Goal: Task Accomplishment & Management: Use online tool/utility

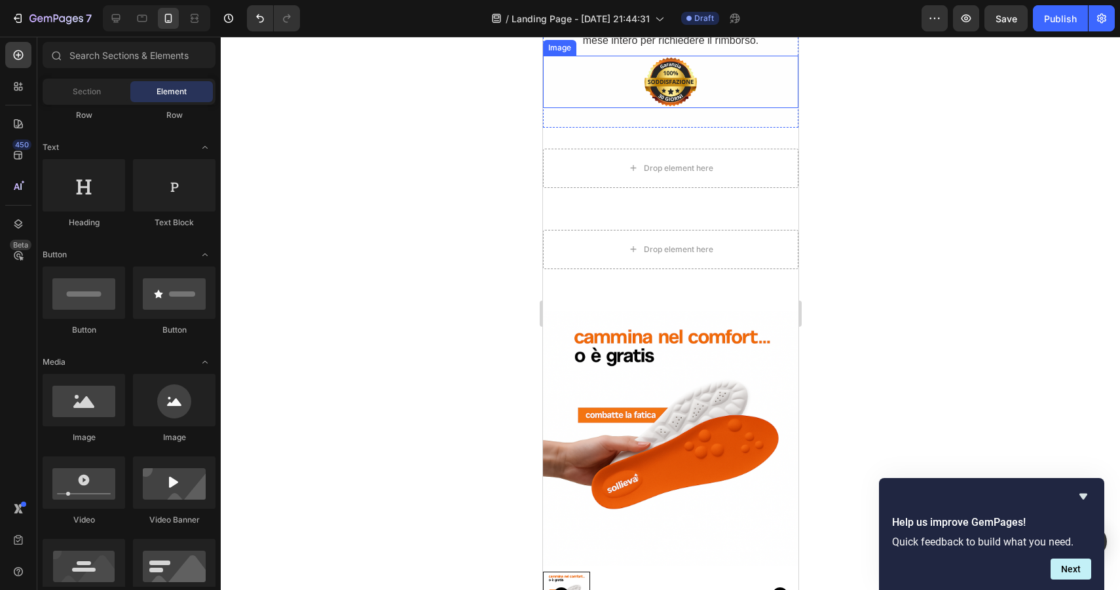
scroll to position [3429, 0]
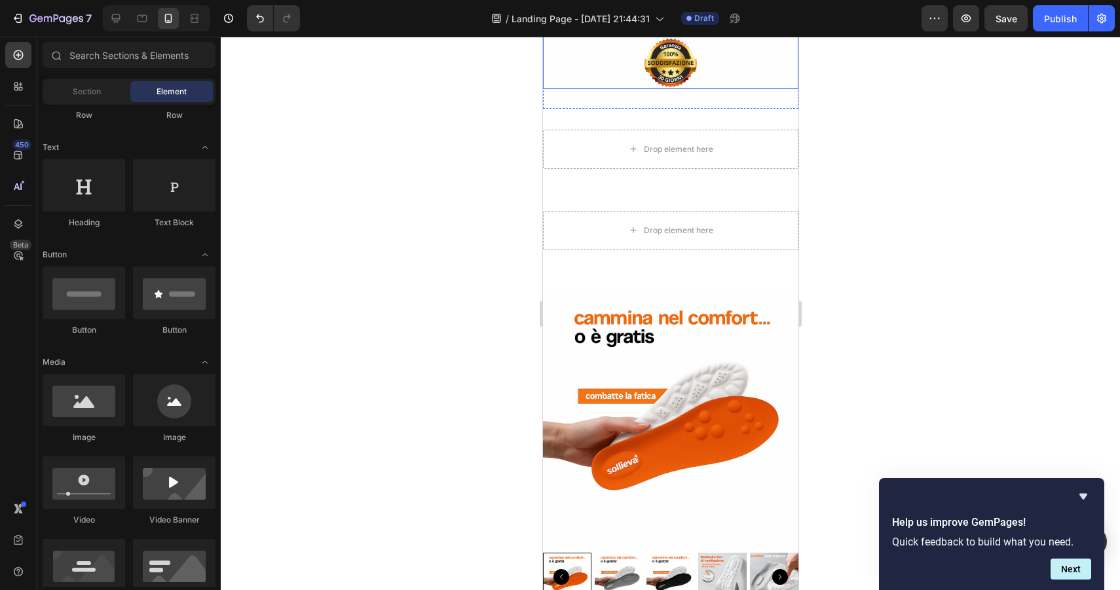
click at [694, 89] on div at bounding box center [669, 63] width 255 height 52
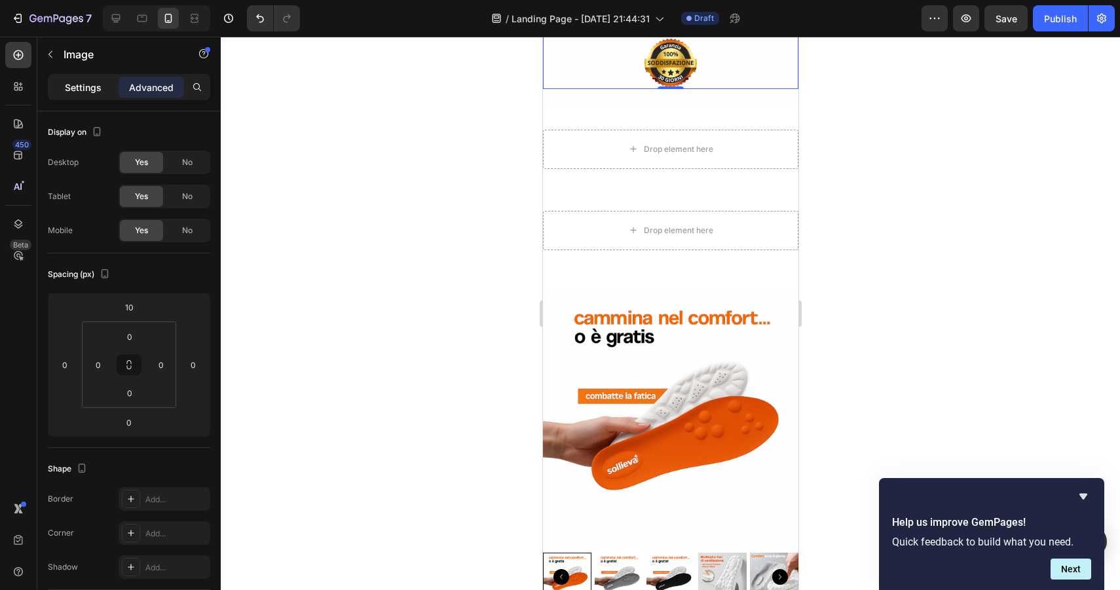
click at [83, 94] on p "Settings" at bounding box center [83, 88] width 37 height 14
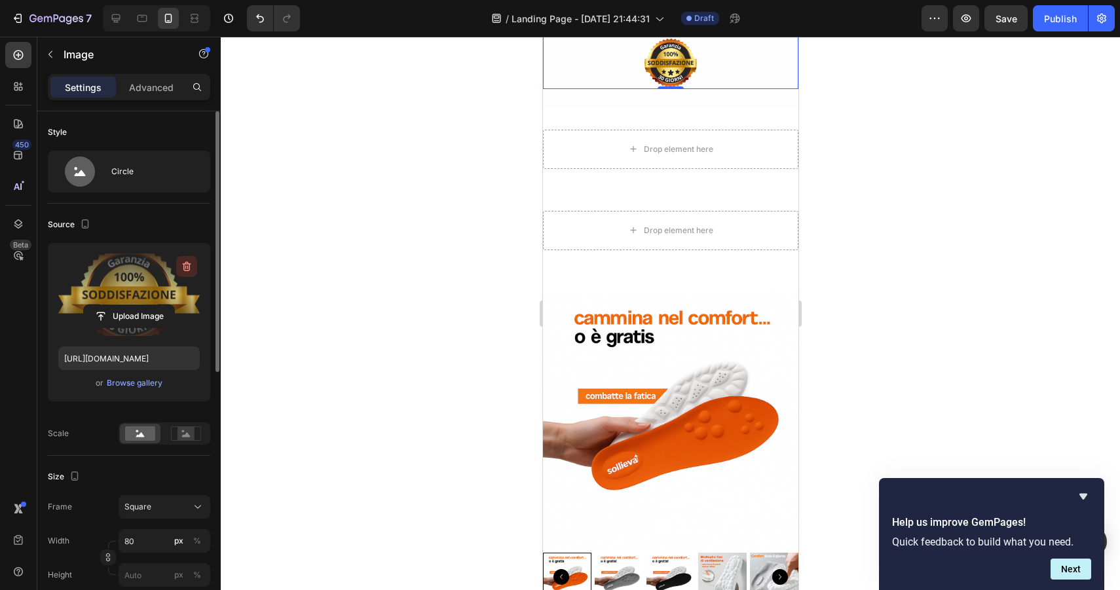
click at [180, 265] on icon "button" at bounding box center [186, 266] width 13 height 13
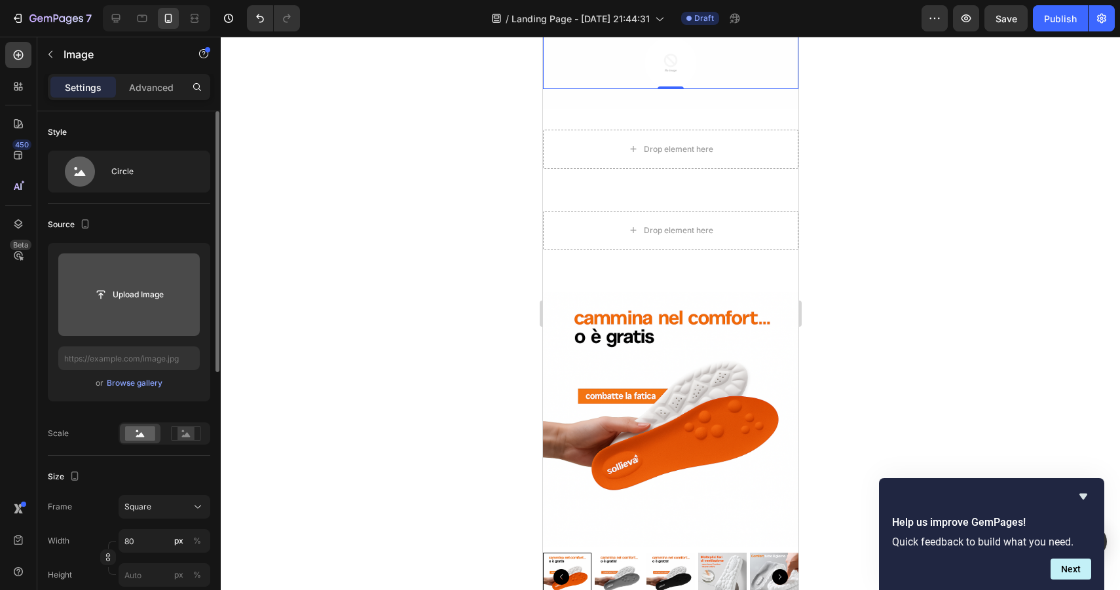
click at [576, 30] on div "Image" at bounding box center [573, 24] width 28 height 12
click at [164, 294] on input "file" at bounding box center [129, 295] width 90 height 22
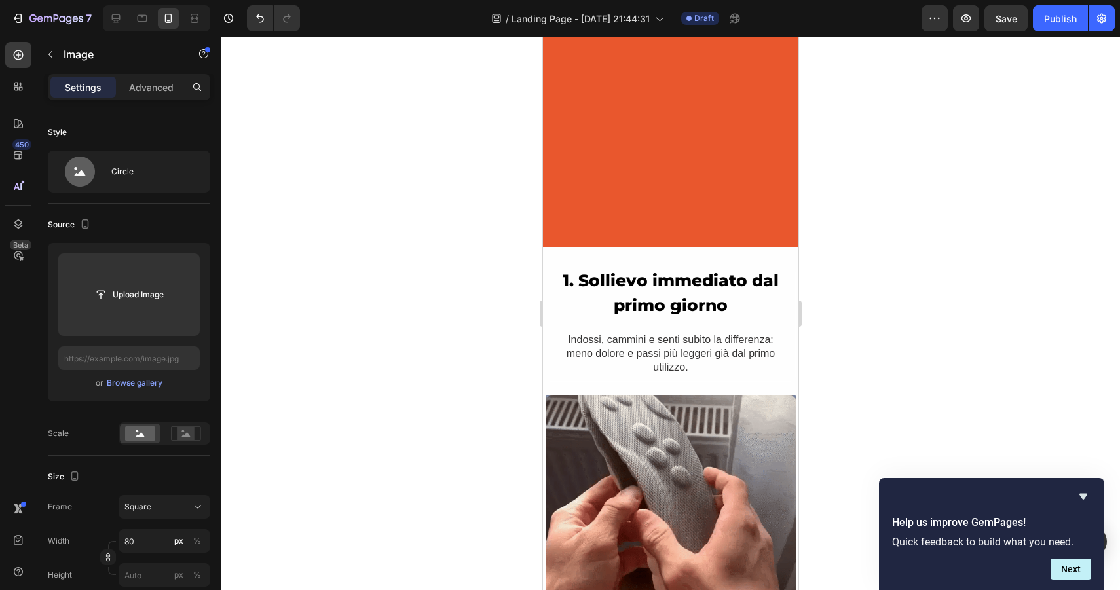
scroll to position [0, 0]
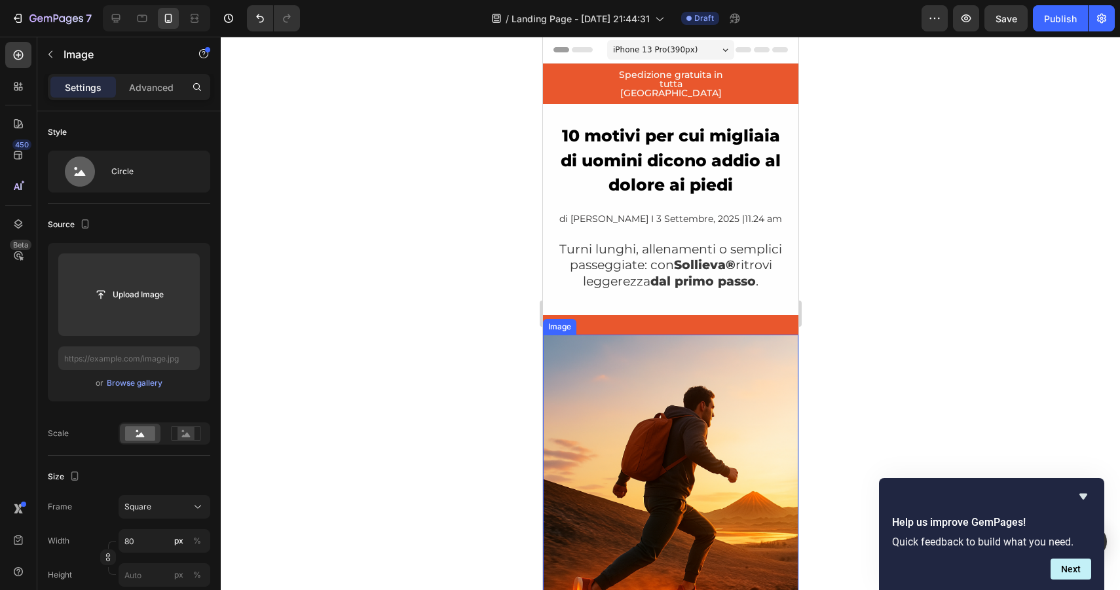
click at [632, 417] on img at bounding box center [669, 526] width 255 height 383
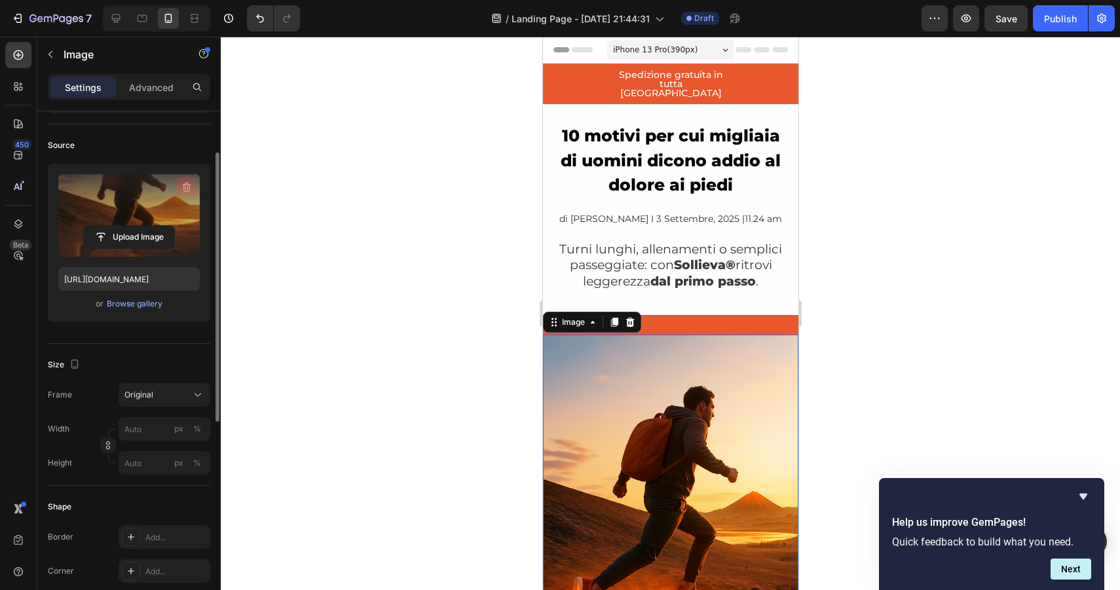
click at [187, 188] on icon "button" at bounding box center [186, 187] width 13 height 13
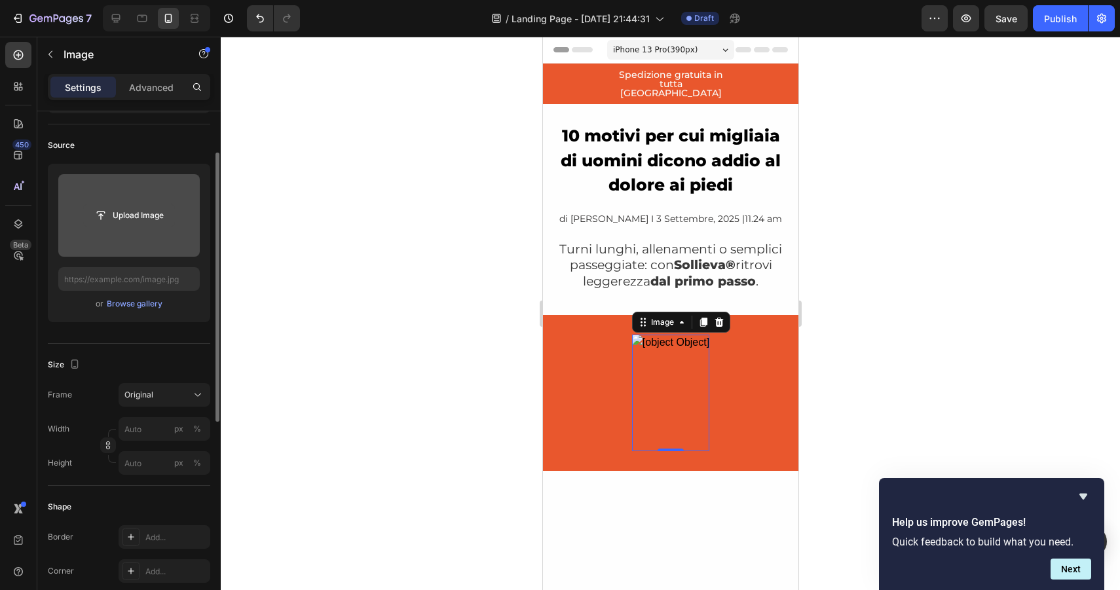
click at [136, 214] on input "file" at bounding box center [129, 215] width 90 height 22
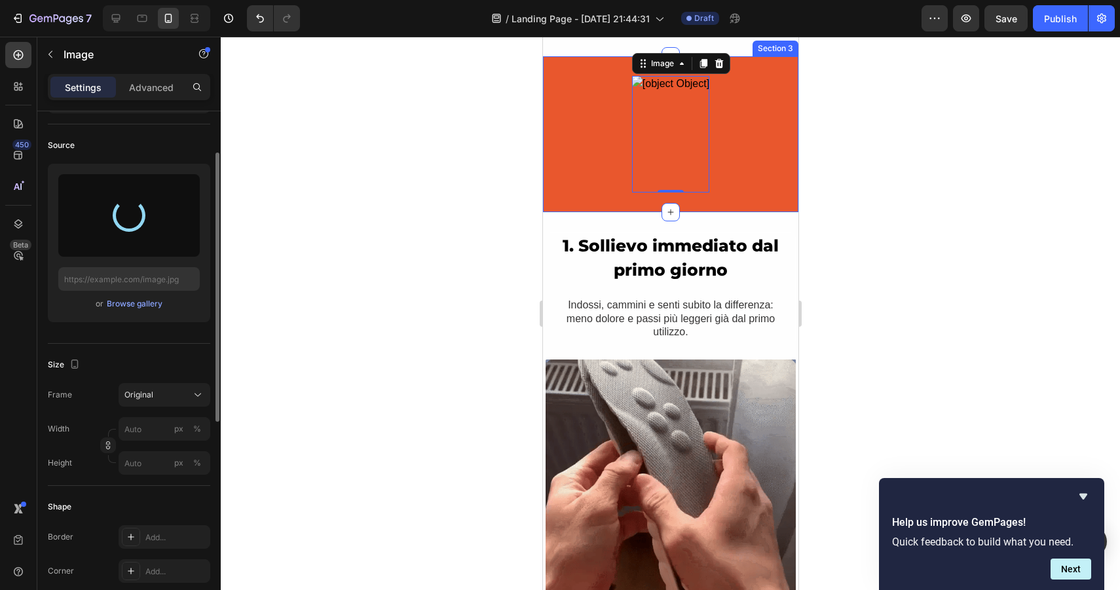
scroll to position [251, 0]
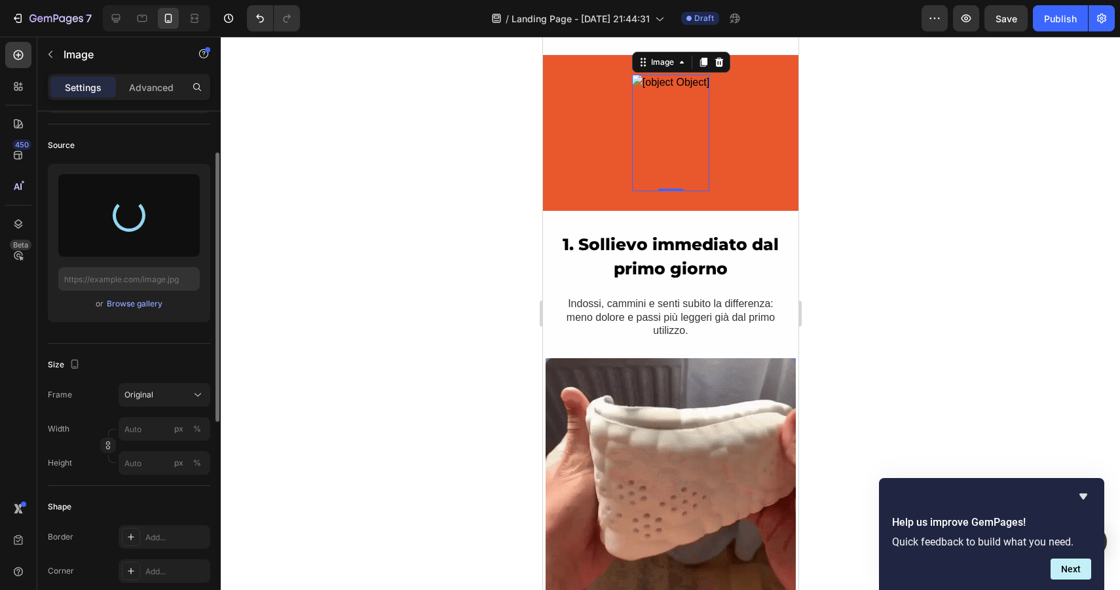
type input "[URL][DOMAIN_NAME]"
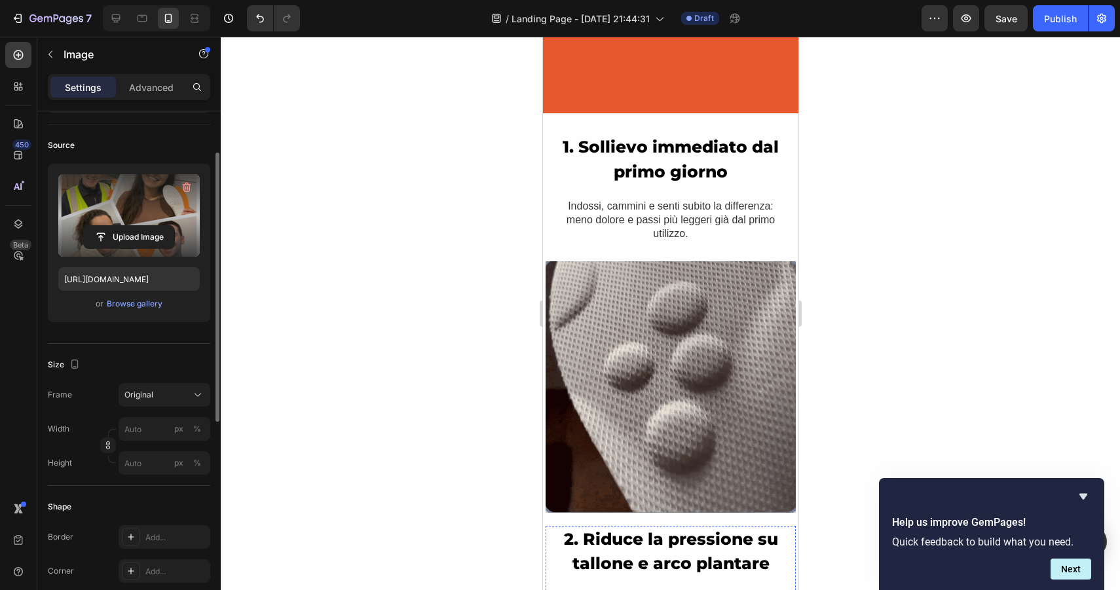
scroll to position [0, 0]
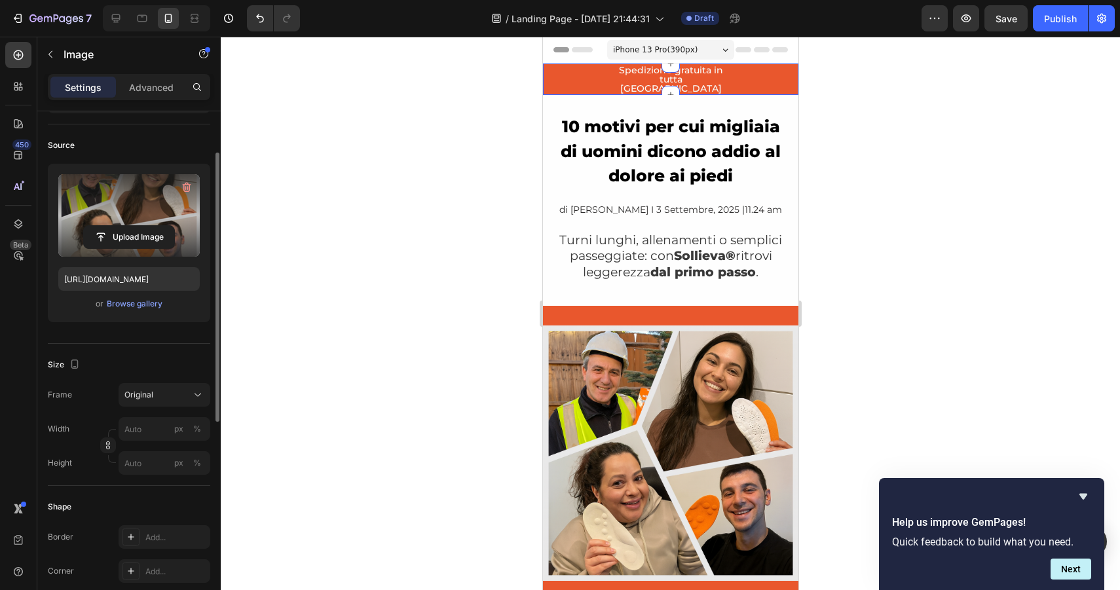
click at [576, 79] on div "Spedizione gratuita in tutta [GEOGRAPHIC_DATA] Text [GEOGRAPHIC_DATA]" at bounding box center [669, 79] width 255 height 30
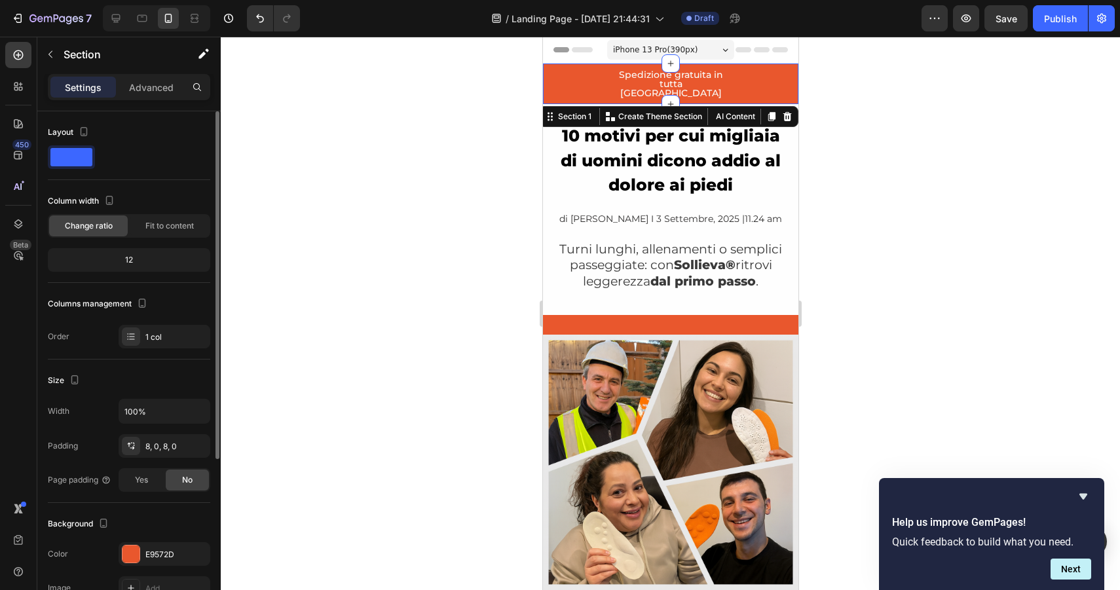
click at [60, 155] on span at bounding box center [71, 157] width 42 height 18
click at [128, 552] on div at bounding box center [131, 554] width 17 height 17
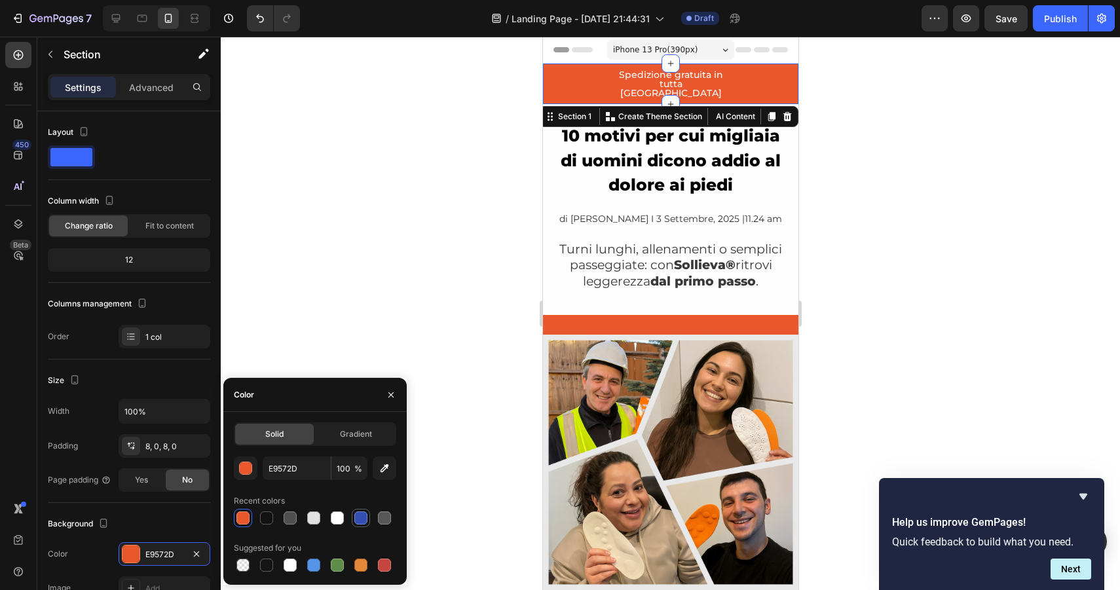
click at [360, 519] on div at bounding box center [360, 518] width 13 height 13
type input "334FB4"
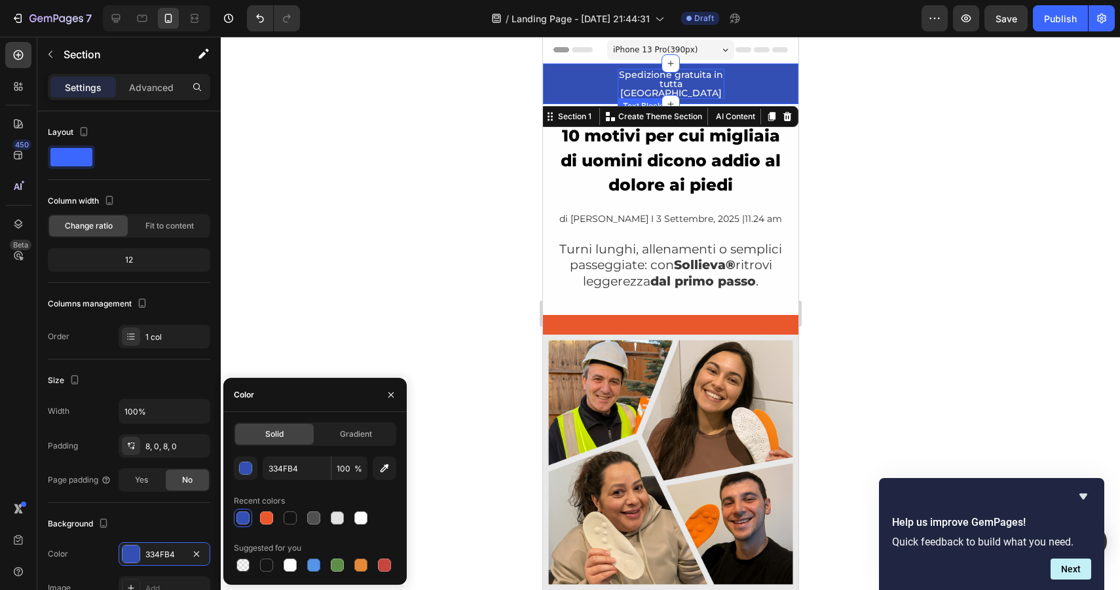
click at [645, 73] on p "Spedizione gratuita in tutta [GEOGRAPHIC_DATA]" at bounding box center [670, 84] width 104 height 28
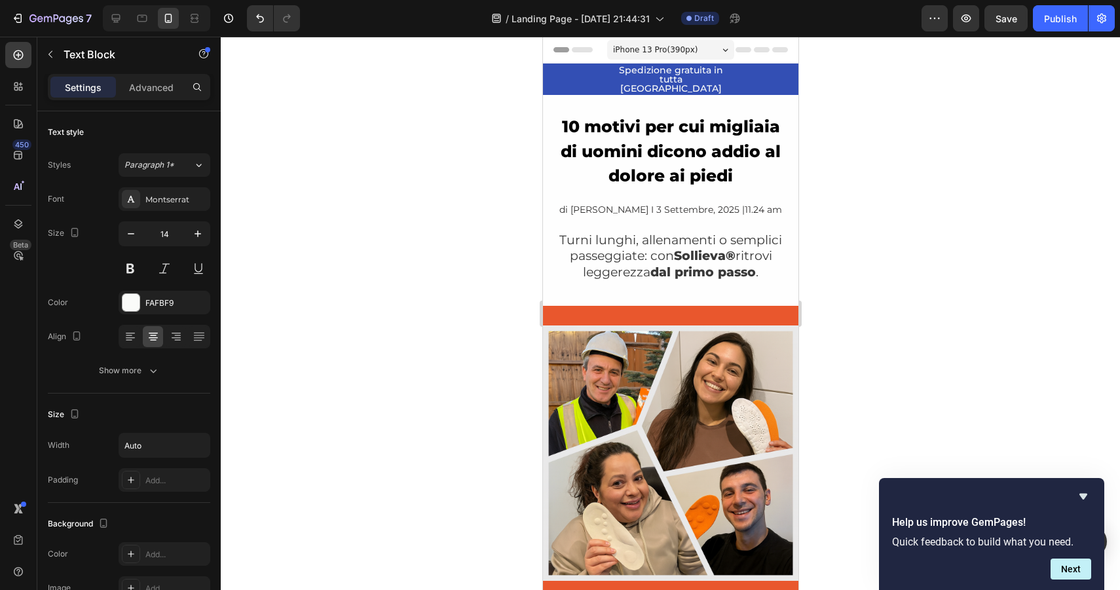
click at [663, 80] on p "Spedizione gratuita in tutta [GEOGRAPHIC_DATA]" at bounding box center [670, 80] width 104 height 28
click at [645, 74] on p "Spedizione gratuita in tutta [GEOGRAPHIC_DATA]" at bounding box center [670, 80] width 104 height 28
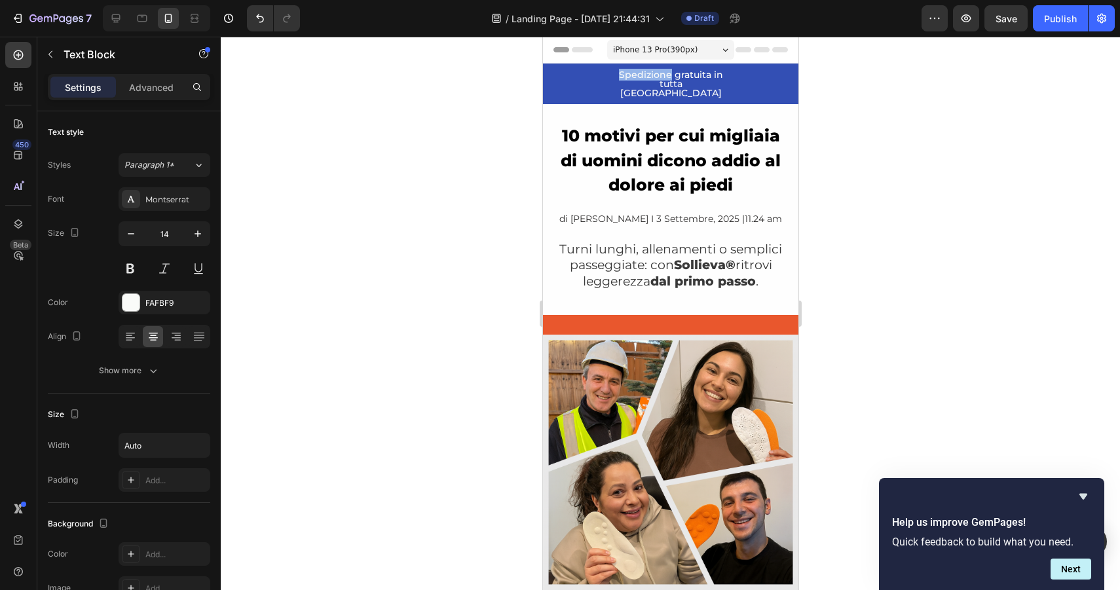
click at [645, 74] on p "Spedizione gratuita in tutta [GEOGRAPHIC_DATA]" at bounding box center [670, 84] width 104 height 28
click at [688, 80] on p "Guarda perché gli esperti consigliano Sollieva" at bounding box center [670, 84] width 104 height 28
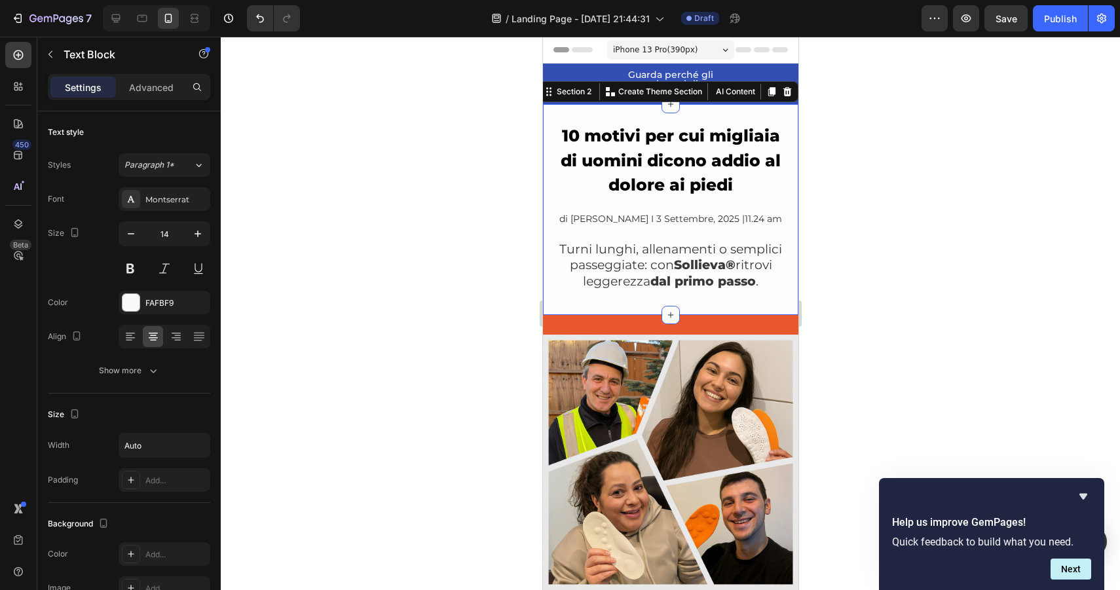
click at [754, 112] on div "10 motivi per cui migliaia di uomini dicono addio al dolore ai piedi Heading di…" at bounding box center [669, 209] width 255 height 211
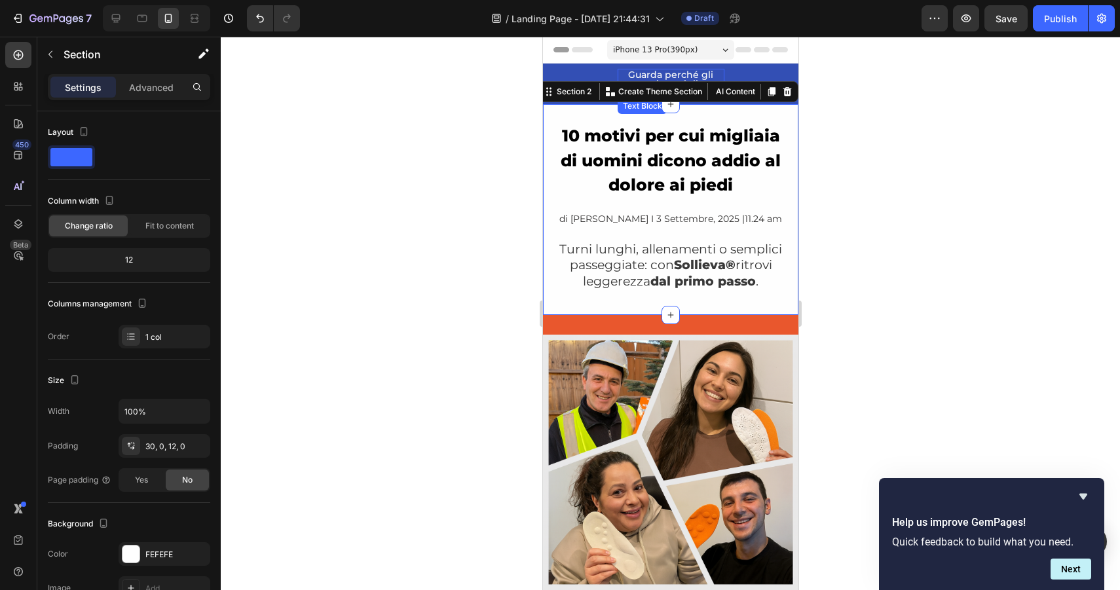
click at [706, 73] on p "Guarda perché gli esperti consigliano Sollieva" at bounding box center [670, 84] width 104 height 28
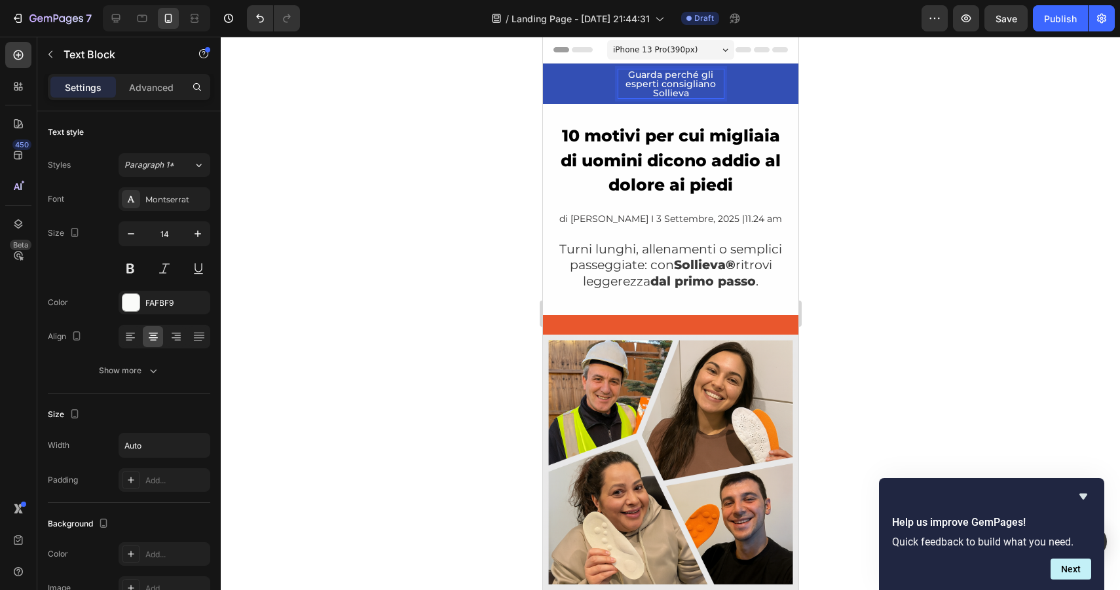
click at [682, 84] on p "Guarda perché gli esperti consigliano Sollieva" at bounding box center [670, 84] width 104 height 28
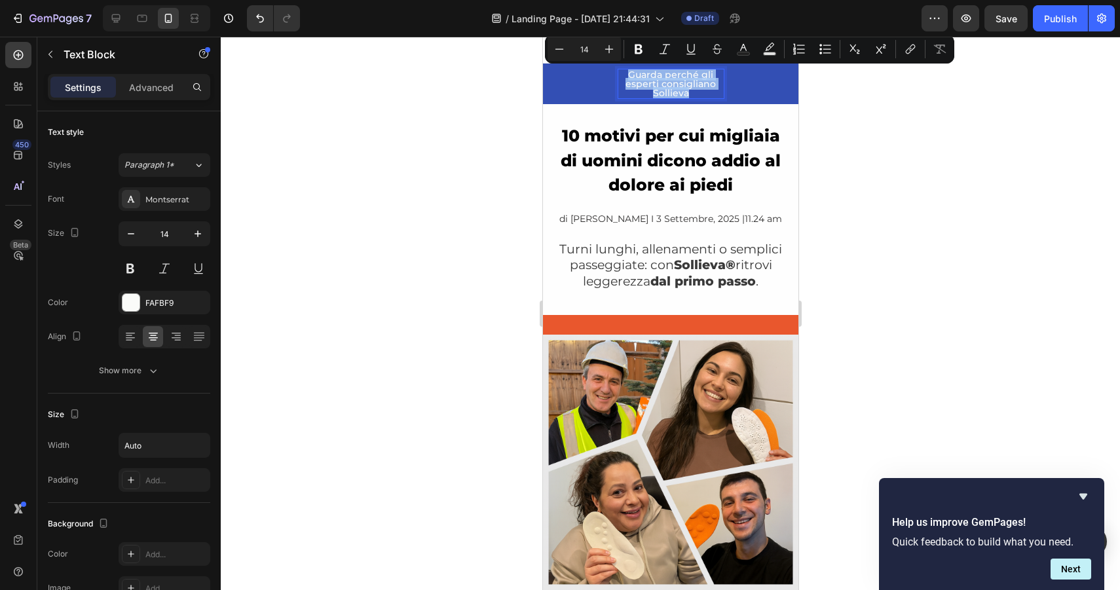
copy p "Guarda perché gli esperti consigliano Sollieva"
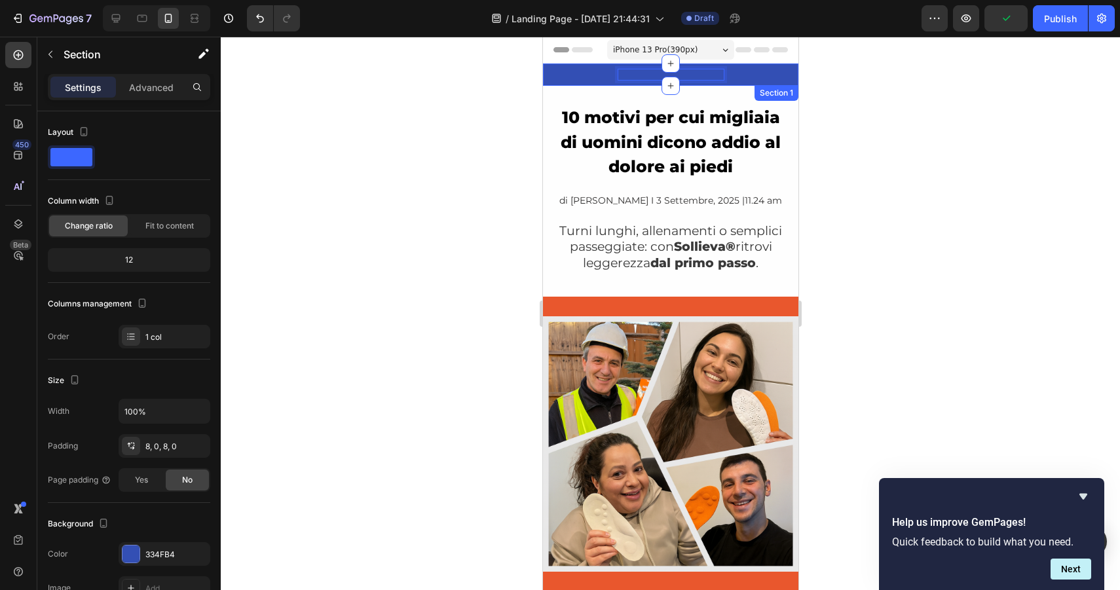
click at [700, 81] on div "Text Block 0 Row Section 1" at bounding box center [669, 75] width 255 height 22
click at [700, 74] on div at bounding box center [670, 75] width 107 height 12
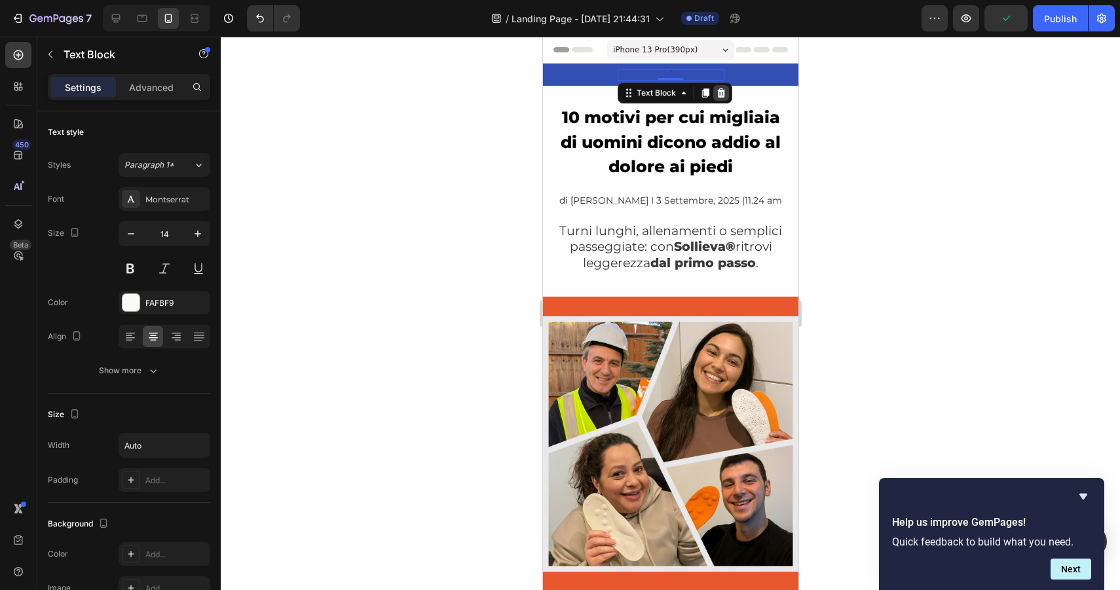
click at [718, 94] on icon at bounding box center [720, 93] width 10 height 10
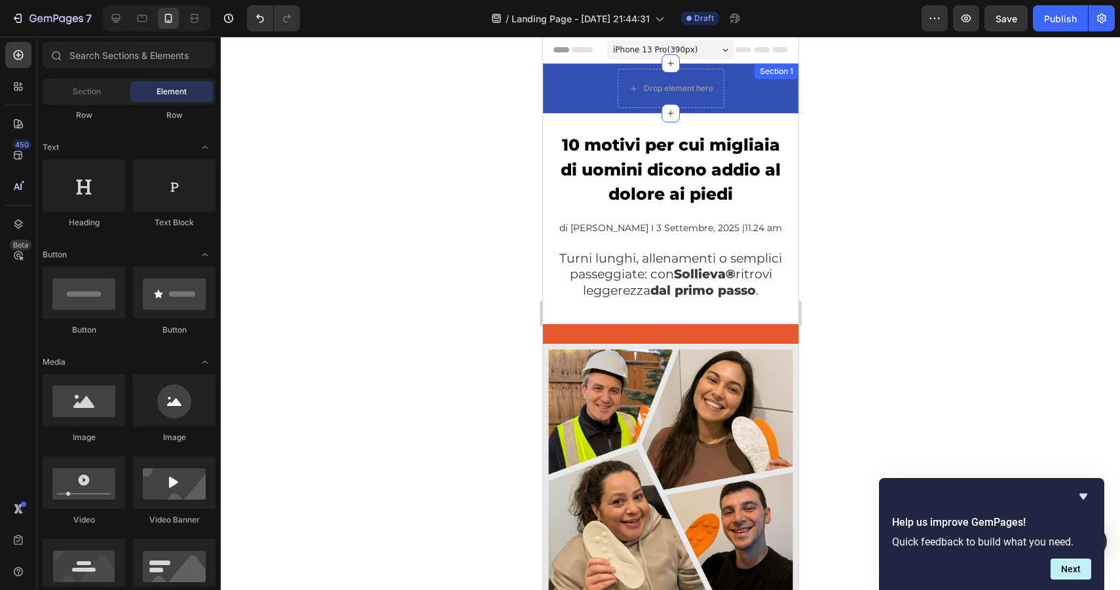
click at [718, 113] on div "10 motivi per cui migliaia di uomini dicono addio al dolore ai piedi Heading di…" at bounding box center [669, 218] width 255 height 211
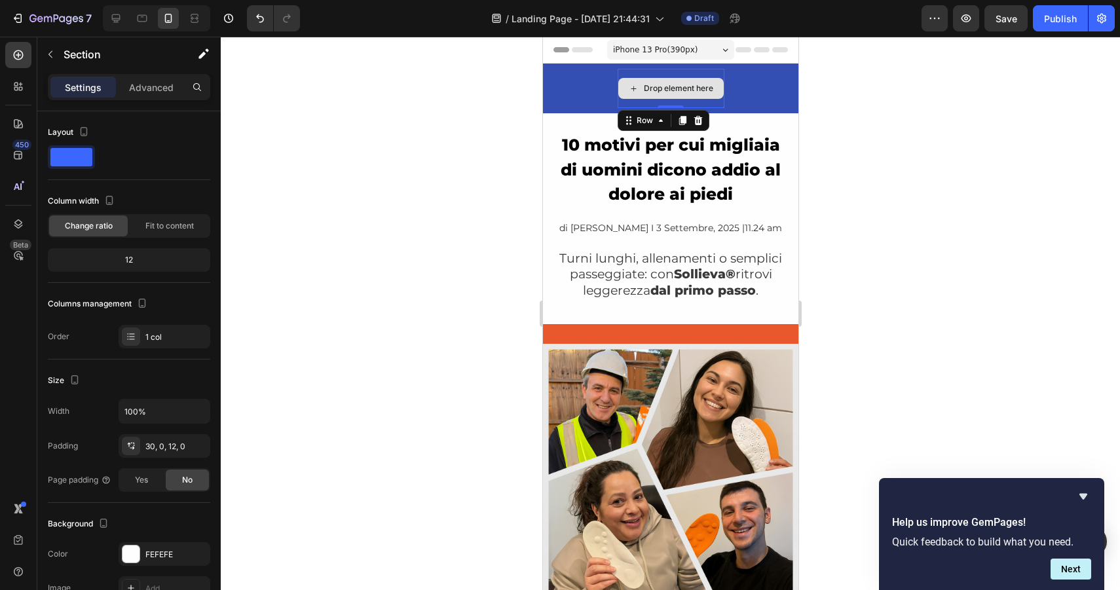
click at [682, 77] on div "Drop element here" at bounding box center [670, 88] width 107 height 39
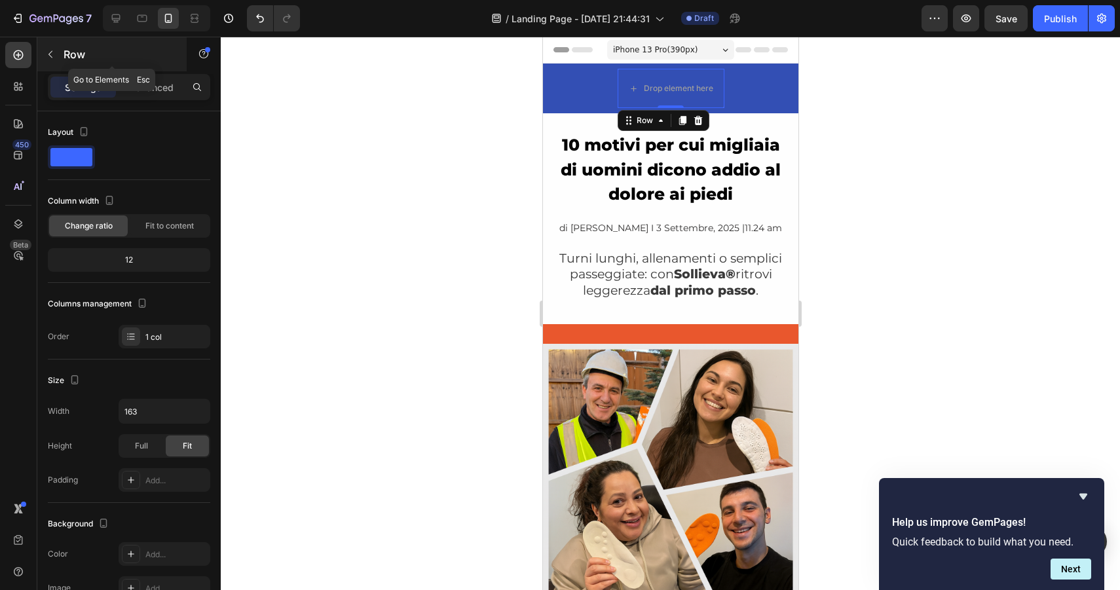
click at [43, 49] on button "button" at bounding box center [50, 54] width 21 height 21
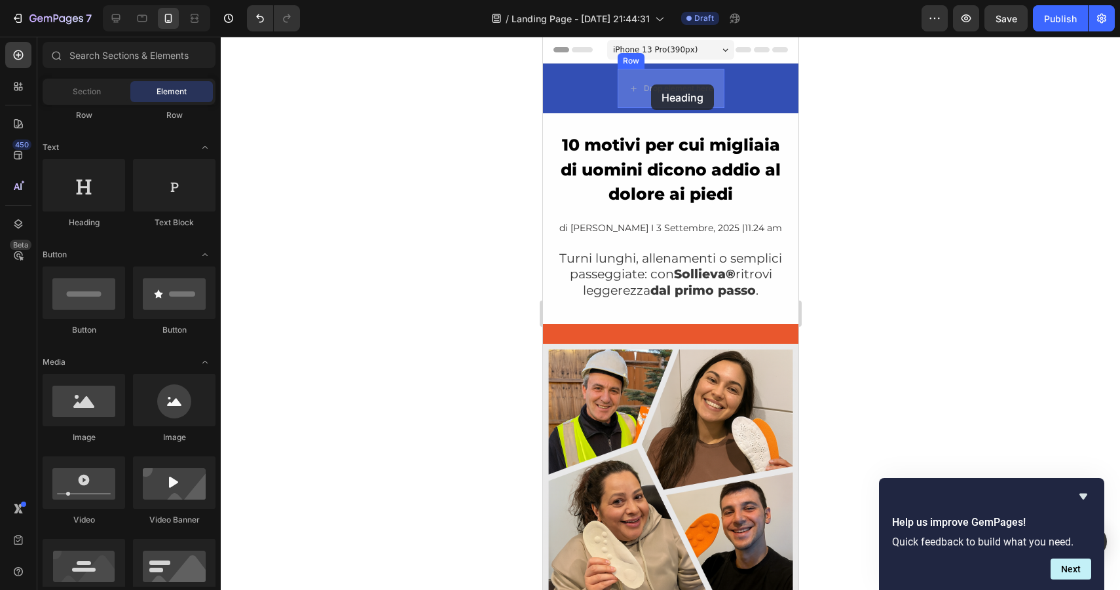
drag, startPoint x: 638, startPoint y: 238, endPoint x: 651, endPoint y: 85, distance: 153.8
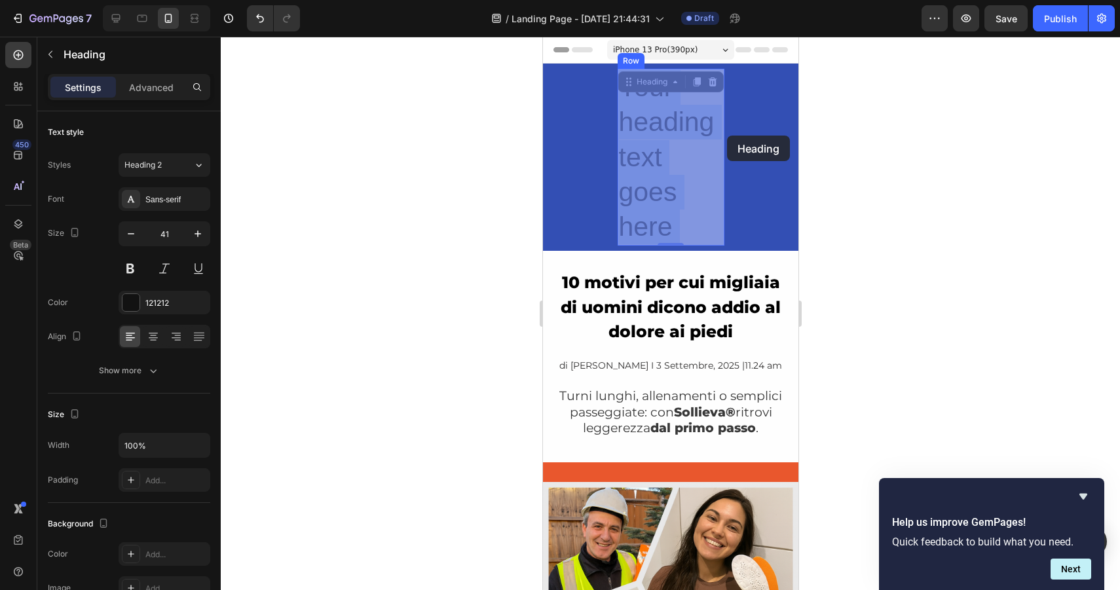
drag, startPoint x: 720, startPoint y: 136, endPoint x: 726, endPoint y: 135, distance: 6.6
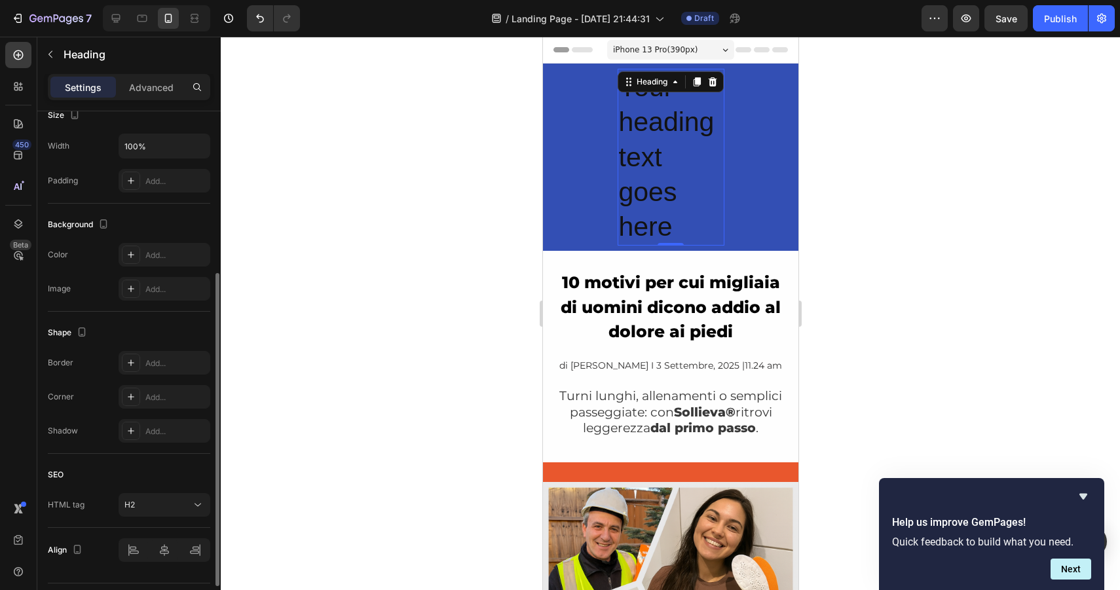
scroll to position [334, 0]
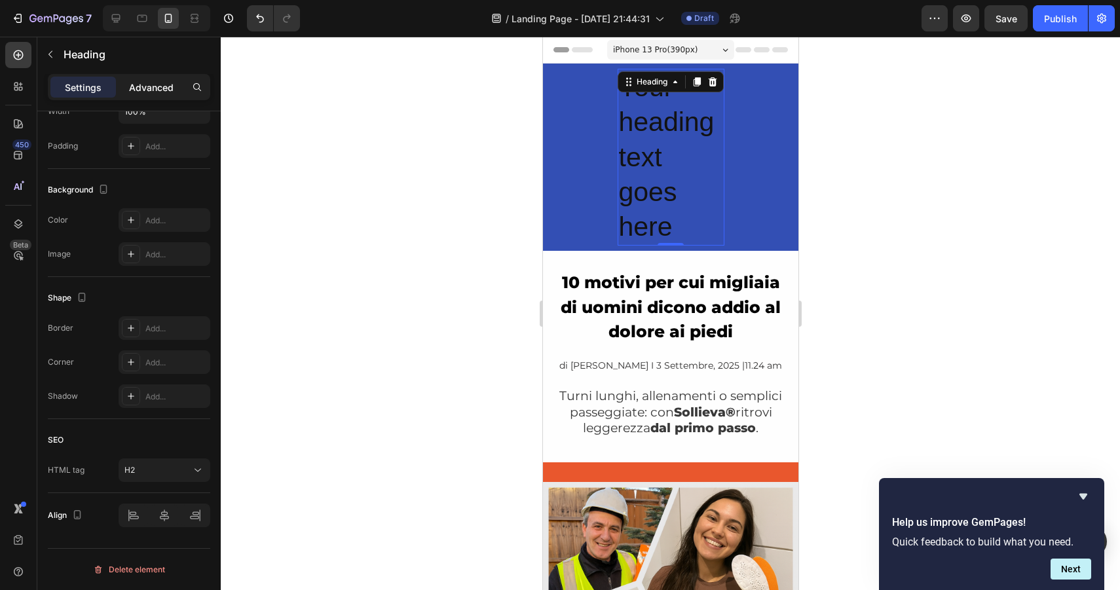
click at [146, 90] on p "Advanced" at bounding box center [151, 88] width 45 height 14
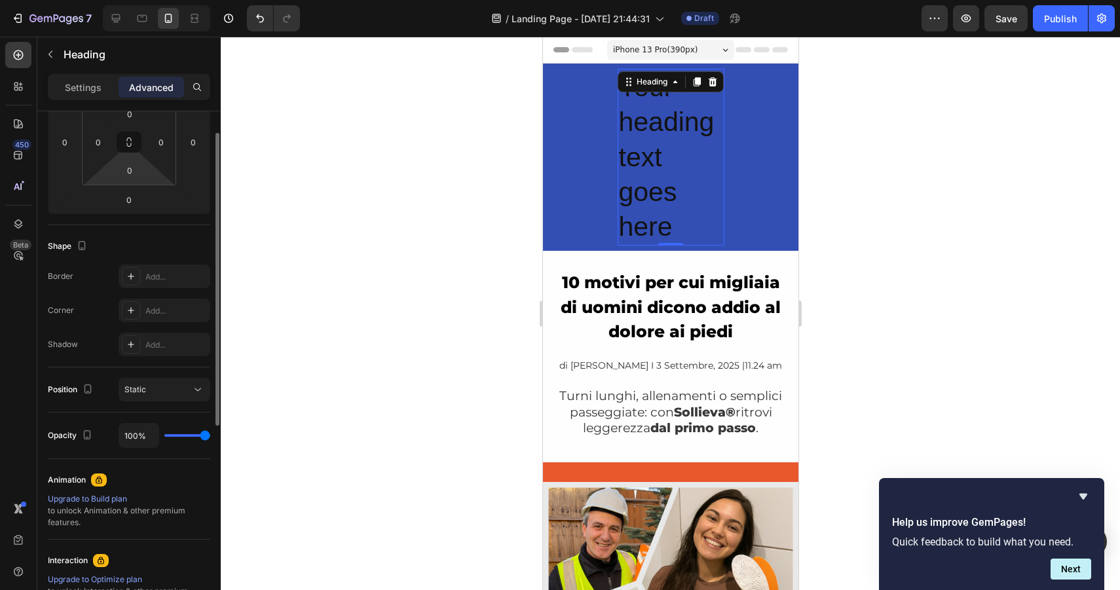
scroll to position [0, 0]
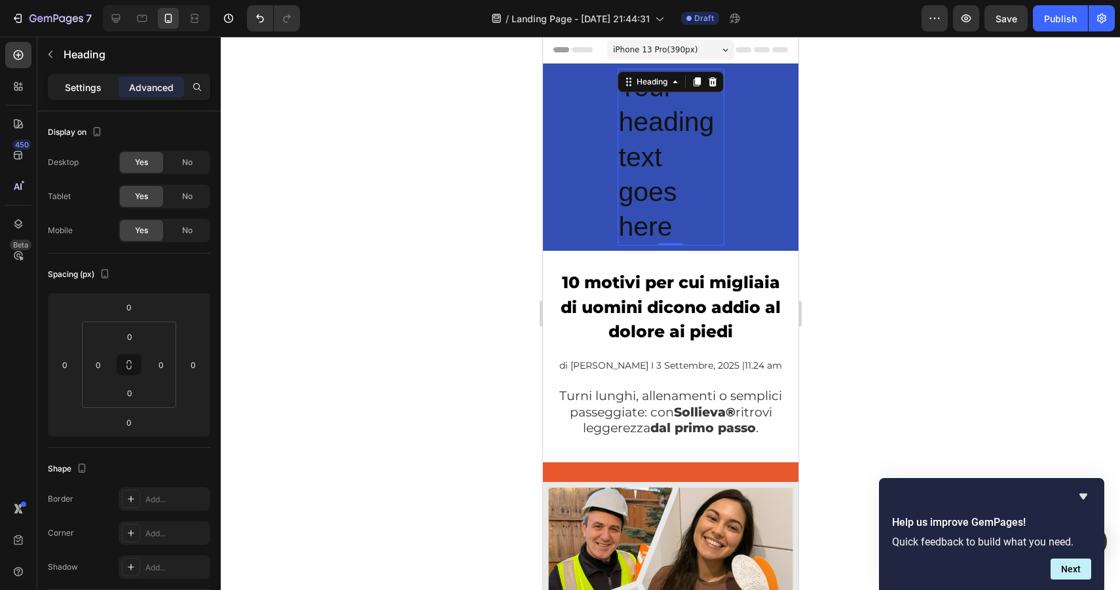
click at [79, 81] on p "Settings" at bounding box center [83, 88] width 37 height 14
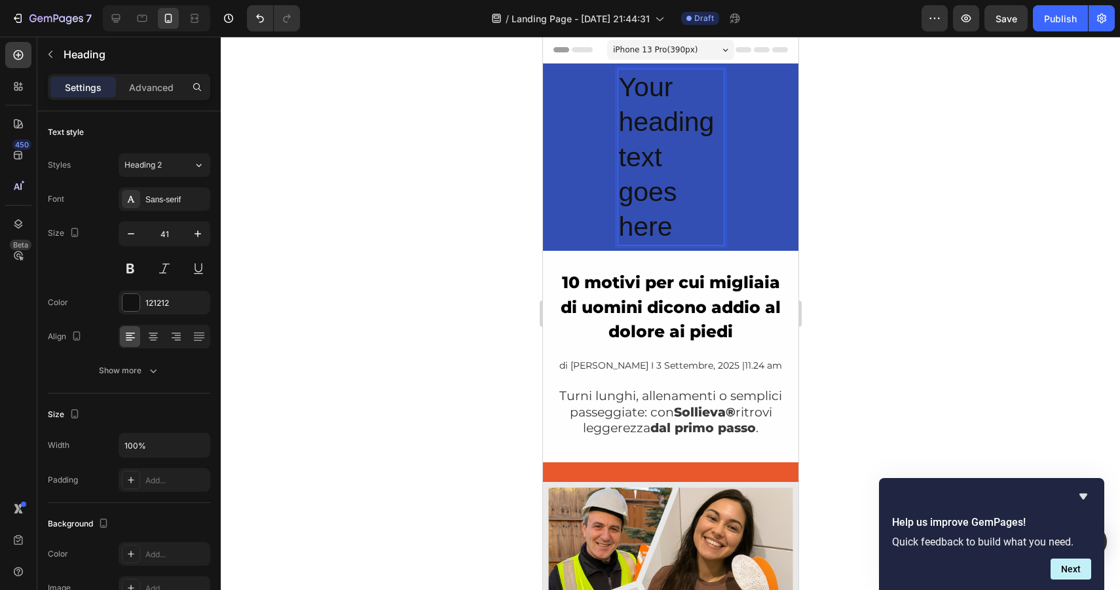
click at [666, 83] on p "Your heading text goes here" at bounding box center [670, 157] width 104 height 174
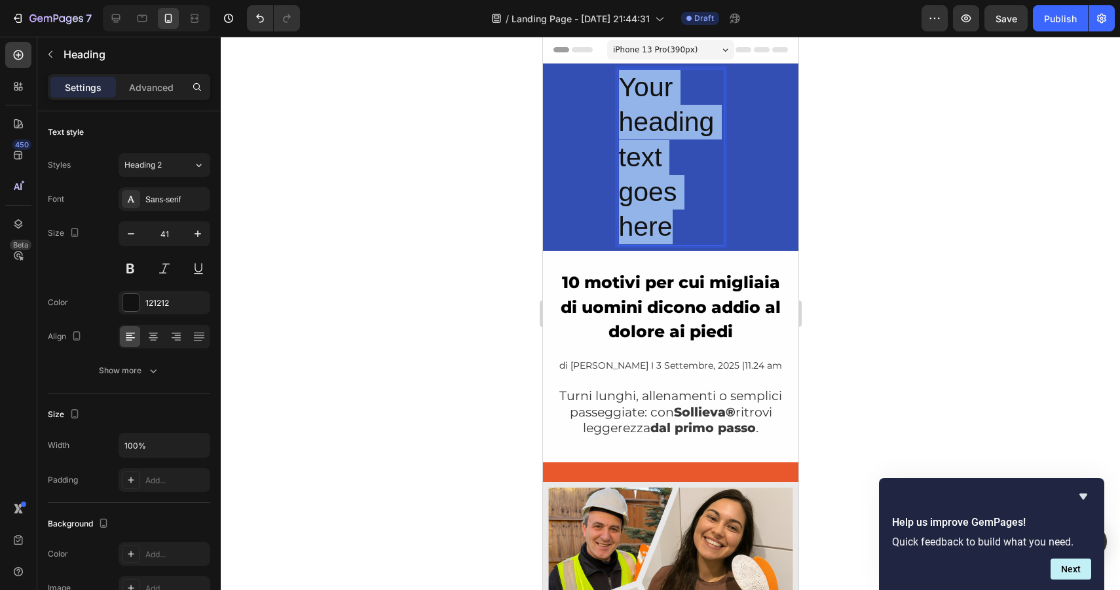
click at [666, 83] on p "Your heading text goes here" at bounding box center [670, 157] width 104 height 174
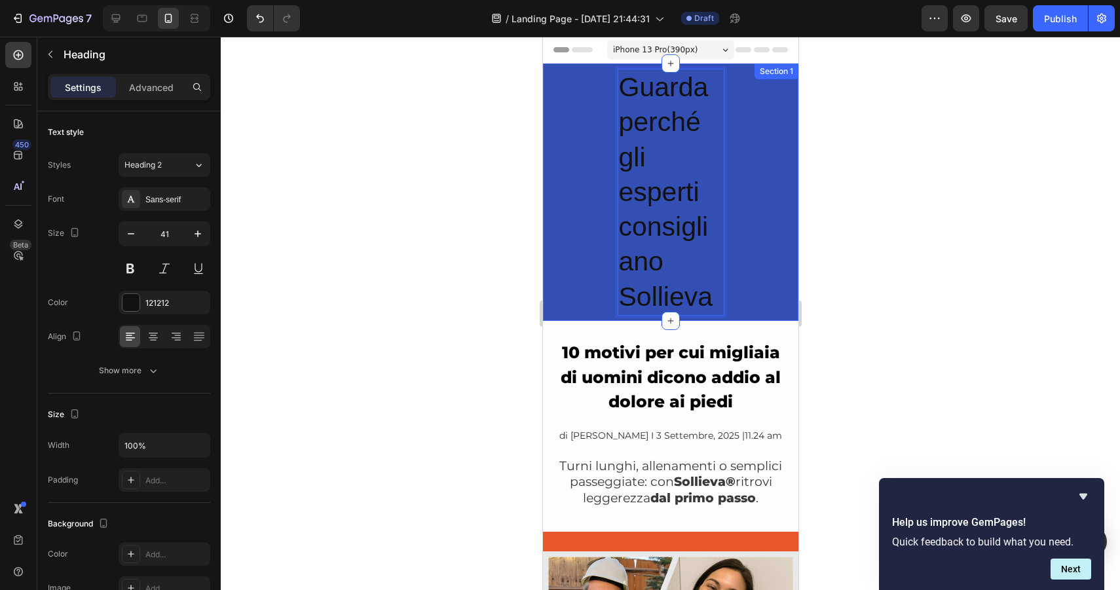
click at [744, 149] on div "Guarda perché gli esperti consigliano Sollieva Heading 0 Row" at bounding box center [669, 192] width 255 height 247
click at [684, 128] on p "Guarda perché gli esperti consigliano Sollieva" at bounding box center [670, 192] width 104 height 244
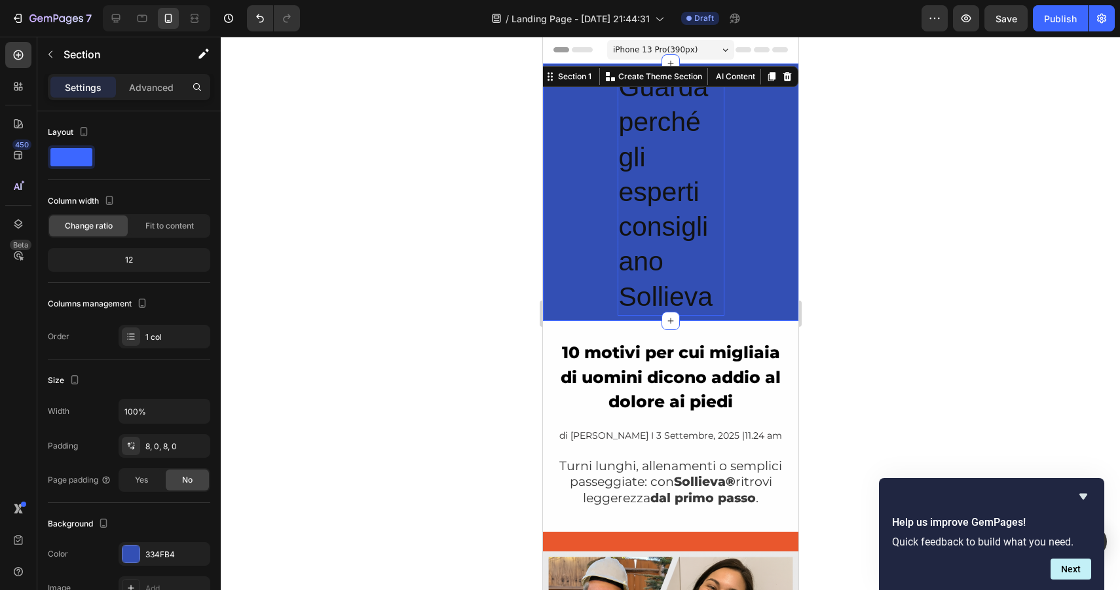
click at [667, 154] on p "Guarda perché gli esperti consigliano Sollieva" at bounding box center [670, 192] width 104 height 244
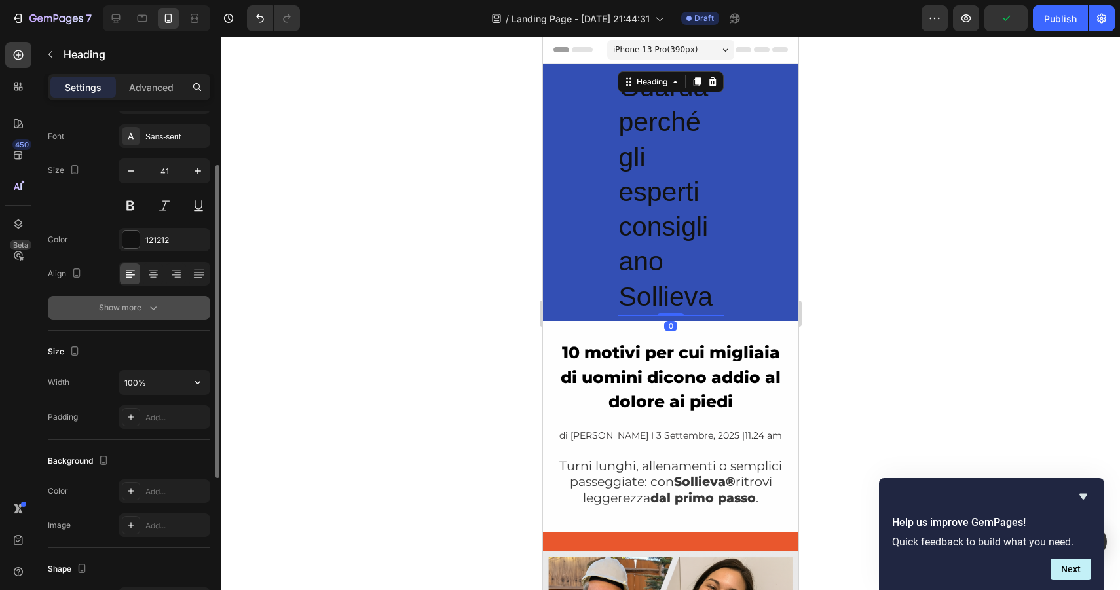
scroll to position [81, 0]
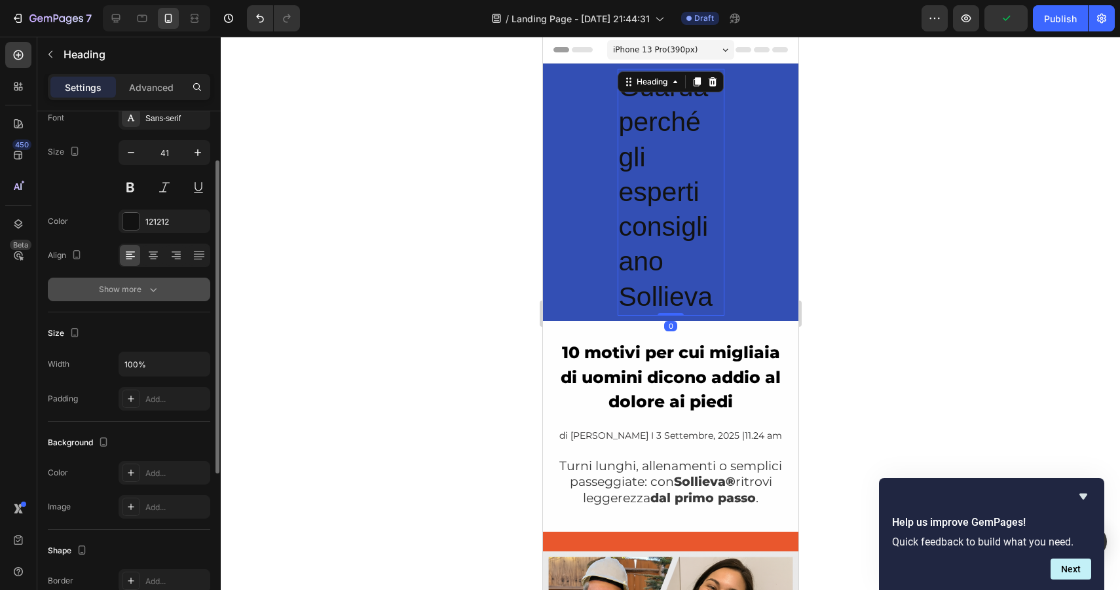
click at [134, 294] on div "Show more" at bounding box center [129, 289] width 61 height 13
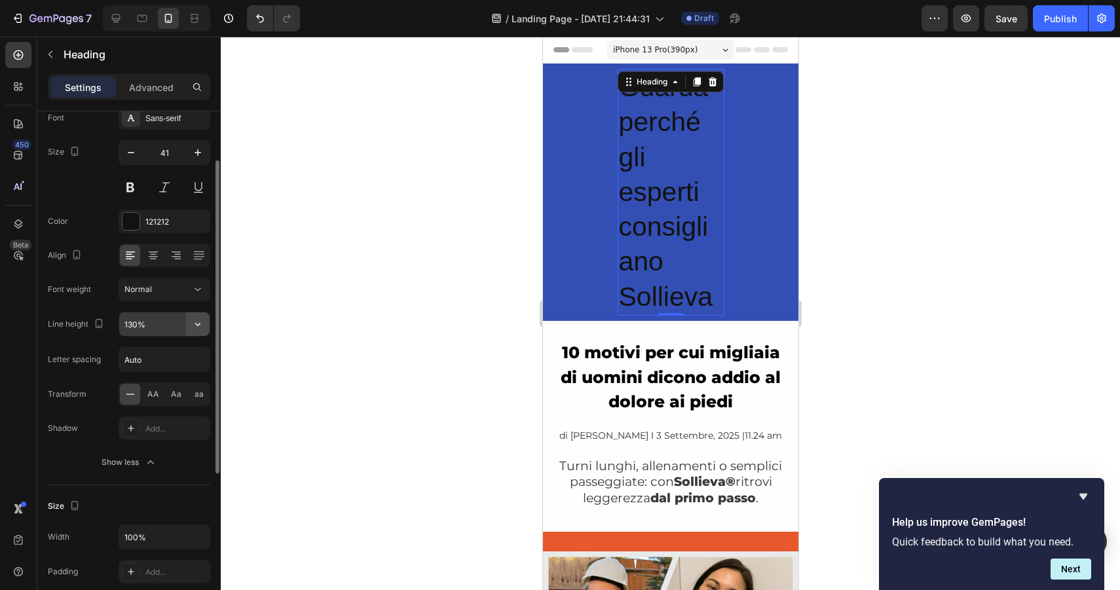
click at [201, 324] on icon "button" at bounding box center [197, 324] width 13 height 13
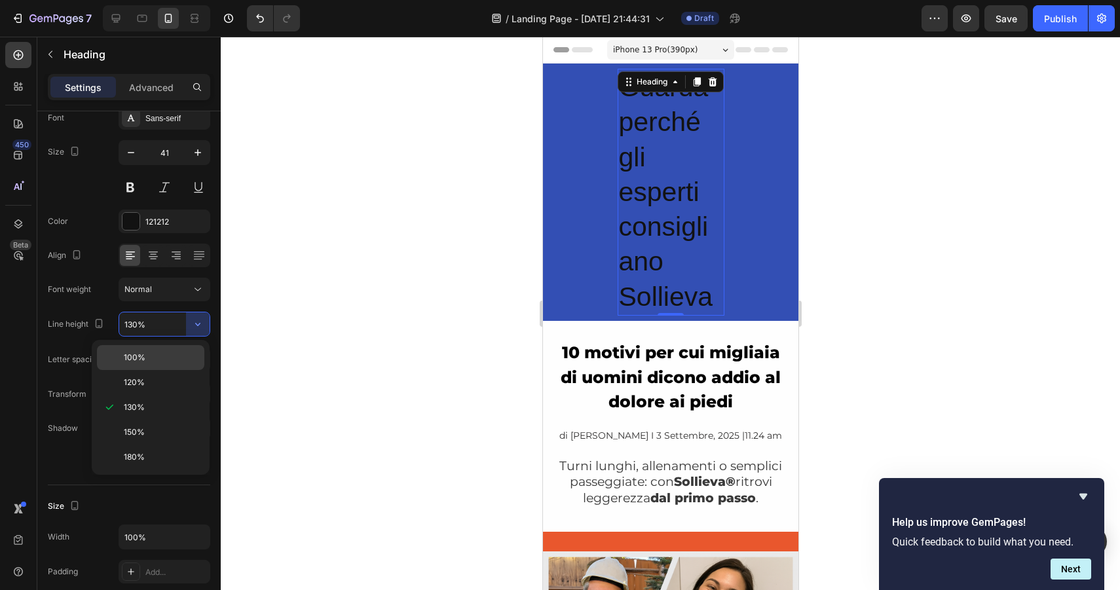
click at [126, 362] on span "100%" at bounding box center [135, 358] width 22 height 12
type input "100%"
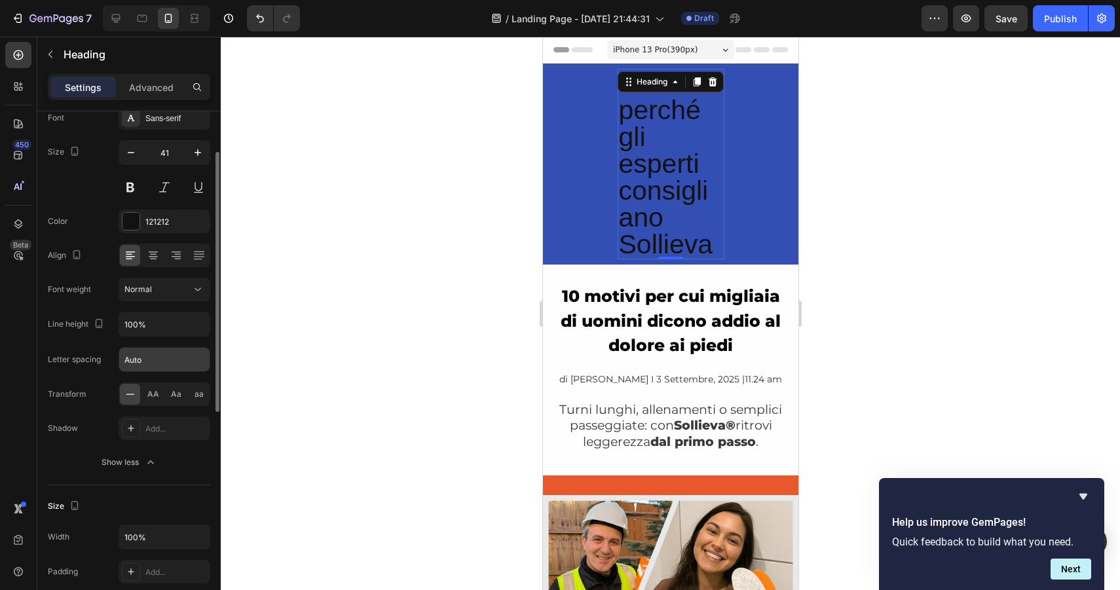
click at [174, 353] on input "Auto" at bounding box center [164, 360] width 90 height 24
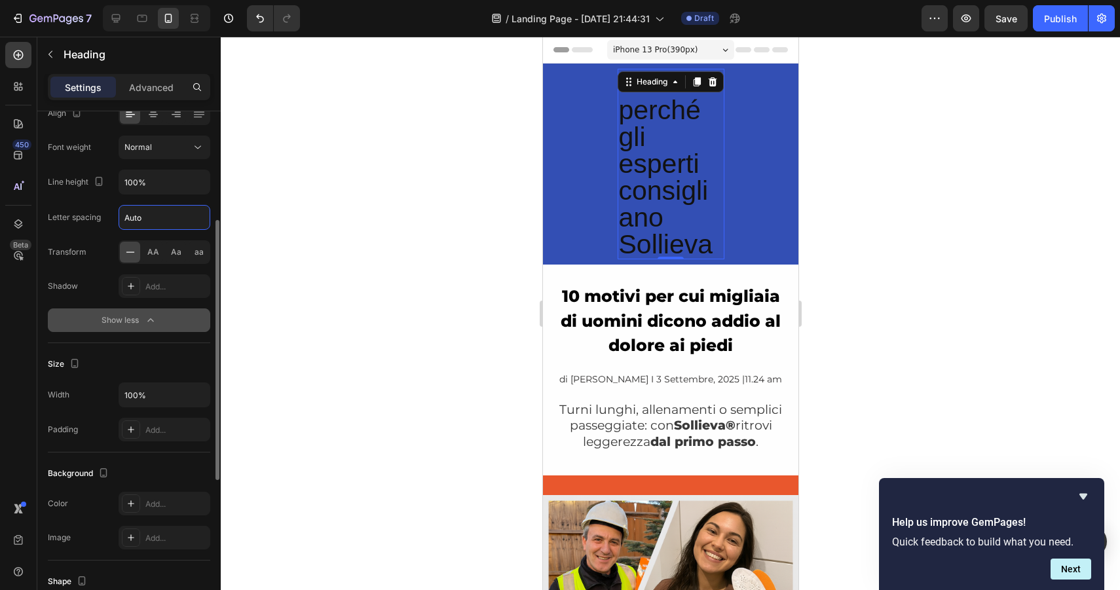
scroll to position [225, 0]
click at [155, 390] on input "100%" at bounding box center [164, 394] width 90 height 24
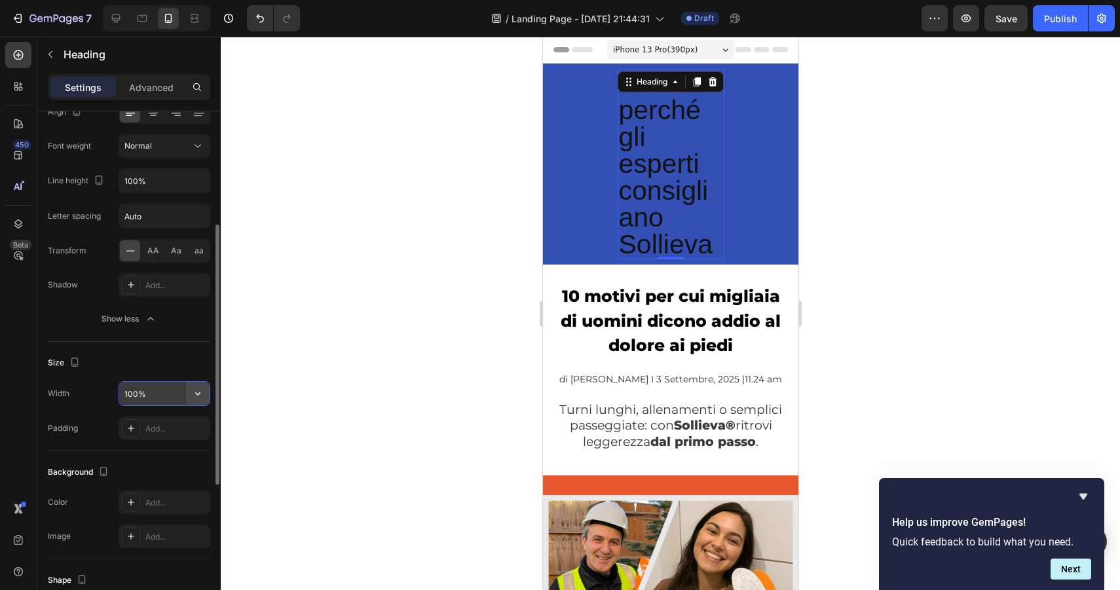
click at [199, 394] on icon "button" at bounding box center [197, 393] width 5 height 3
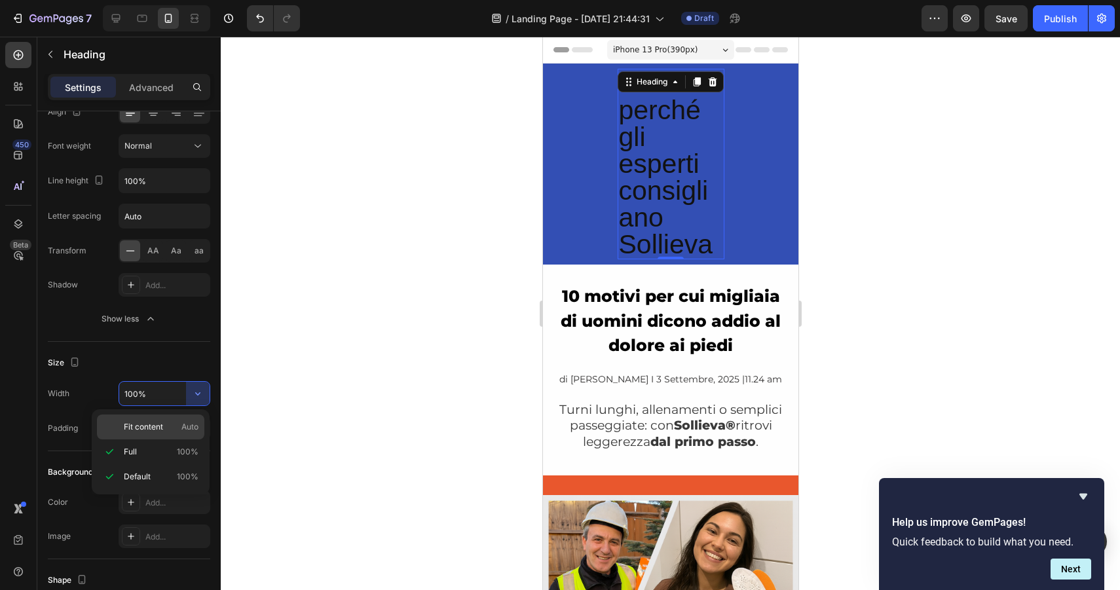
click at [140, 434] on div "Fit content Auto" at bounding box center [150, 427] width 107 height 25
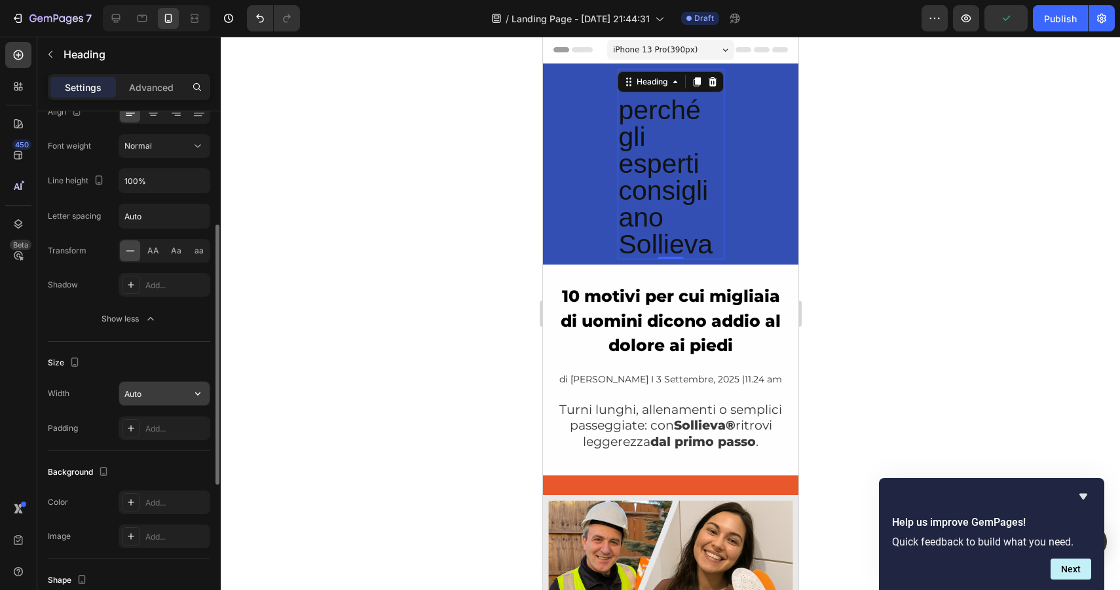
click at [160, 396] on input "Auto" at bounding box center [164, 394] width 90 height 24
click at [195, 394] on icon "button" at bounding box center [197, 393] width 13 height 13
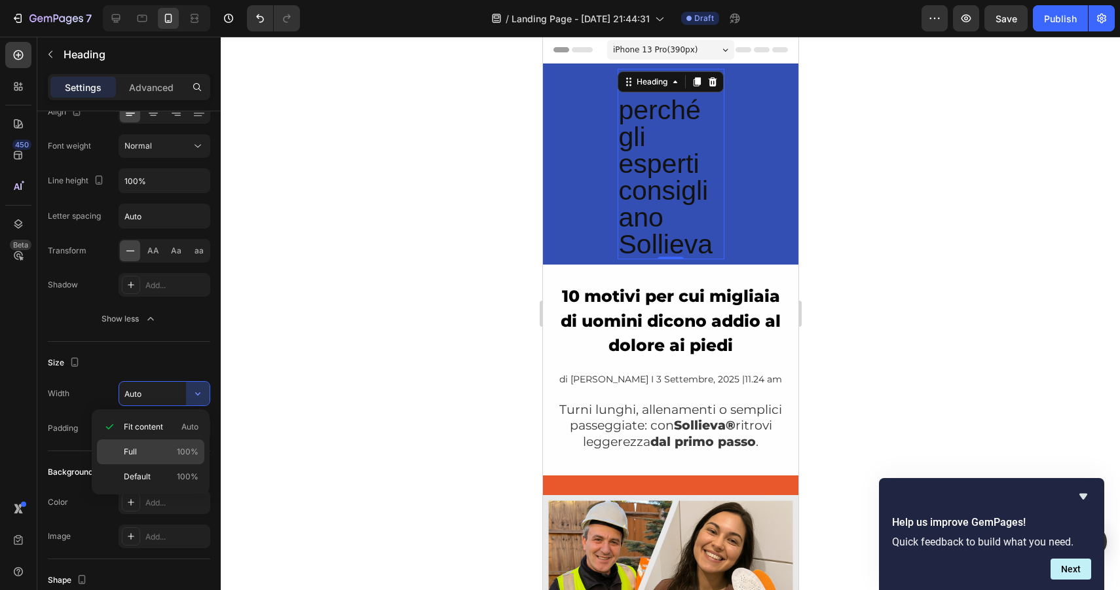
click at [145, 447] on p "Full 100%" at bounding box center [161, 452] width 75 height 12
type input "100%"
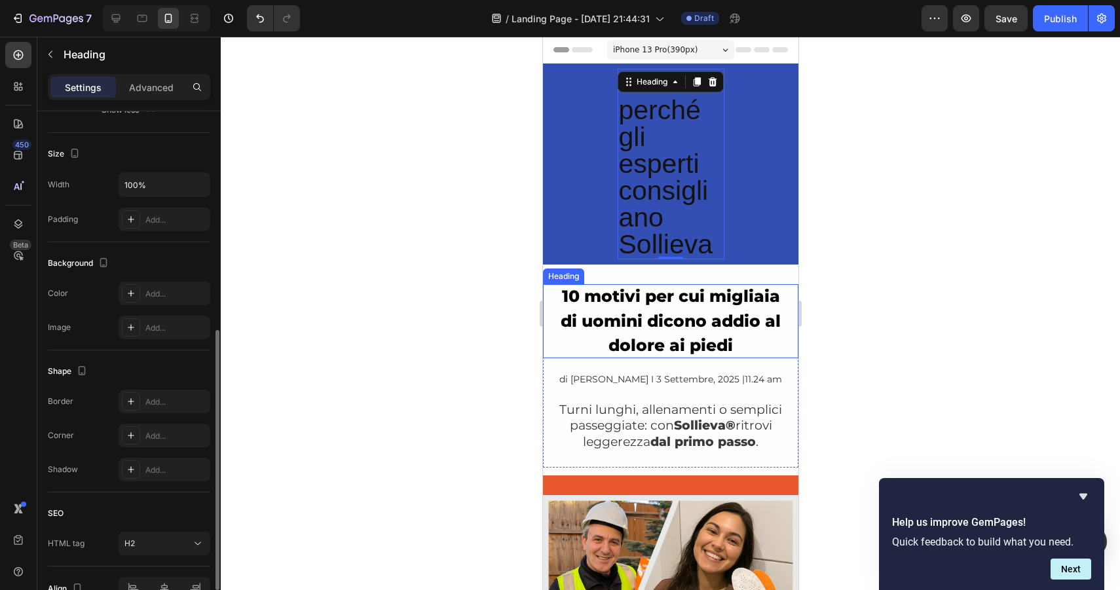
click at [650, 330] on strong "10 motivi per cui migliaia di uomini dicono addio al dolore ai piedi" at bounding box center [670, 320] width 220 height 69
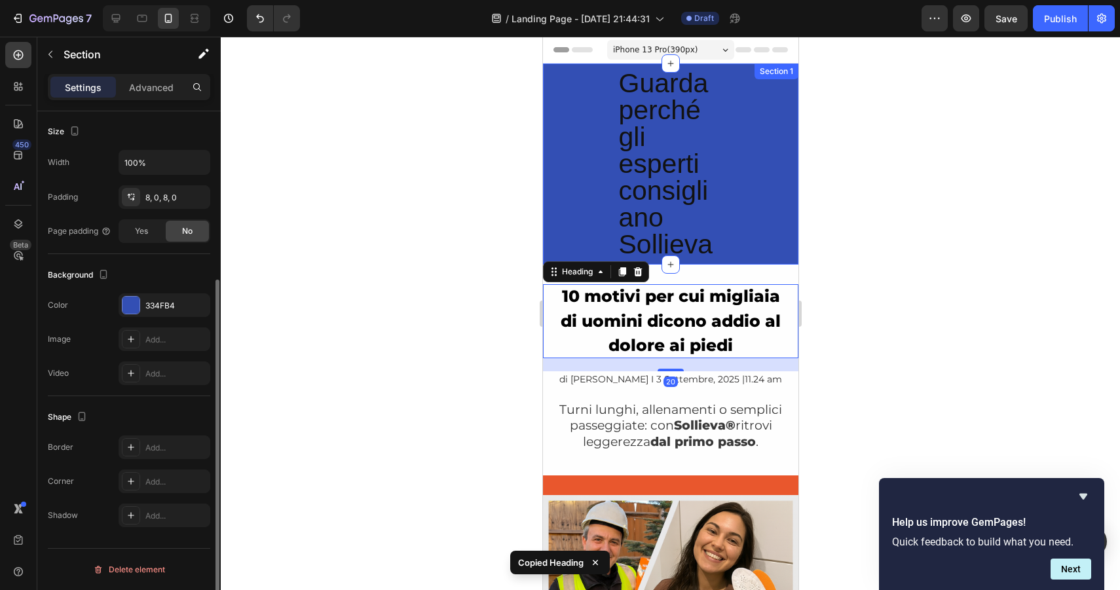
click at [741, 132] on div "Guarda perché gli esperti consigliano Sollieva Heading Row" at bounding box center [669, 164] width 255 height 191
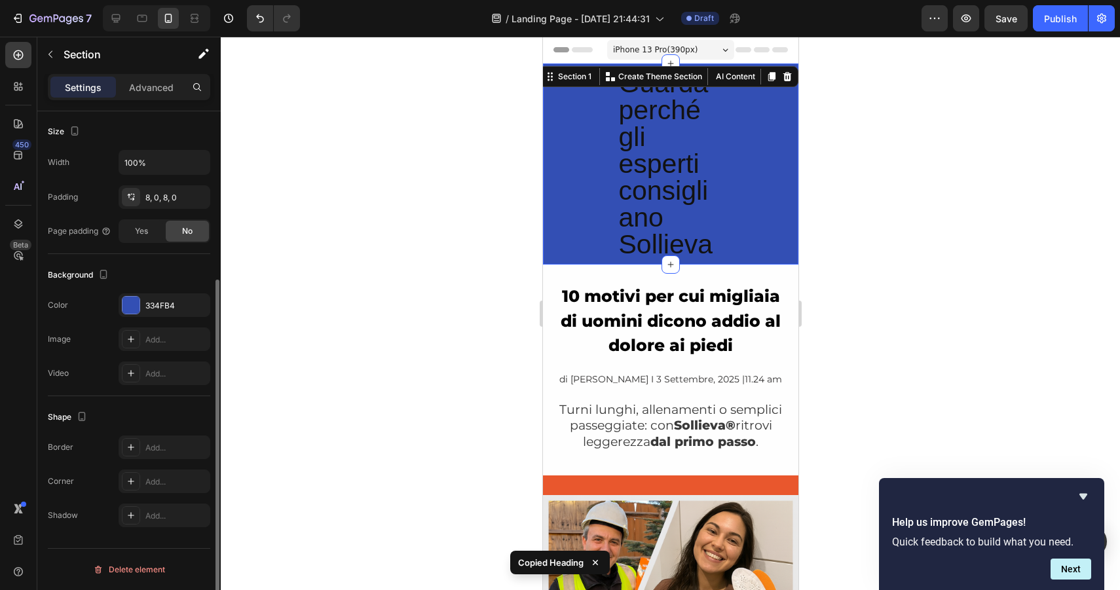
scroll to position [0, 0]
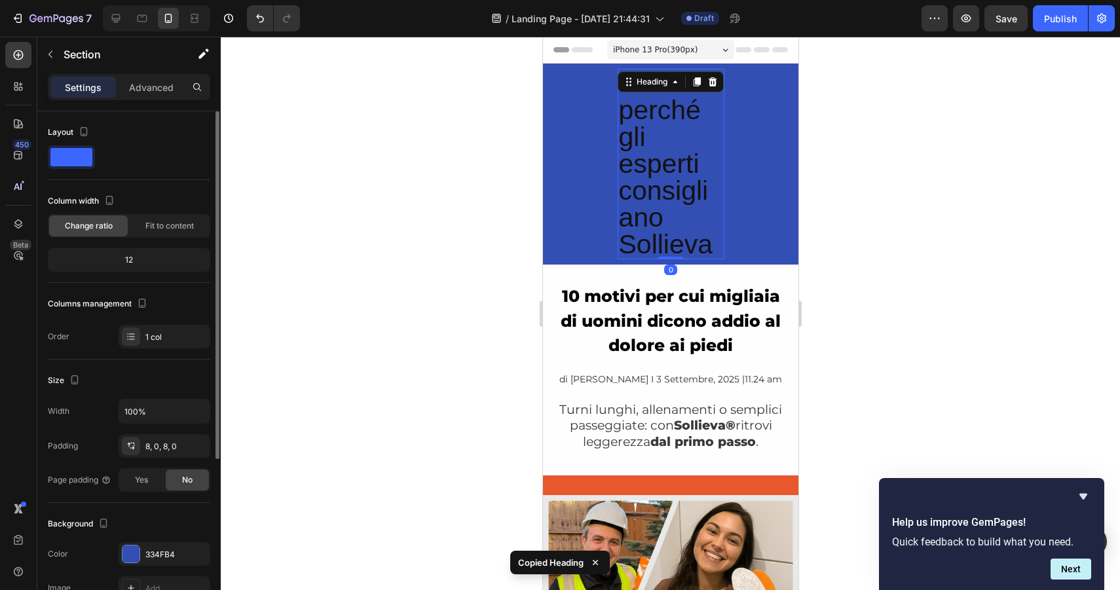
click at [683, 141] on p "Guarda perché gli esperti consigliano Sollieva" at bounding box center [670, 164] width 104 height 188
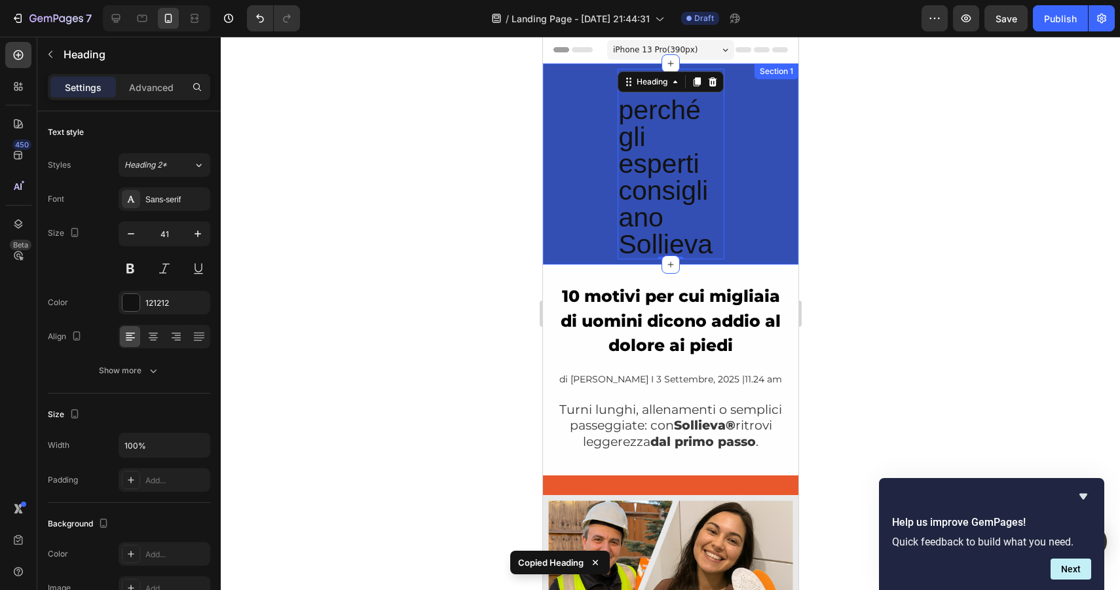
click at [750, 140] on div "Guarda perché gli esperti consigliano Sollieva Heading 0 Row" at bounding box center [669, 164] width 255 height 191
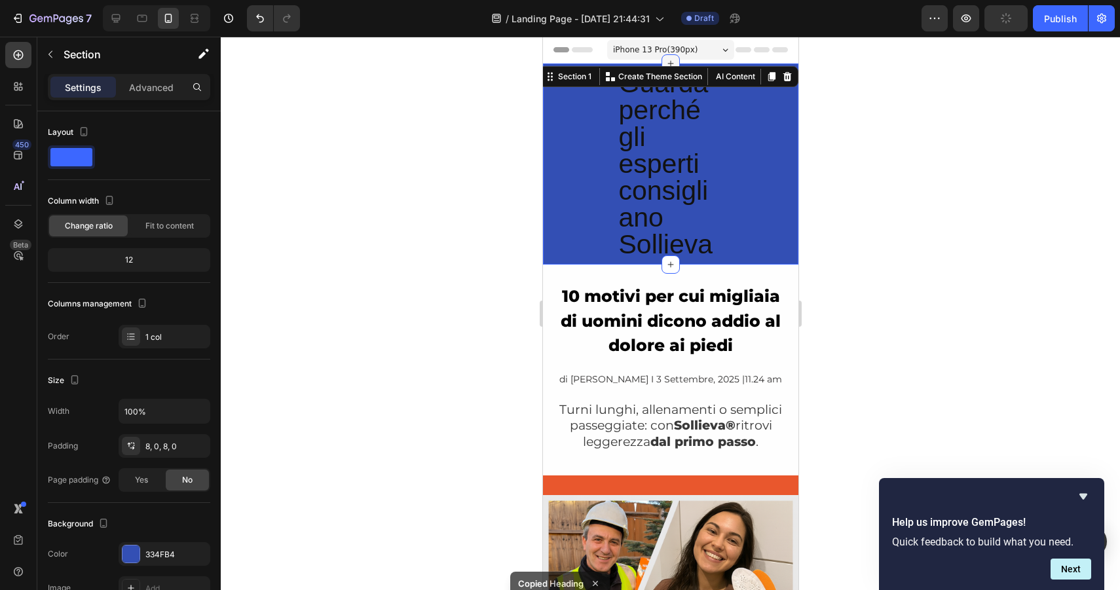
click at [668, 63] on icon at bounding box center [671, 64] width 6 height 6
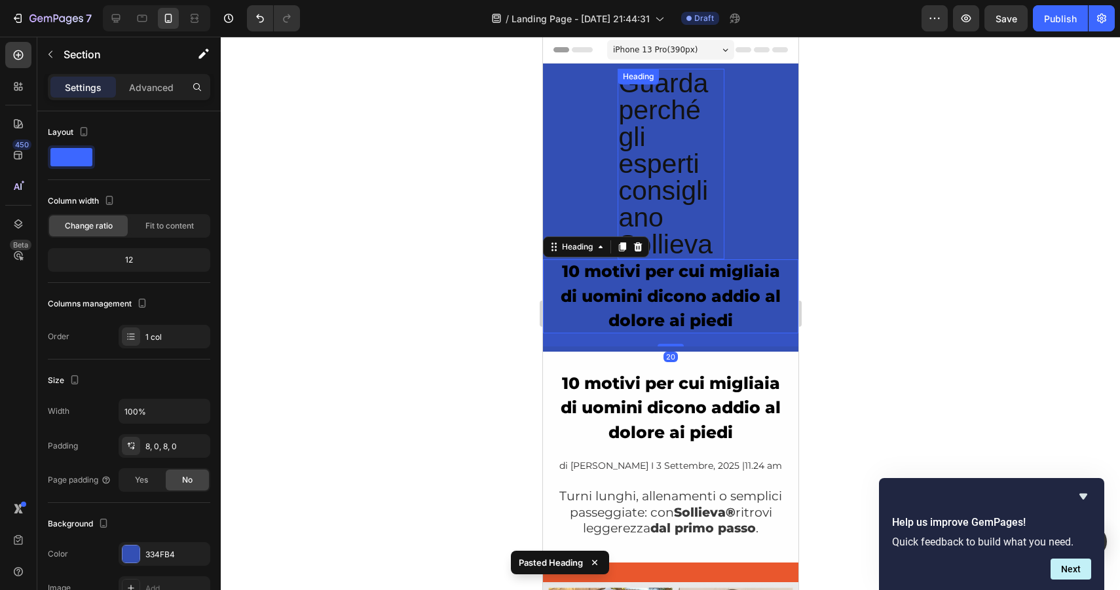
click at [729, 194] on div "Guarda perché gli esperti consigliano Sollieva Heading Row 10 motivi per cui mi…" at bounding box center [669, 208] width 255 height 278
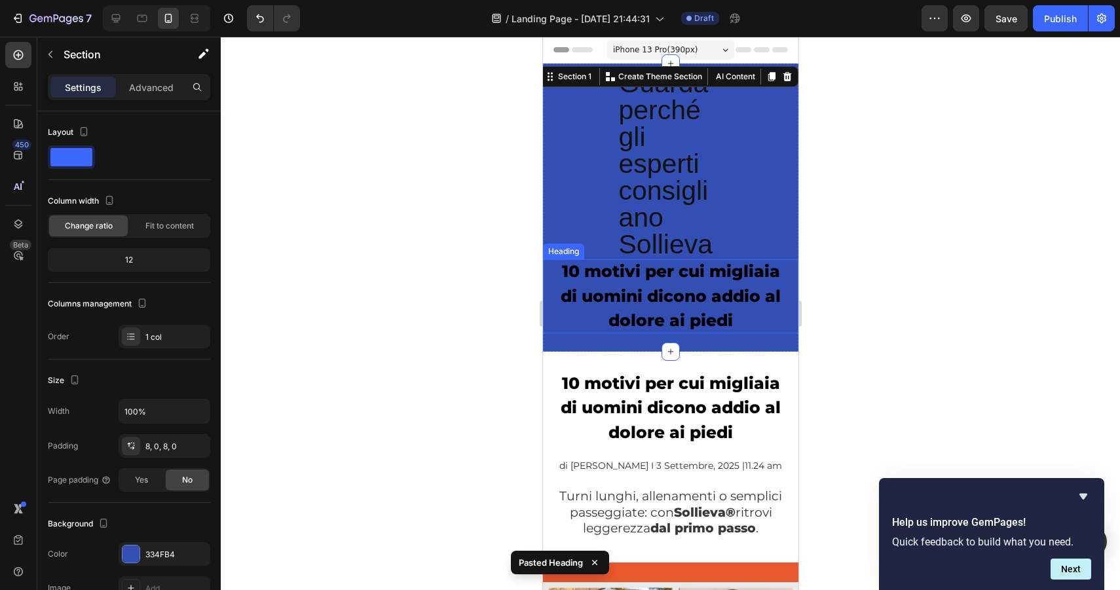
click at [719, 276] on strong "10 motivi per cui migliaia di uomini dicono addio al dolore ai piedi" at bounding box center [670, 295] width 220 height 69
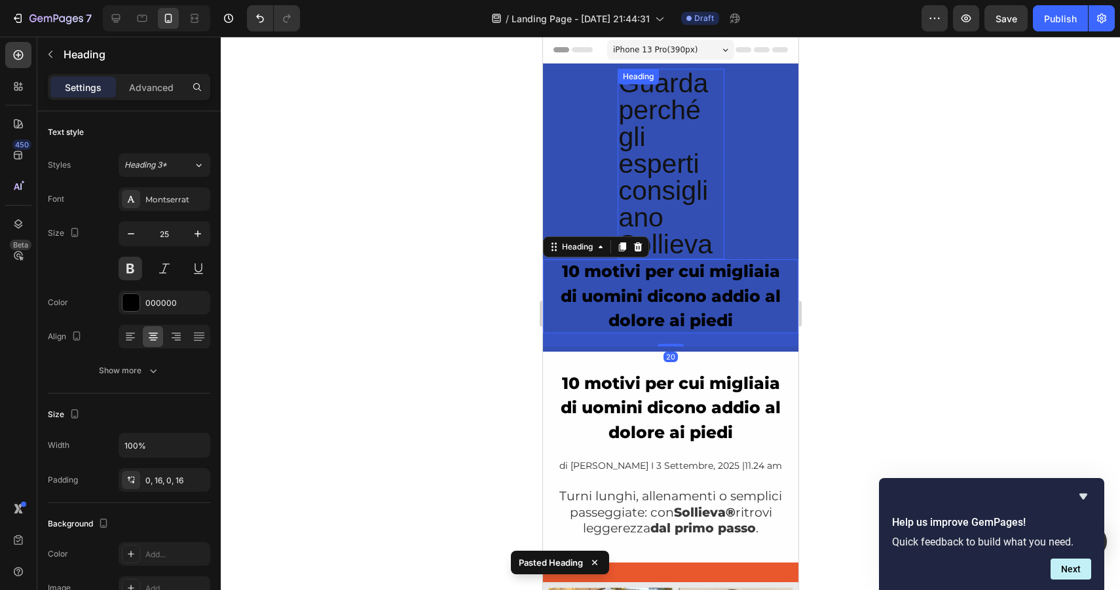
click at [645, 166] on p "Guarda perché gli esperti consigliano Sollieva" at bounding box center [670, 164] width 104 height 188
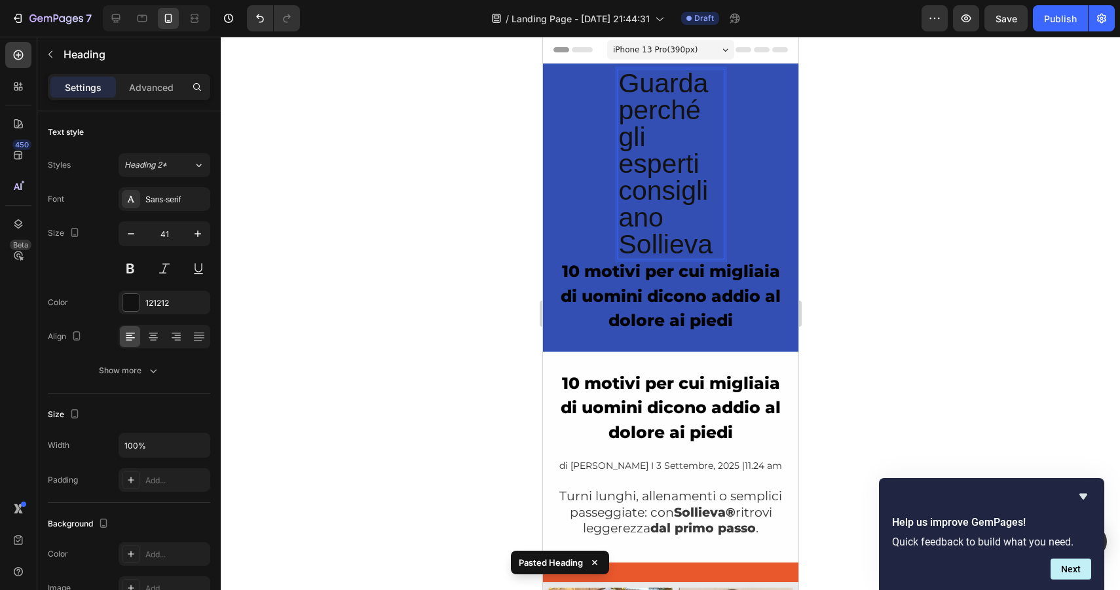
click at [645, 166] on p "Guarda perché gli esperti consigliano Sollieva" at bounding box center [670, 164] width 104 height 188
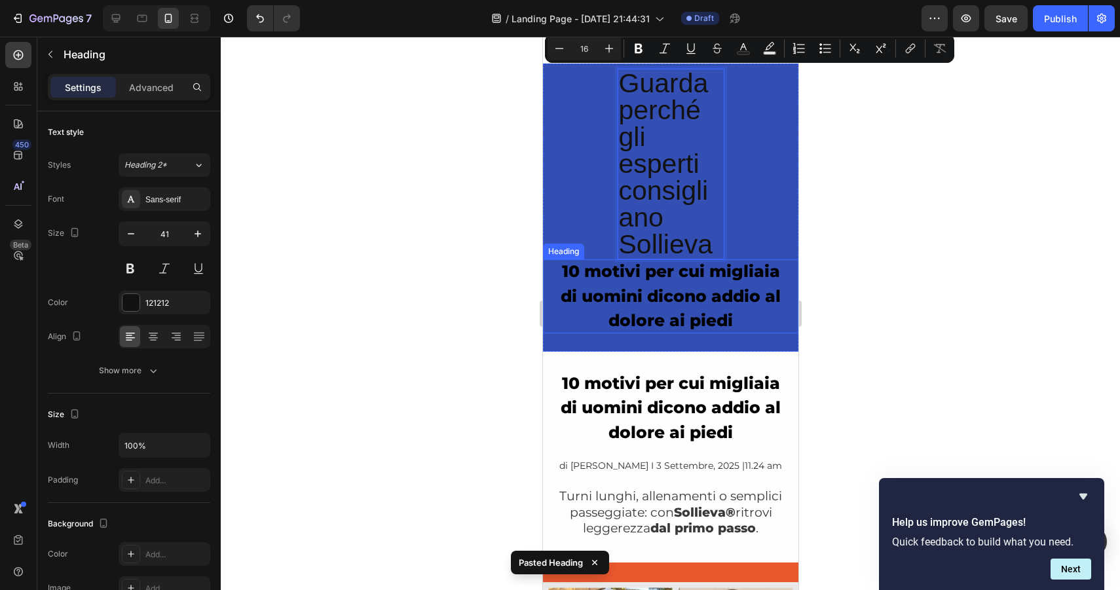
click at [674, 295] on strong "10 motivi per cui migliaia di uomini dicono addio al dolore ai piedi" at bounding box center [670, 295] width 220 height 69
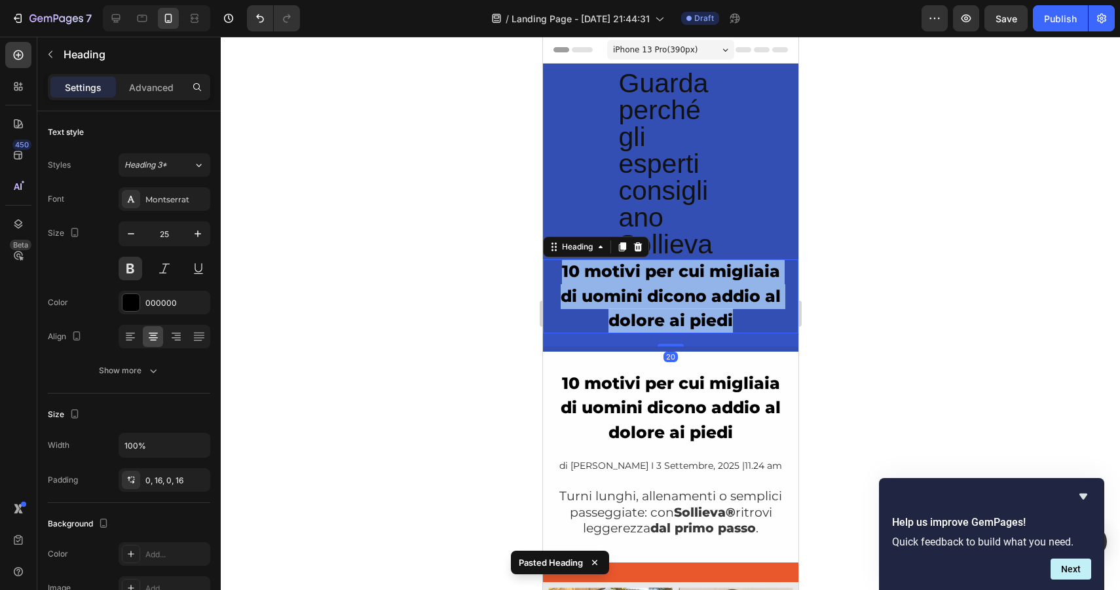
click at [674, 295] on strong "10 motivi per cui migliaia di uomini dicono addio al dolore ai piedi" at bounding box center [670, 295] width 220 height 69
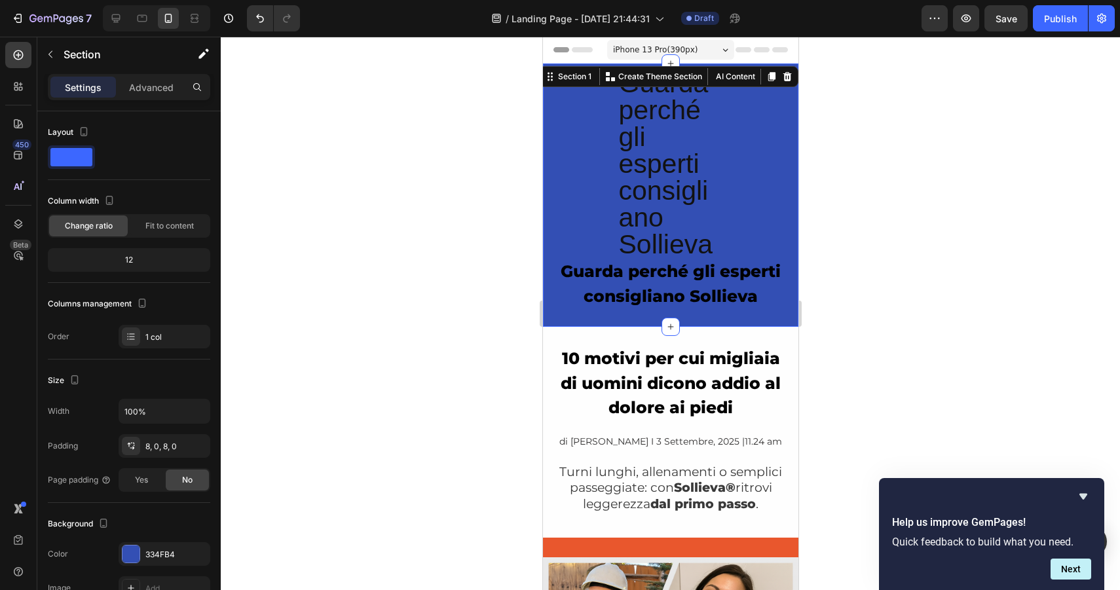
click at [760, 172] on div "Guarda perché gli esperti consigliano Sollieva Heading Row ⁠⁠⁠⁠⁠⁠⁠ Guarda perch…" at bounding box center [669, 195] width 255 height 253
click at [683, 225] on p "Guarda perché gli esperti consigliano Sollieva" at bounding box center [670, 164] width 104 height 188
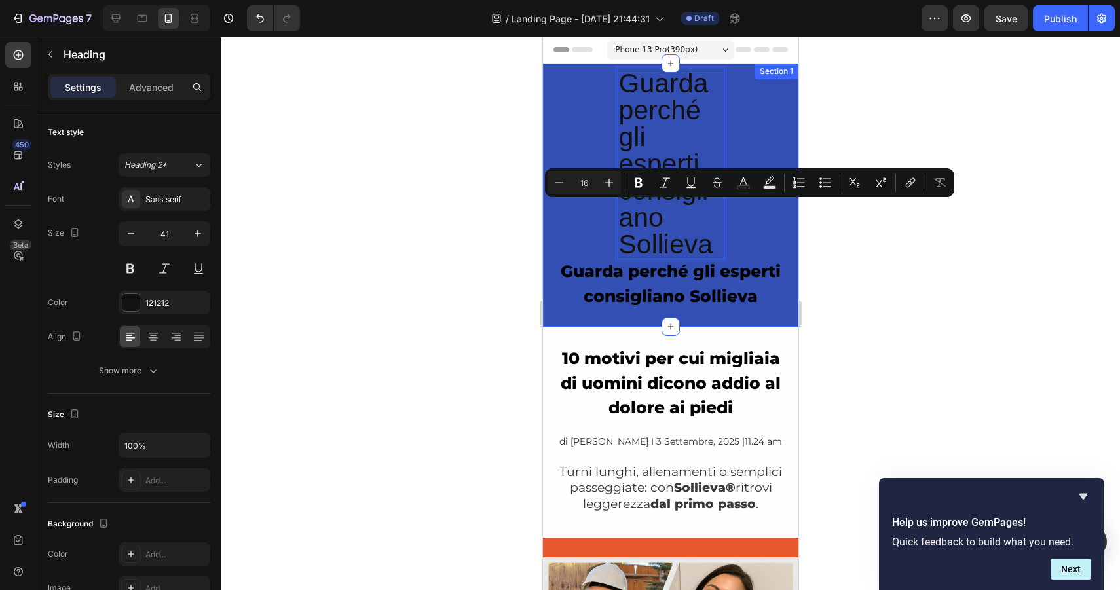
click at [771, 123] on div "Guarda perché gli esperti consigliano Sollieva Heading 0 Row ⁠⁠⁠⁠⁠⁠⁠ Guarda per…" at bounding box center [669, 195] width 255 height 253
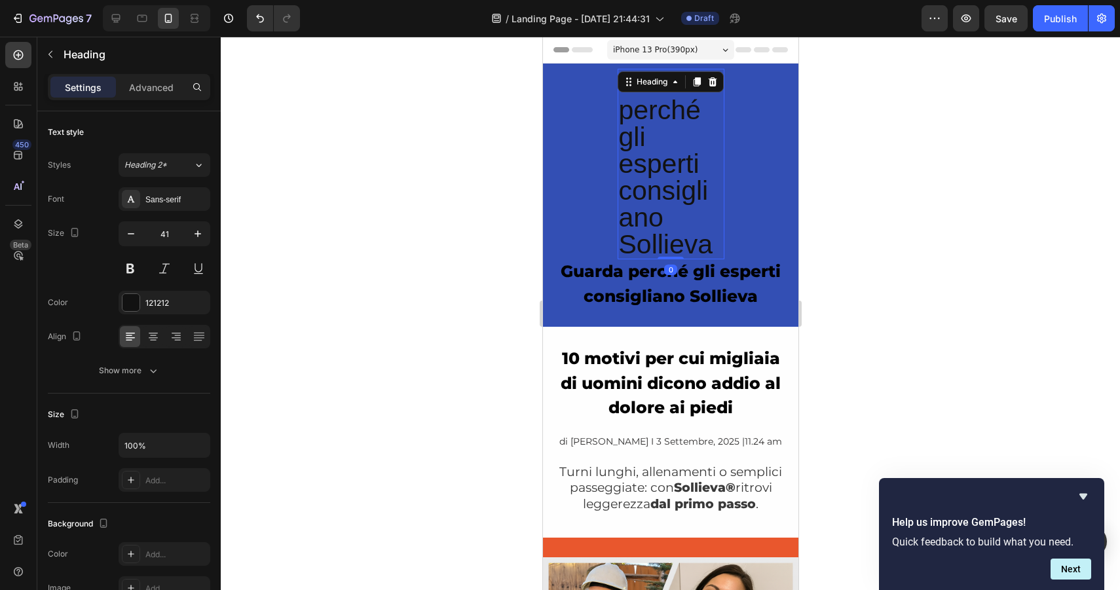
click at [687, 123] on p "Guarda perché gli esperti consigliano Sollieva" at bounding box center [670, 164] width 104 height 188
click at [714, 78] on icon at bounding box center [712, 82] width 10 height 10
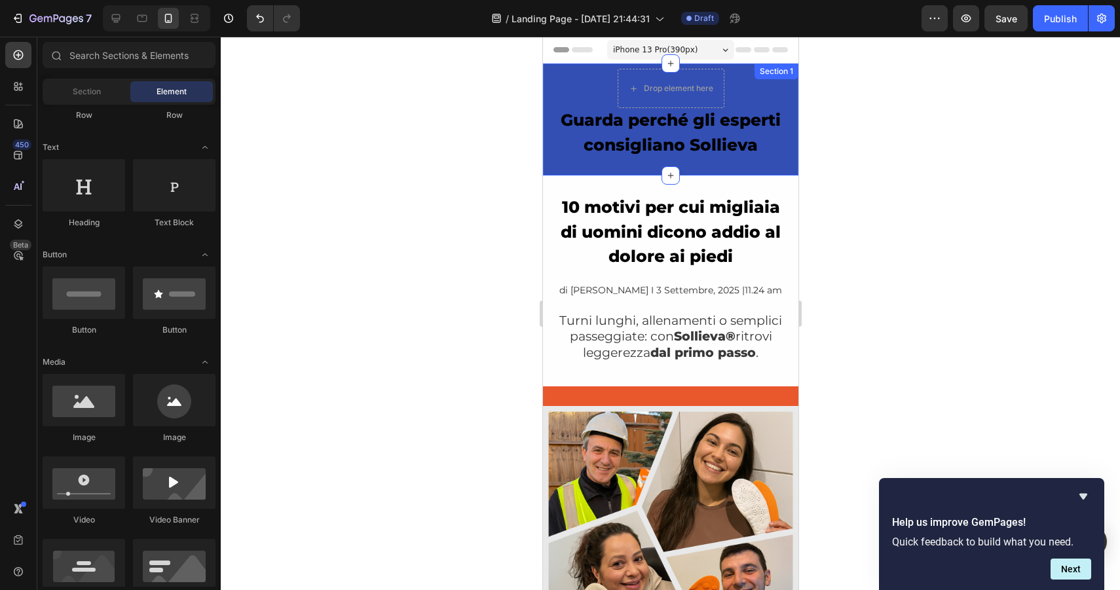
click at [590, 84] on div "Drop element here Row ⁠⁠⁠⁠⁠⁠⁠ Guarda perché gli esperti consigliano Sollieva He…" at bounding box center [669, 120] width 255 height 112
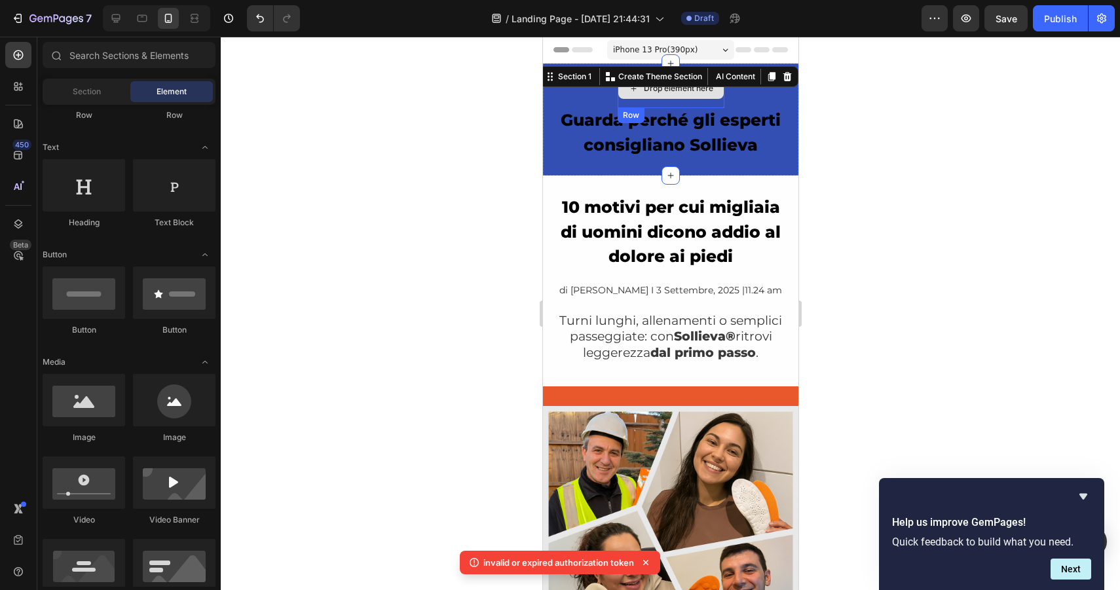
click at [709, 90] on div "Drop element here" at bounding box center [677, 88] width 69 height 10
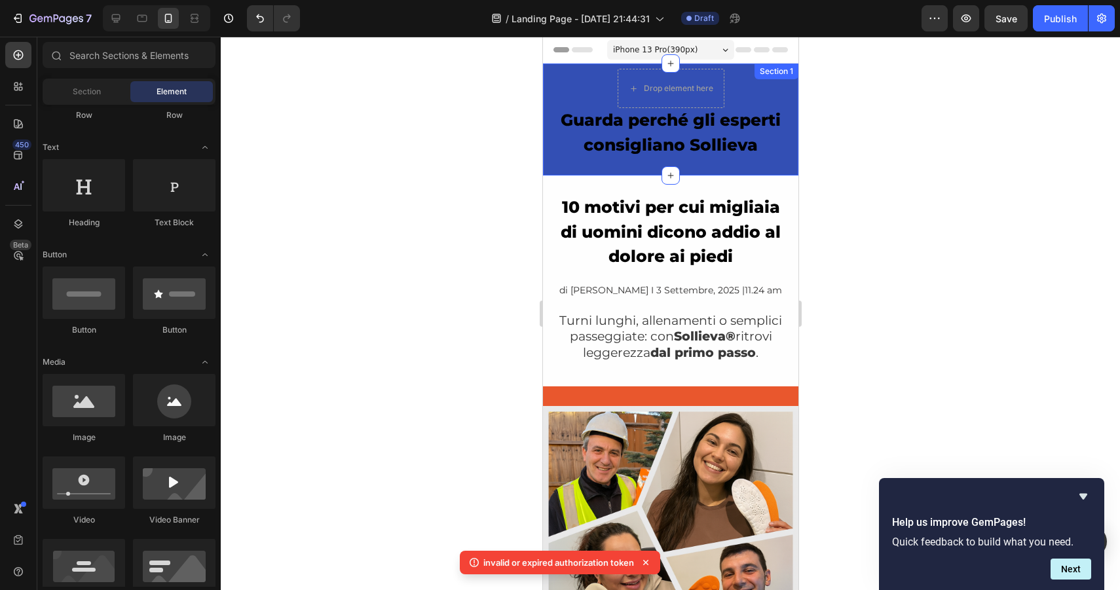
click at [730, 91] on div "Drop element here Row ⁠⁠⁠⁠⁠⁠⁠ Guarda perché gli esperti consigliano Sollieva He…" at bounding box center [669, 120] width 255 height 102
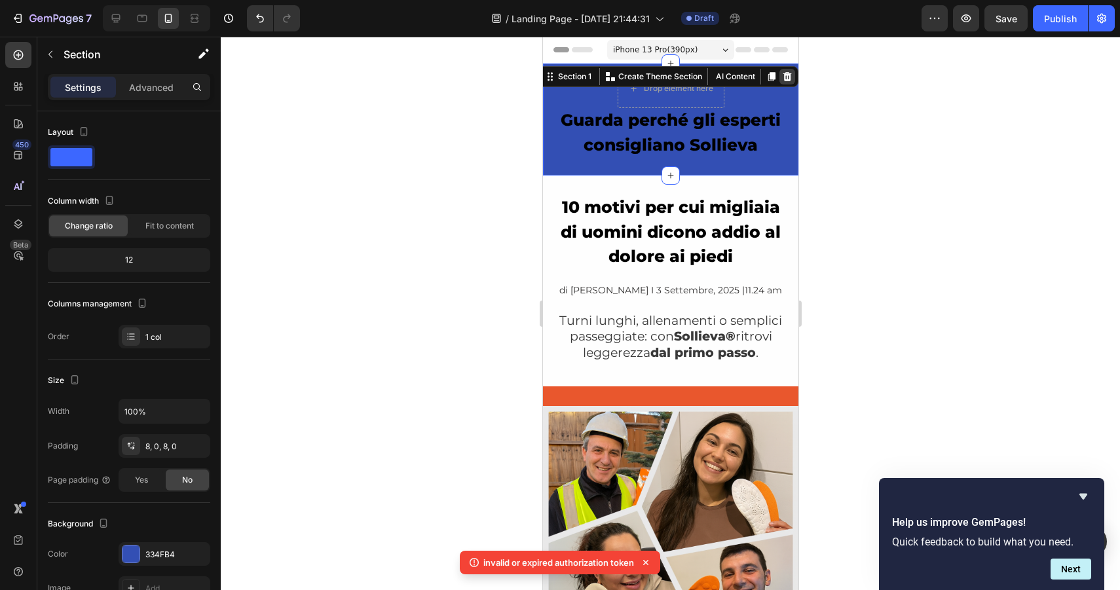
click at [789, 75] on icon at bounding box center [787, 76] width 9 height 9
click at [738, 88] on div "Drop element here Row Guarda perché gli esperti consigliano Sollieva Heading" at bounding box center [669, 120] width 255 height 102
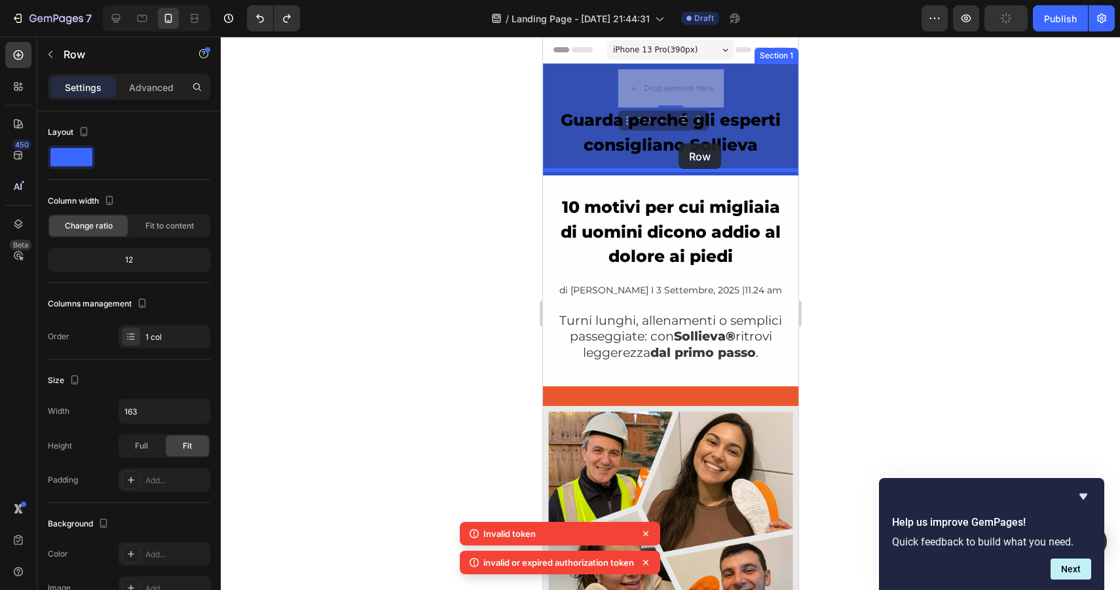
drag, startPoint x: 688, startPoint y: 104, endPoint x: 673, endPoint y: 153, distance: 51.8
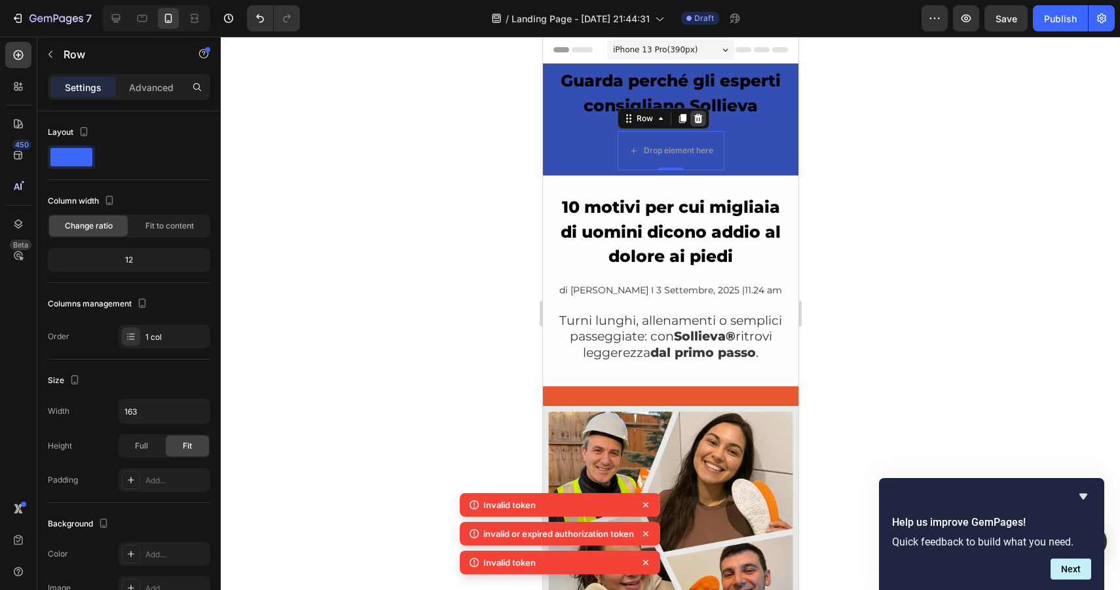
click at [697, 119] on icon at bounding box center [697, 118] width 9 height 9
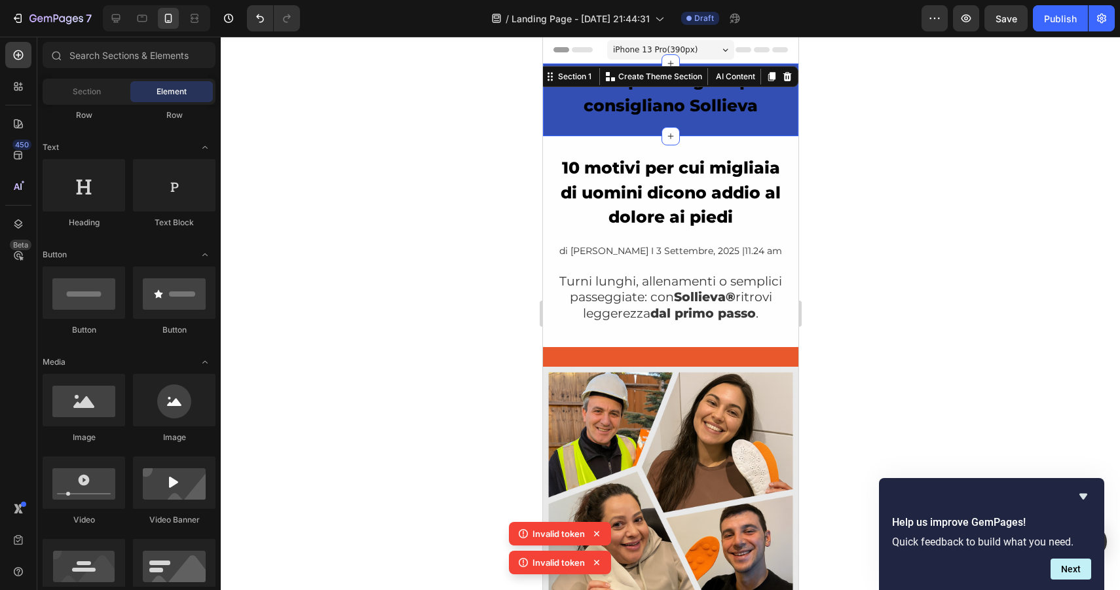
click at [711, 123] on div "Guarda perché gli esperti consigliano Sollieva Heading" at bounding box center [669, 100] width 255 height 62
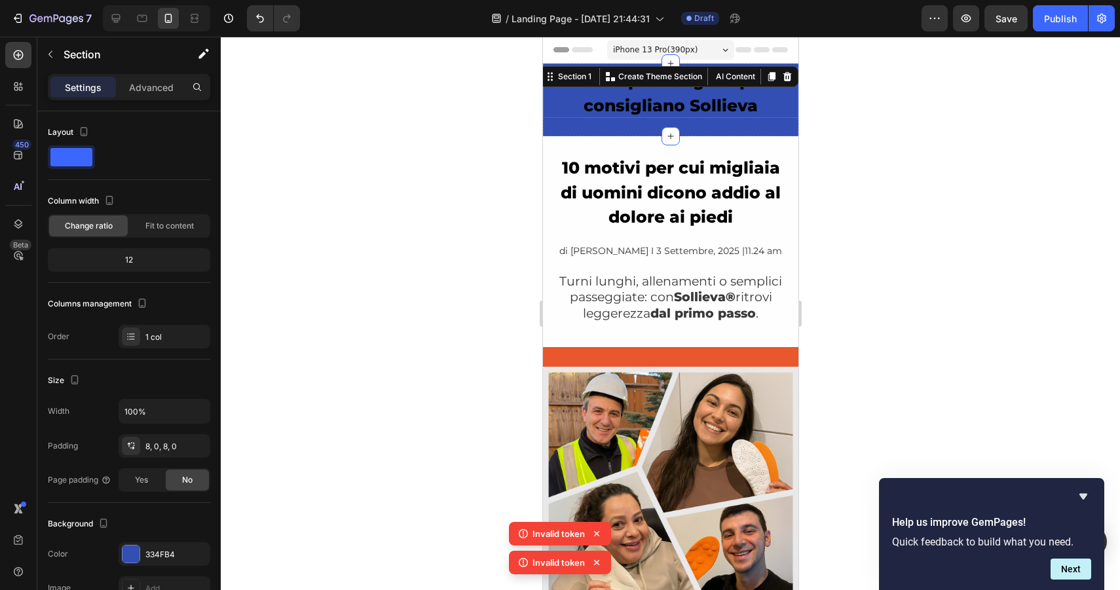
click at [687, 108] on strong "Guarda perché gli esperti consigliano Sollieva" at bounding box center [670, 93] width 220 height 45
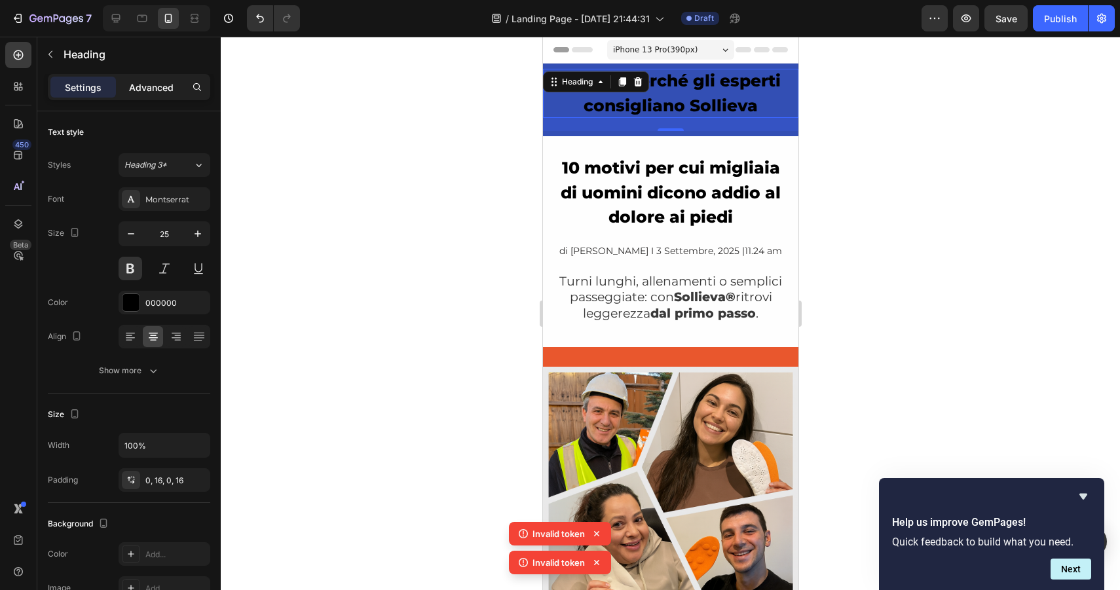
click at [151, 94] on div "Advanced" at bounding box center [152, 87] width 66 height 21
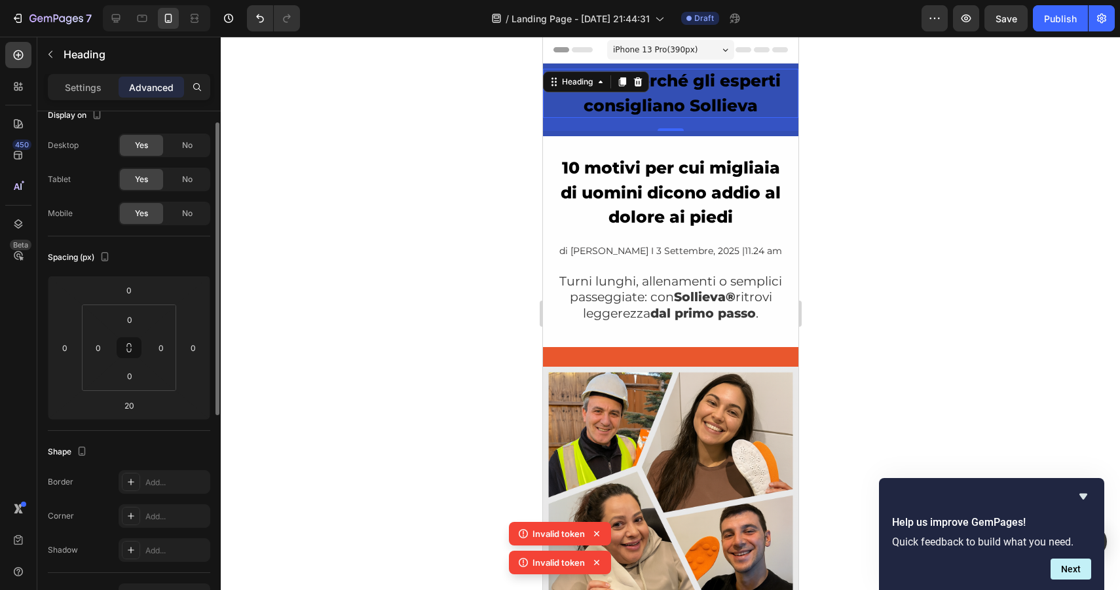
scroll to position [20, 0]
click at [79, 90] on p "Settings" at bounding box center [83, 88] width 37 height 14
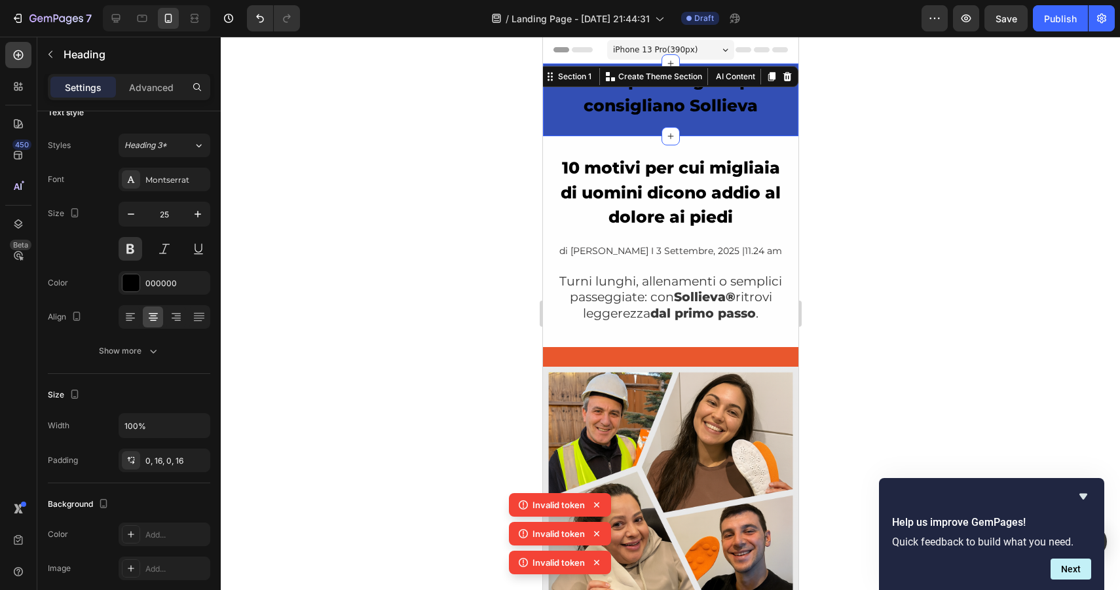
click at [584, 132] on div "Guarda perché gli esperti consigliano Sollieva Heading Section 1 You can create…" at bounding box center [669, 100] width 255 height 73
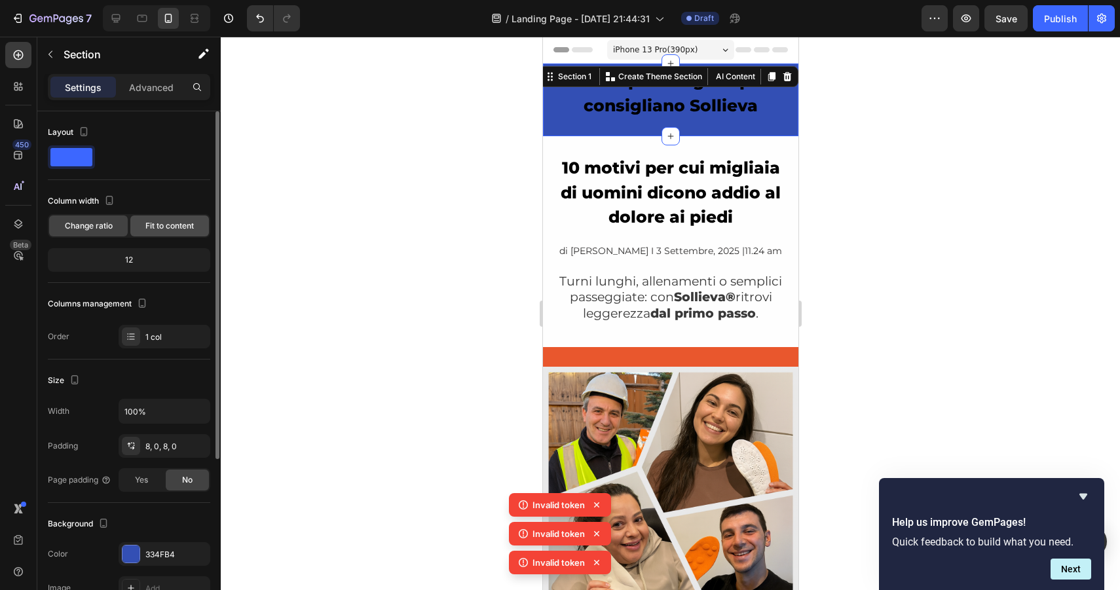
click at [157, 229] on span "Fit to content" at bounding box center [169, 226] width 48 height 12
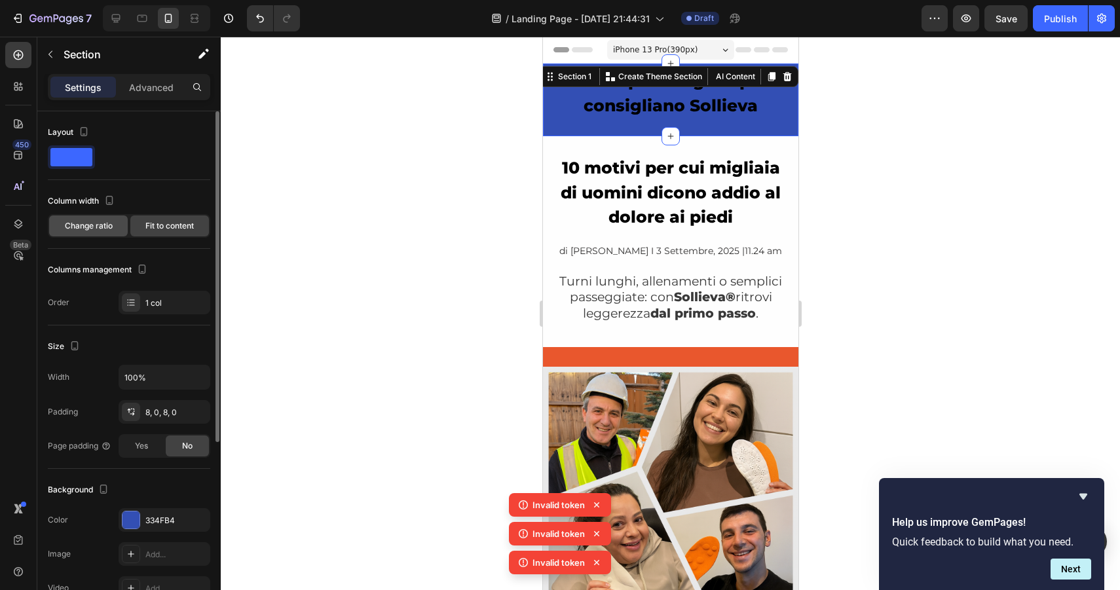
click at [96, 221] on span "Change ratio" at bounding box center [89, 226] width 48 height 12
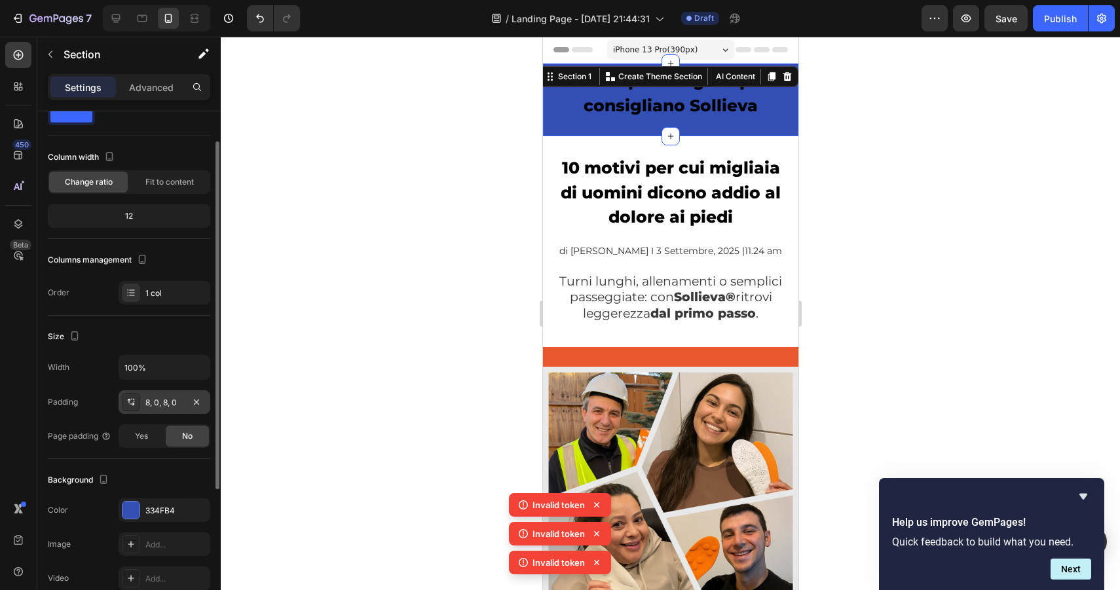
scroll to position [83, 0]
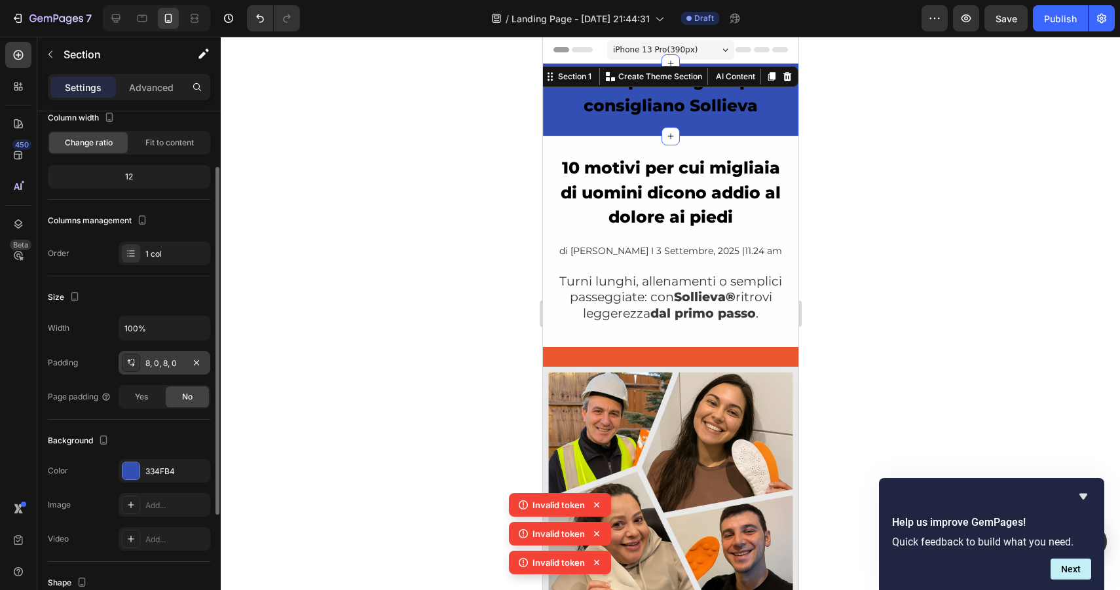
click at [156, 358] on div "8, 0, 8, 0" at bounding box center [164, 364] width 38 height 12
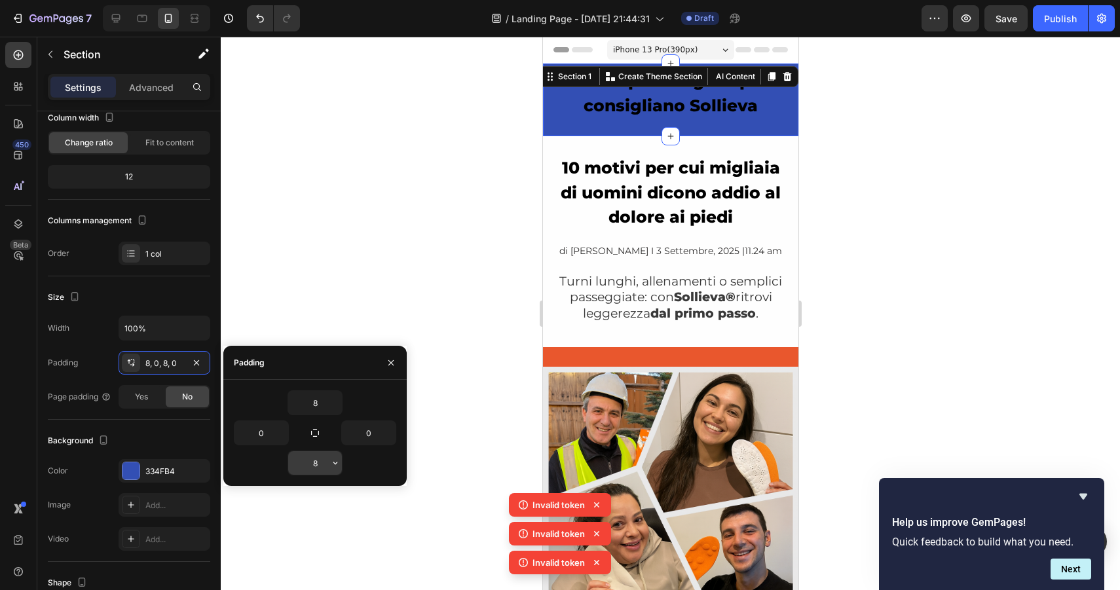
click at [322, 464] on input "8" at bounding box center [315, 463] width 54 height 24
type input "0"
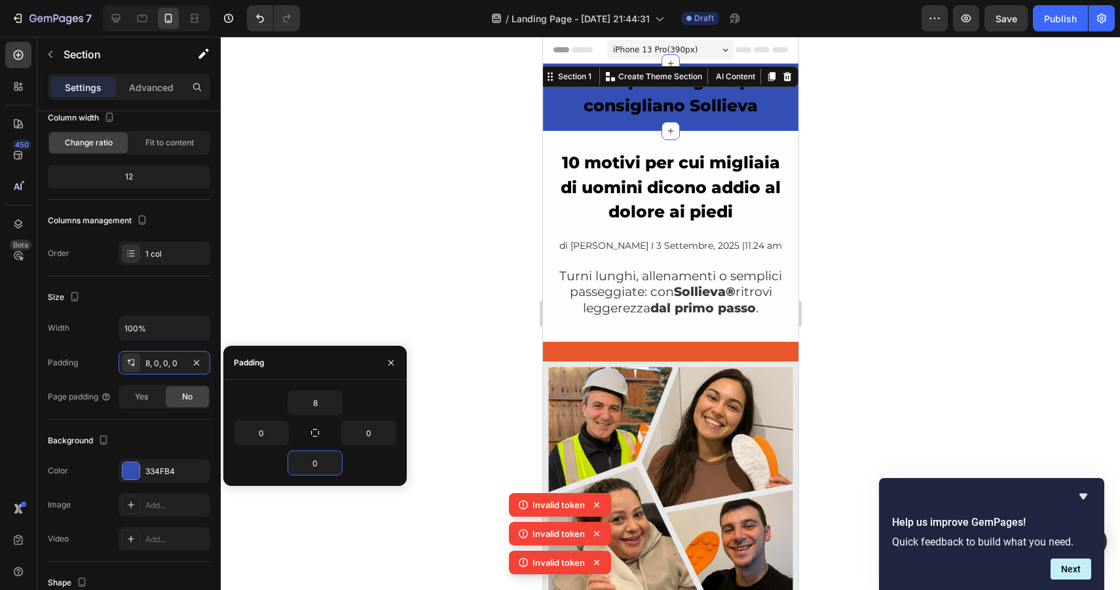
click at [317, 520] on div at bounding box center [670, 314] width 899 height 554
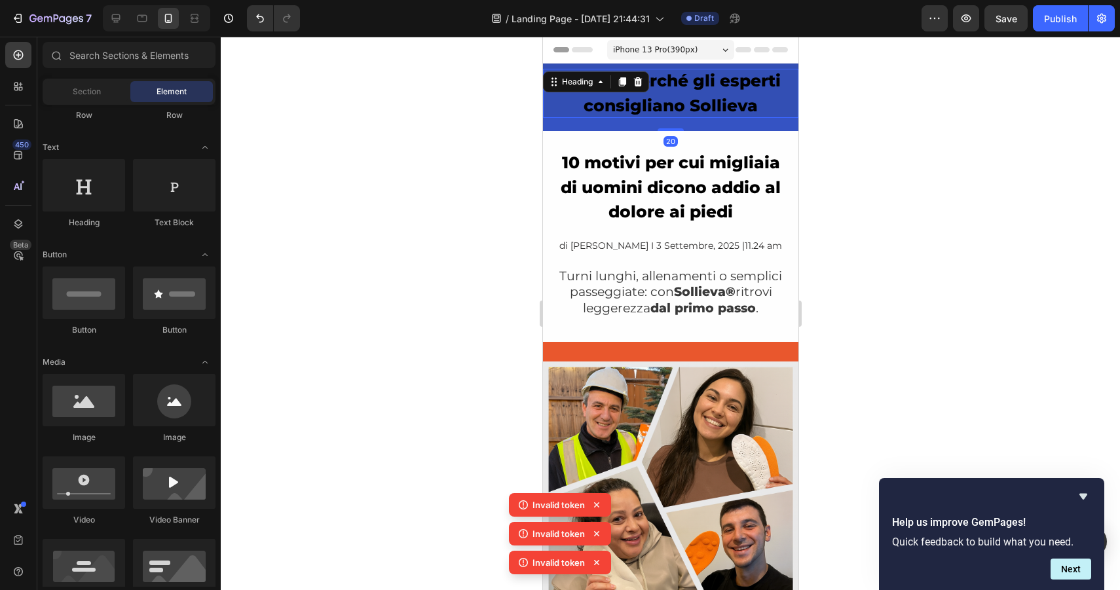
click at [668, 100] on strong "Guarda perché gli esperti consigliano Sollieva" at bounding box center [670, 93] width 220 height 45
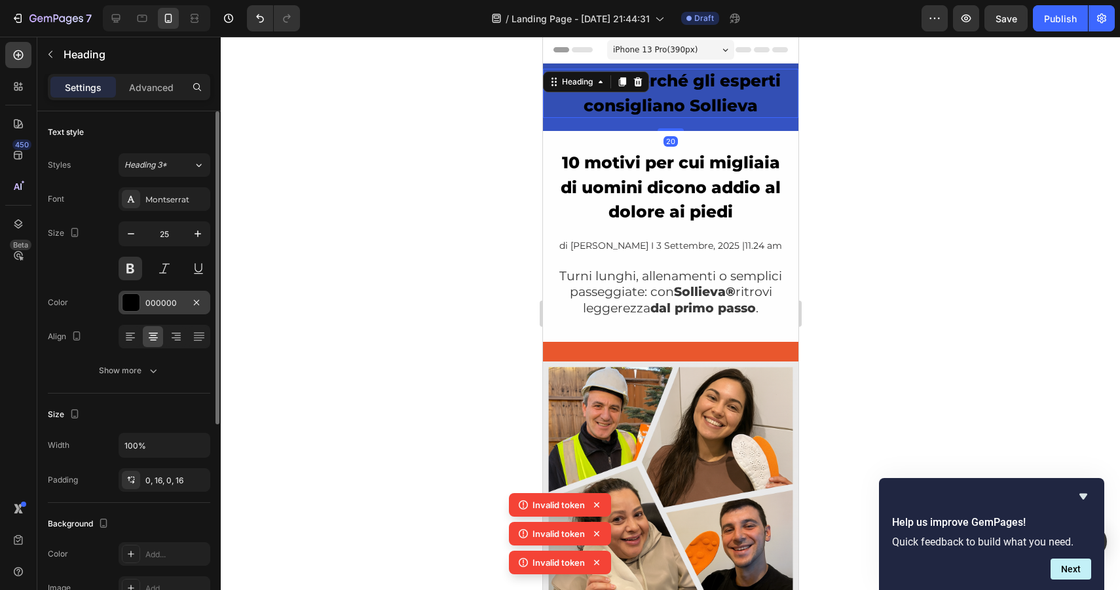
click at [137, 311] on div at bounding box center [131, 302] width 17 height 17
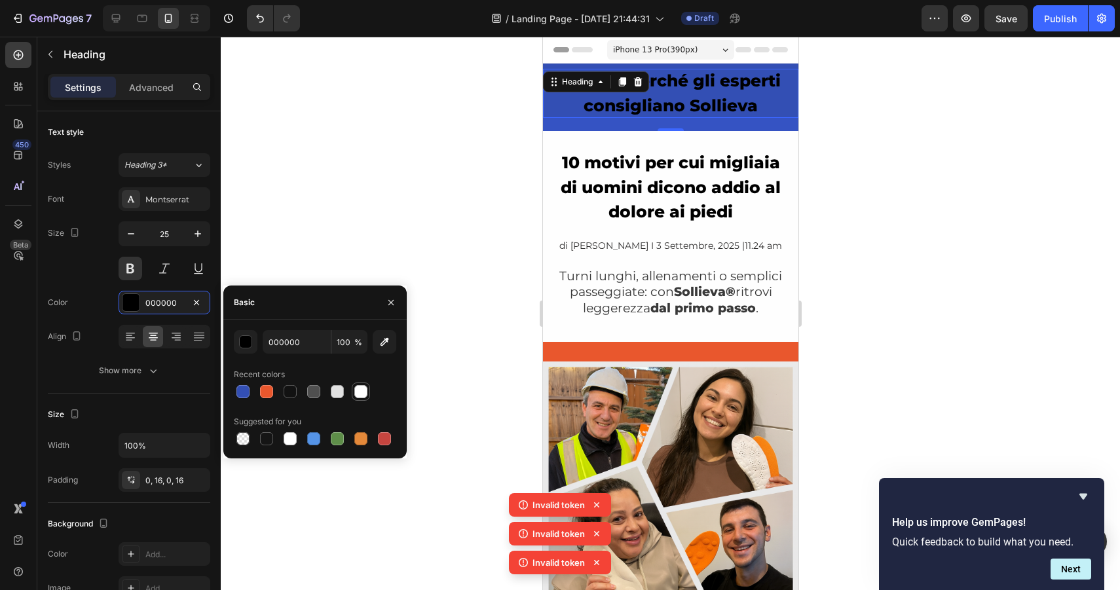
click at [356, 393] on div at bounding box center [360, 391] width 13 height 13
type input "FFFFFF"
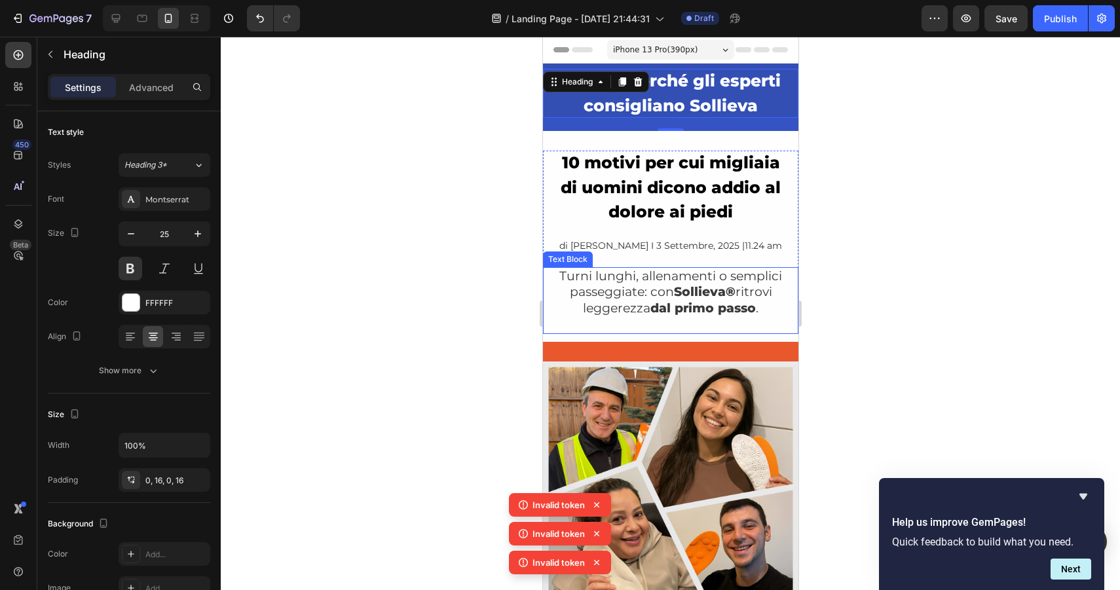
click at [929, 217] on div at bounding box center [670, 314] width 899 height 554
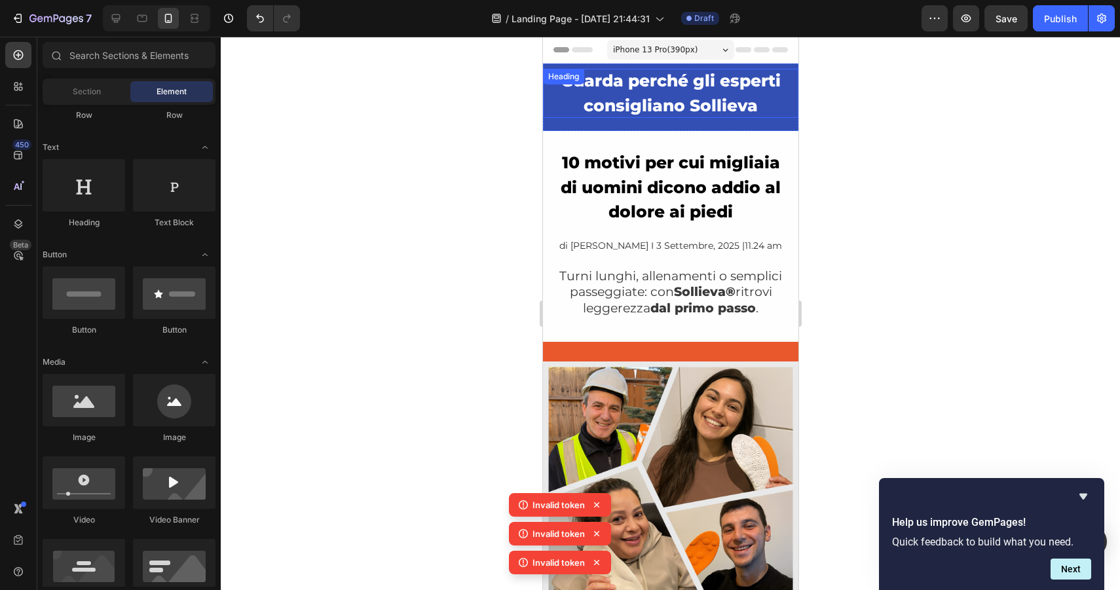
click at [717, 111] on strong "Guarda perché gli esperti consigliano Sollieva" at bounding box center [670, 93] width 220 height 45
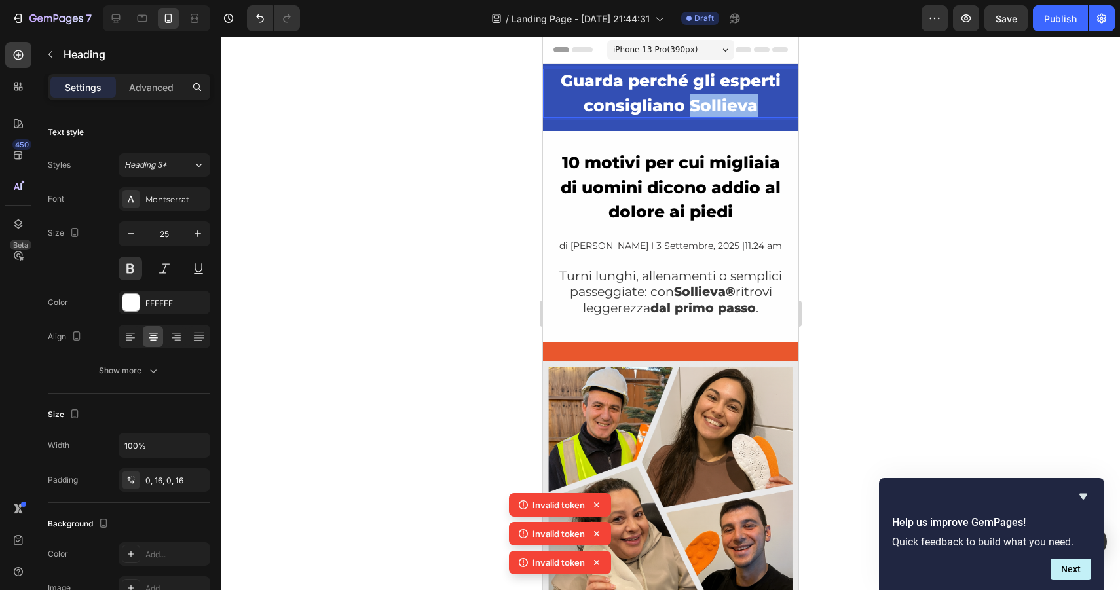
click at [703, 103] on strong "Guarda perché gli esperti consigliano Sollieva" at bounding box center [670, 93] width 220 height 45
click at [655, 82] on strong "Guarda perché gli esperti consigliano" at bounding box center [670, 93] width 220 height 45
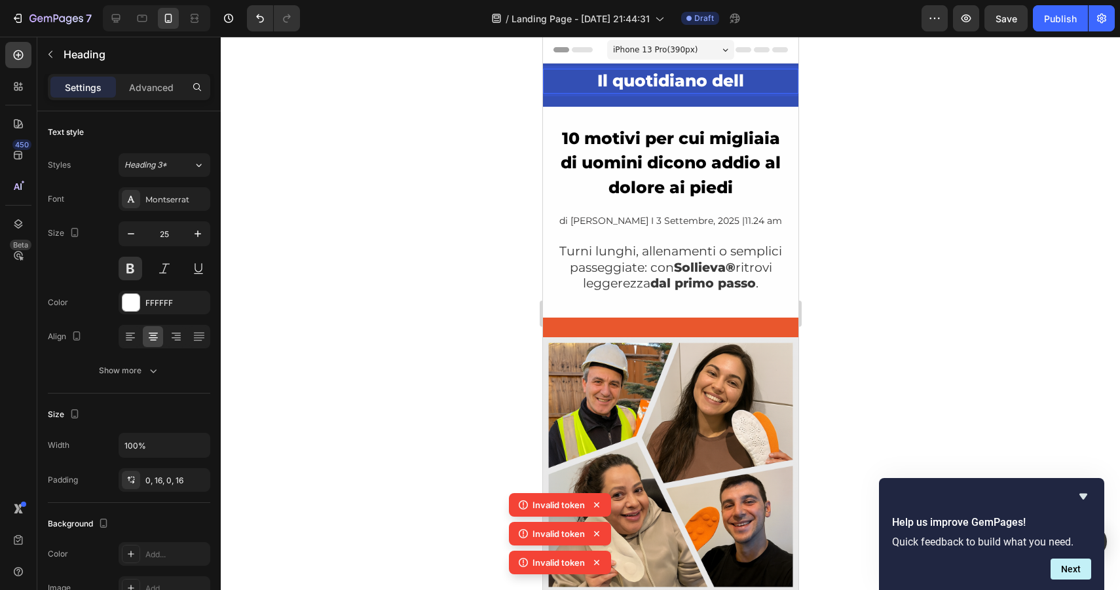
click at [726, 84] on p "Il quotidiano dell" at bounding box center [670, 81] width 235 height 25
click at [602, 71] on p "Il quotidiano dell" at bounding box center [670, 81] width 235 height 25
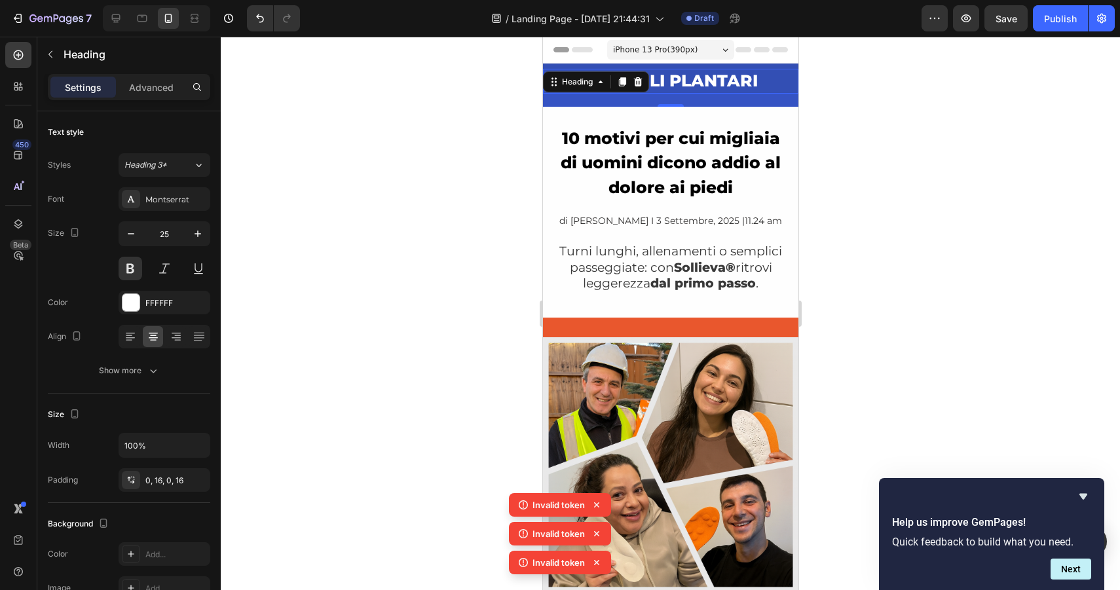
click at [886, 117] on div at bounding box center [670, 314] width 899 height 554
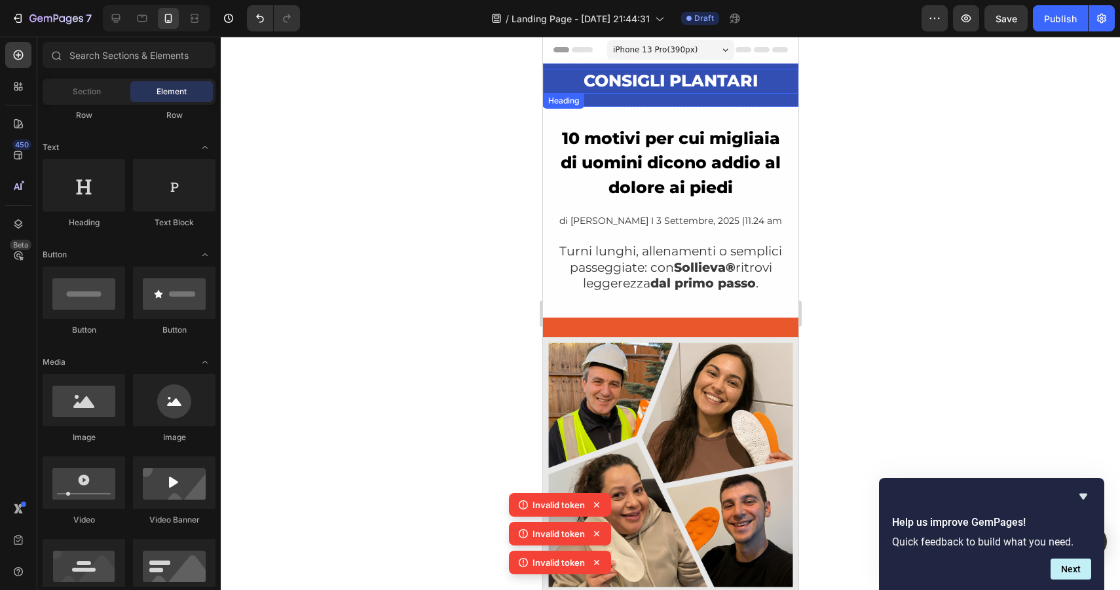
click at [734, 77] on p "CONSIGLI PLANTARI" at bounding box center [670, 81] width 235 height 25
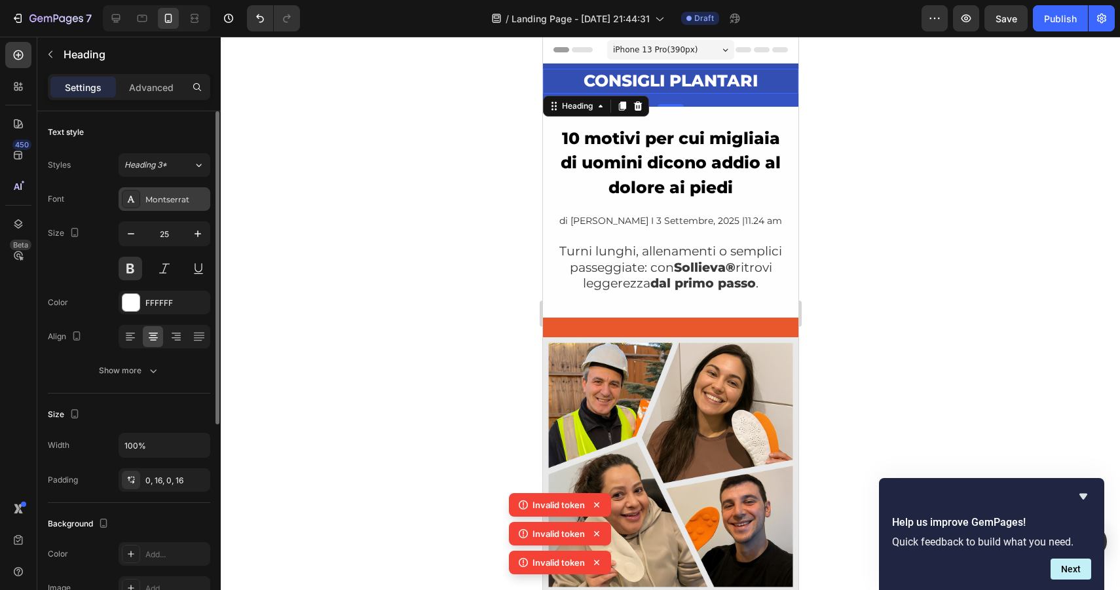
click at [183, 200] on div "Montserrat" at bounding box center [176, 200] width 62 height 12
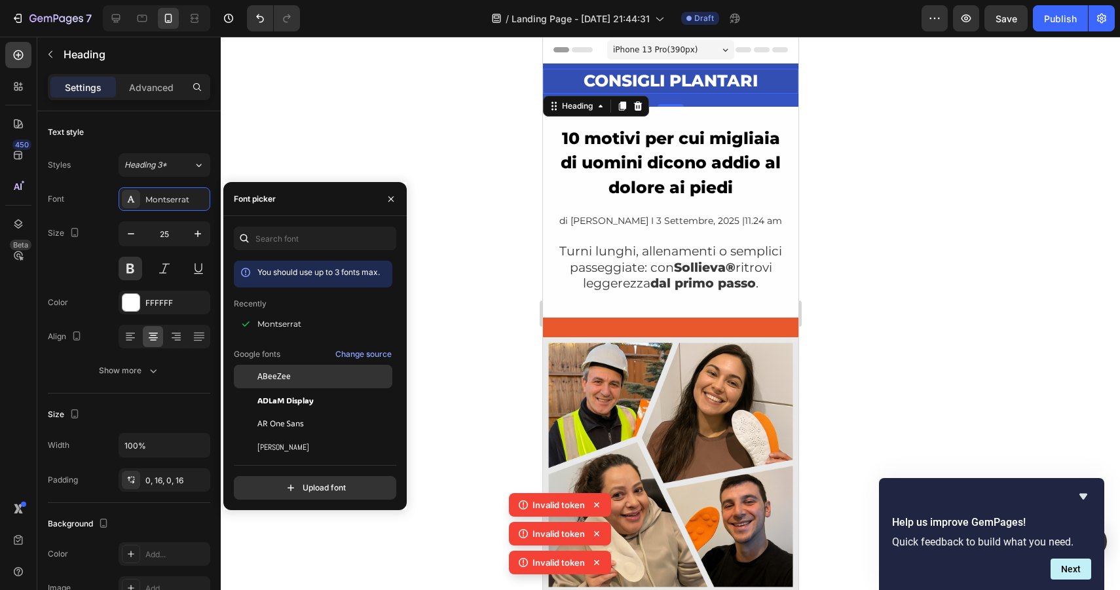
click at [288, 384] on div "ABeeZee" at bounding box center [313, 377] width 159 height 24
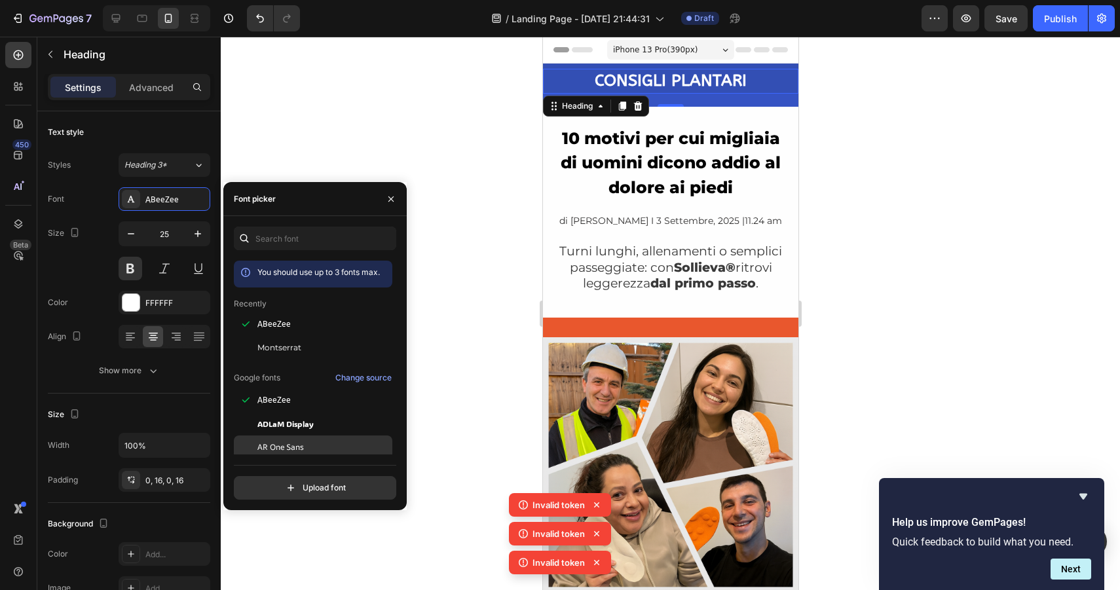
click at [290, 442] on span "AR One Sans" at bounding box center [280, 448] width 47 height 12
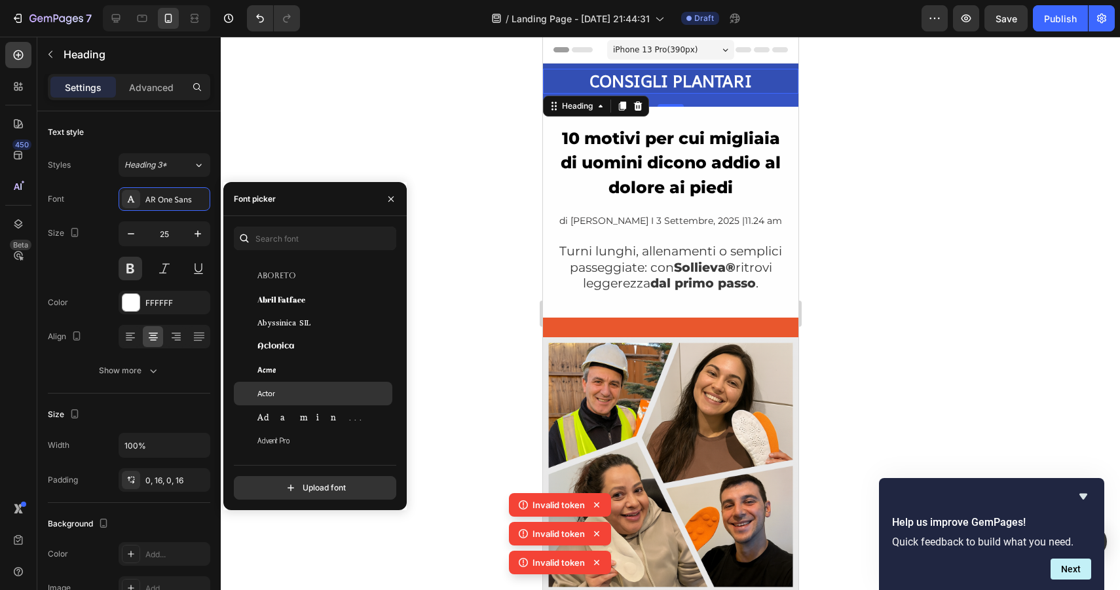
scroll to position [265, 0]
click at [273, 371] on span "Acme" at bounding box center [266, 370] width 18 height 12
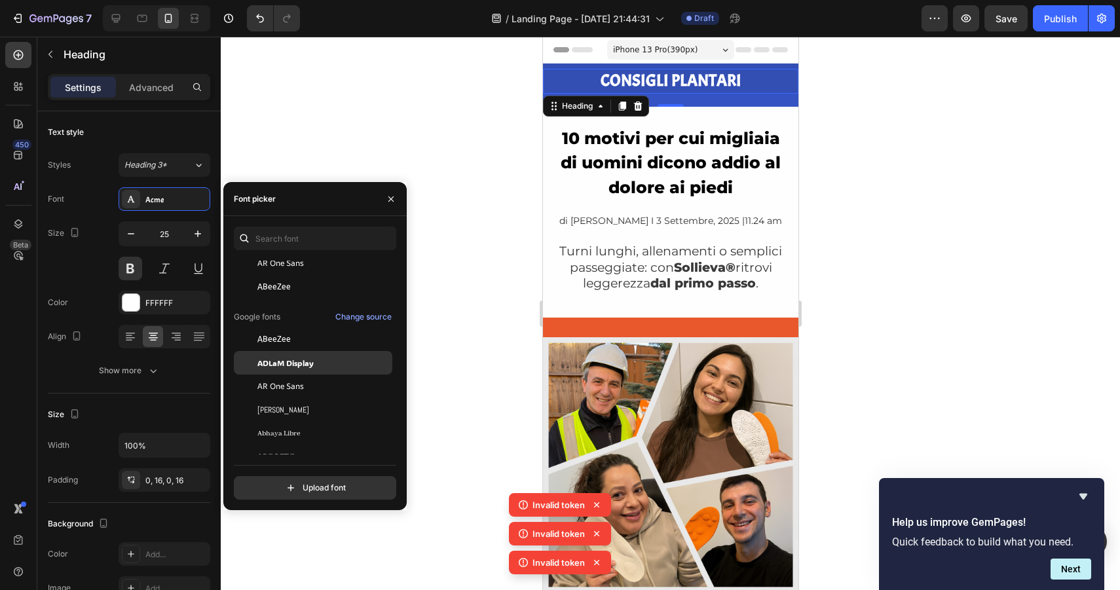
scroll to position [0, 0]
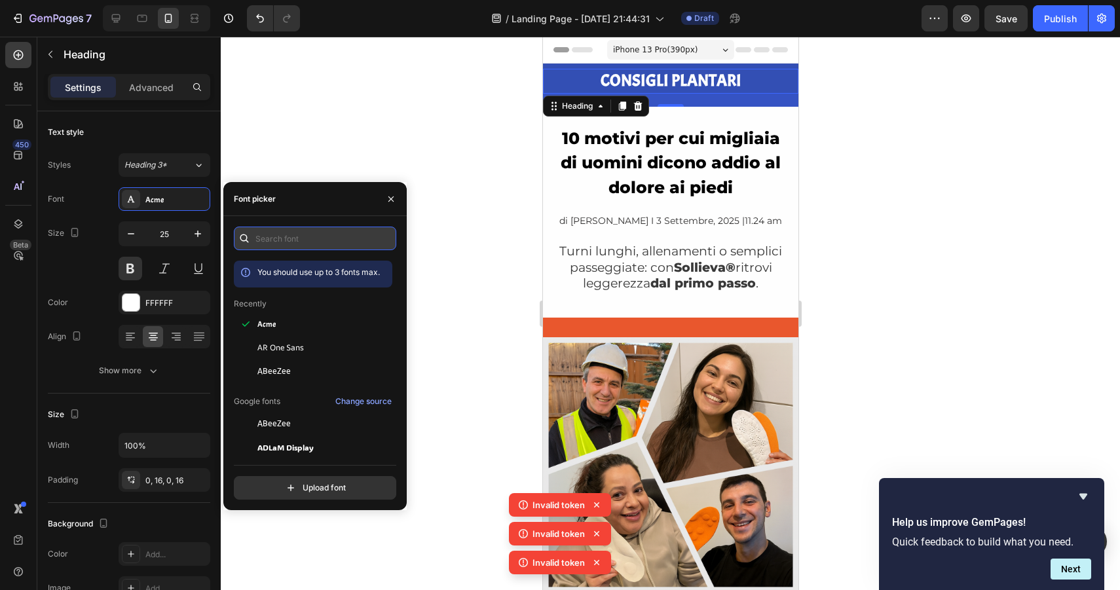
click at [288, 235] on input "text" at bounding box center [315, 239] width 162 height 24
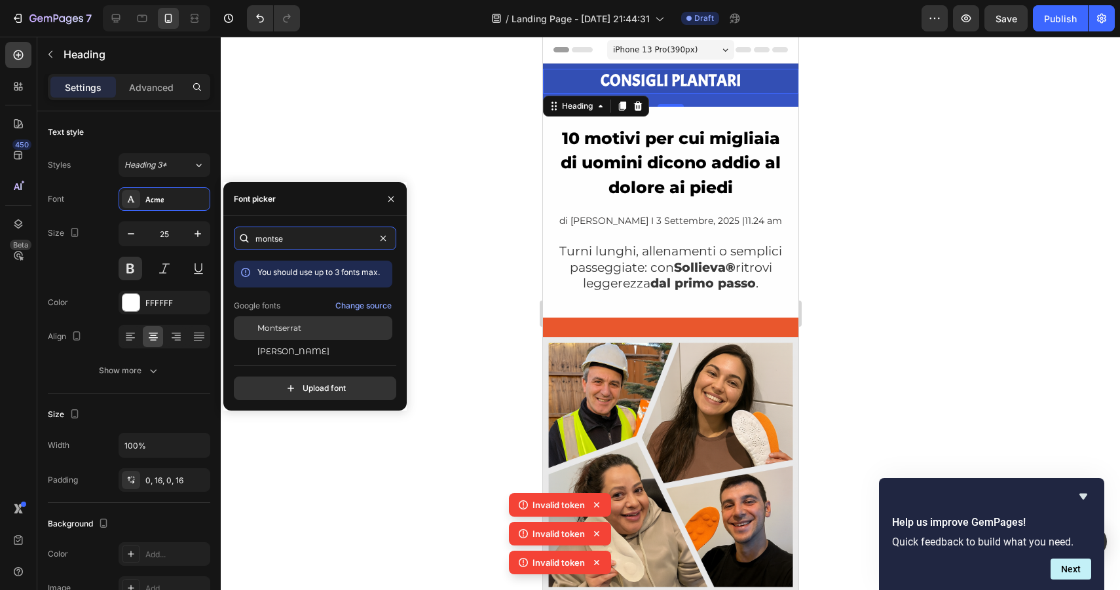
type input "montse"
click at [282, 325] on span "Montserrat" at bounding box center [279, 328] width 44 height 12
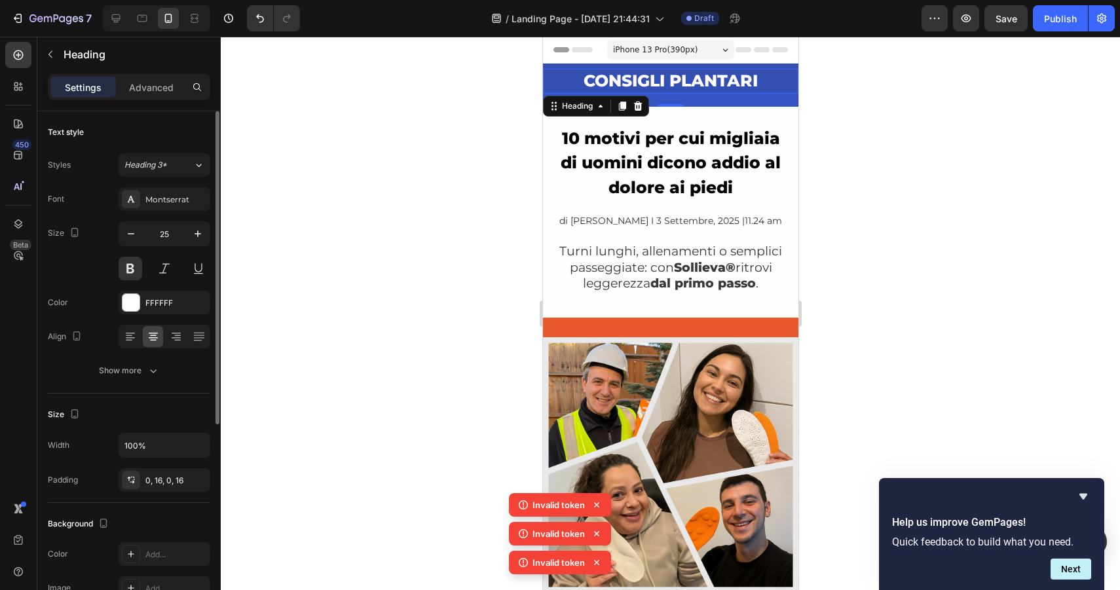
click at [105, 203] on div "Font Montserrat" at bounding box center [129, 199] width 162 height 24
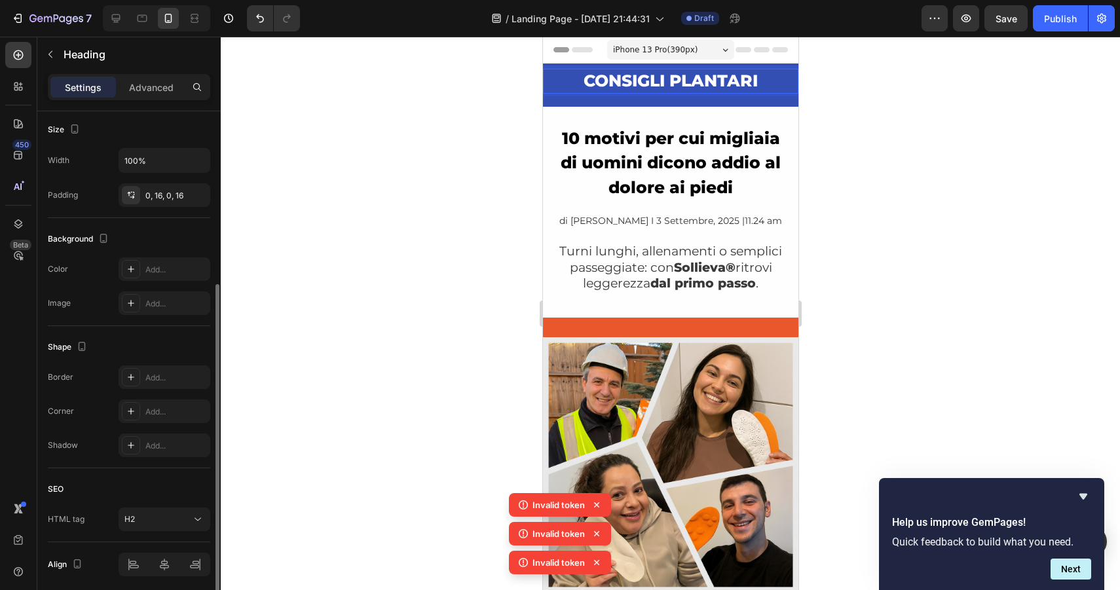
scroll to position [280, 0]
click at [157, 203] on div "0, 16, 0, 16" at bounding box center [164, 201] width 38 height 12
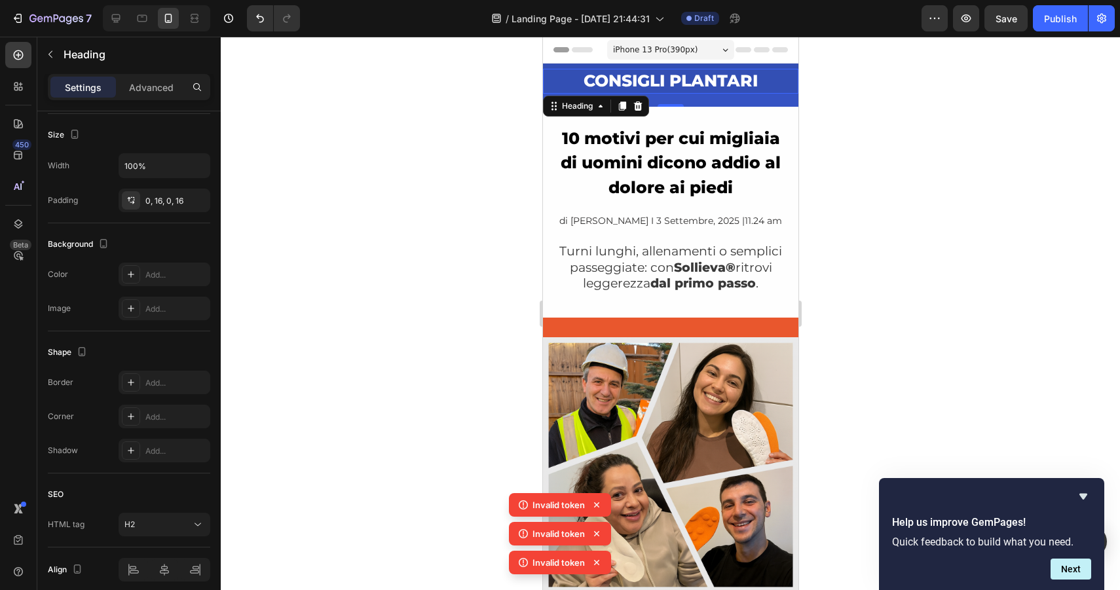
click at [974, 193] on div at bounding box center [670, 314] width 899 height 554
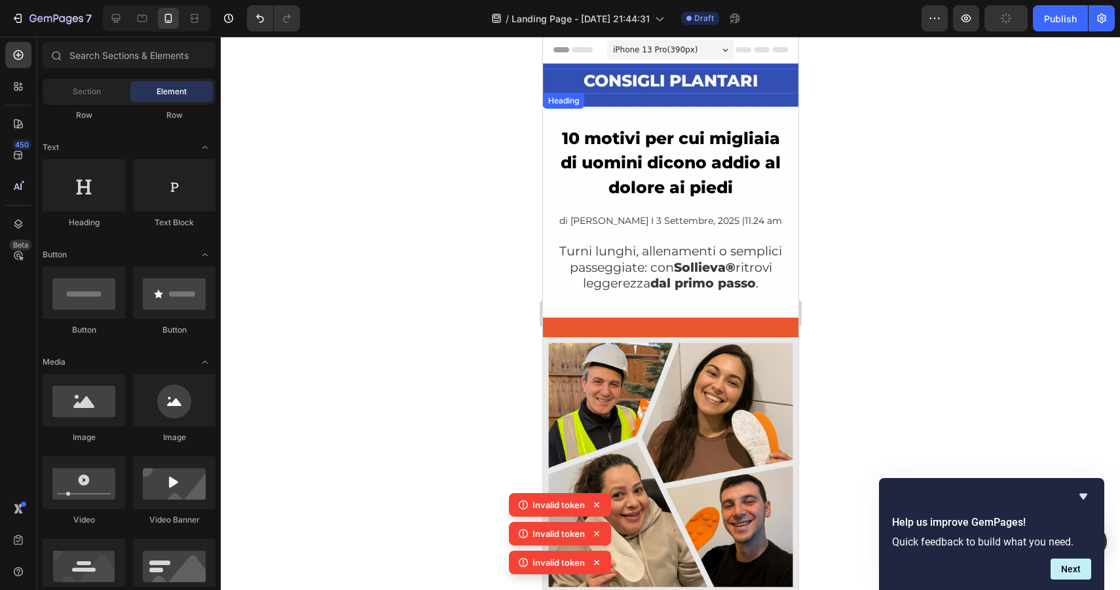
click at [753, 85] on p "CONSIGLI PLANTARI" at bounding box center [670, 81] width 235 height 25
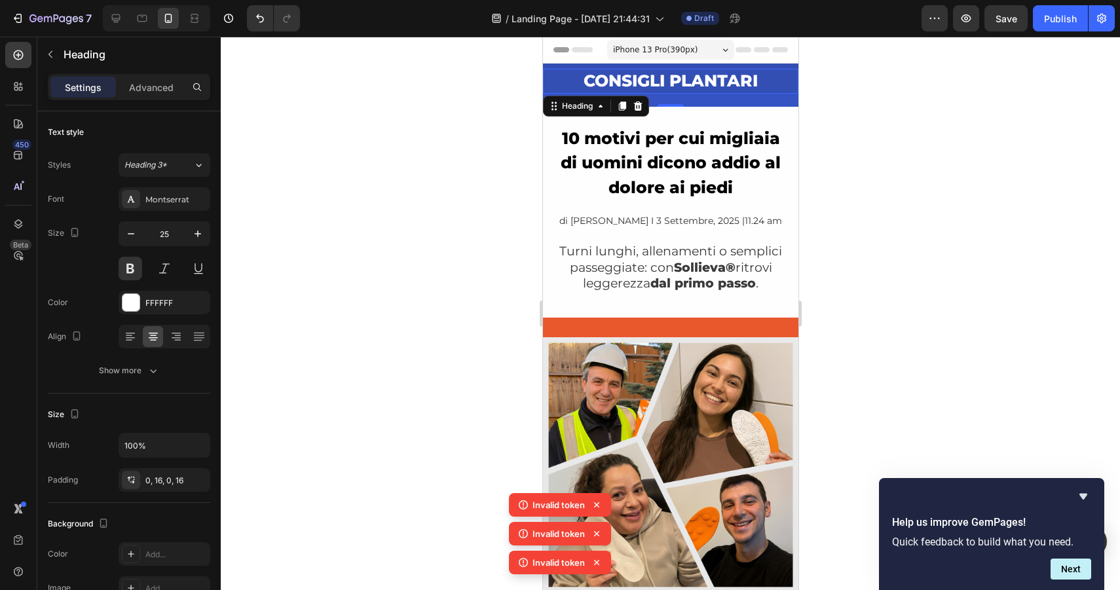
click at [706, 100] on div "20" at bounding box center [669, 100] width 255 height 13
click at [162, 86] on p "Advanced" at bounding box center [151, 88] width 45 height 14
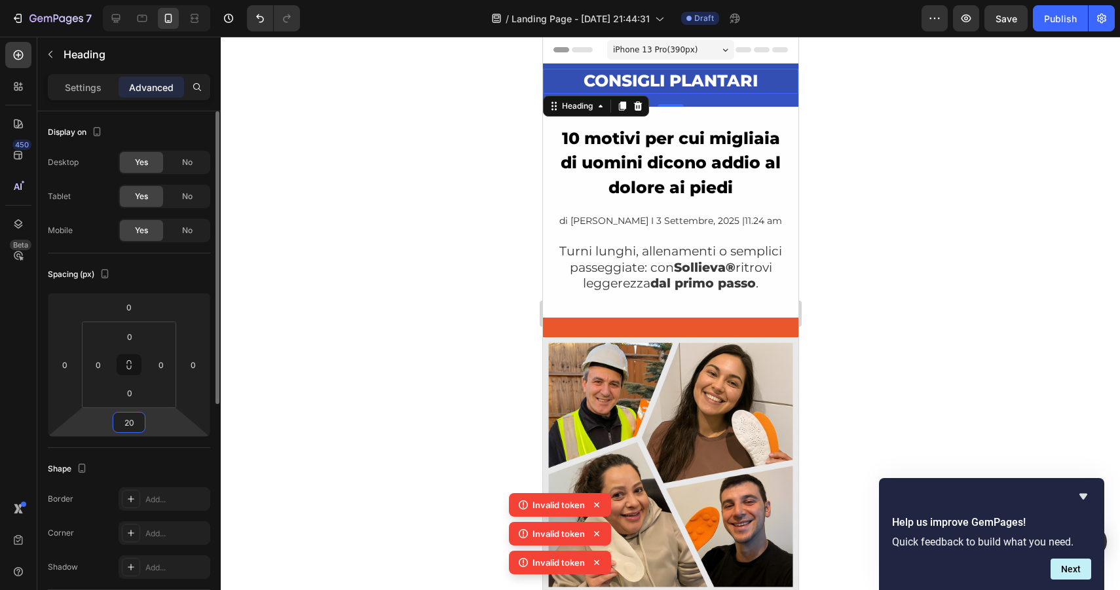
click at [131, 428] on input "20" at bounding box center [129, 423] width 26 height 20
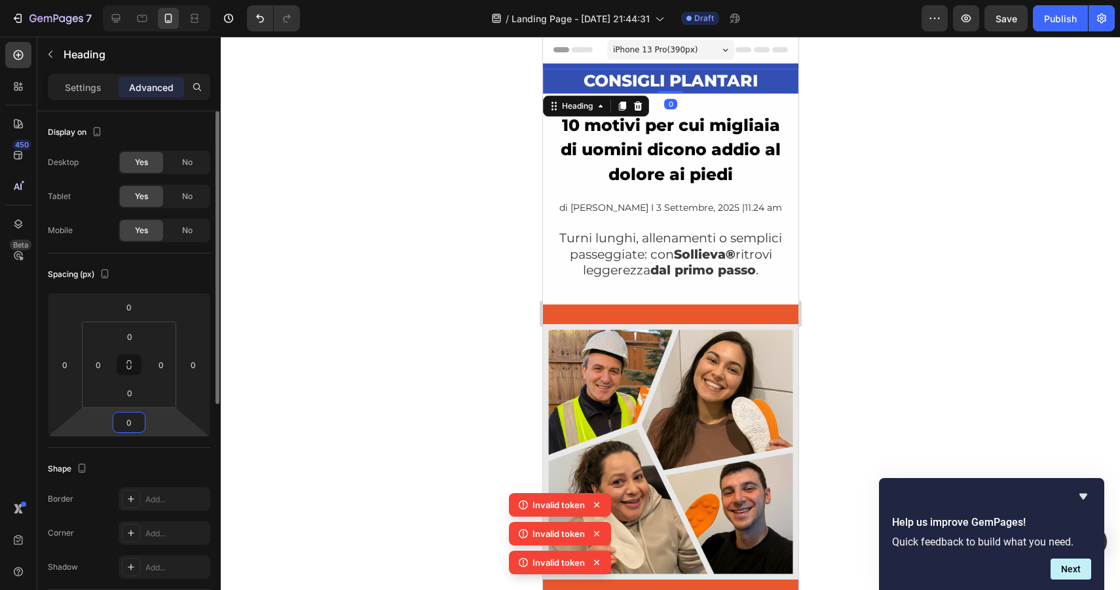
click at [131, 428] on input "0" at bounding box center [129, 423] width 26 height 20
type input "10"
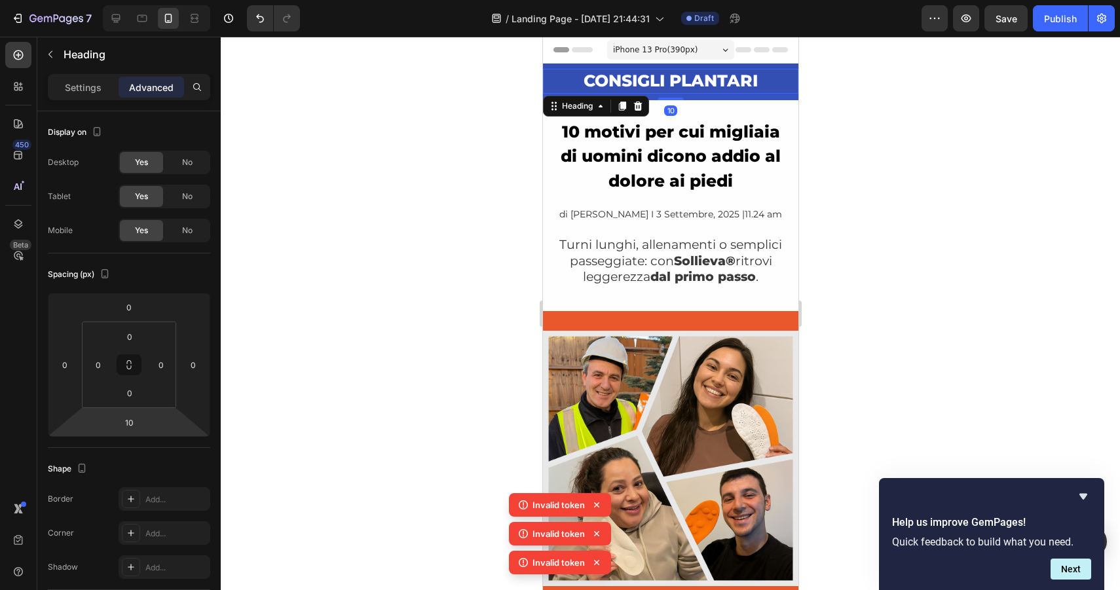
click at [940, 173] on div at bounding box center [670, 314] width 899 height 554
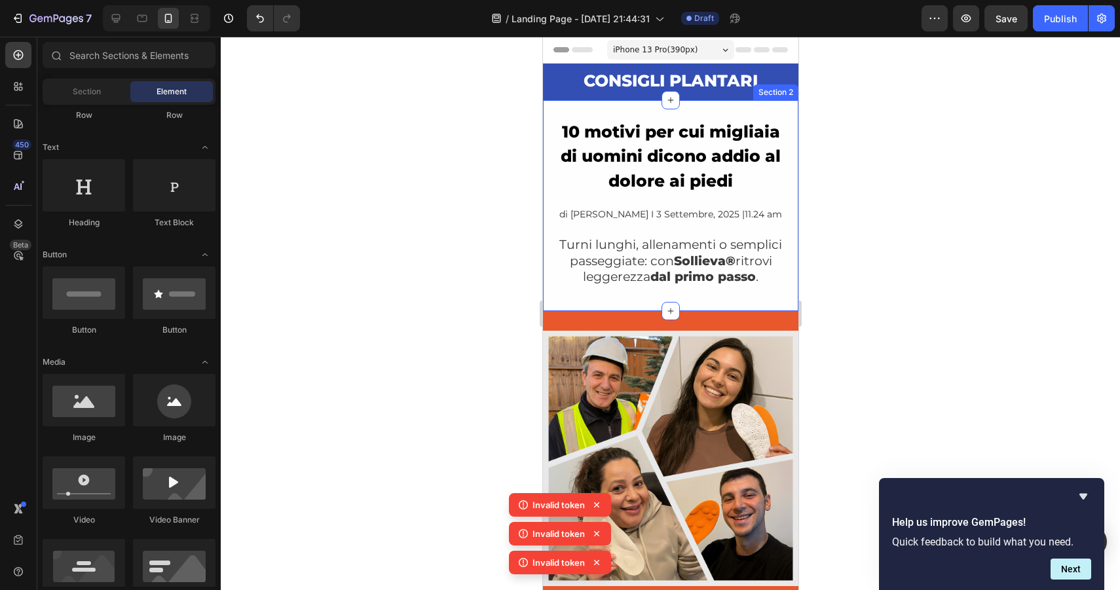
click at [698, 113] on div "10 motivi per cui migliaia di uomini dicono addio al dolore ai piedi Heading di…" at bounding box center [669, 205] width 255 height 211
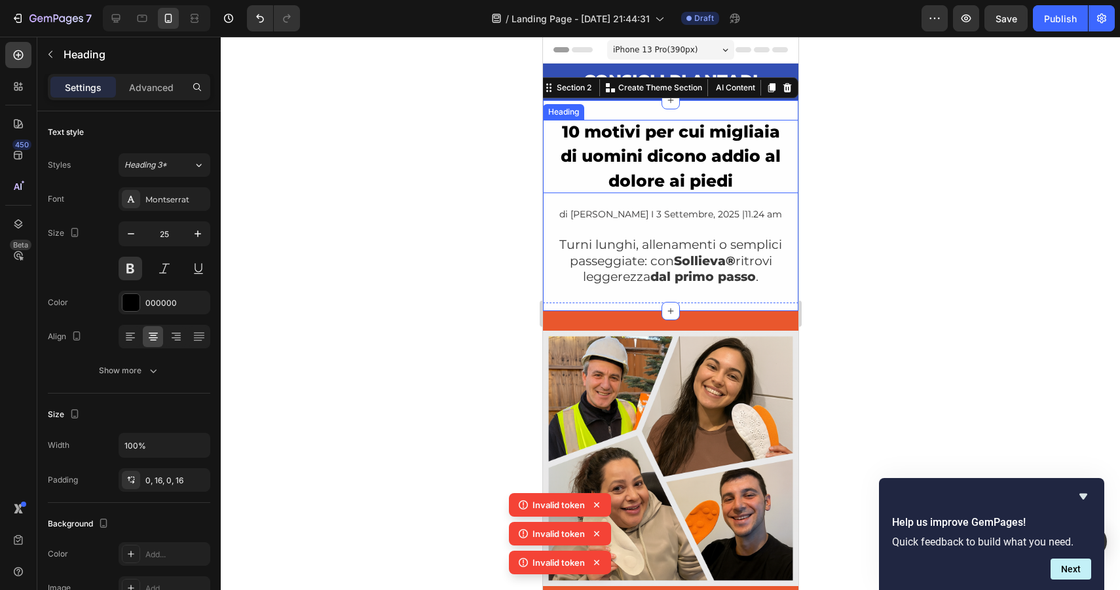
click at [676, 141] on strong "10 motivi per cui migliaia di uomini dicono addio al dolore ai piedi" at bounding box center [670, 156] width 220 height 69
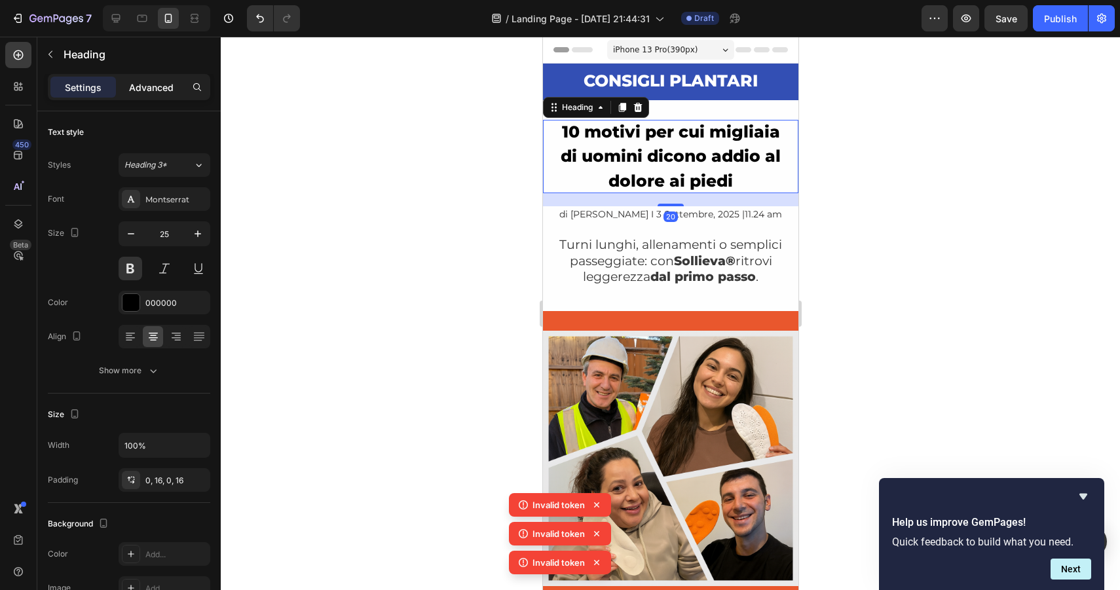
click at [134, 85] on p "Advanced" at bounding box center [151, 88] width 45 height 14
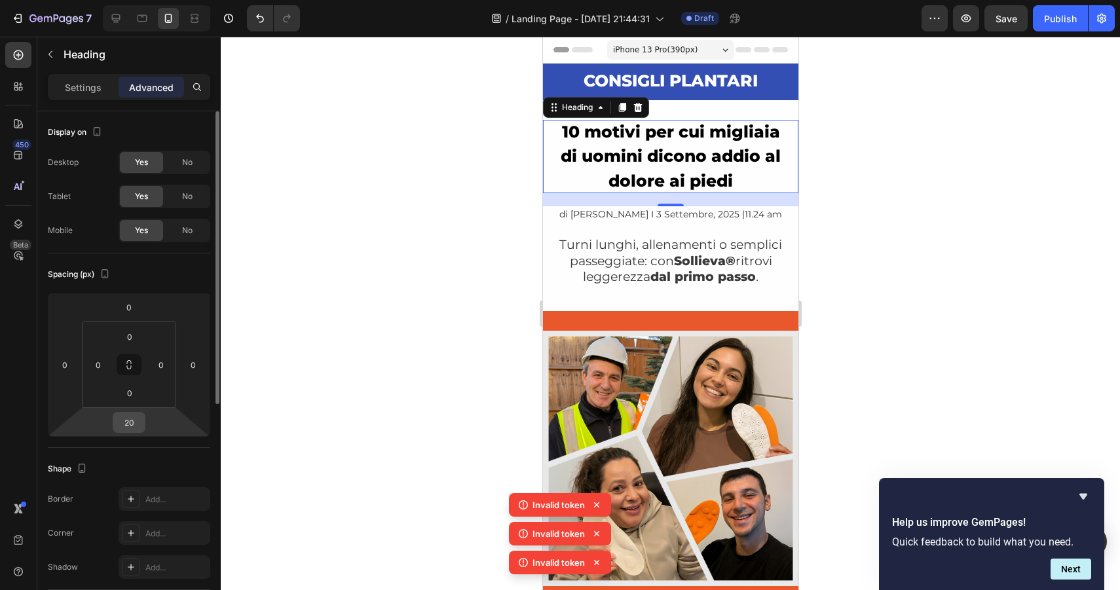
click at [128, 423] on input "20" at bounding box center [129, 423] width 26 height 20
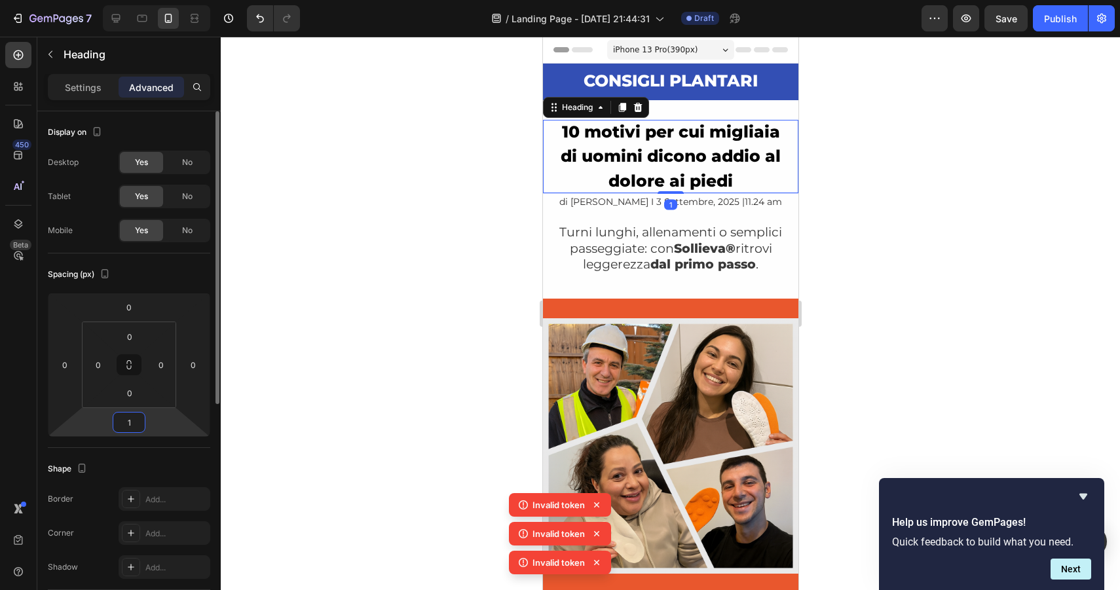
type input "15"
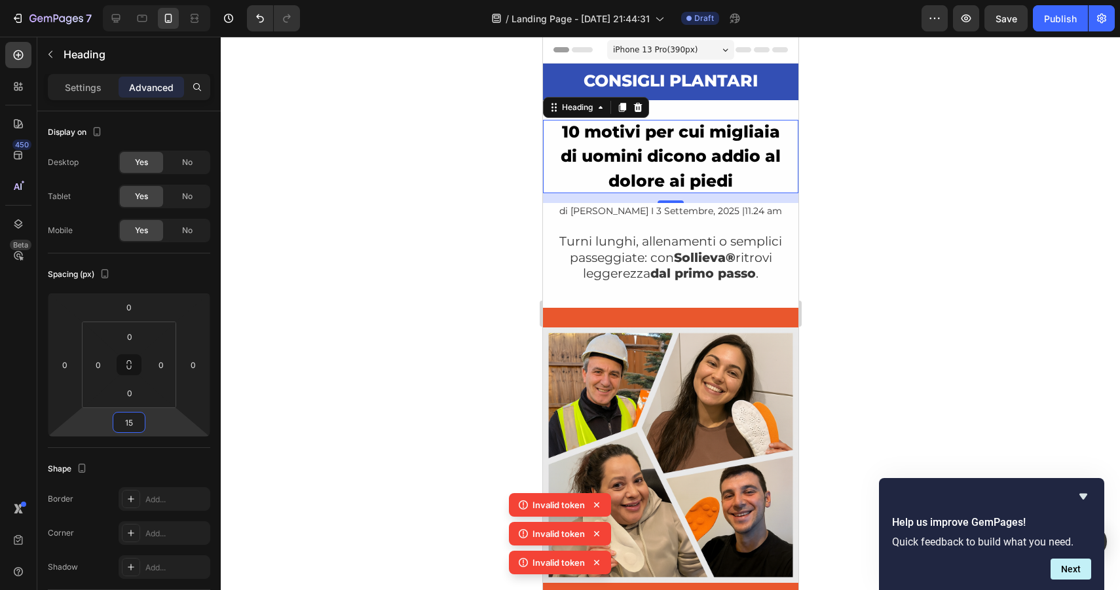
click at [866, 109] on div at bounding box center [670, 314] width 899 height 554
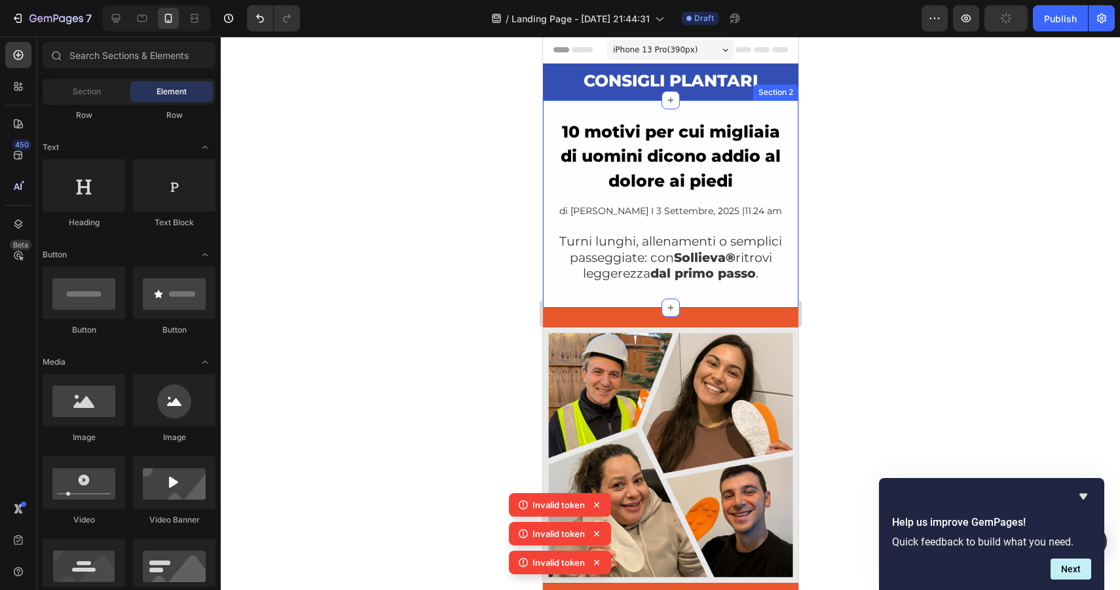
click at [769, 104] on div "10 motivi per cui migliaia di uomini dicono addio al dolore ai piedi Heading di…" at bounding box center [669, 204] width 255 height 208
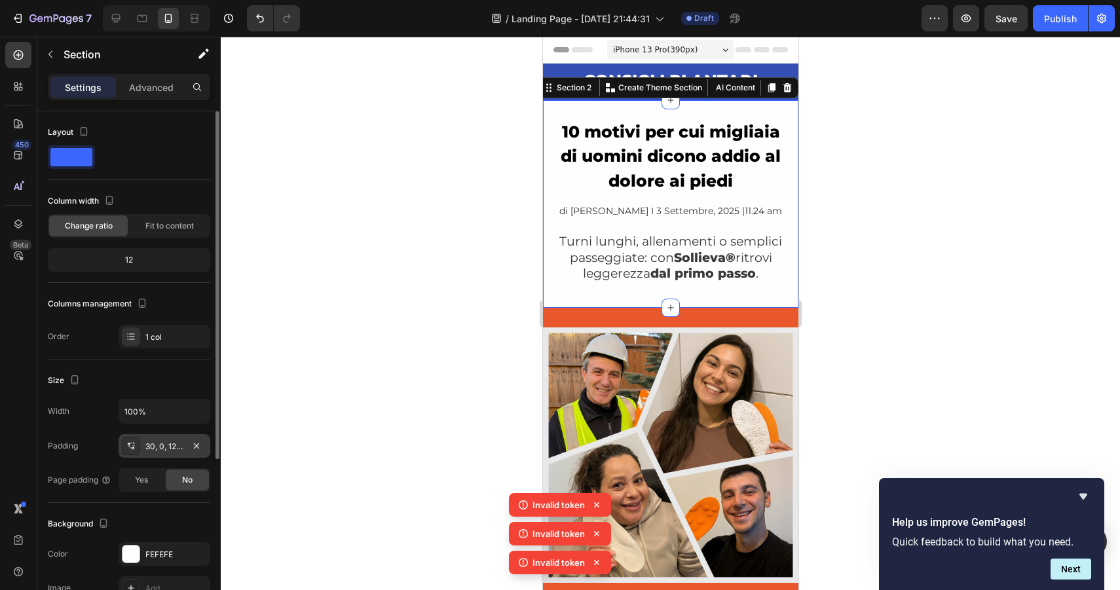
click at [163, 448] on div "30, 0, 12, 0" at bounding box center [164, 447] width 38 height 12
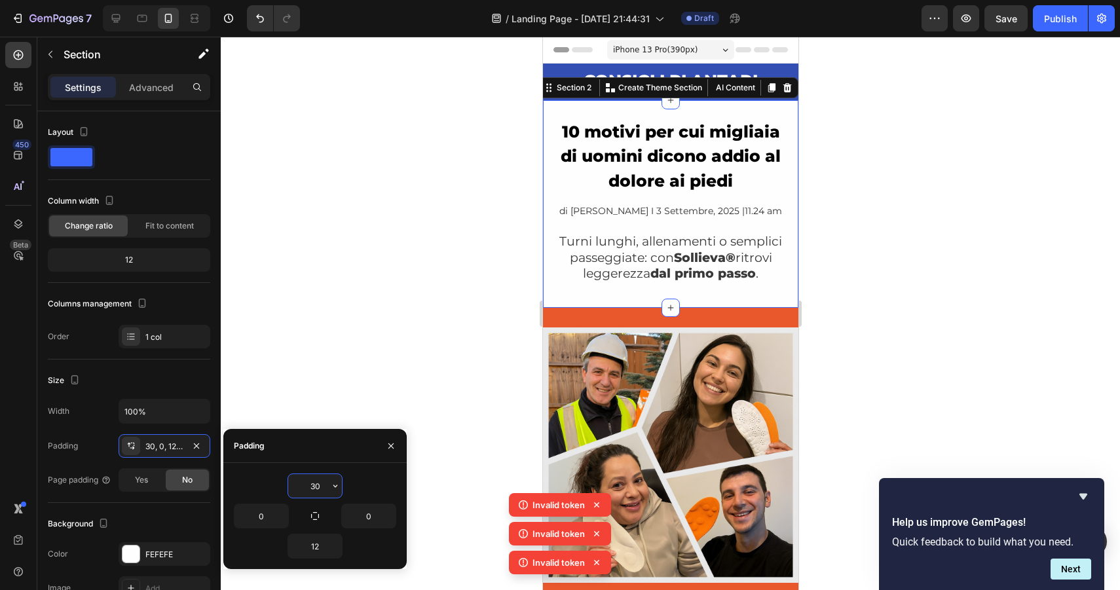
click at [312, 486] on input "30" at bounding box center [315, 486] width 54 height 24
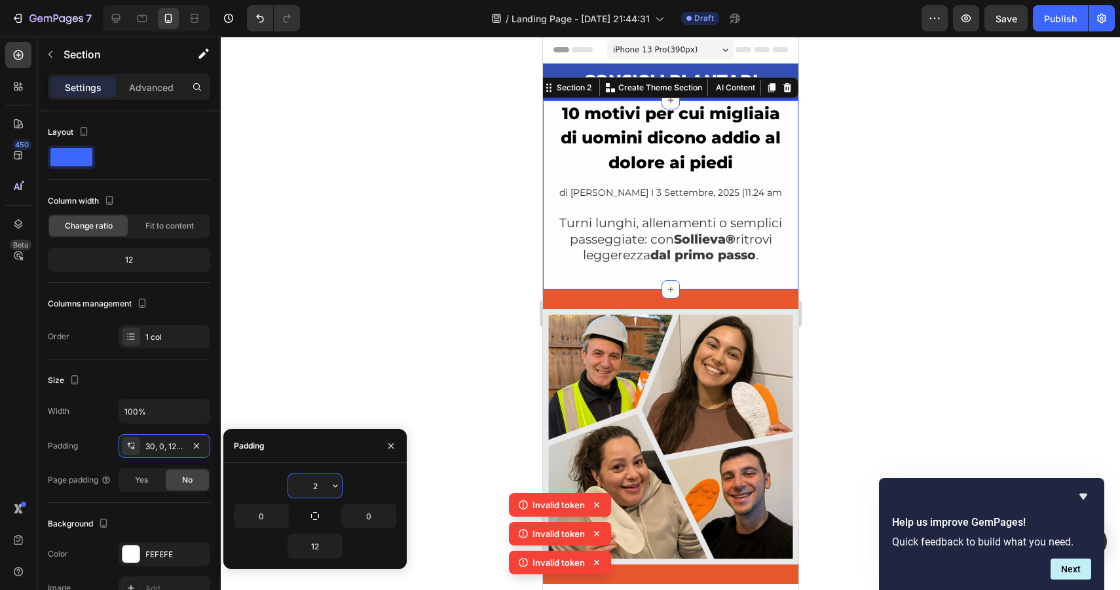
type input "20"
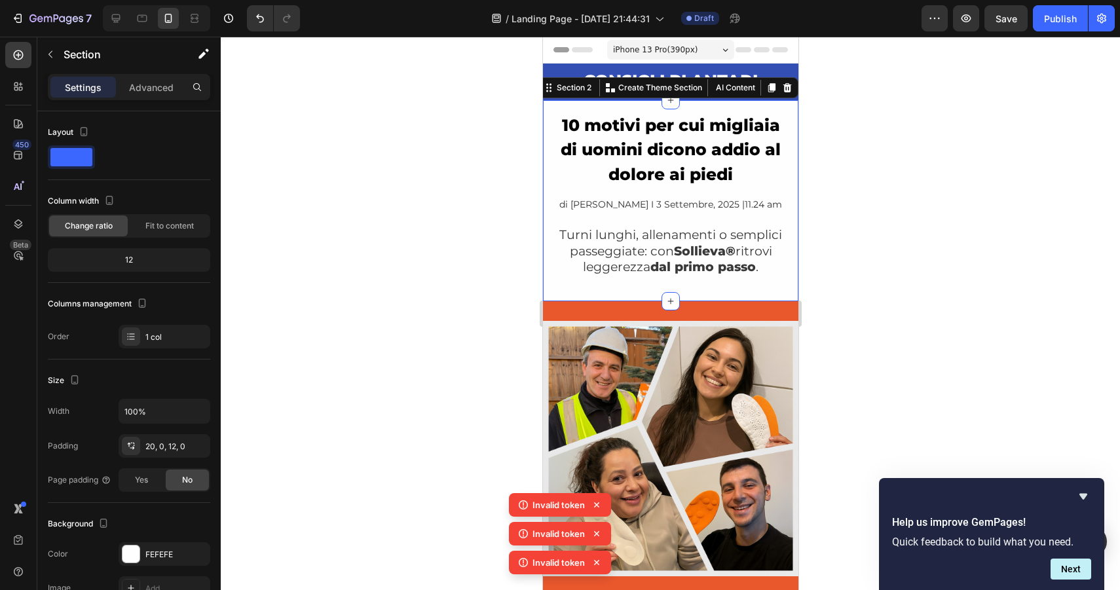
click at [432, 328] on div at bounding box center [670, 314] width 899 height 554
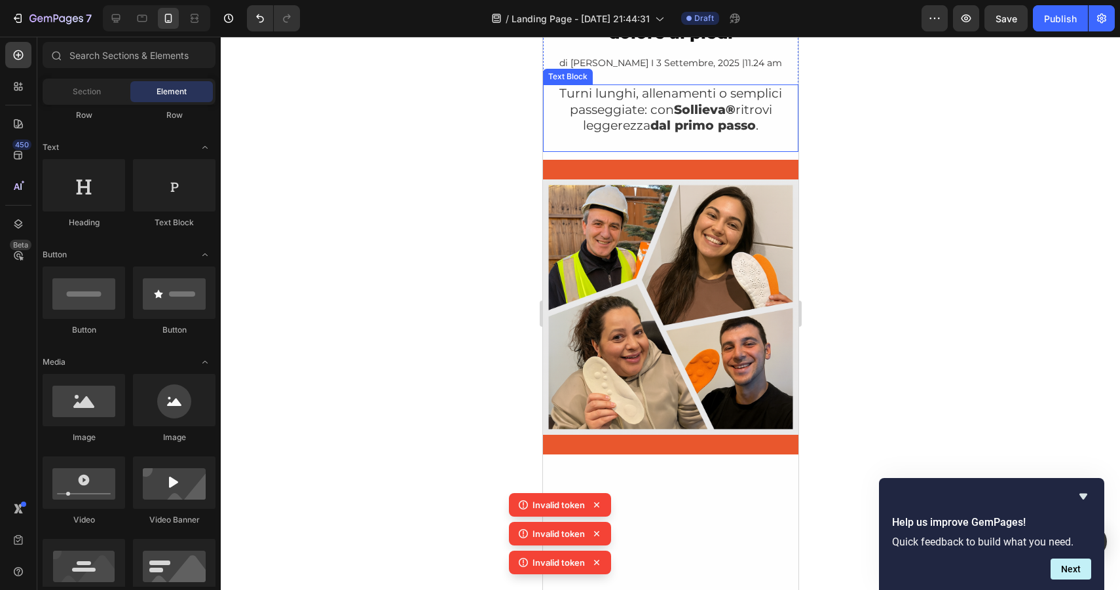
scroll to position [0, 0]
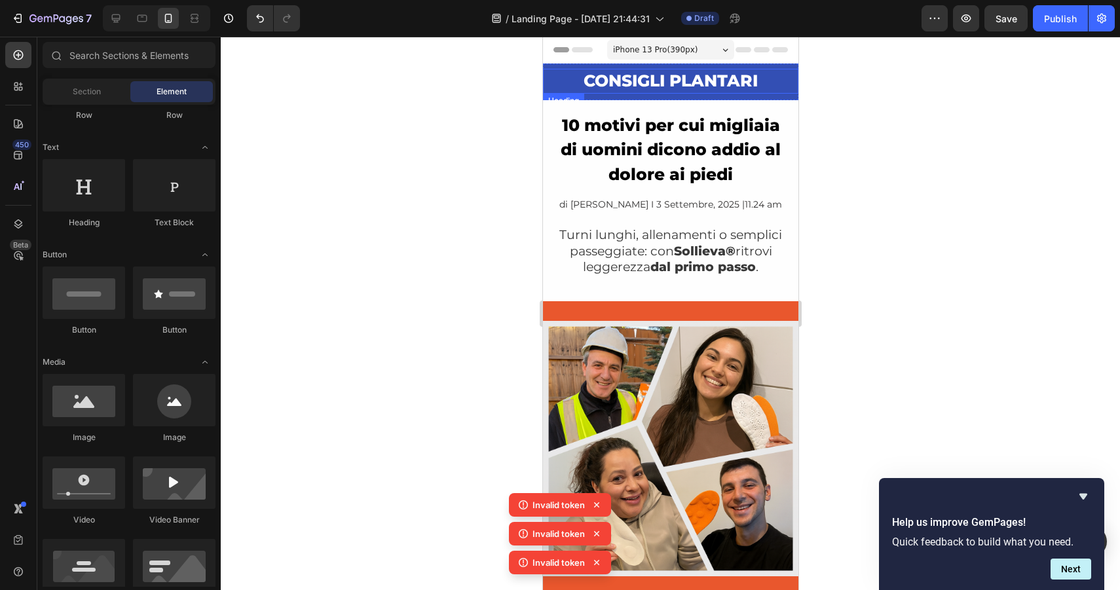
click at [776, 82] on h2 "CONSIGLI PLANTARI" at bounding box center [669, 81] width 255 height 25
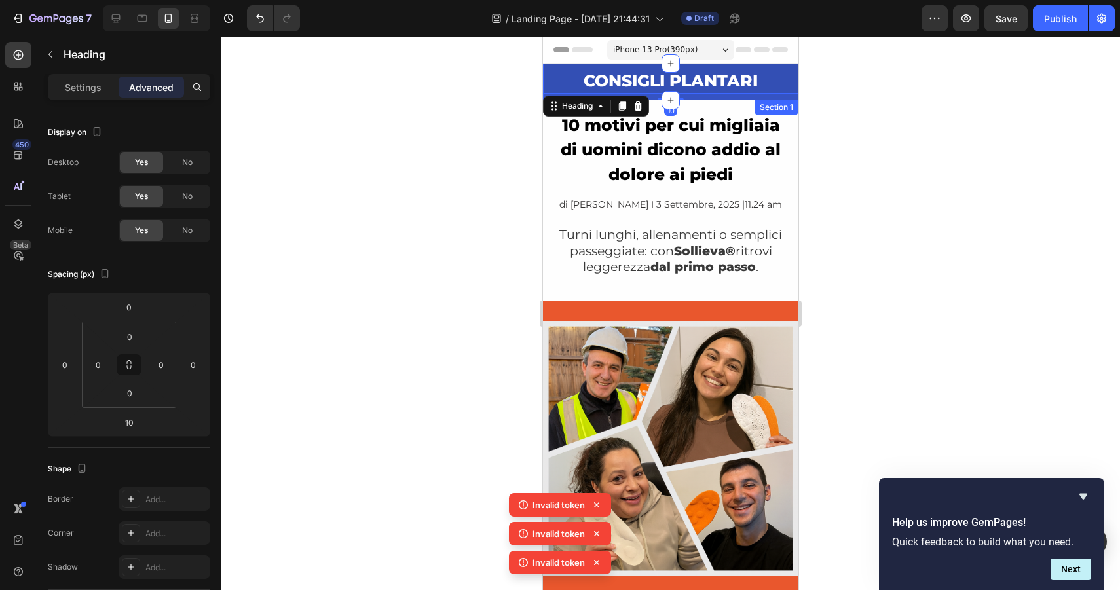
click at [552, 67] on div "CONSIGLI PLANTARI Heading 10 Section 1" at bounding box center [669, 82] width 255 height 37
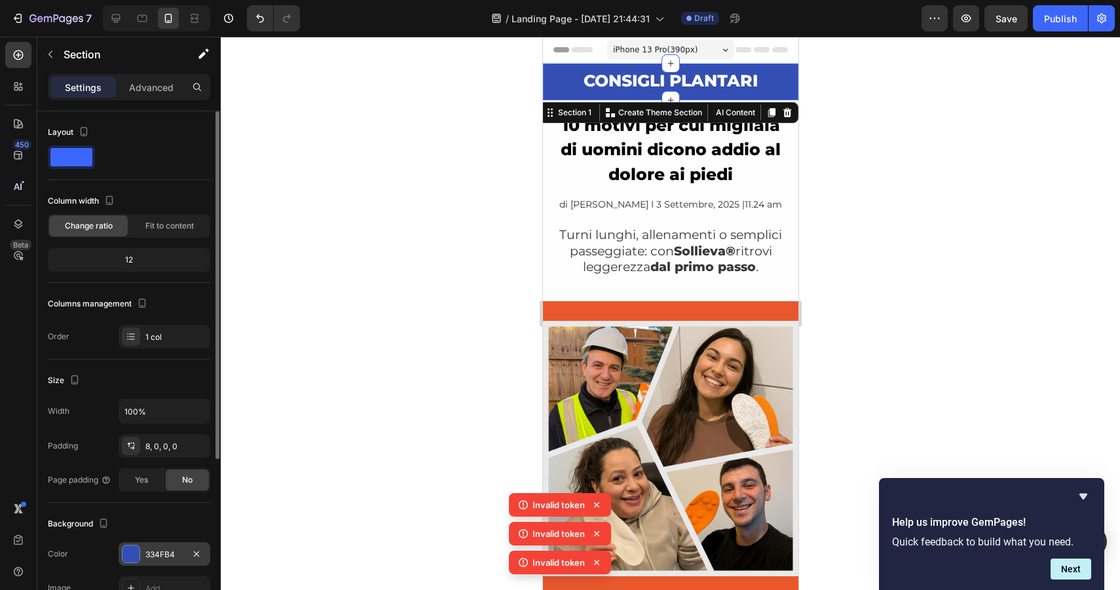
click at [137, 555] on div at bounding box center [131, 554] width 17 height 17
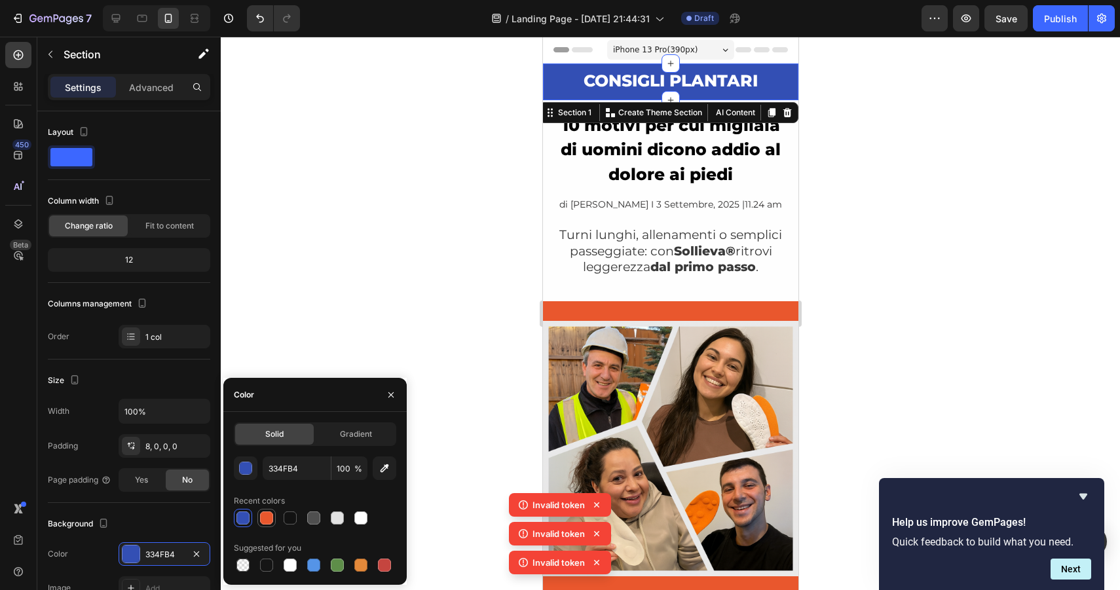
click at [262, 521] on div at bounding box center [266, 518] width 13 height 13
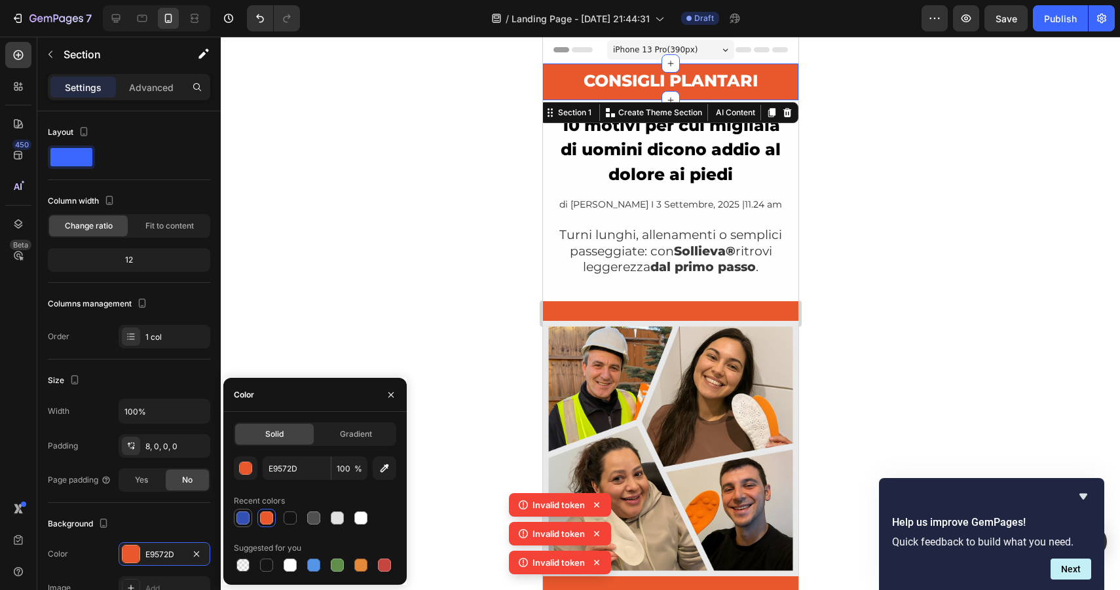
click at [237, 519] on div at bounding box center [242, 518] width 13 height 13
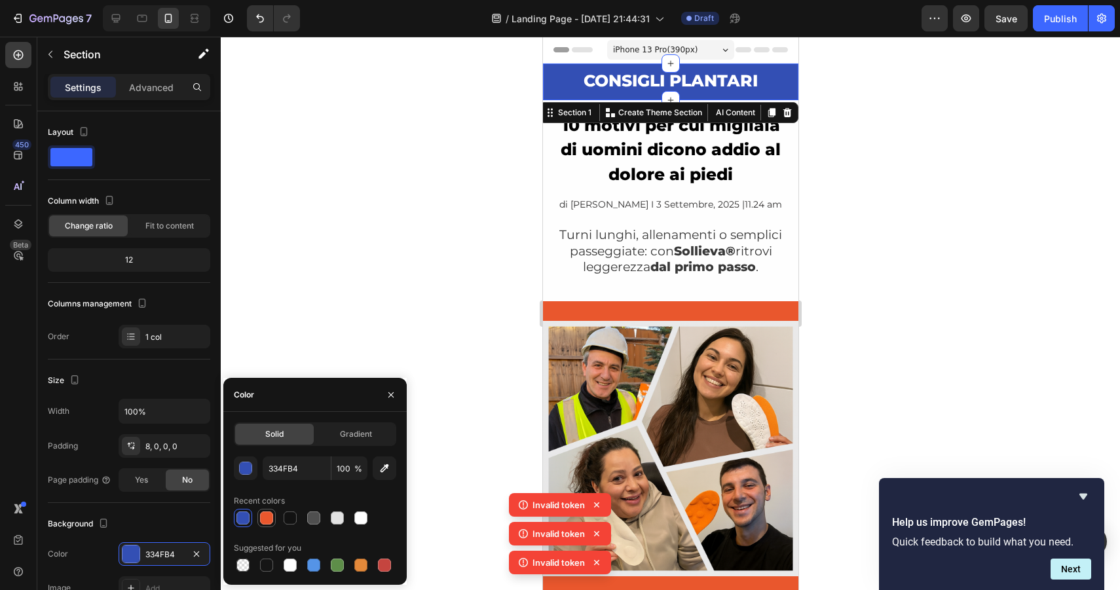
click at [267, 516] on div at bounding box center [266, 518] width 13 height 13
type input "E9572D"
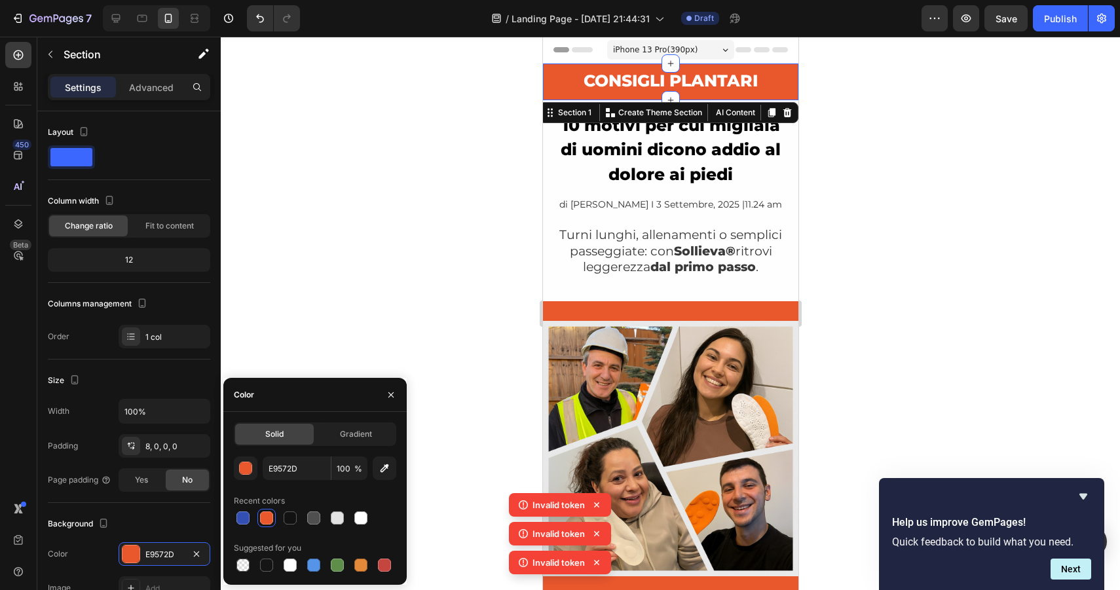
click at [999, 153] on div at bounding box center [670, 314] width 899 height 554
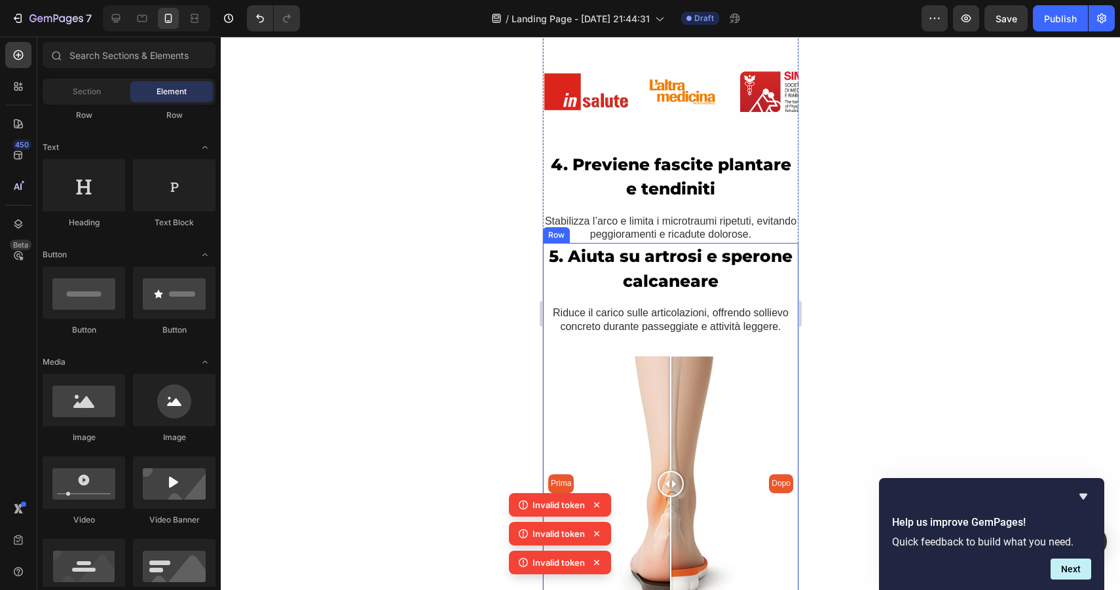
scroll to position [1466, 0]
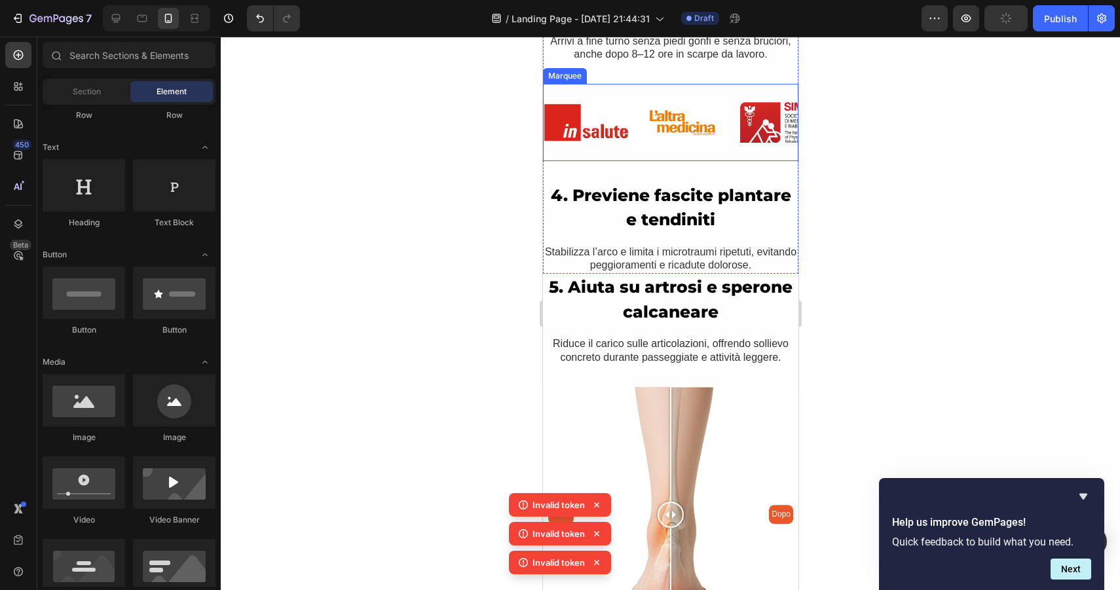
click at [623, 92] on div "Image Image Image Image Image Image Image Image Image Image Marquee" at bounding box center [669, 122] width 255 height 77
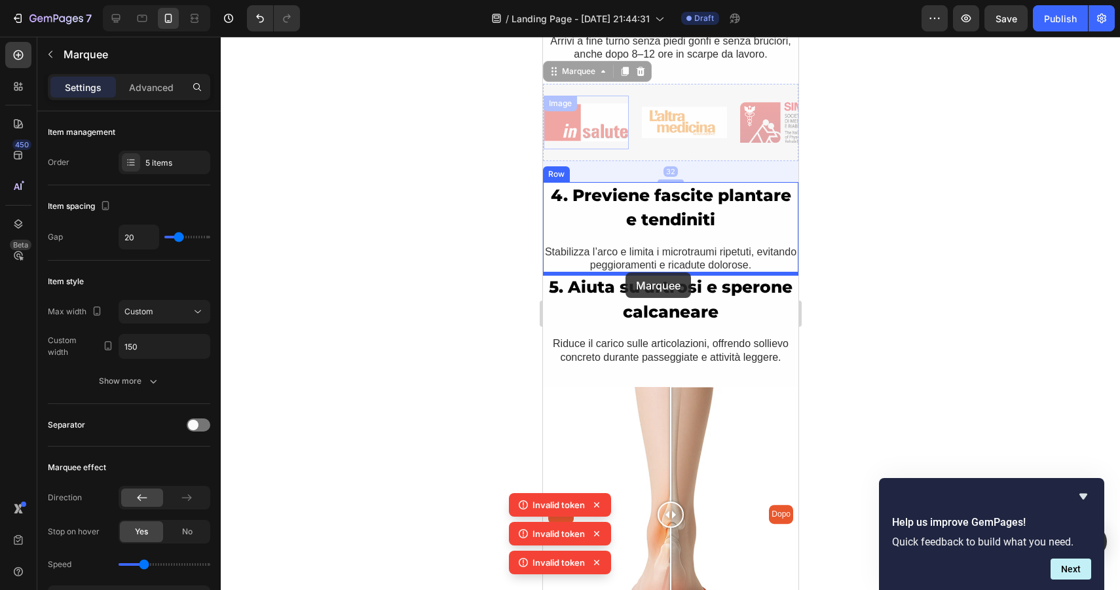
drag, startPoint x: 623, startPoint y: 92, endPoint x: 625, endPoint y: 273, distance: 180.2
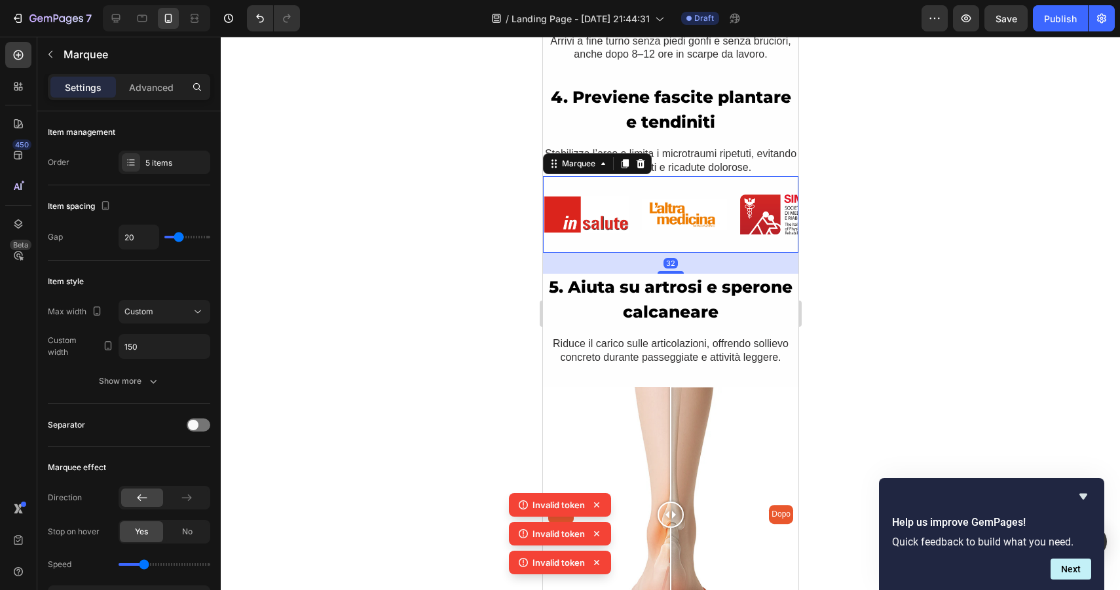
click at [902, 178] on div at bounding box center [670, 314] width 899 height 554
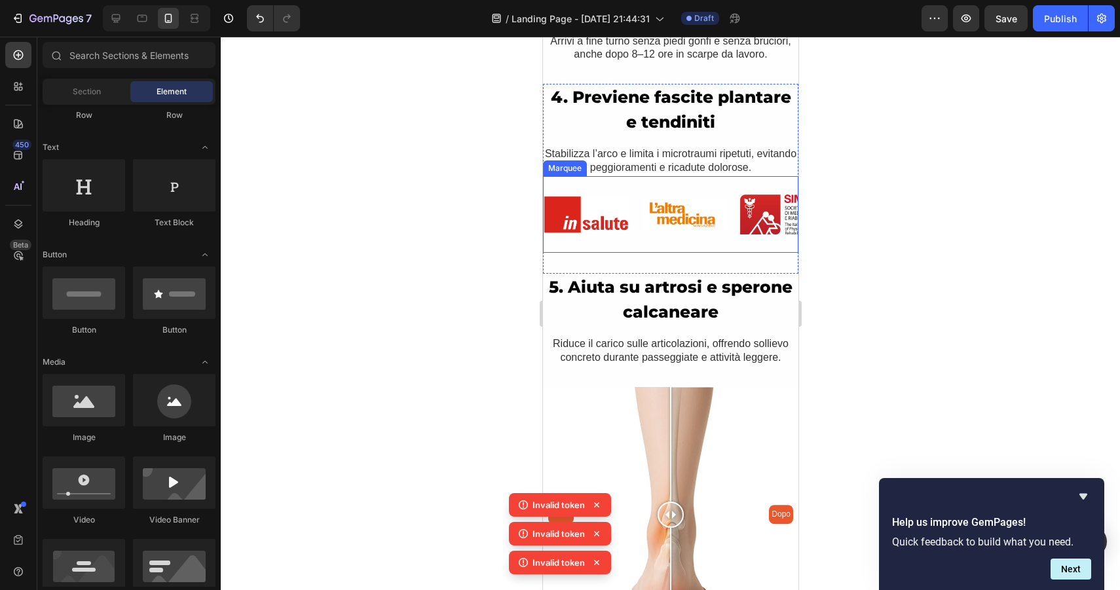
click at [676, 244] on div "Image Image Image Image Image Image Image Image Image Image Marquee" at bounding box center [669, 214] width 255 height 77
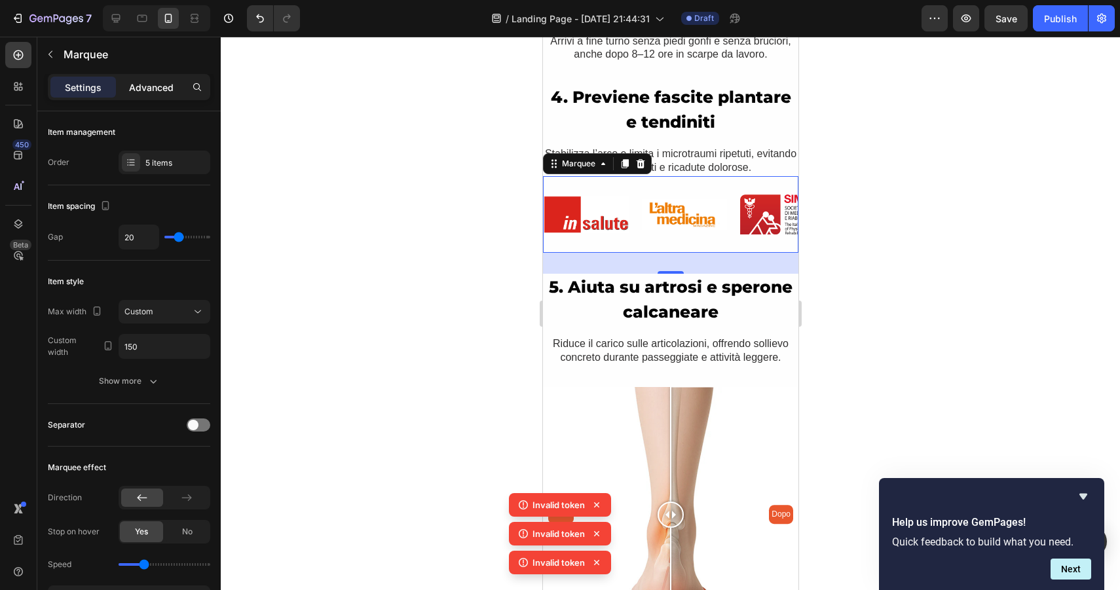
click at [136, 90] on p "Advanced" at bounding box center [151, 88] width 45 height 14
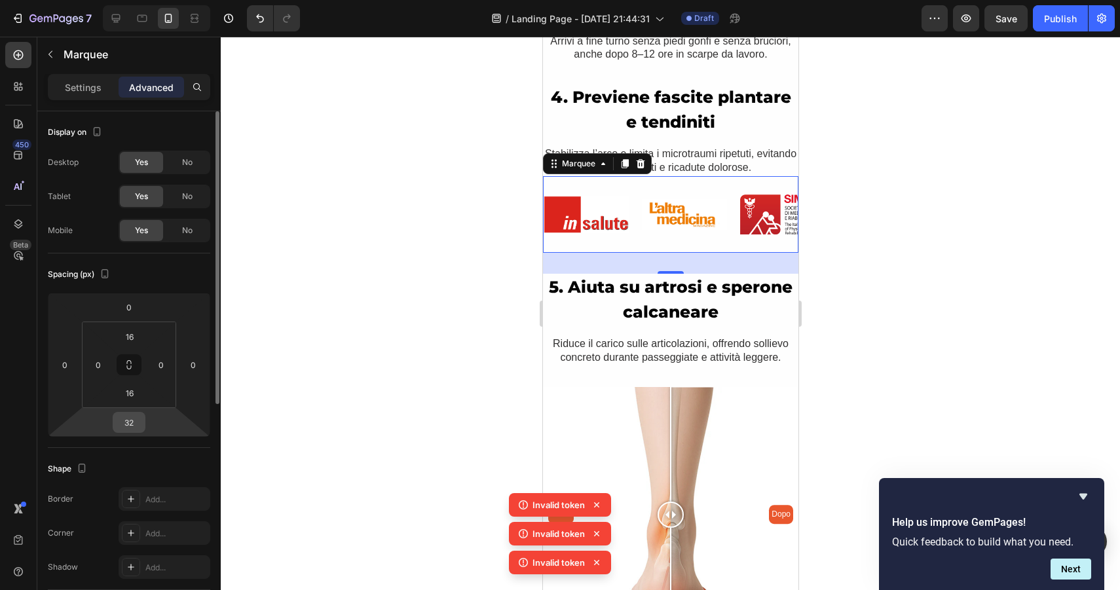
click at [134, 424] on input "32" at bounding box center [129, 423] width 26 height 20
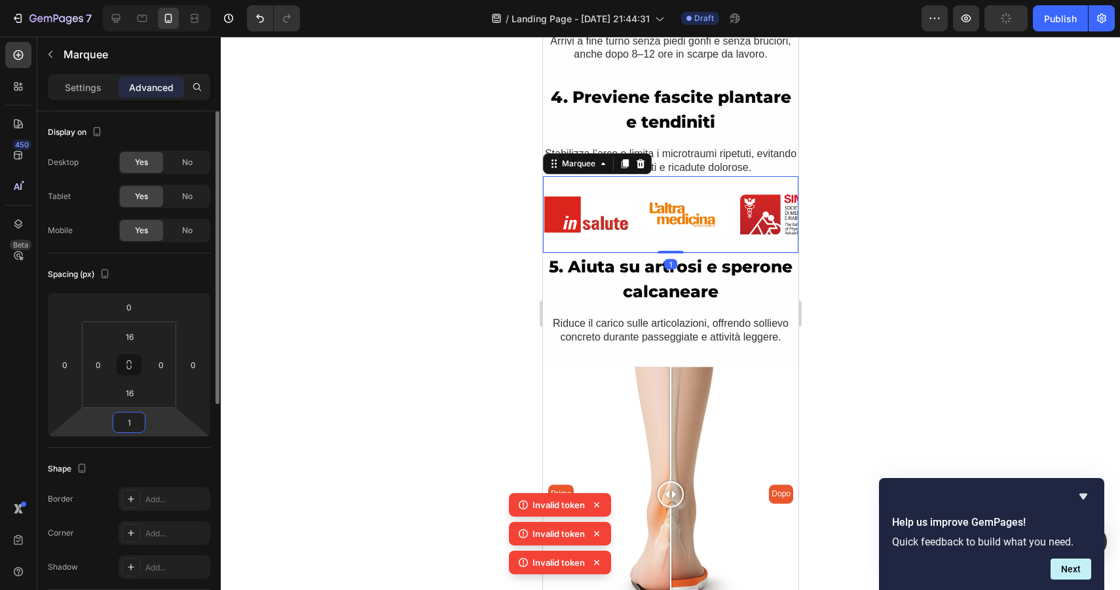
type input "10"
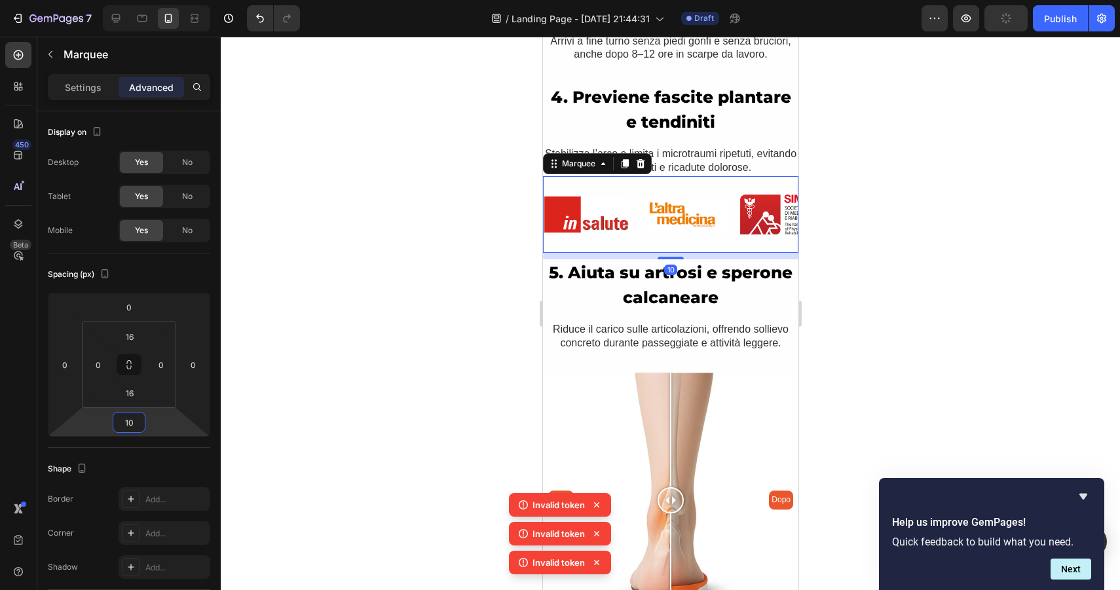
click at [854, 351] on div at bounding box center [670, 314] width 899 height 554
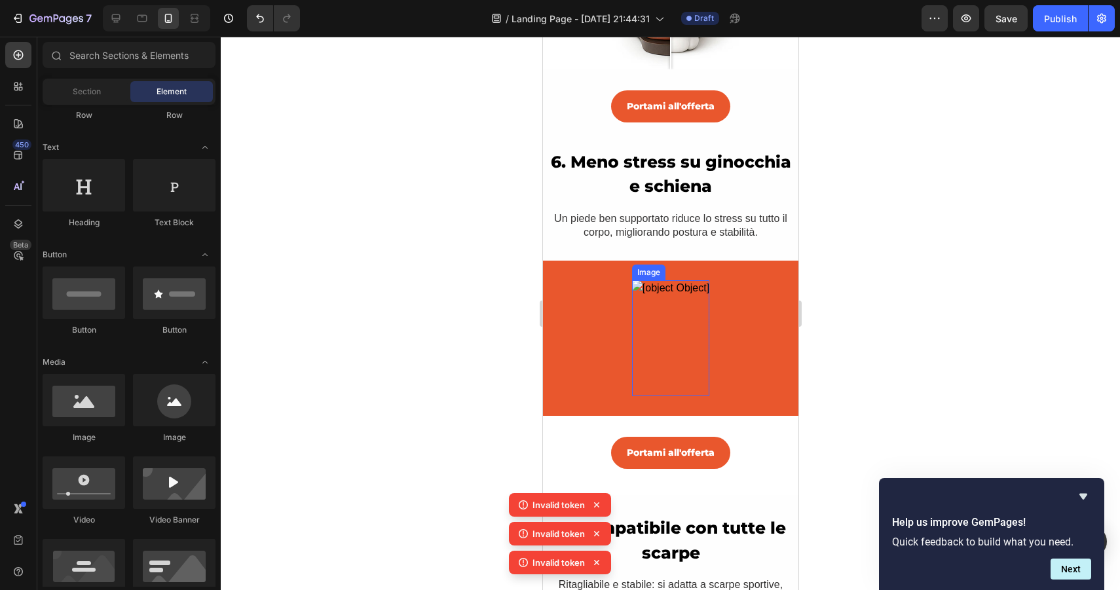
scroll to position [2032, 0]
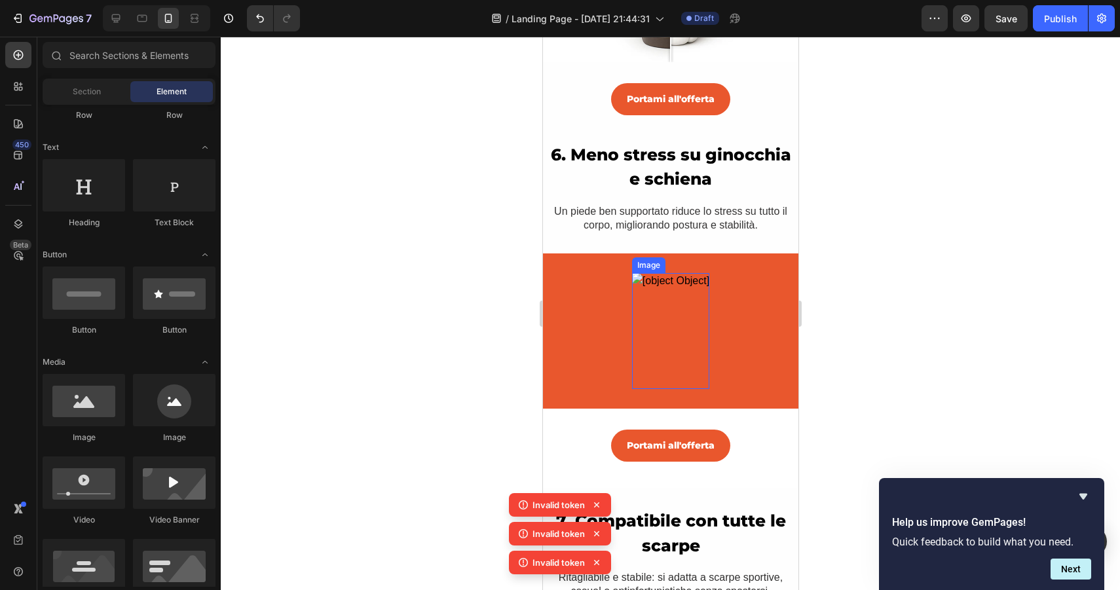
click at [692, 315] on img at bounding box center [670, 331] width 77 height 116
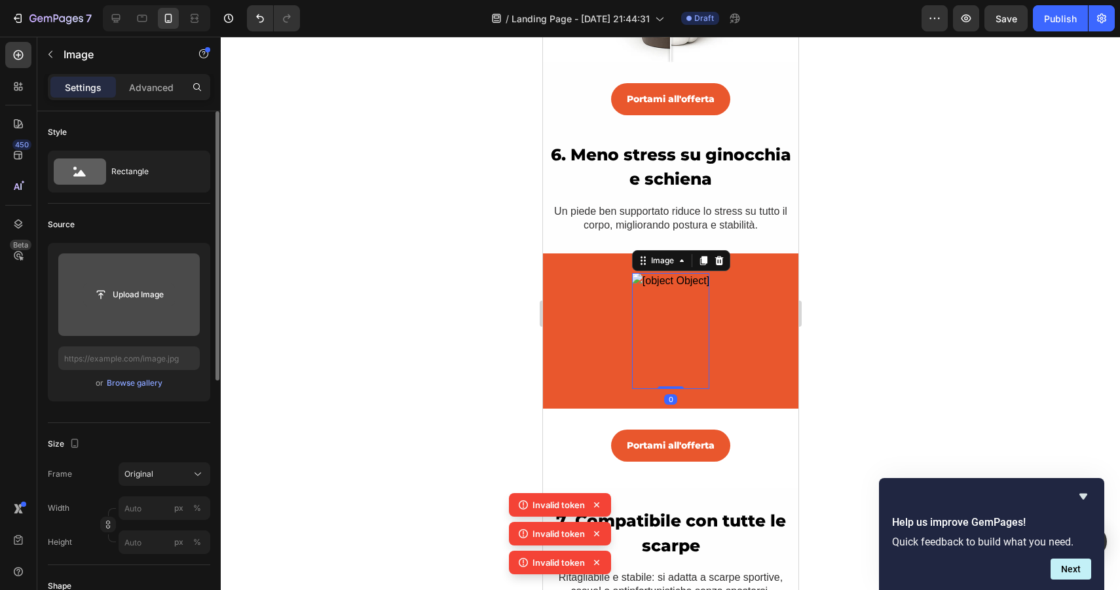
click at [146, 292] on input "file" at bounding box center [129, 295] width 90 height 22
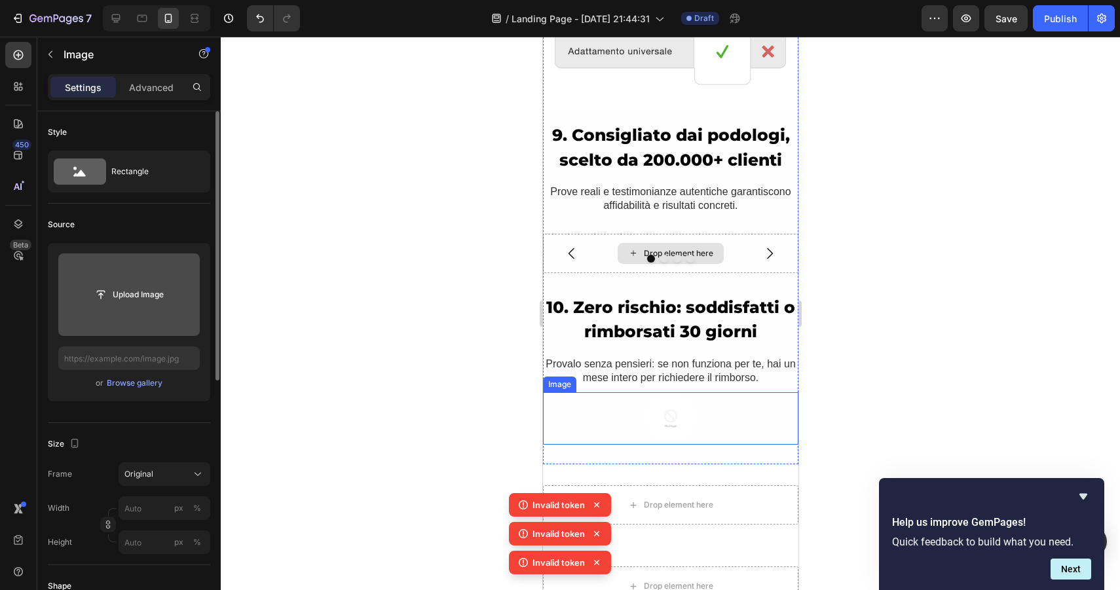
scroll to position [3260, 0]
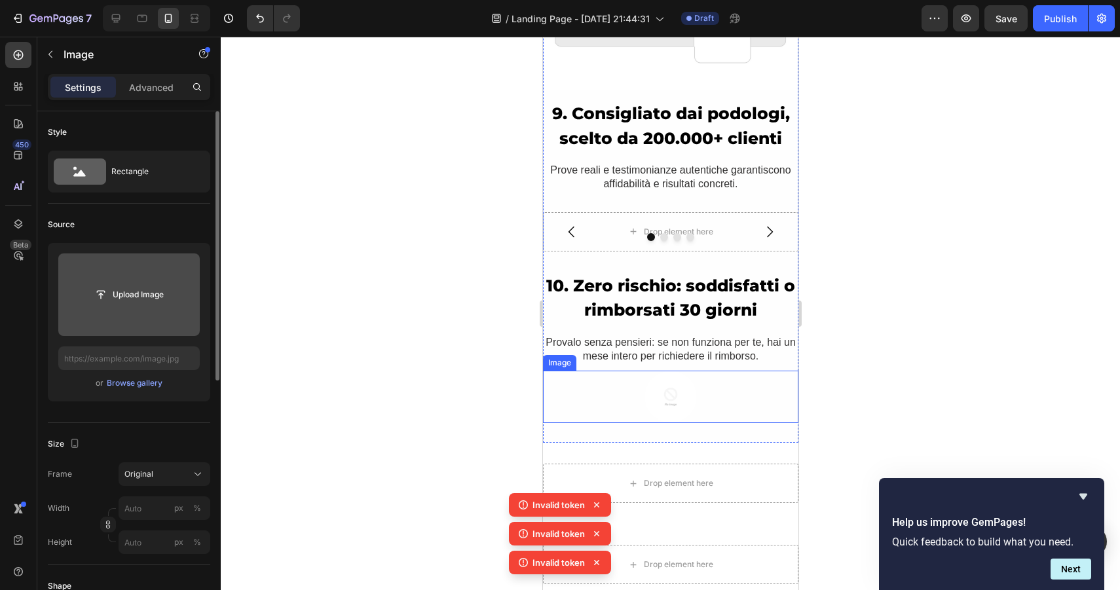
click at [666, 390] on img at bounding box center [670, 397] width 52 height 52
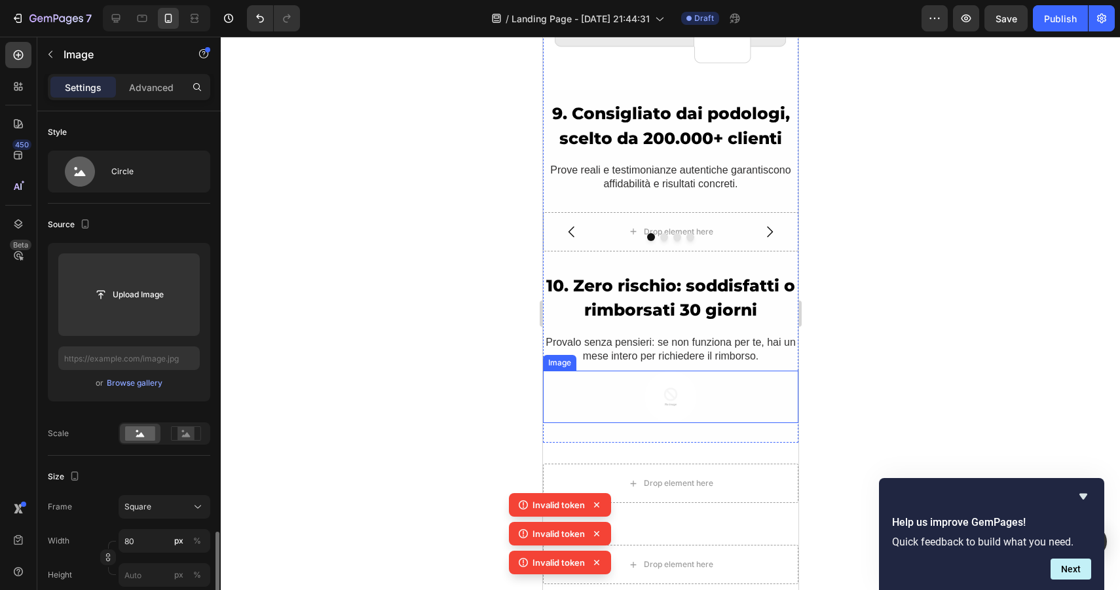
scroll to position [280, 0]
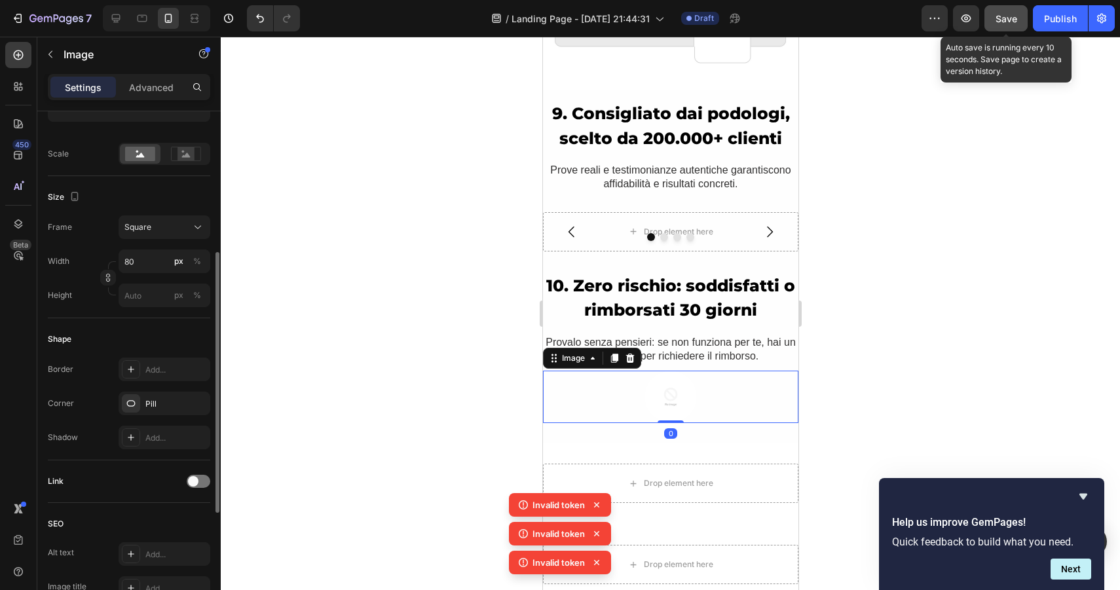
click at [998, 18] on span "Save" at bounding box center [1007, 18] width 22 height 11
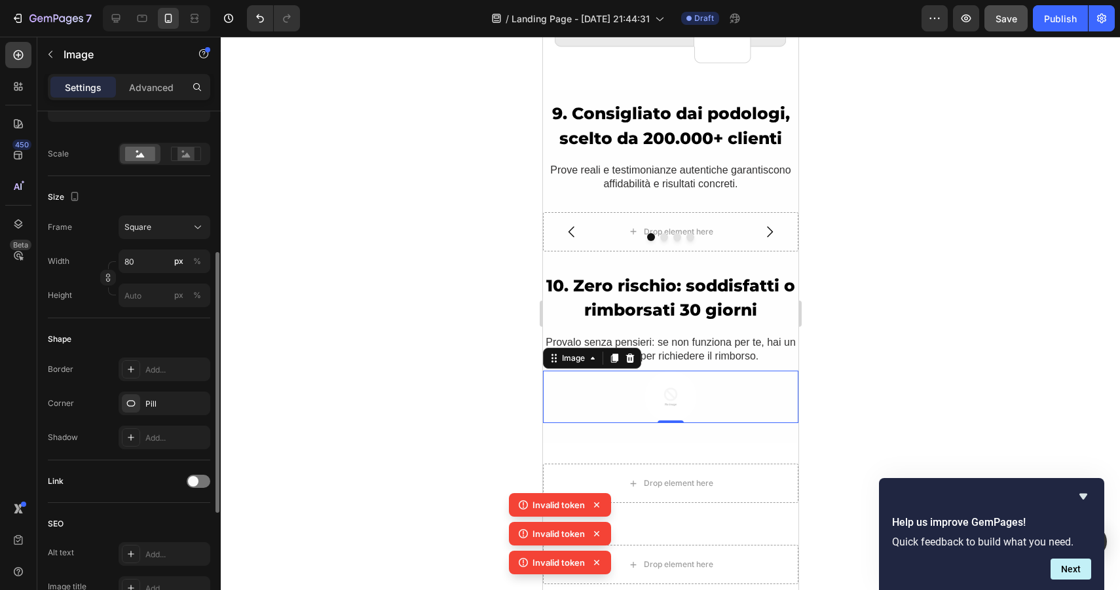
click at [643, 410] on div at bounding box center [669, 397] width 255 height 52
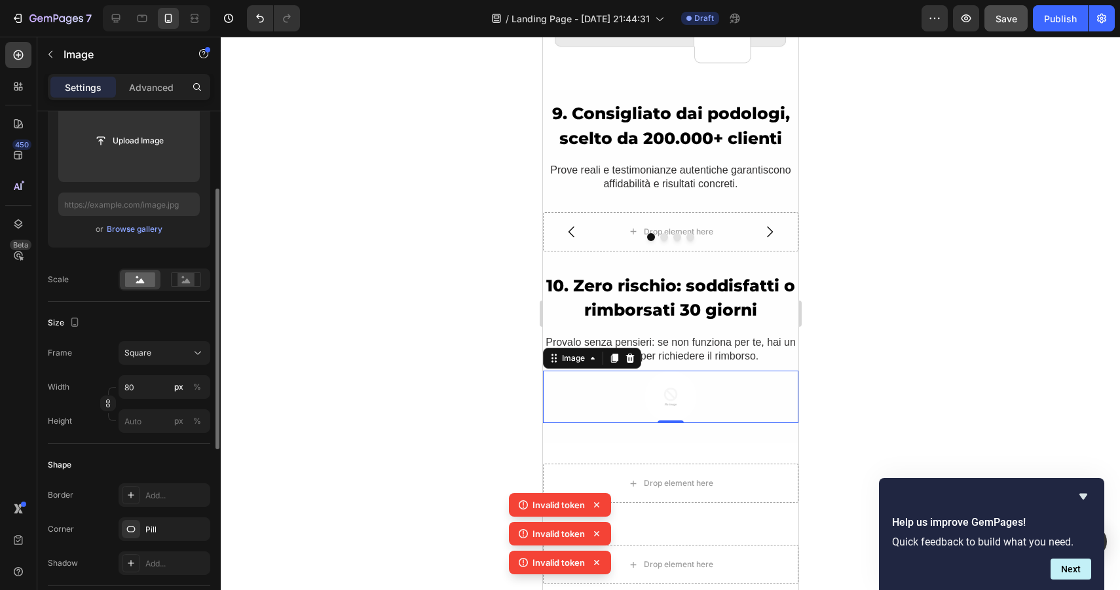
scroll to position [14, 0]
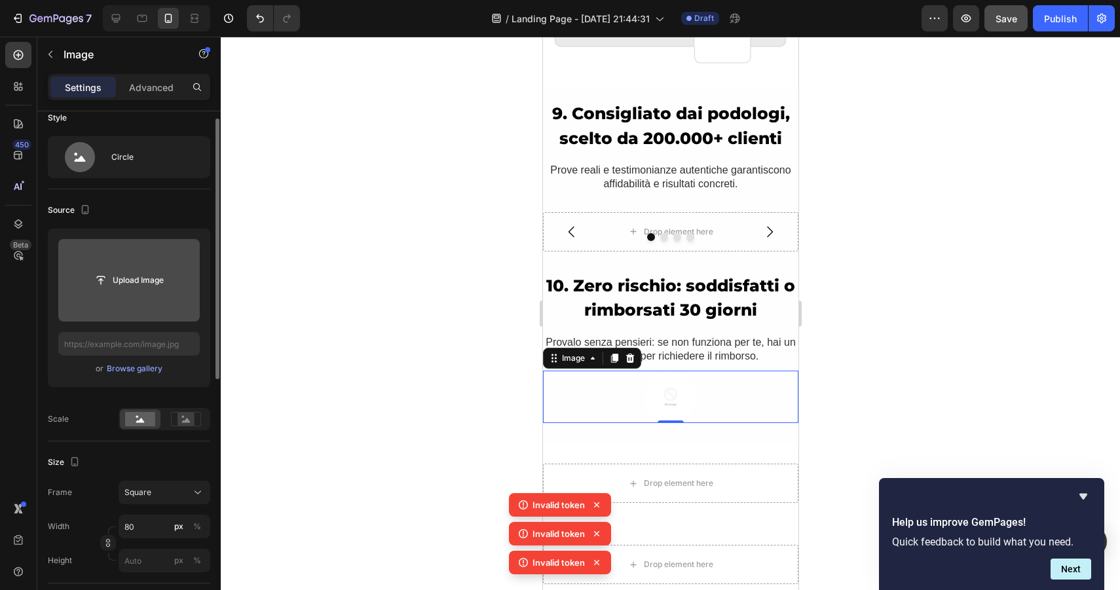
click at [140, 288] on input "file" at bounding box center [129, 280] width 90 height 22
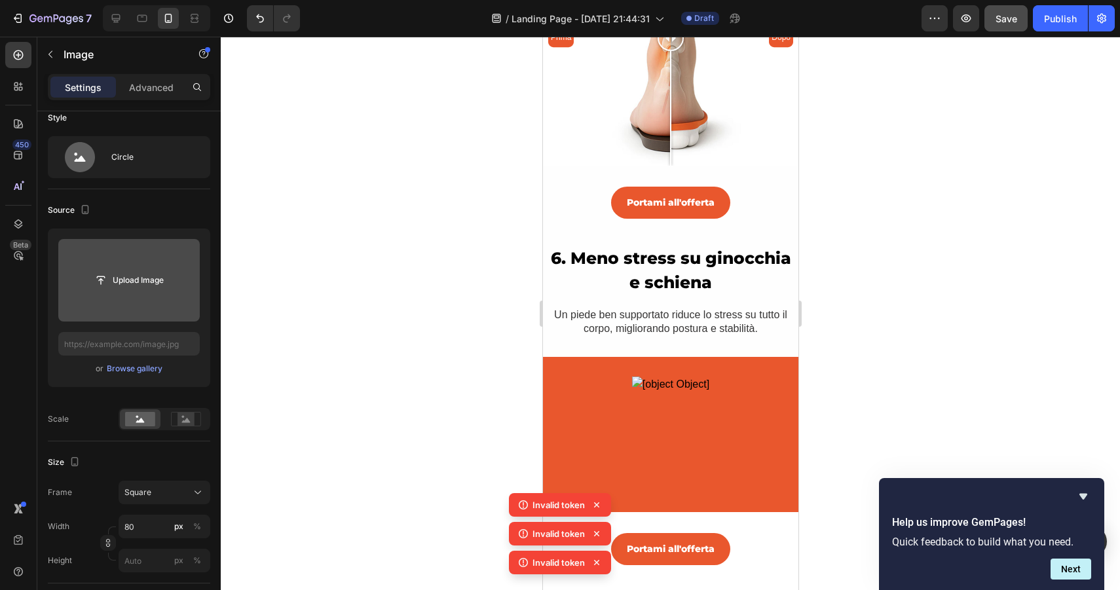
scroll to position [1931, 0]
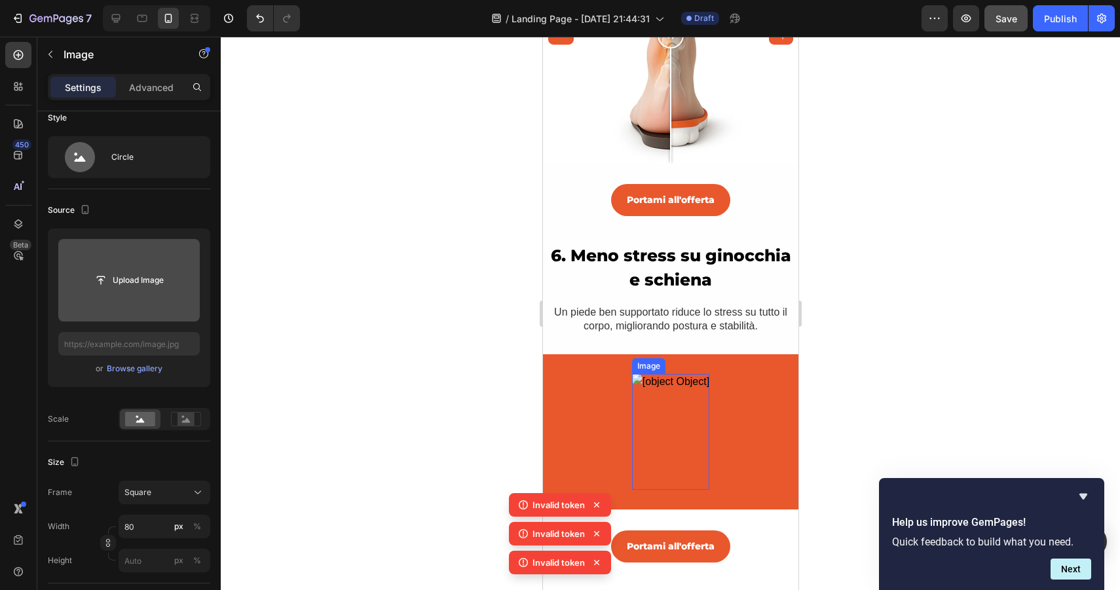
click at [676, 413] on img at bounding box center [670, 432] width 77 height 116
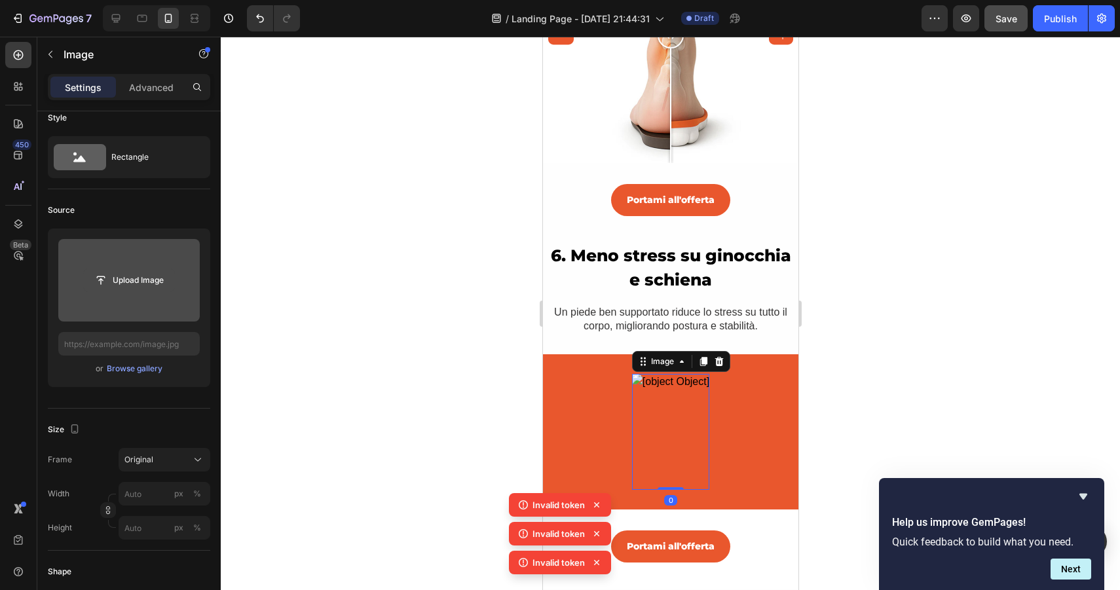
click at [117, 280] on input "file" at bounding box center [129, 280] width 90 height 22
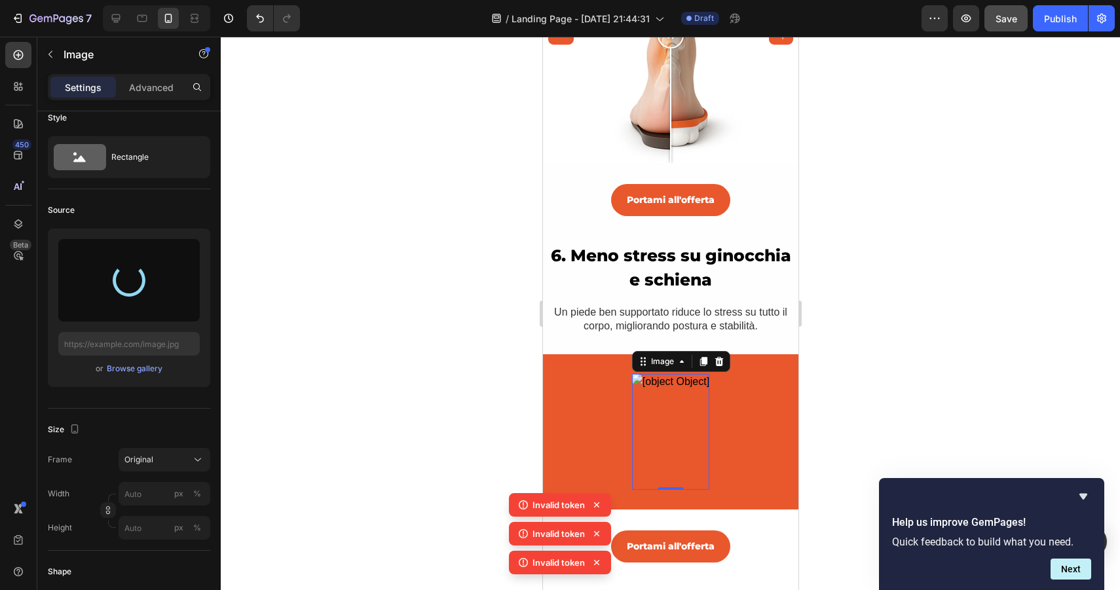
click at [595, 559] on icon at bounding box center [596, 562] width 13 height 13
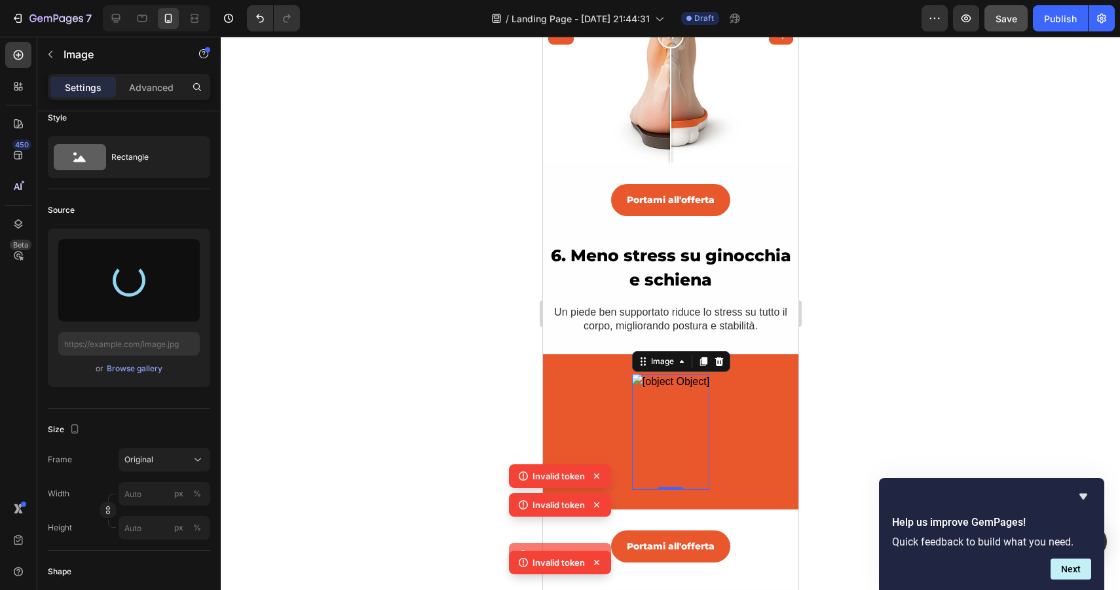
click at [595, 559] on icon at bounding box center [596, 562] width 13 height 13
click at [595, 559] on div "Invalid token Invalid token Invalid token Invalid token" at bounding box center [560, 521] width 102 height 115
click at [595, 559] on icon at bounding box center [596, 562] width 13 height 13
click at [595, 559] on div "Invalid token Invalid token Invalid token Invalid token" at bounding box center [560, 521] width 102 height 115
click at [595, 559] on icon at bounding box center [596, 562] width 13 height 13
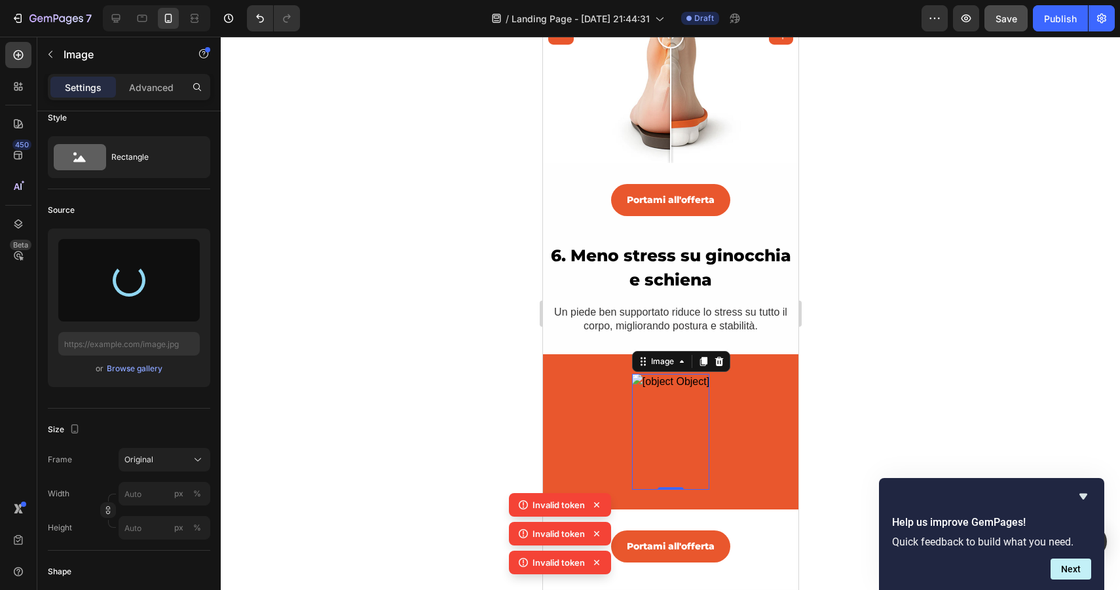
click at [595, 559] on div "Invalid token Invalid token Invalid token" at bounding box center [560, 536] width 102 height 86
click at [595, 559] on icon at bounding box center [596, 562] width 13 height 13
click at [595, 559] on div "Invalid token Invalid token Invalid token Invalid token" at bounding box center [560, 521] width 102 height 115
click at [595, 559] on icon at bounding box center [596, 562] width 13 height 13
click at [595, 559] on div "Invalid token Invalid token Invalid token Invalid token" at bounding box center [560, 521] width 102 height 115
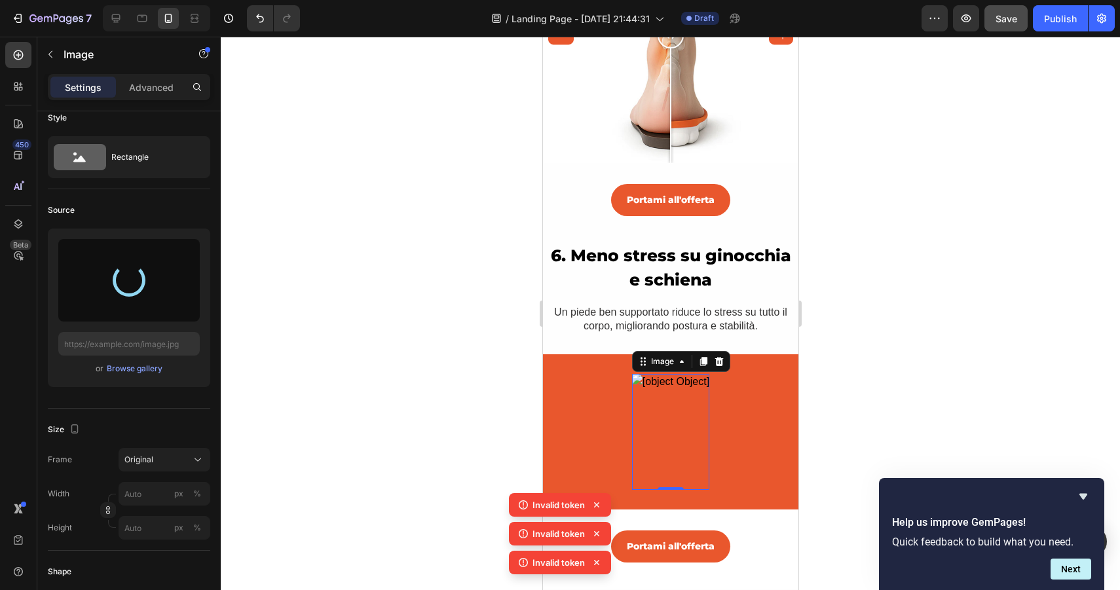
click at [595, 559] on icon at bounding box center [596, 562] width 13 height 13
click at [595, 559] on div "Invalid token Invalid token Invalid token" at bounding box center [560, 536] width 102 height 86
click at [595, 559] on icon at bounding box center [596, 562] width 13 height 13
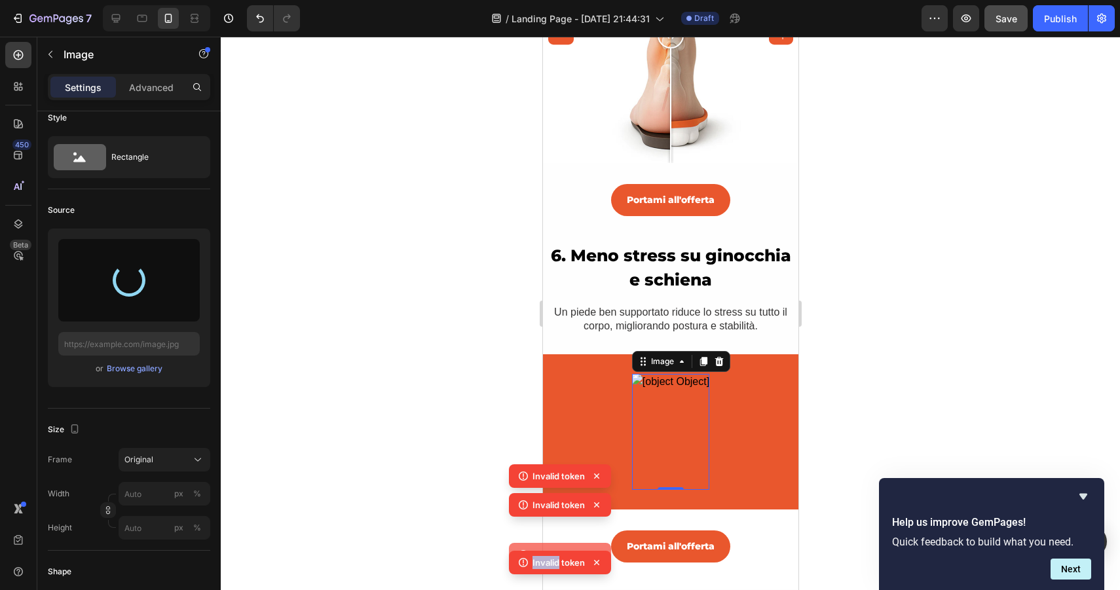
click at [595, 559] on div "Invalid token Invalid token Invalid token Invalid token" at bounding box center [560, 521] width 102 height 115
click at [595, 559] on icon at bounding box center [596, 562] width 13 height 13
click at [595, 559] on div "Invalid token Invalid token Invalid token Invalid token" at bounding box center [560, 521] width 102 height 115
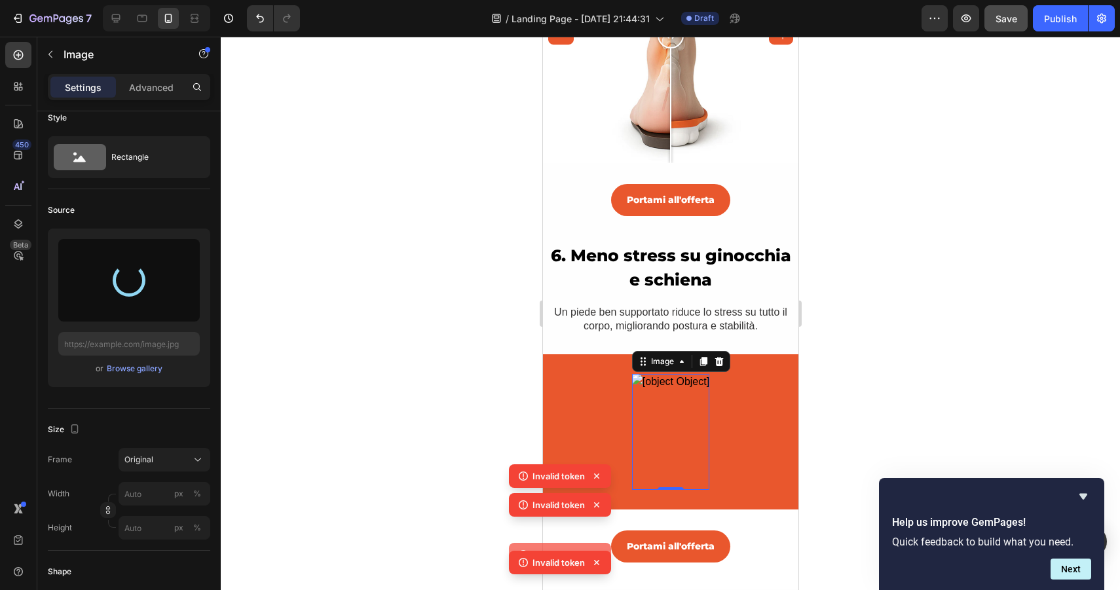
click at [595, 559] on icon at bounding box center [596, 562] width 13 height 13
click at [595, 559] on div "Invalid token Invalid token Invalid token Invalid token" at bounding box center [560, 521] width 102 height 115
click at [596, 504] on icon at bounding box center [596, 504] width 5 height 5
click at [1023, 201] on div at bounding box center [670, 314] width 899 height 554
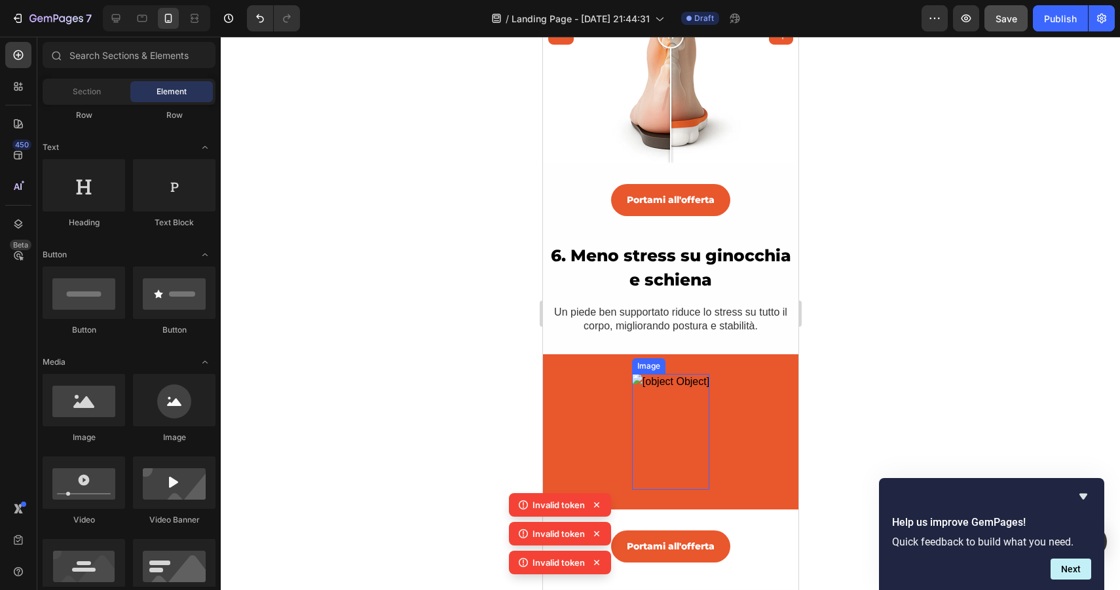
click at [688, 409] on img at bounding box center [670, 432] width 77 height 116
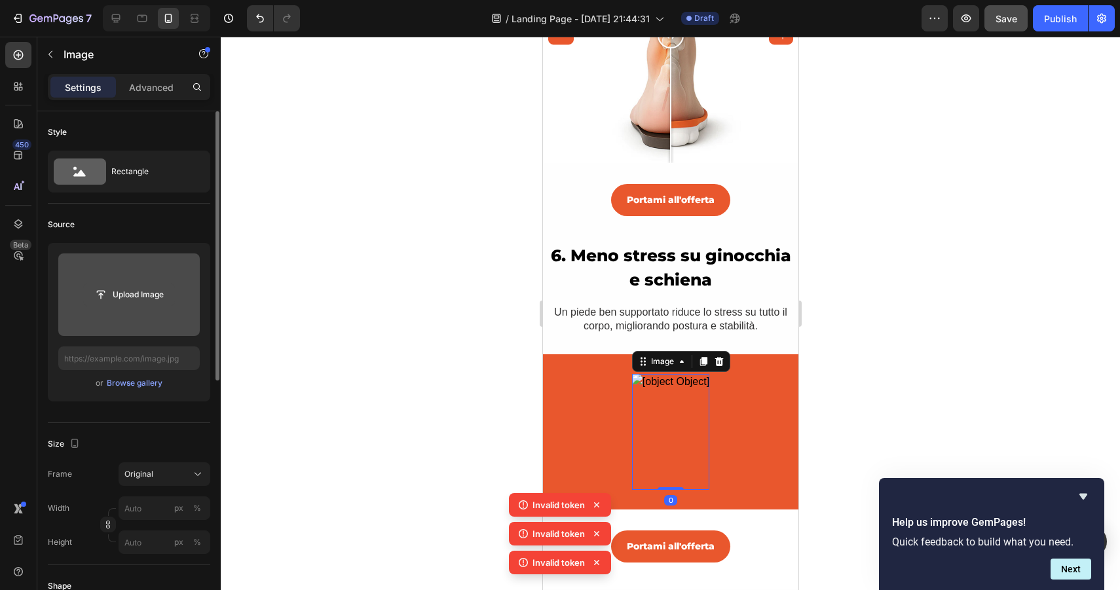
click at [130, 297] on input "file" at bounding box center [129, 295] width 90 height 22
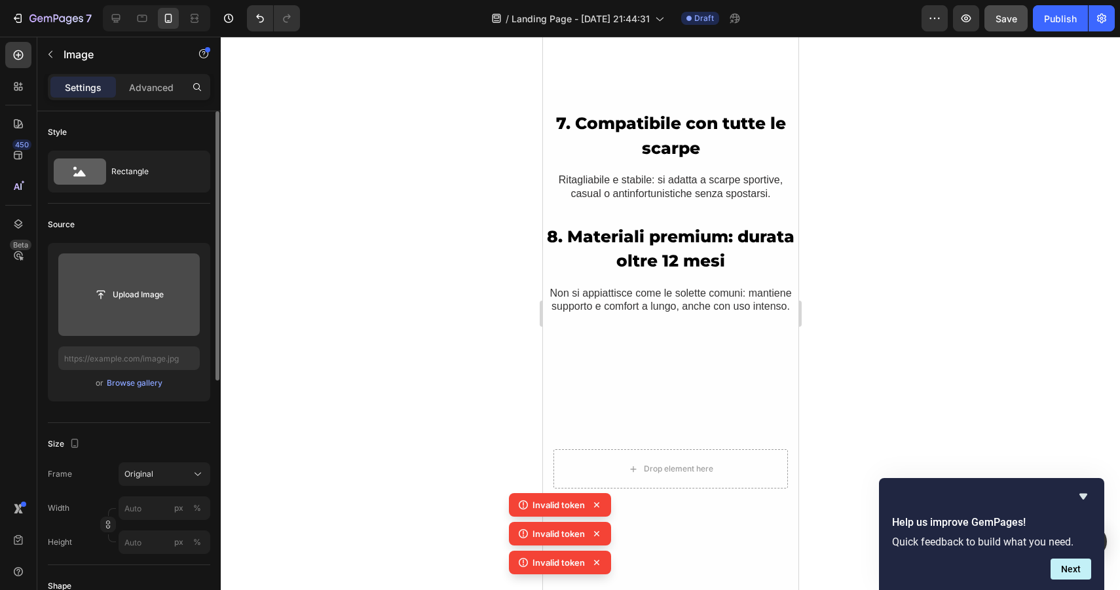
scroll to position [2614, 0]
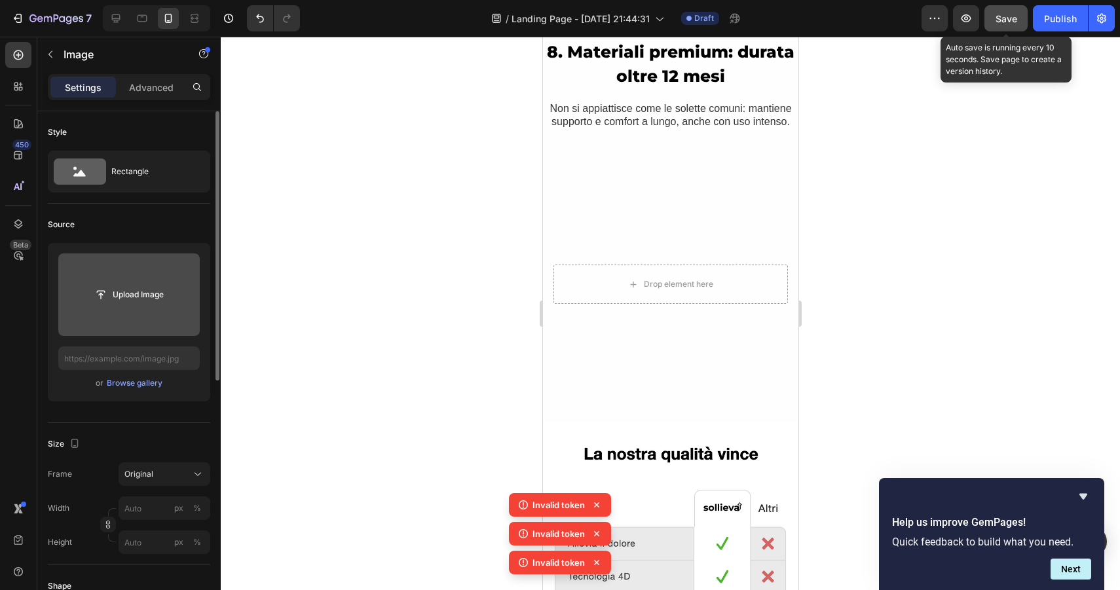
click at [1013, 23] on span "Save" at bounding box center [1007, 18] width 22 height 11
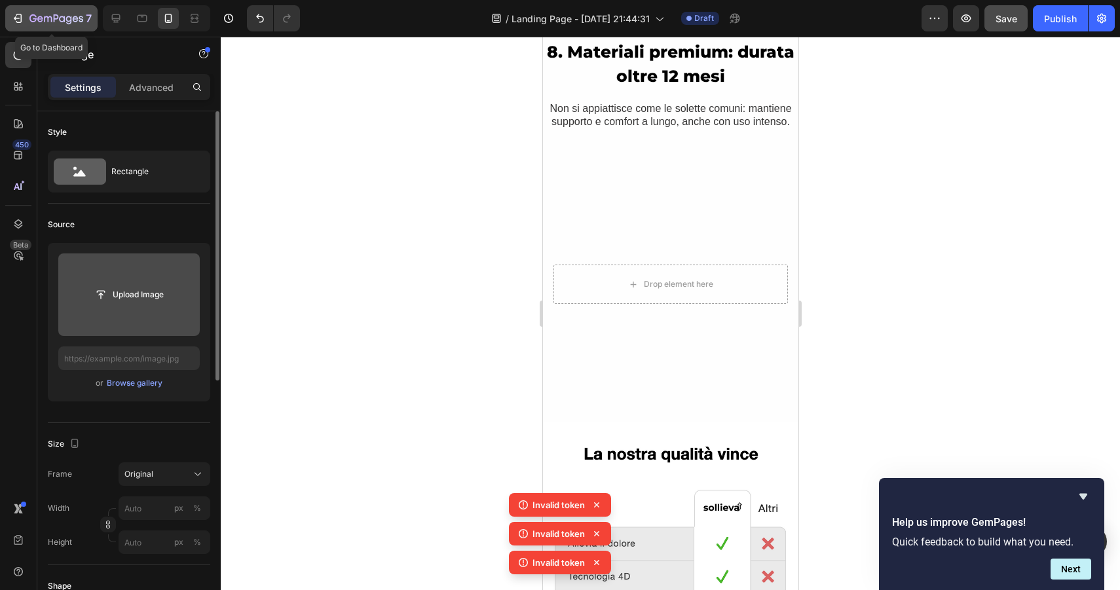
click at [7, 25] on button "7" at bounding box center [51, 18] width 92 height 26
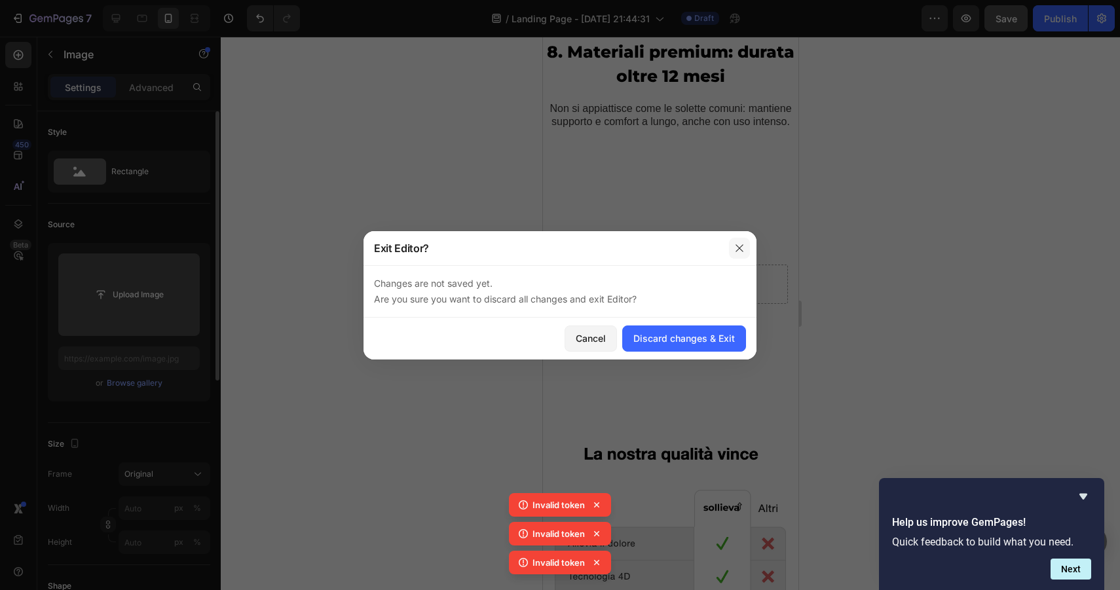
click at [738, 242] on button "button" at bounding box center [739, 248] width 21 height 21
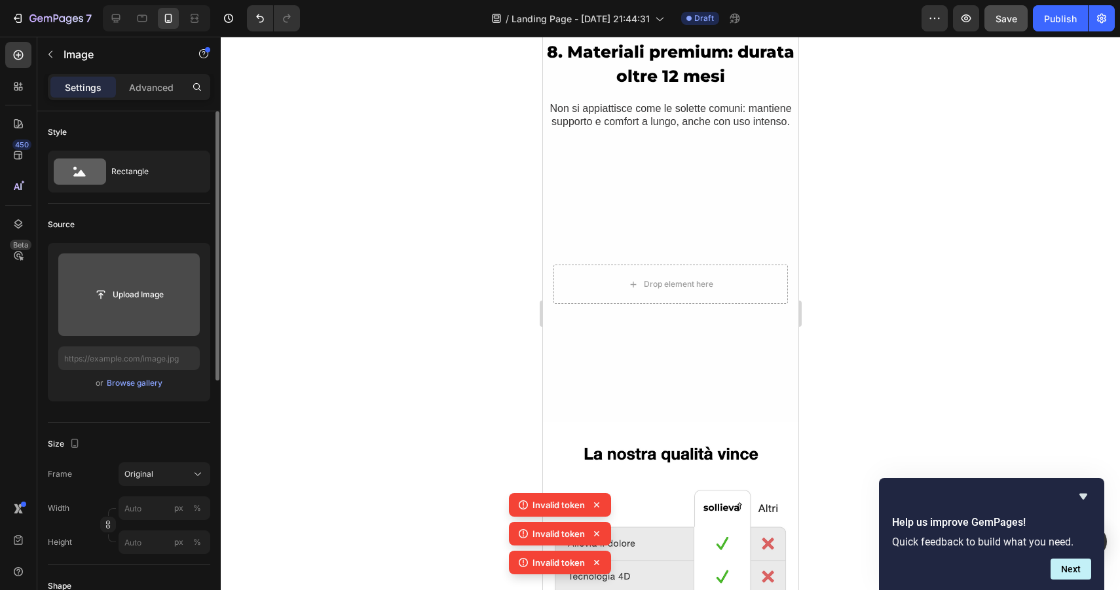
click at [987, 221] on div at bounding box center [670, 314] width 899 height 554
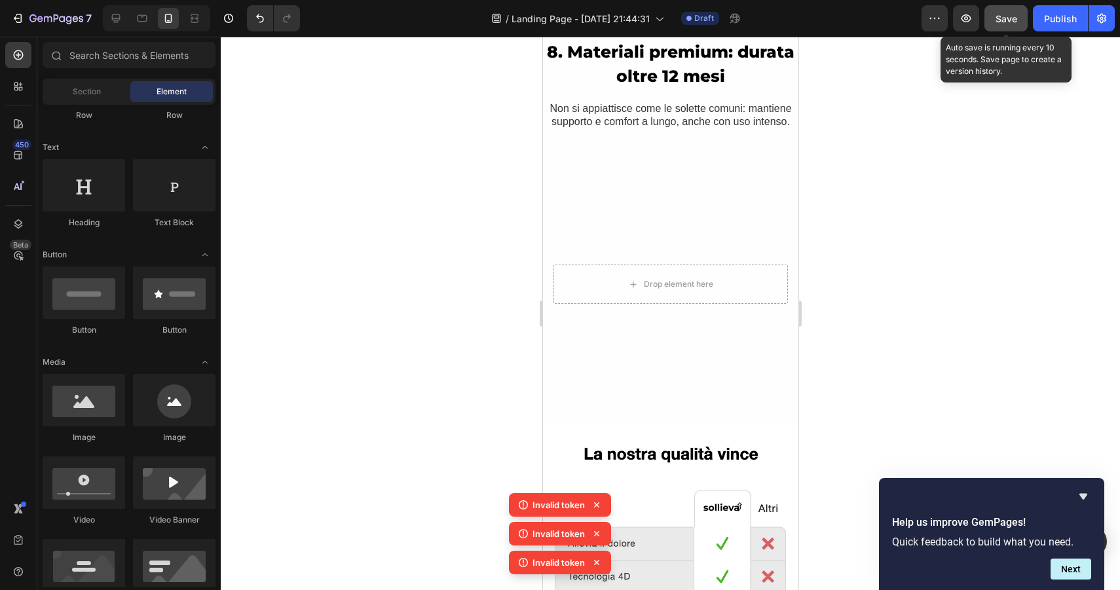
click at [1000, 22] on span "Save" at bounding box center [1007, 18] width 22 height 11
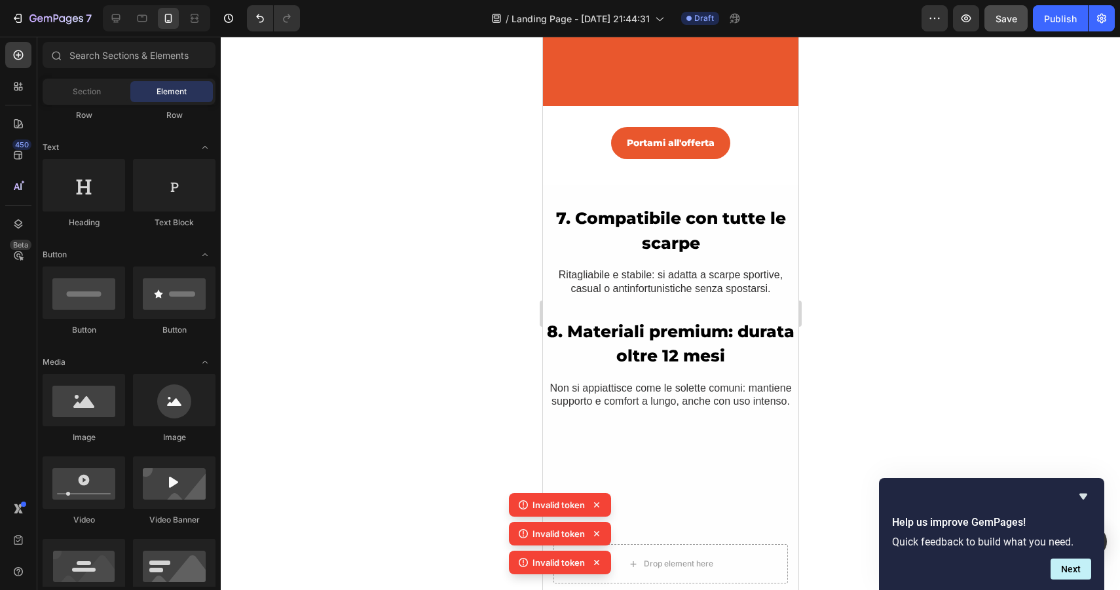
scroll to position [2162, 0]
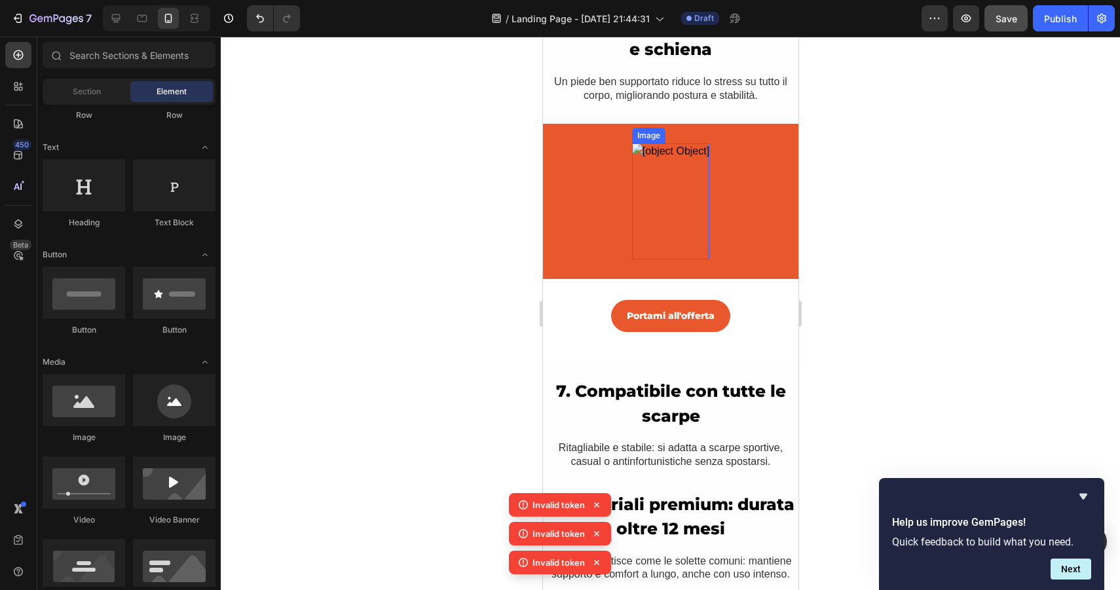
click at [675, 179] on img at bounding box center [670, 201] width 77 height 116
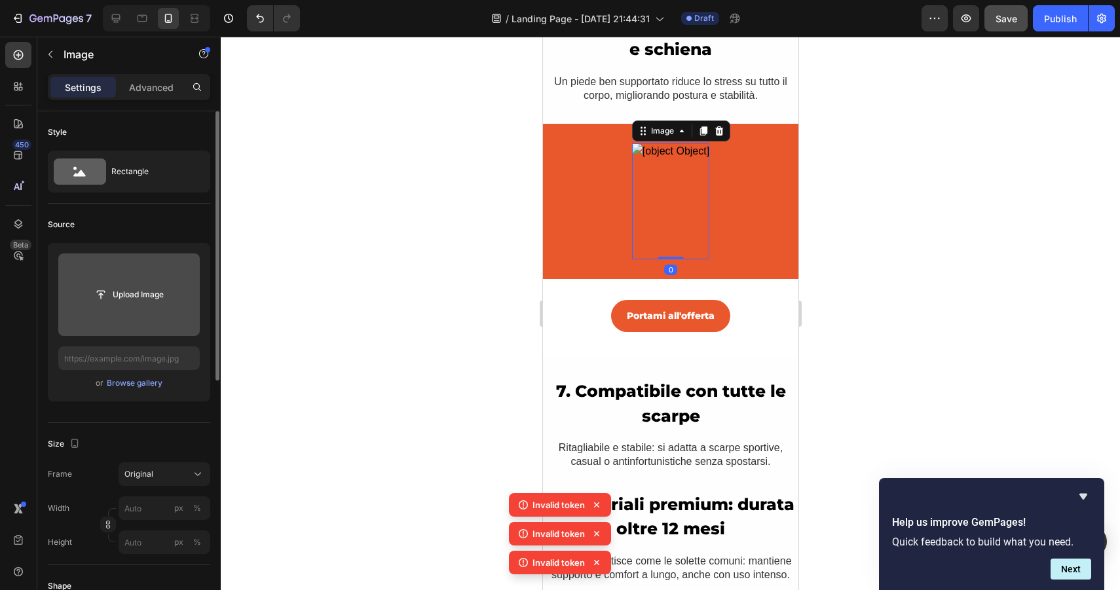
click at [102, 293] on input "file" at bounding box center [129, 295] width 90 height 22
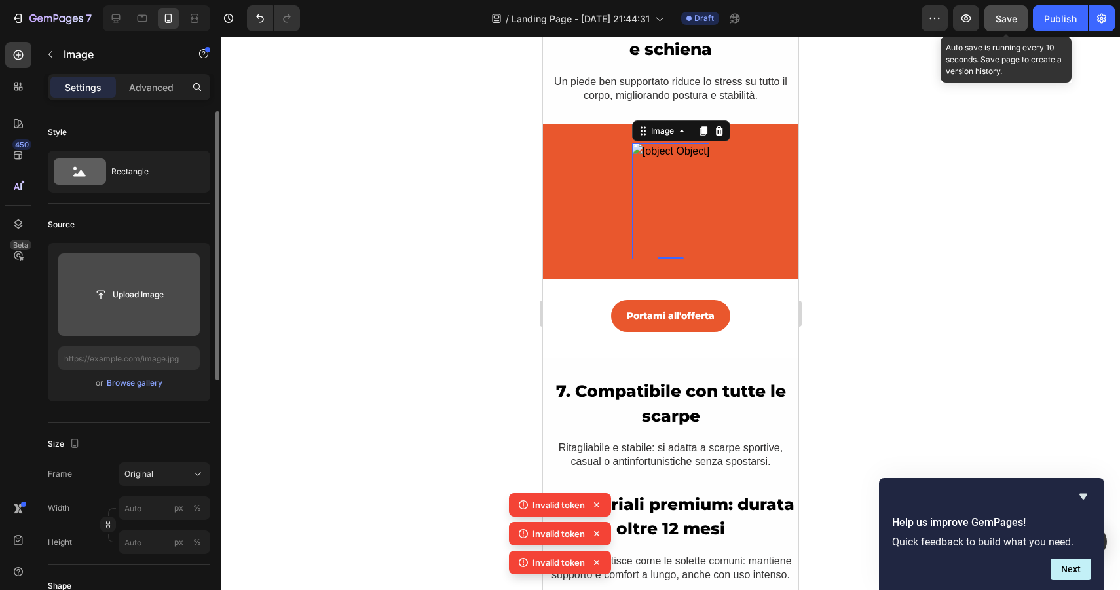
click at [1013, 26] on button "Save" at bounding box center [1006, 18] width 43 height 26
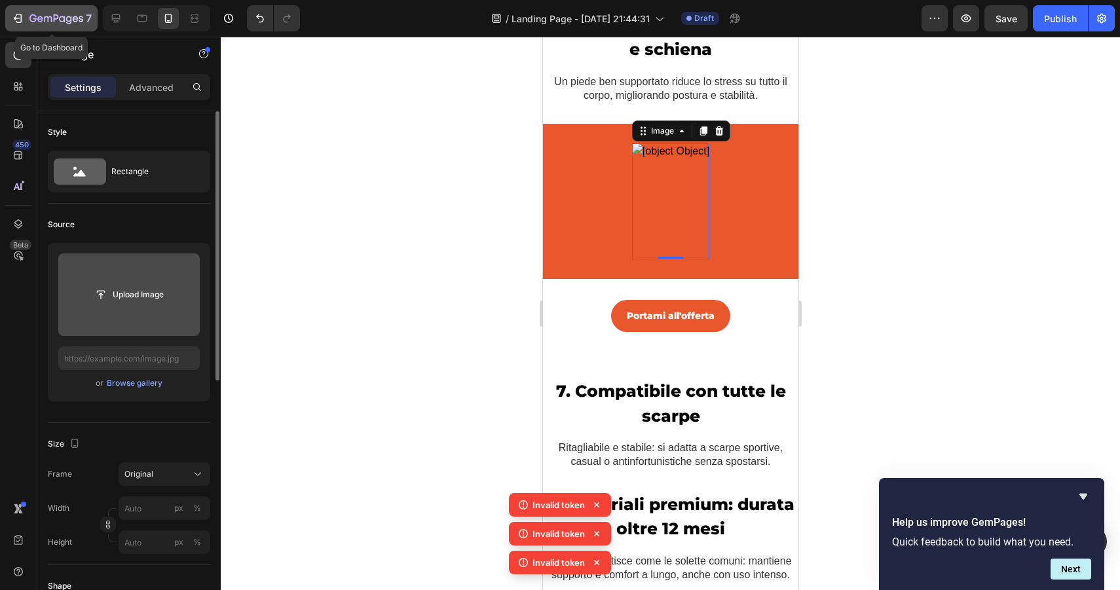
click at [16, 18] on icon "button" at bounding box center [17, 18] width 13 height 13
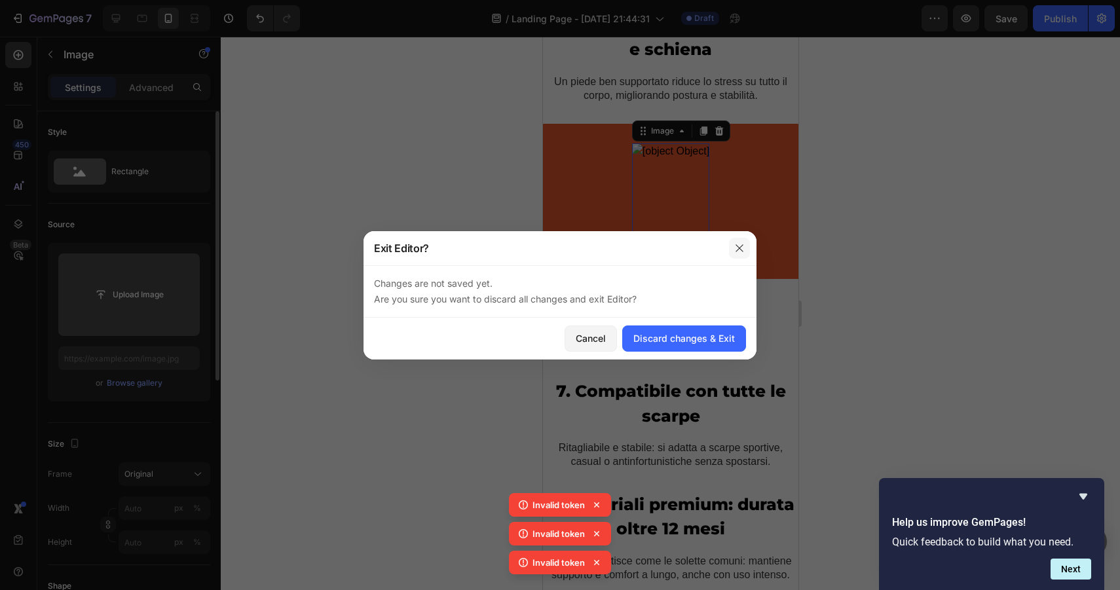
click at [742, 254] on button "button" at bounding box center [739, 248] width 21 height 21
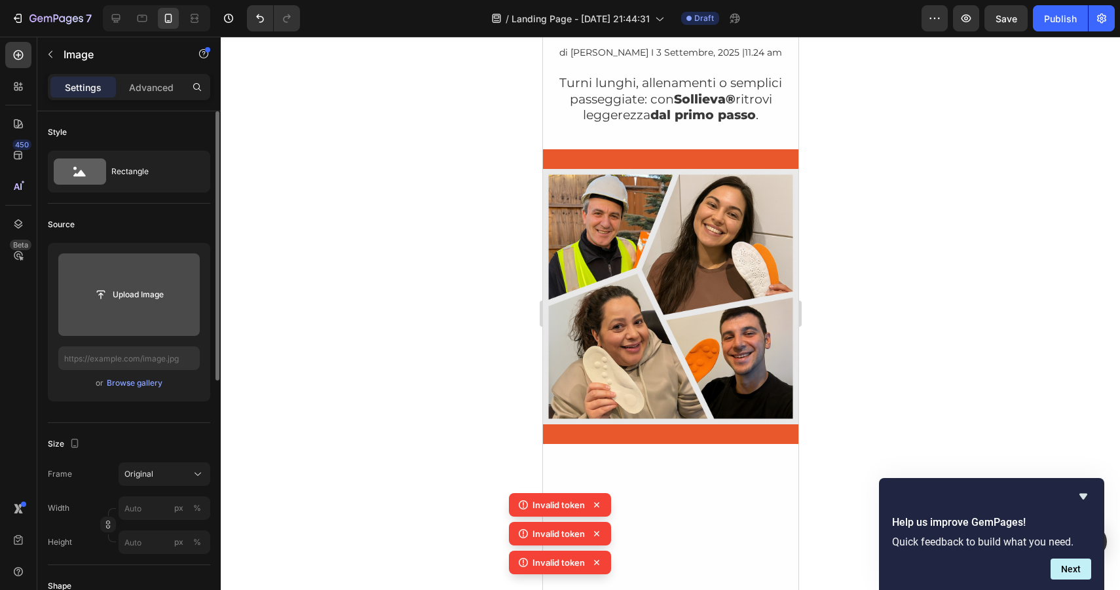
scroll to position [0, 0]
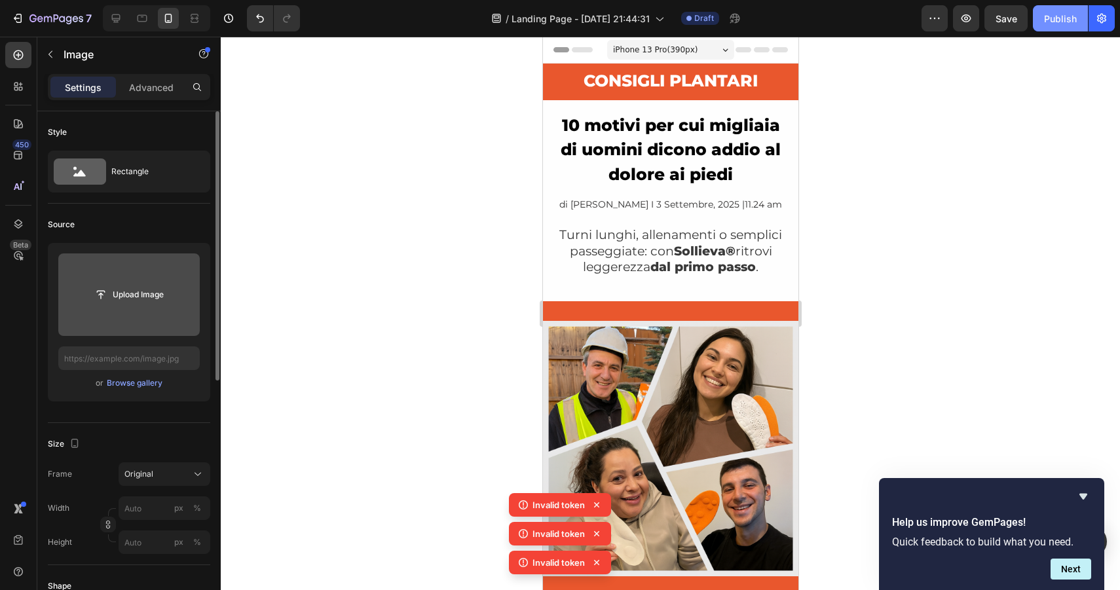
click at [1074, 20] on div "Publish" at bounding box center [1060, 19] width 33 height 14
click at [1008, 144] on div at bounding box center [670, 314] width 899 height 554
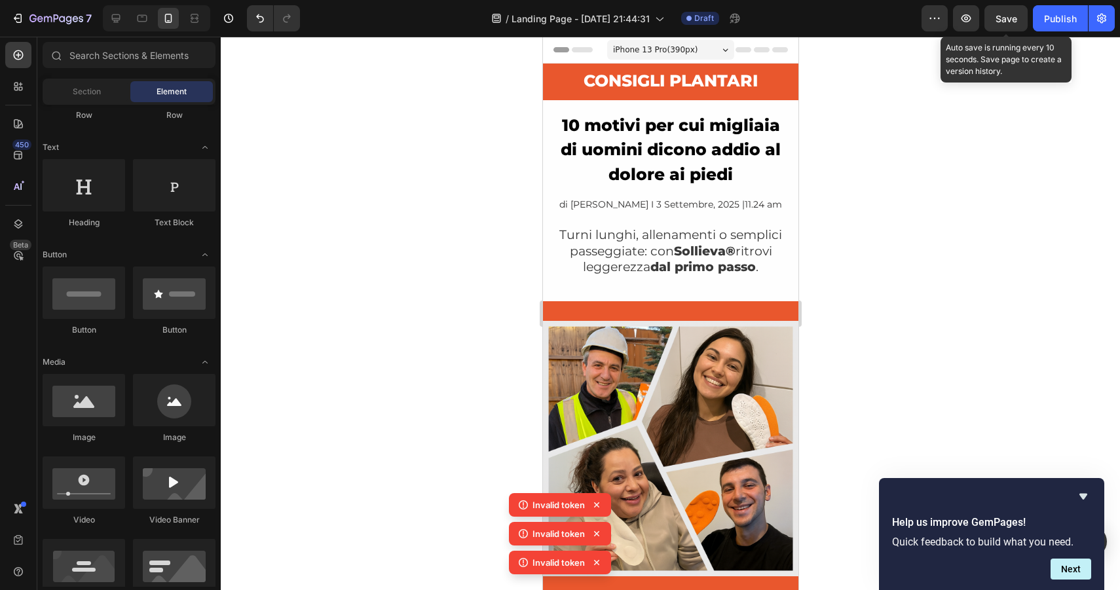
click at [1017, 16] on span "Save" at bounding box center [1007, 18] width 22 height 11
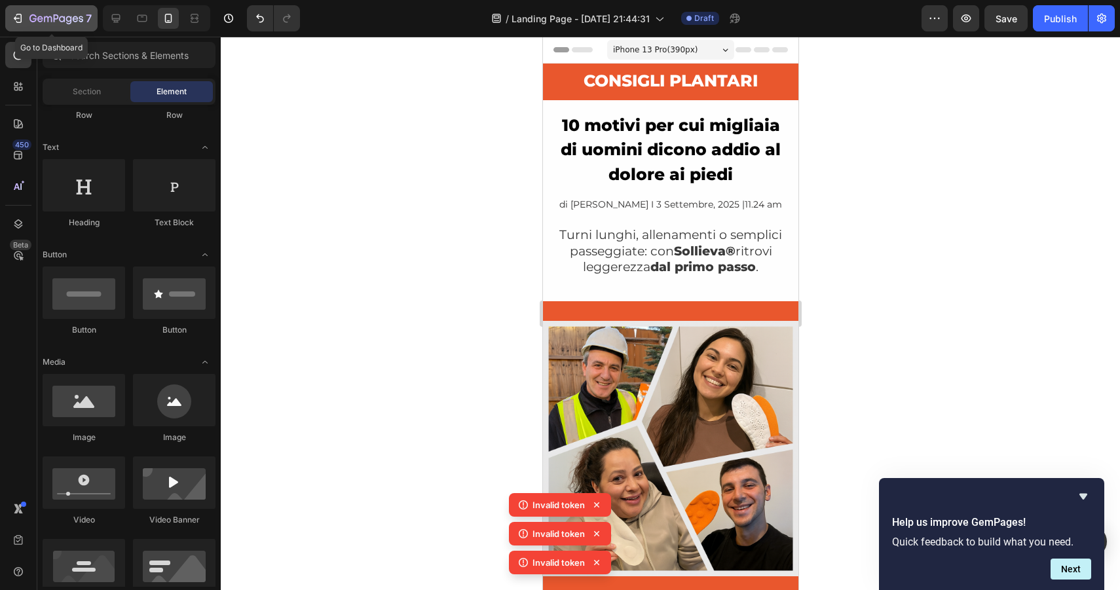
click at [27, 11] on div "7" at bounding box center [51, 18] width 81 height 16
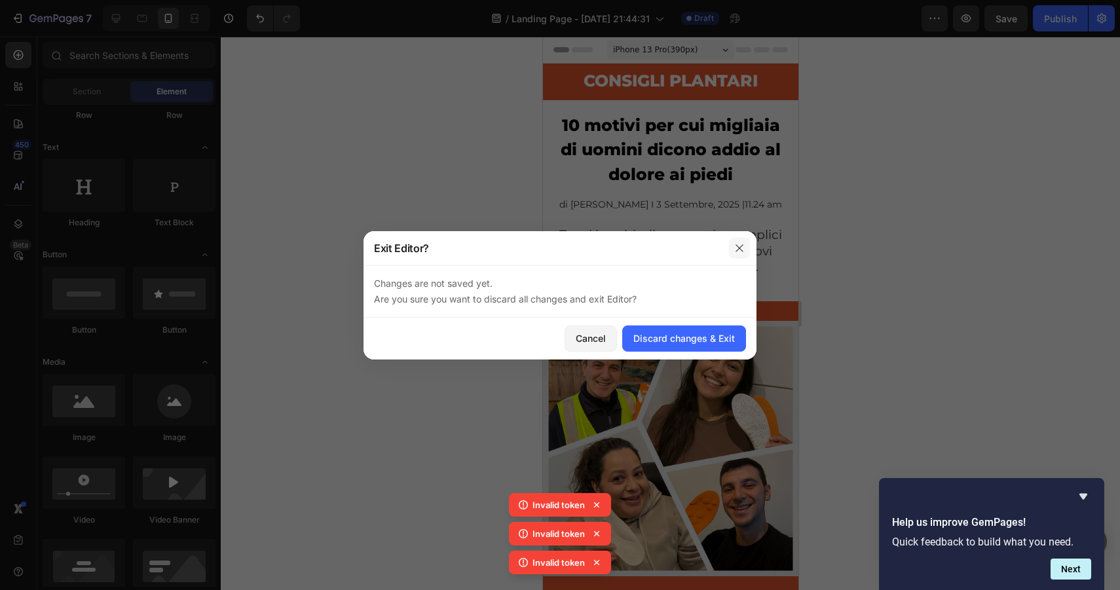
drag, startPoint x: 747, startPoint y: 240, endPoint x: 204, endPoint y: 203, distance: 543.7
click at [747, 240] on button "button" at bounding box center [739, 248] width 21 height 21
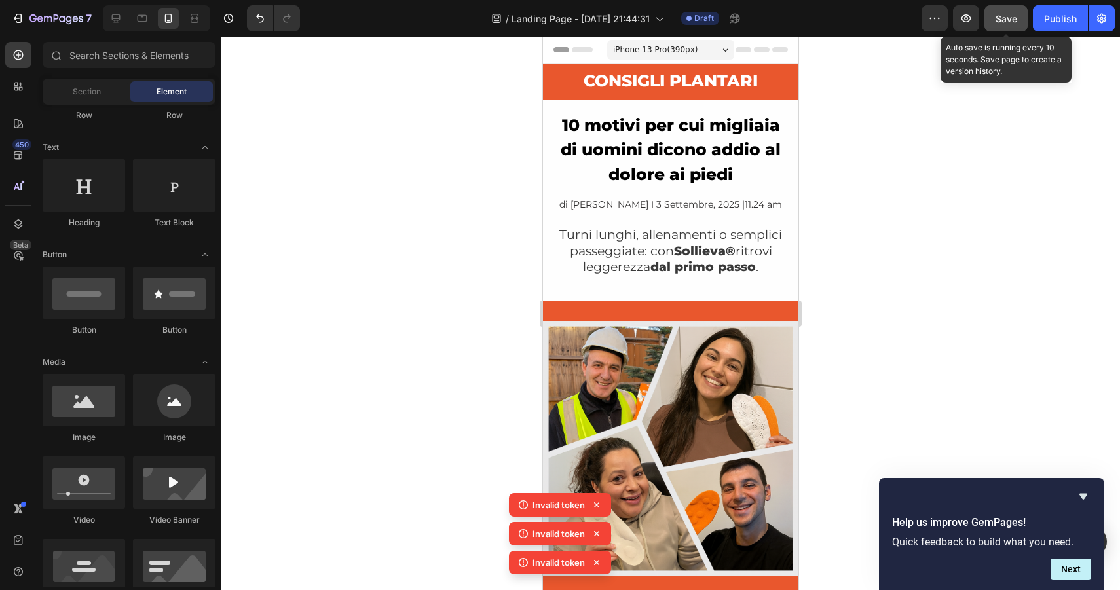
click at [1027, 9] on button "Save" at bounding box center [1006, 18] width 43 height 26
click at [996, 16] on button "Save" at bounding box center [1006, 18] width 43 height 26
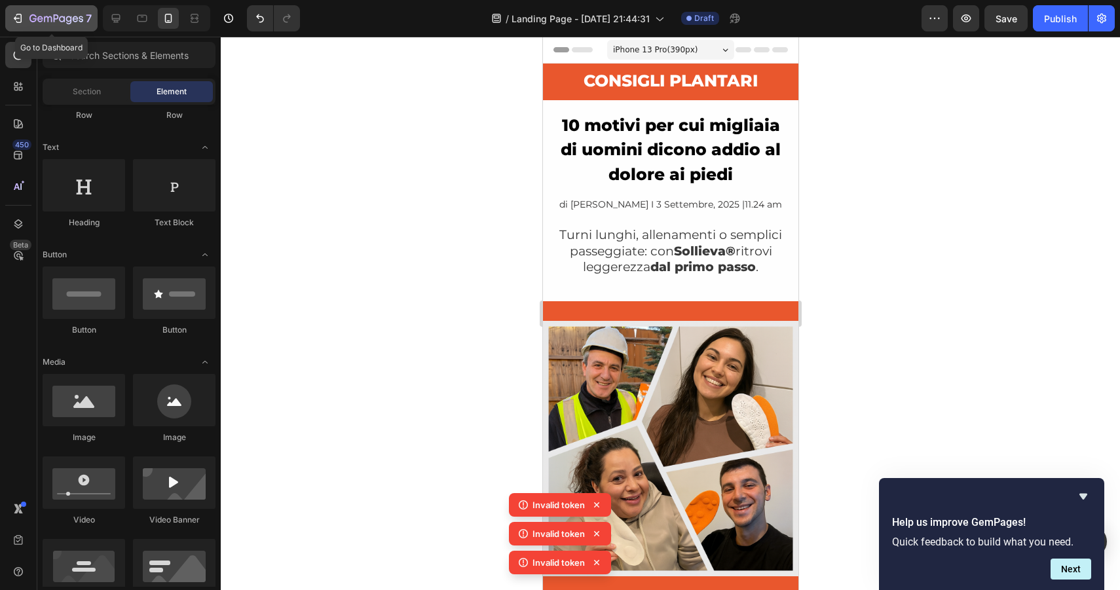
click at [16, 22] on icon "button" at bounding box center [19, 18] width 6 height 9
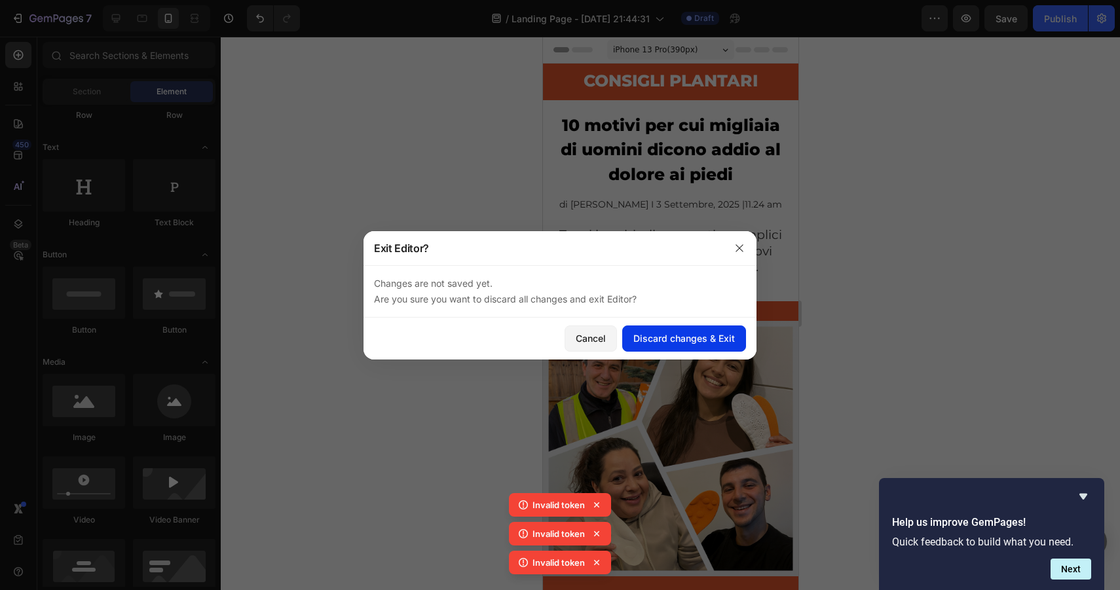
click at [683, 331] on div "Discard changes & Exit" at bounding box center [684, 338] width 102 height 14
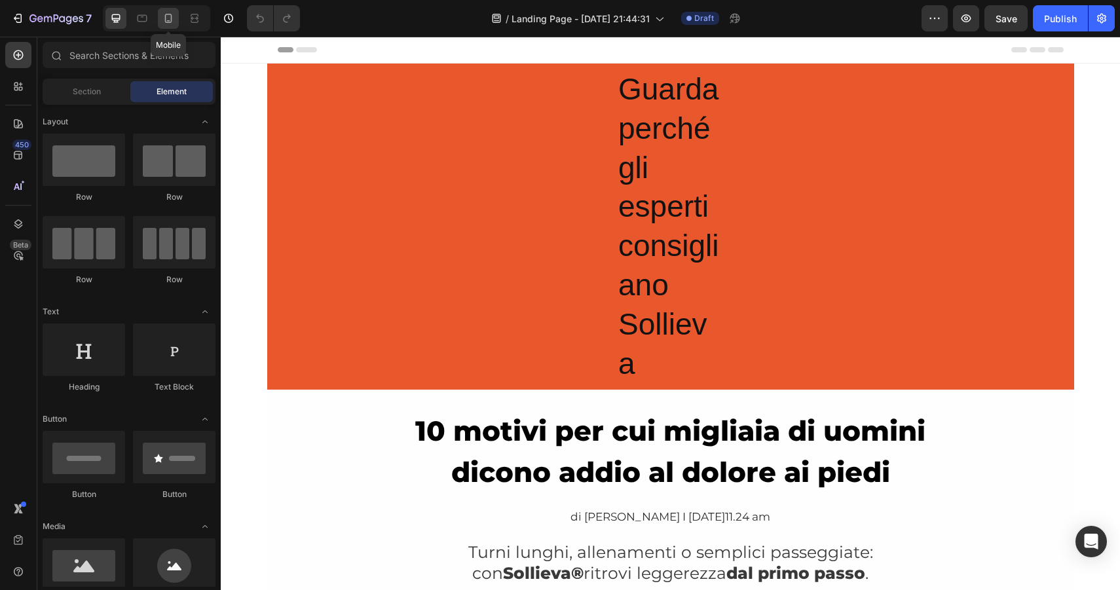
click at [171, 21] on icon at bounding box center [168, 18] width 7 height 9
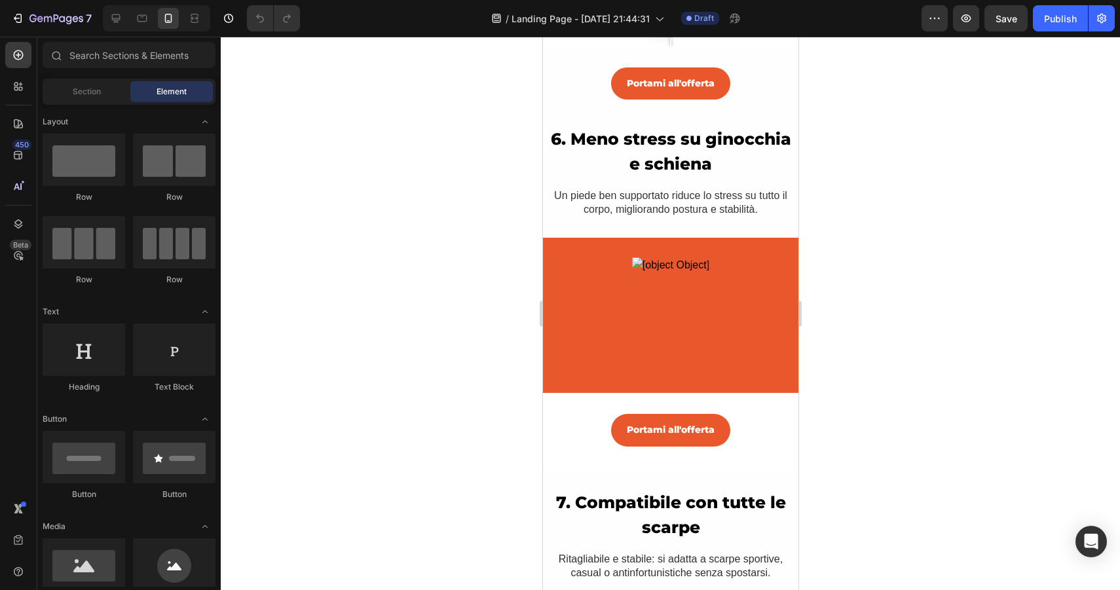
scroll to position [1988, 0]
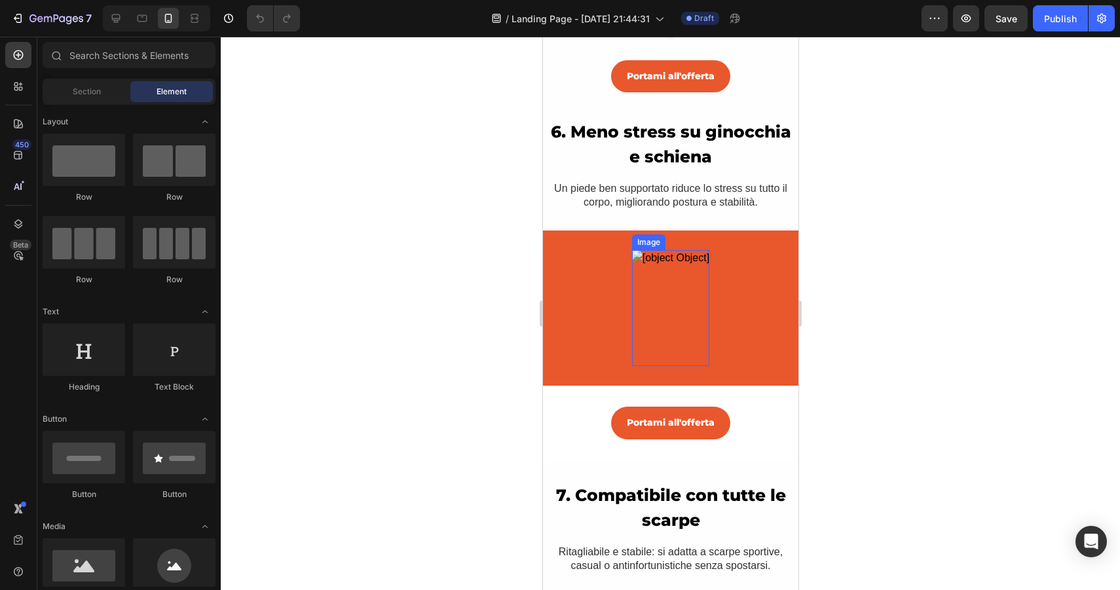
click at [656, 288] on img at bounding box center [670, 308] width 77 height 116
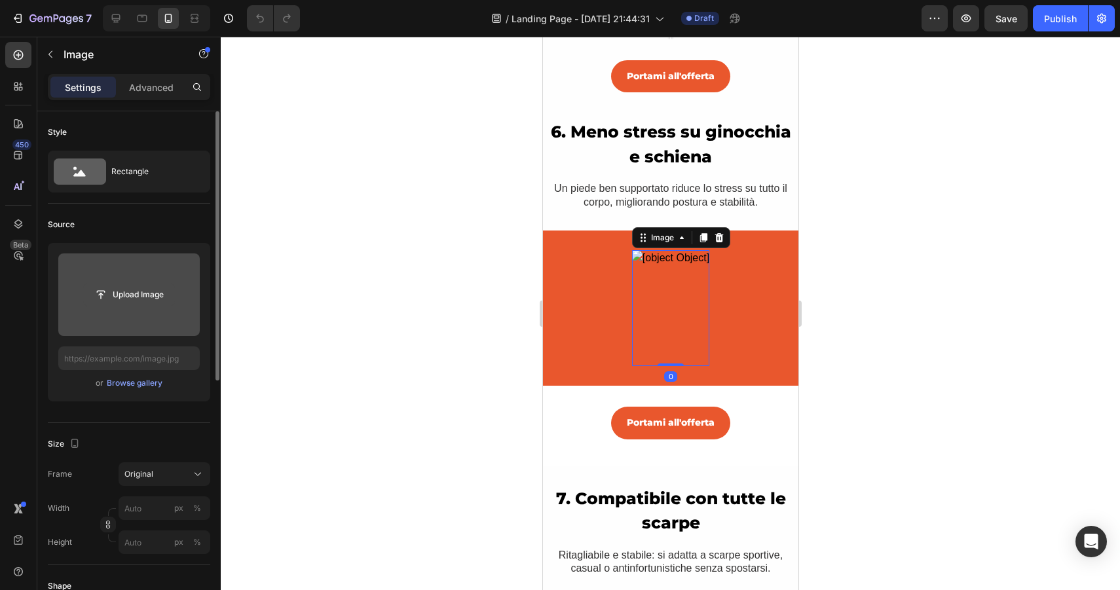
click at [113, 284] on input "file" at bounding box center [129, 295] width 90 height 22
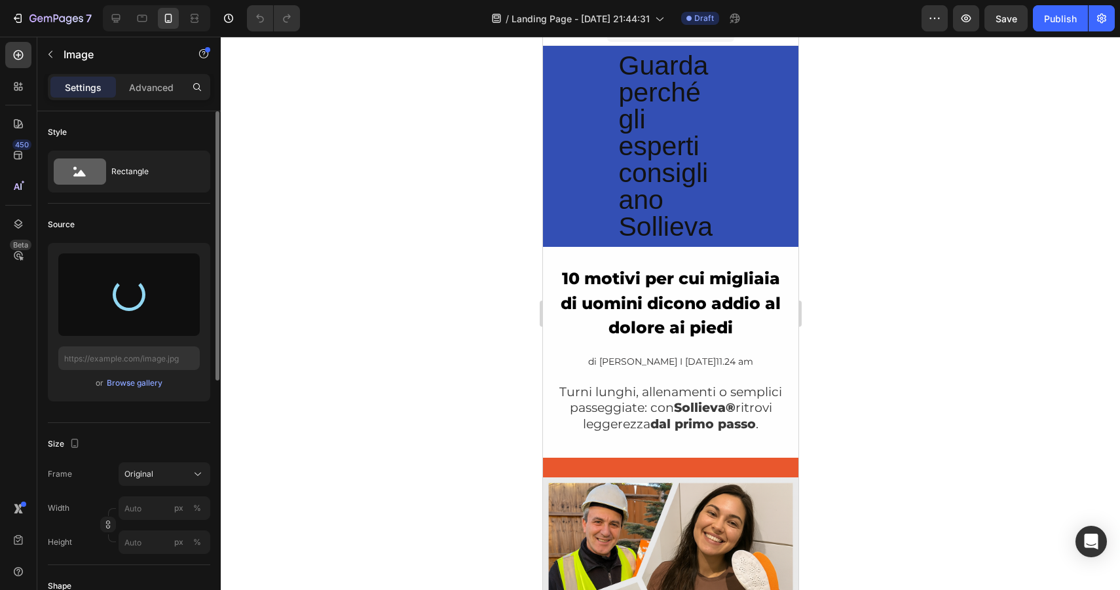
scroll to position [0, 0]
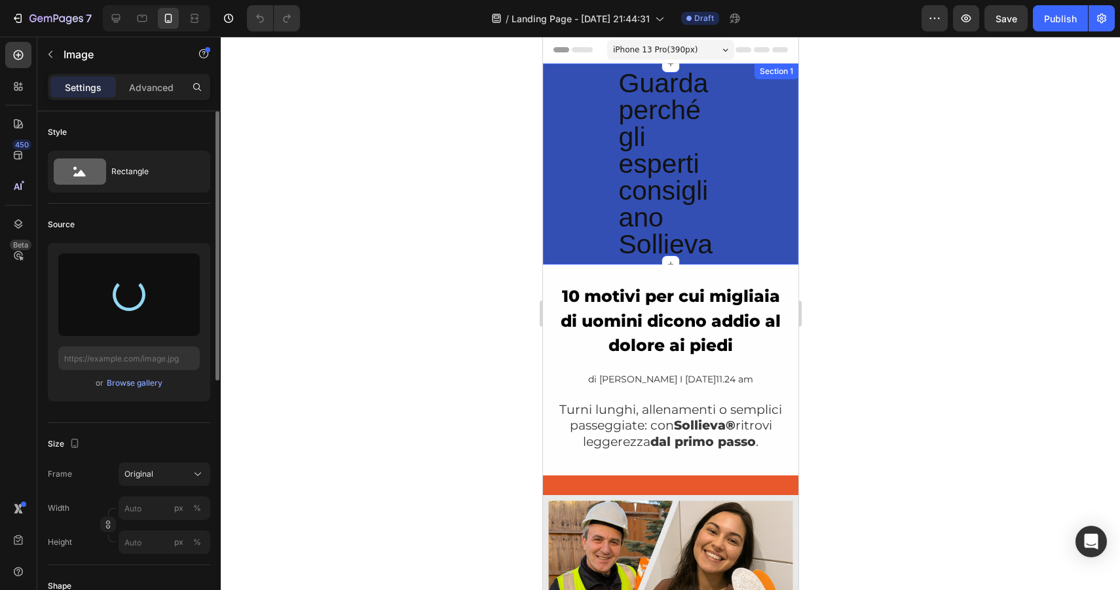
click at [736, 133] on div "Guarda perché gli esperti consigliano Sollieva Heading Row" at bounding box center [669, 164] width 255 height 191
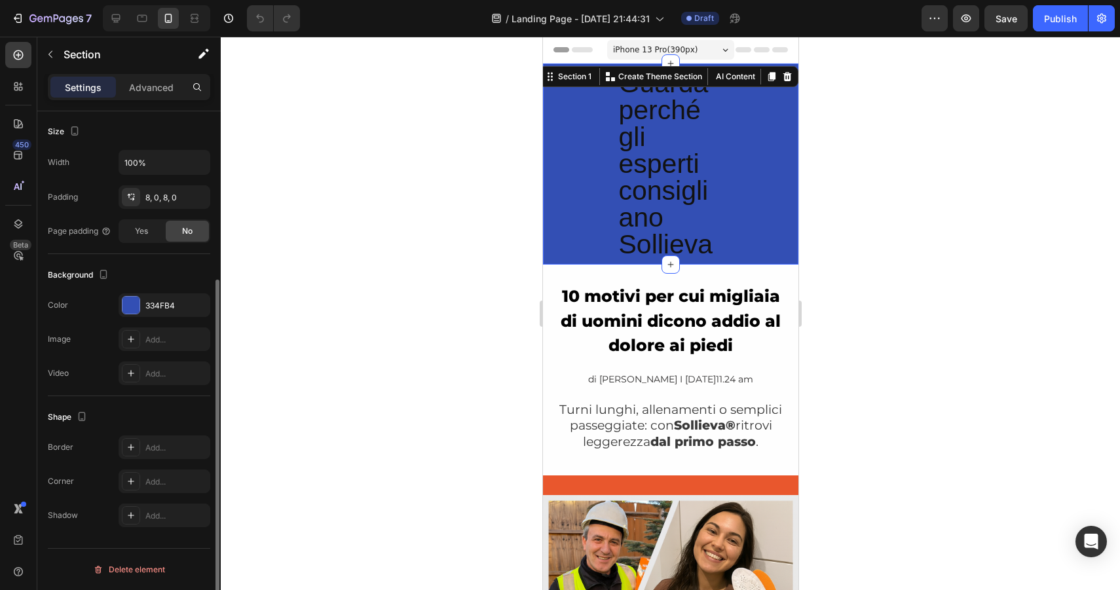
scroll to position [79, 0]
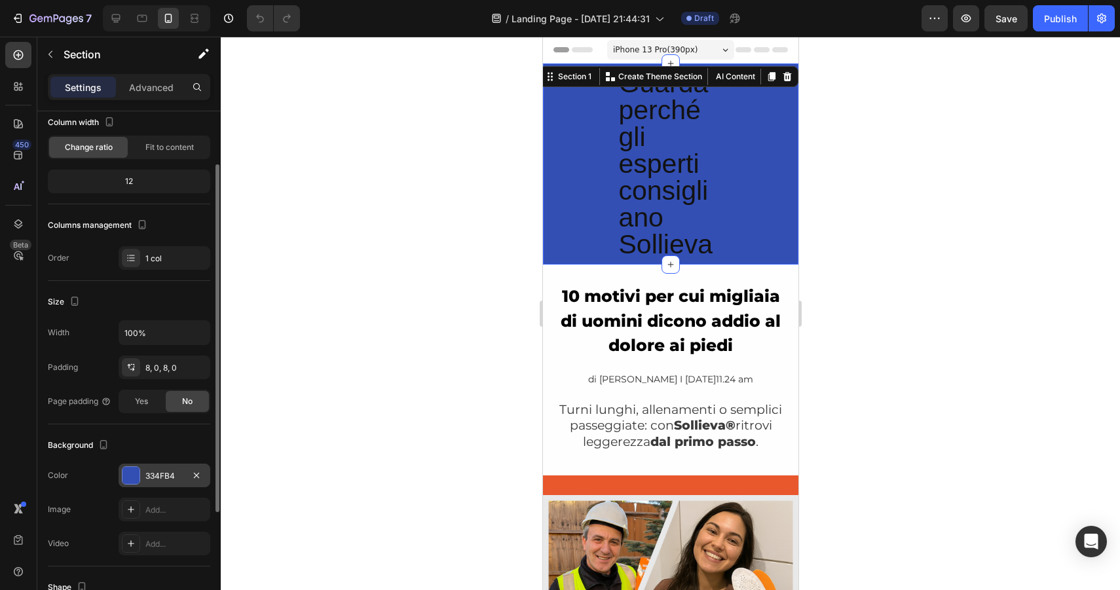
click at [128, 470] on div at bounding box center [131, 475] width 17 height 17
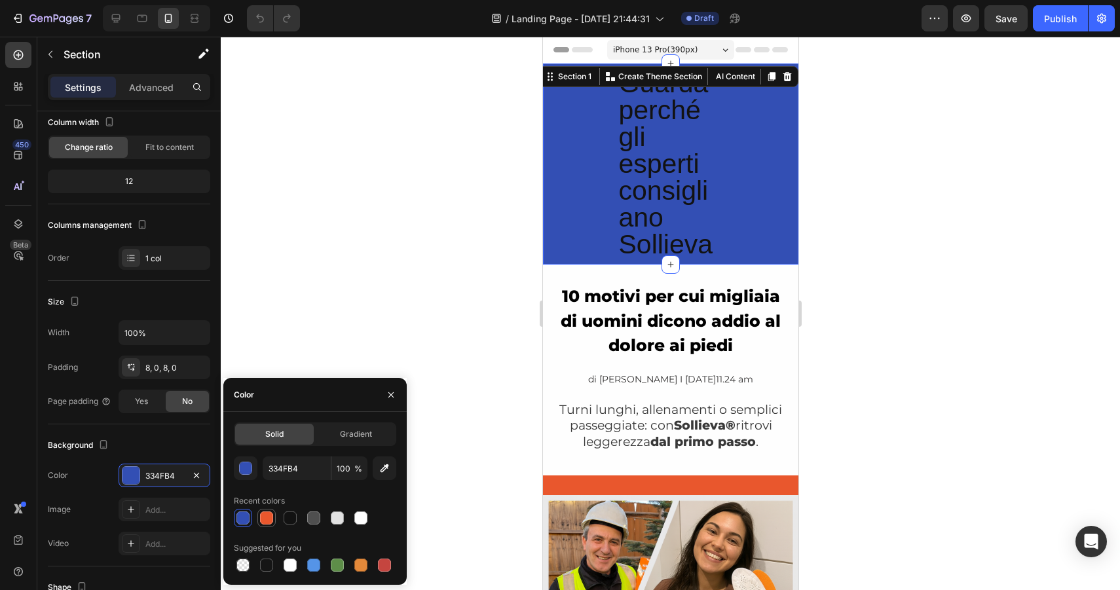
click at [269, 519] on div at bounding box center [266, 518] width 13 height 13
type input "E9572D"
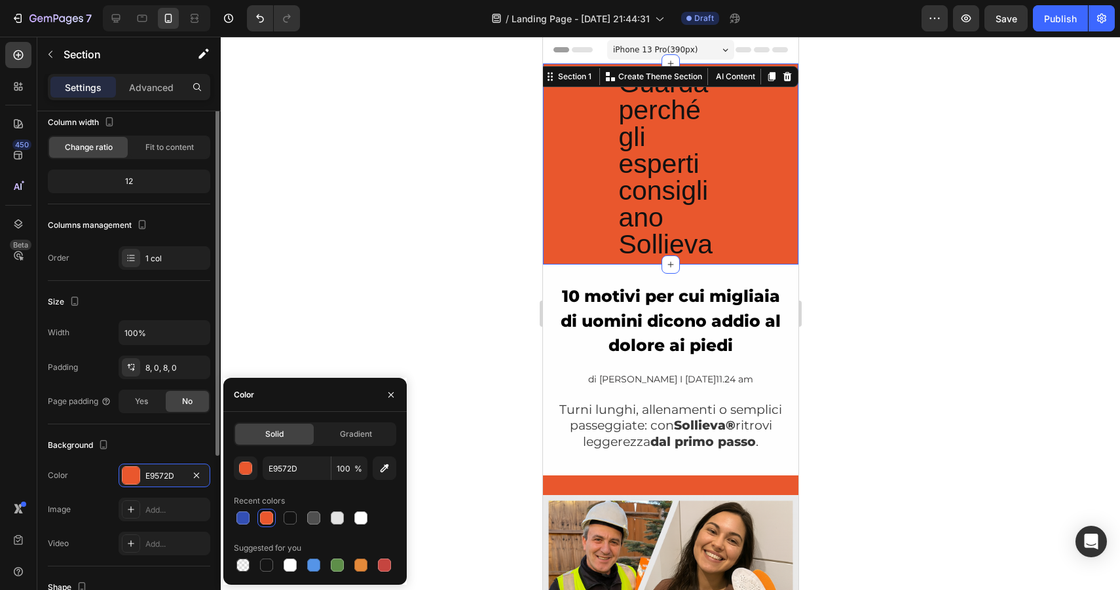
scroll to position [0, 0]
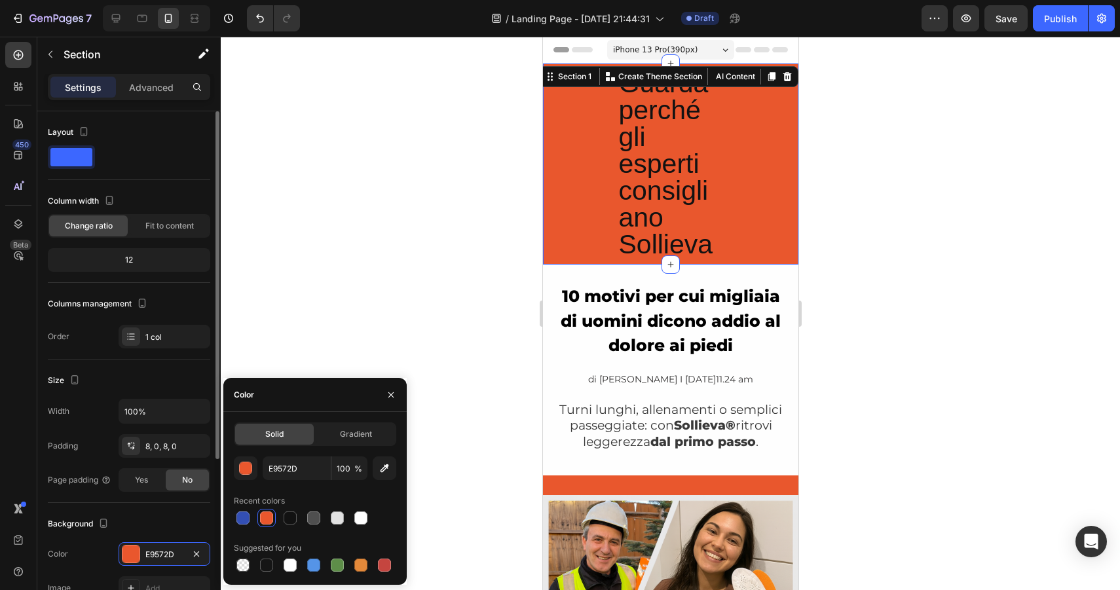
click at [664, 136] on h2 "Guarda perché gli esperti consigliano Sollieva" at bounding box center [670, 164] width 107 height 191
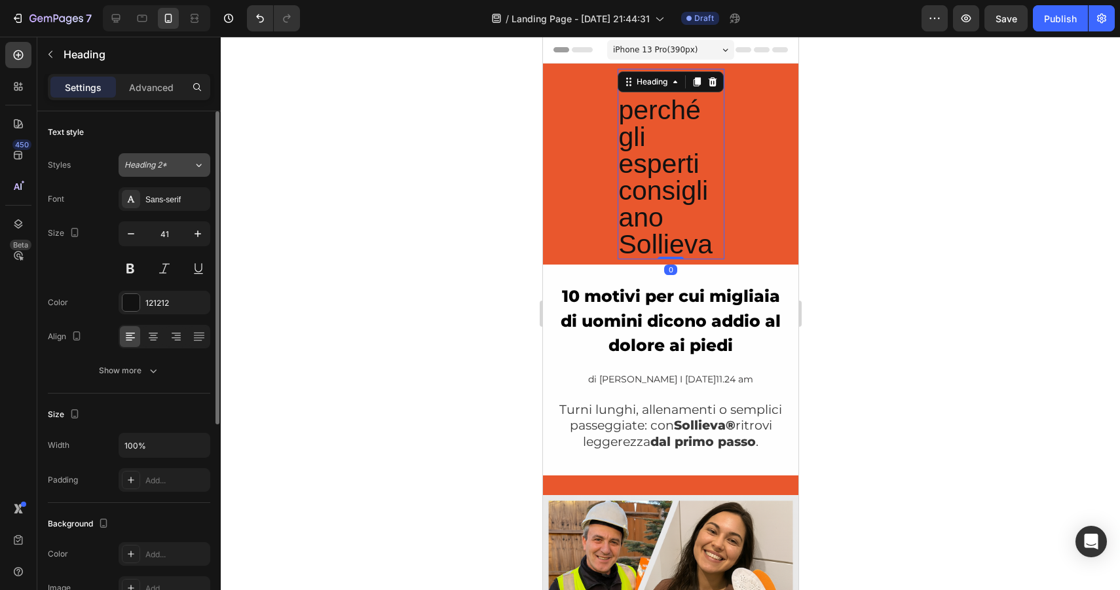
click at [161, 157] on button "Heading 2*" at bounding box center [165, 165] width 92 height 24
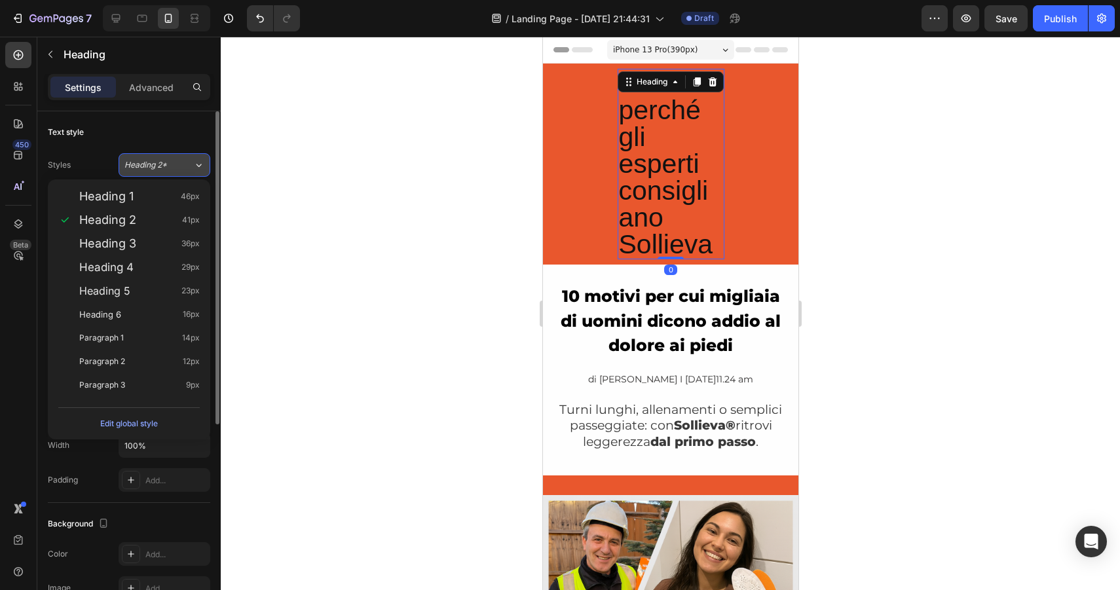
click at [161, 157] on button "Heading 2*" at bounding box center [165, 165] width 92 height 24
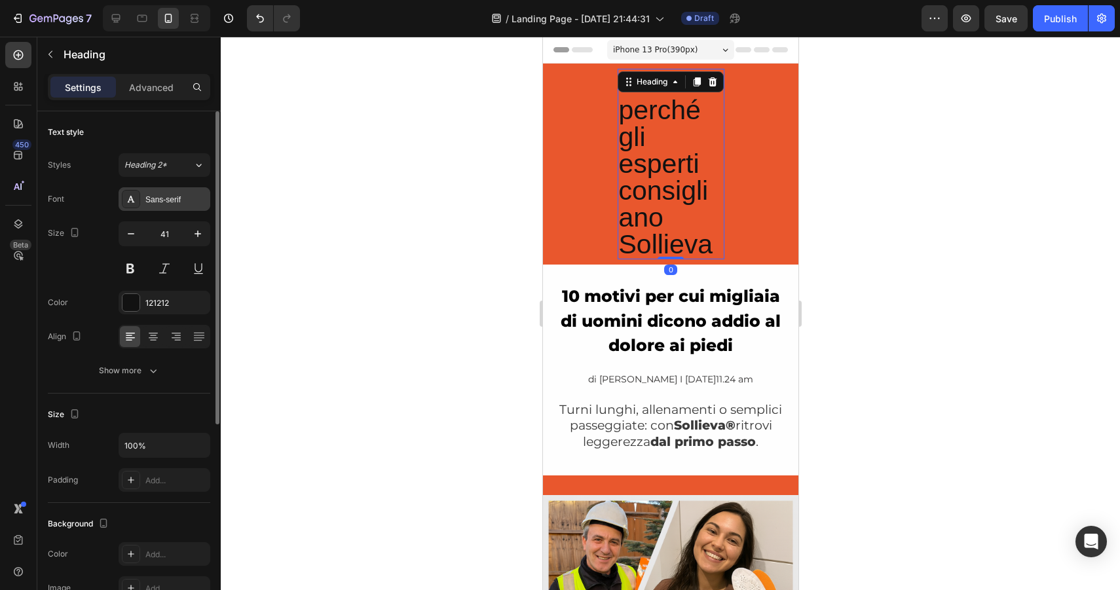
click at [160, 202] on div "Sans-serif" at bounding box center [176, 200] width 62 height 12
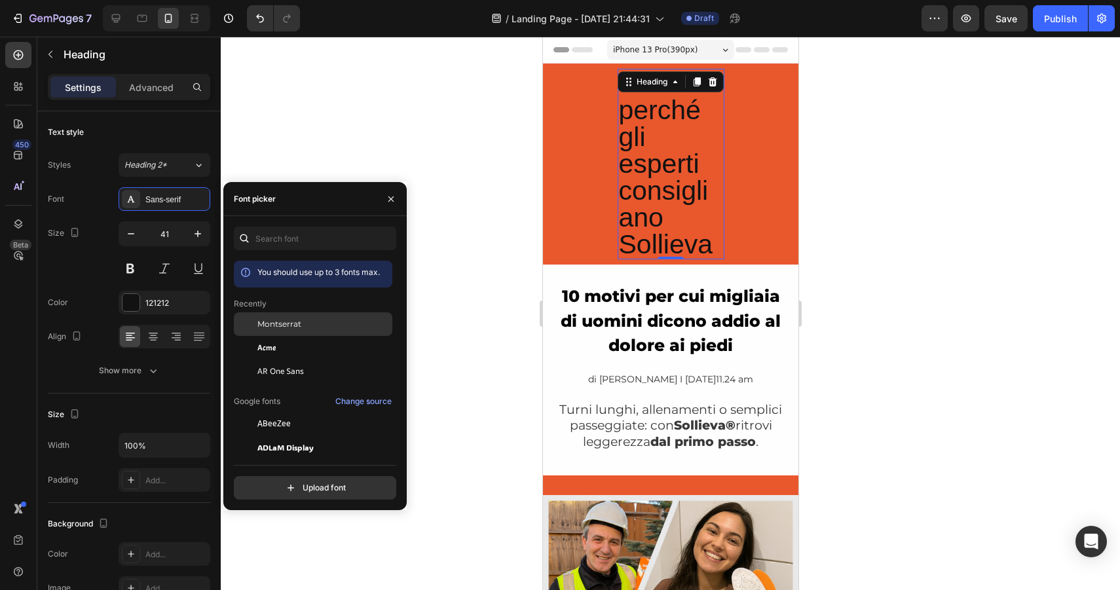
click at [271, 331] on div "Montserrat" at bounding box center [313, 324] width 159 height 24
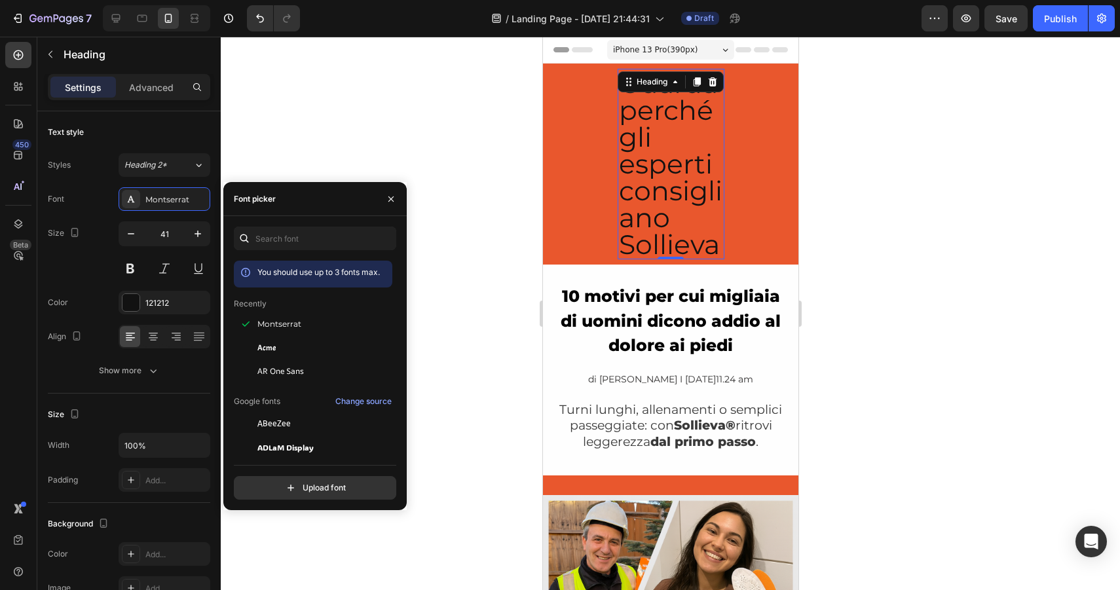
click at [524, 217] on div at bounding box center [670, 314] width 899 height 554
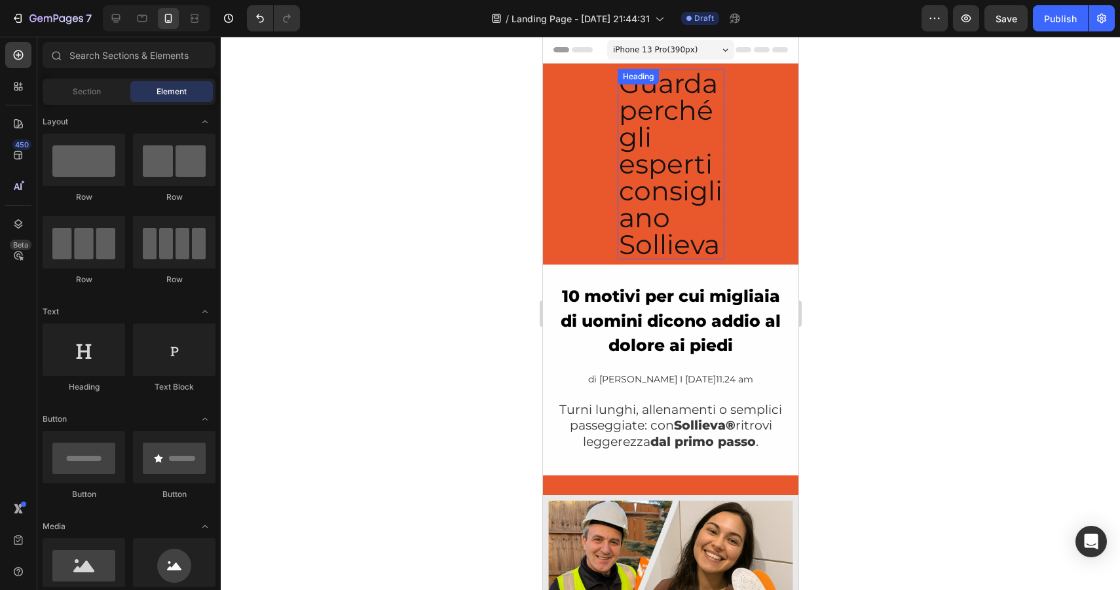
click at [632, 193] on h2 "Guarda perché gli esperti consigliano Sollieva" at bounding box center [670, 164] width 107 height 191
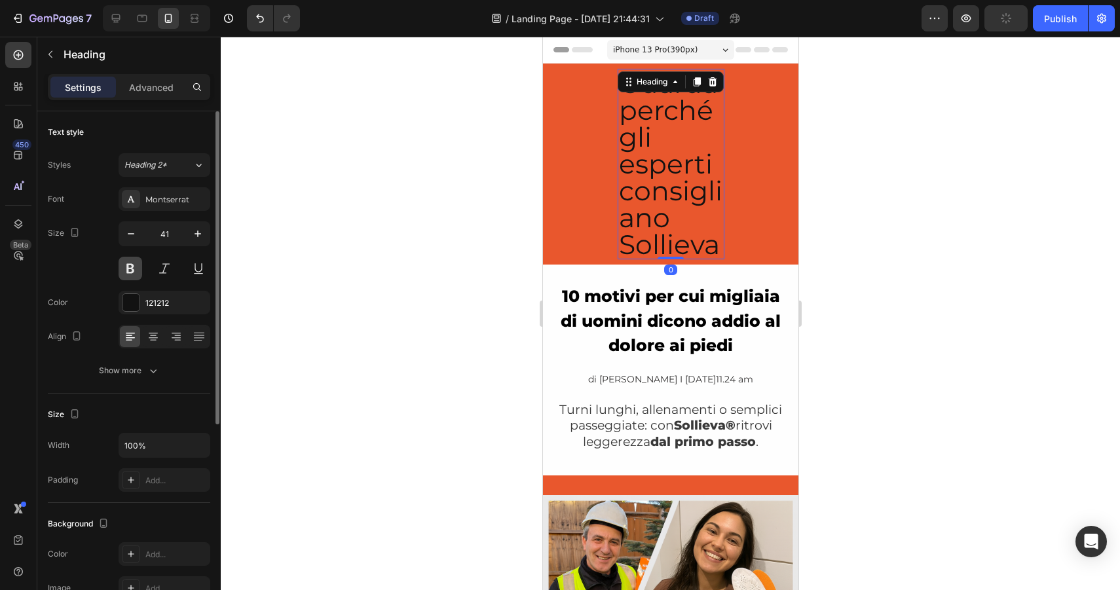
click at [134, 261] on button at bounding box center [131, 269] width 24 height 24
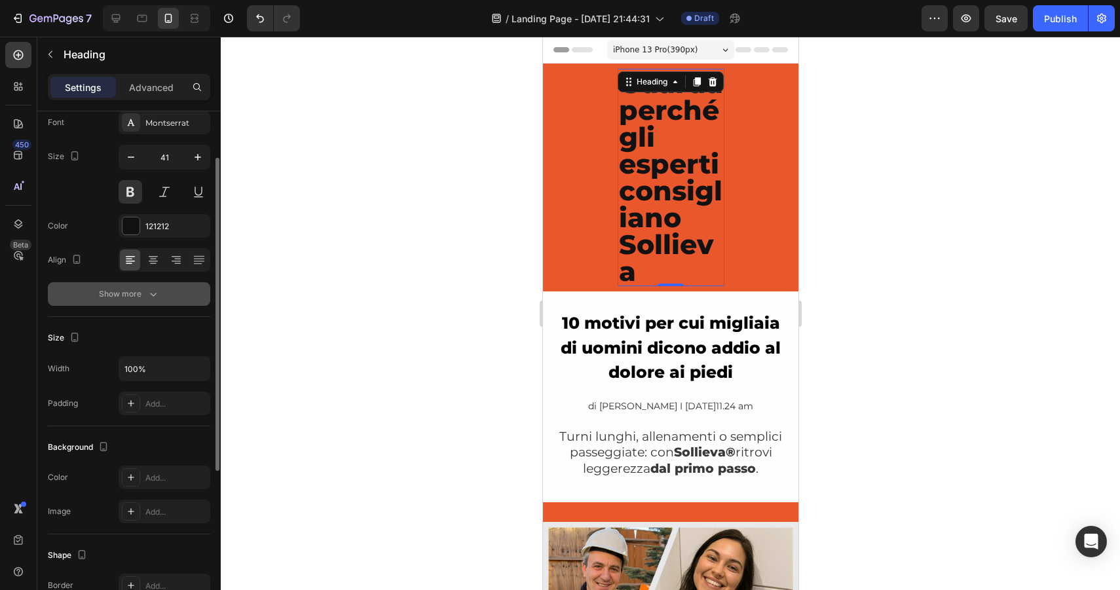
click at [153, 296] on icon "button" at bounding box center [153, 295] width 7 height 4
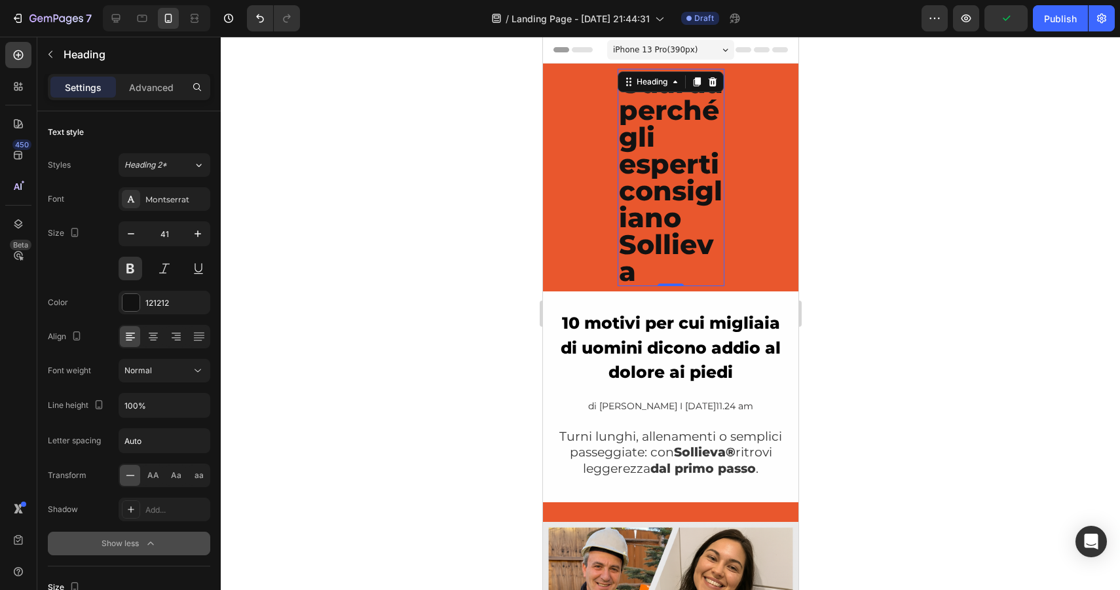
click at [668, 186] on h2 "Guarda perché gli esperti consigliano Sollieva" at bounding box center [670, 177] width 107 height 217
click at [157, 90] on p "Advanced" at bounding box center [151, 88] width 45 height 14
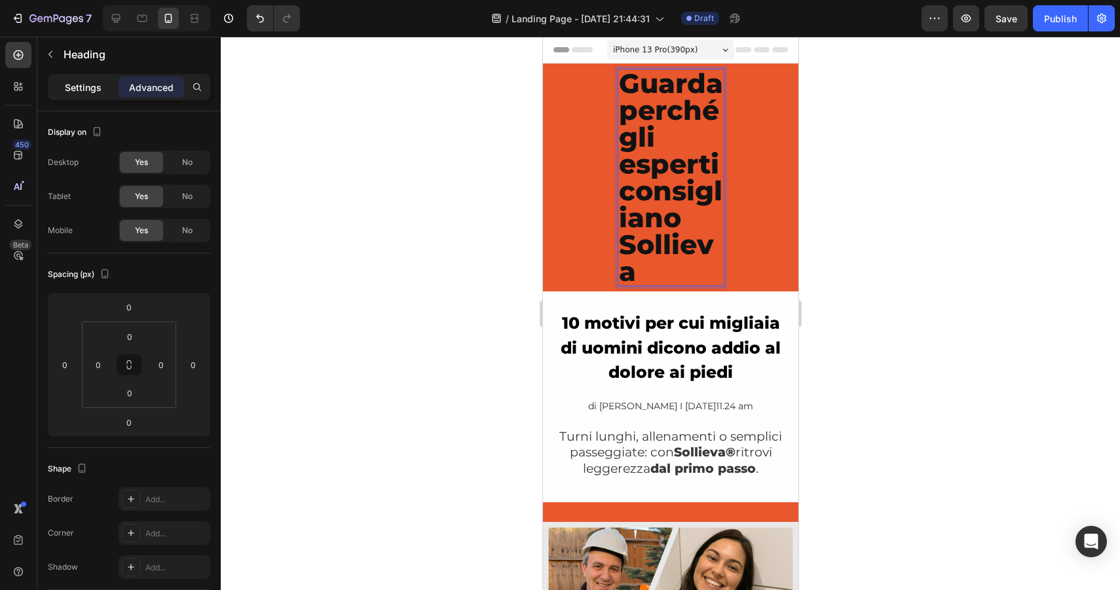
click at [80, 86] on p "Settings" at bounding box center [83, 88] width 37 height 14
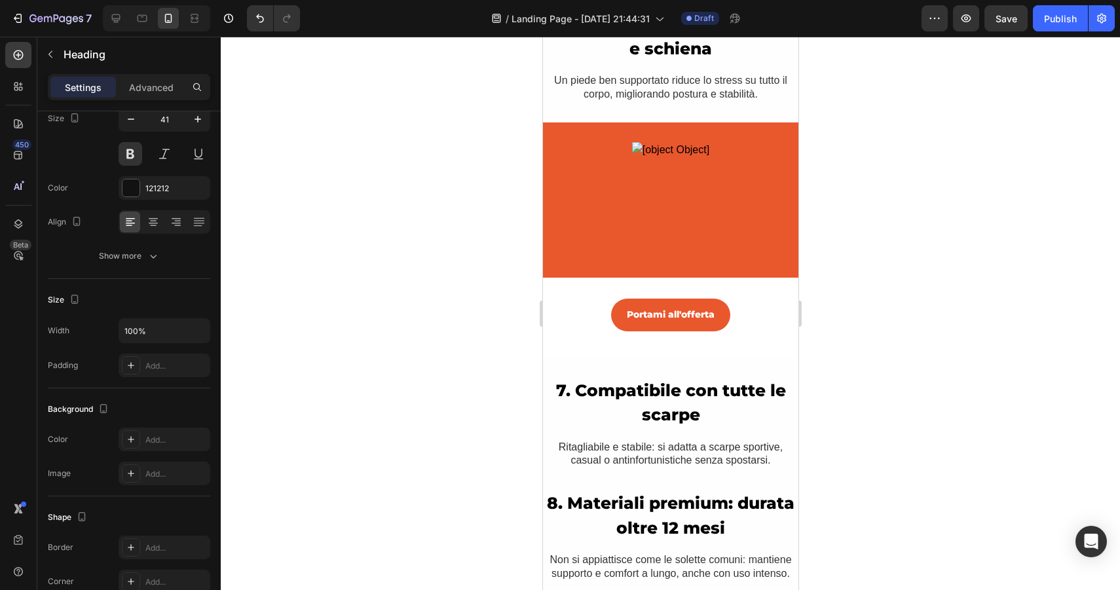
scroll to position [2076, 0]
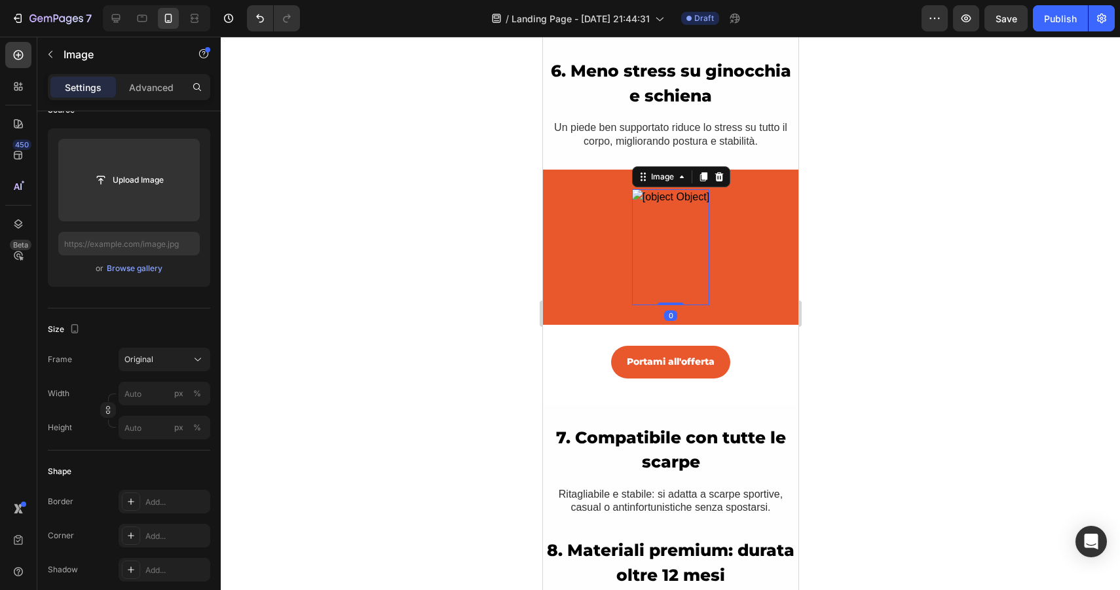
click at [677, 247] on img at bounding box center [670, 247] width 77 height 116
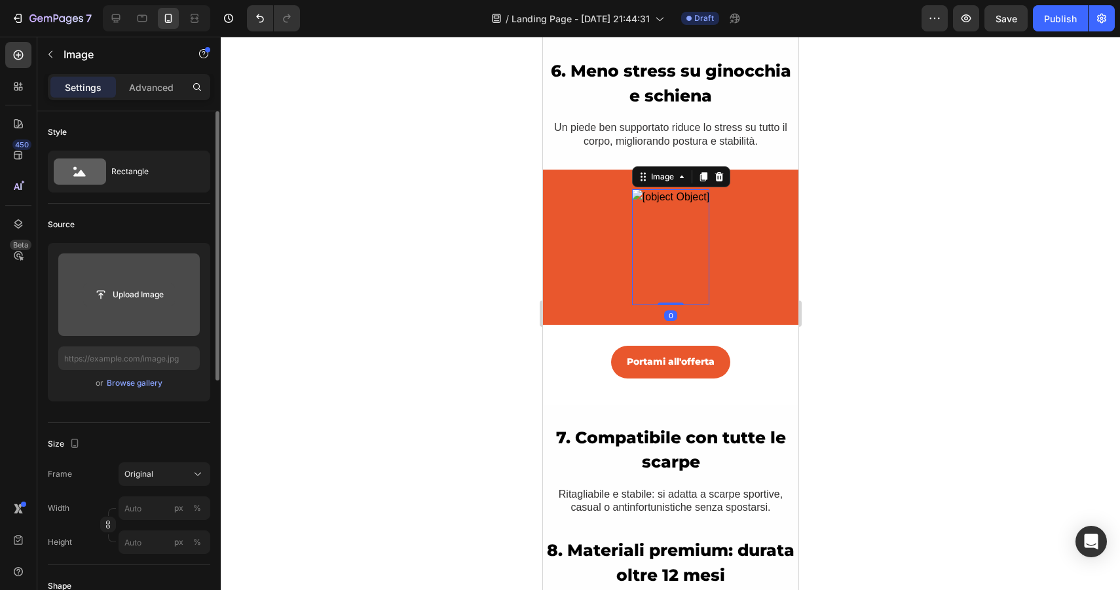
click at [147, 293] on input "file" at bounding box center [129, 295] width 90 height 22
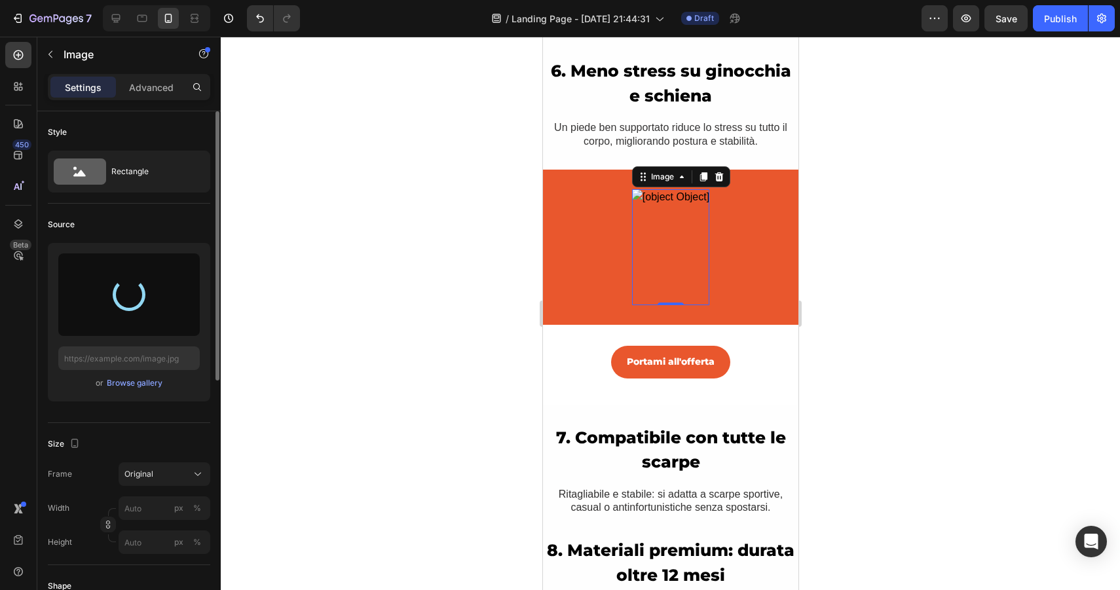
type input "[URL][DOMAIN_NAME]"
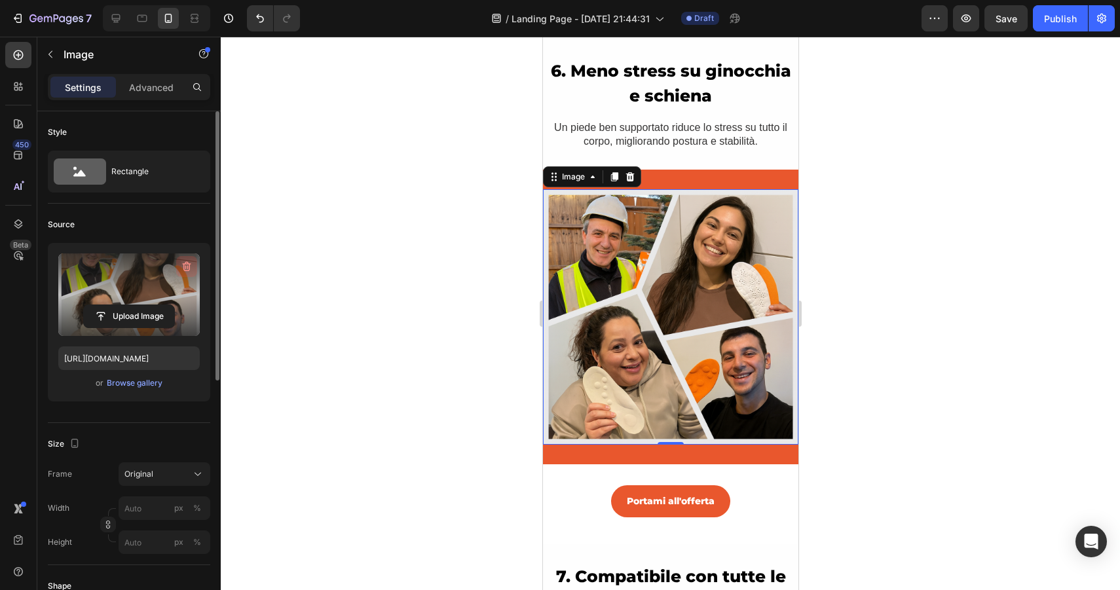
click at [185, 269] on icon "button" at bounding box center [186, 266] width 13 height 13
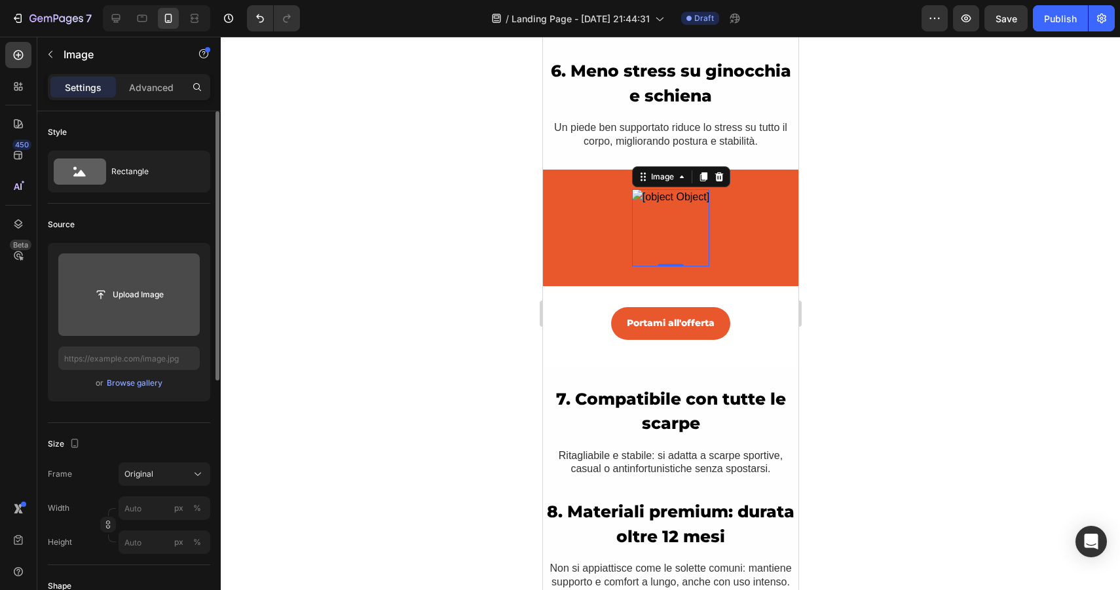
click at [152, 293] on input "file" at bounding box center [129, 295] width 90 height 22
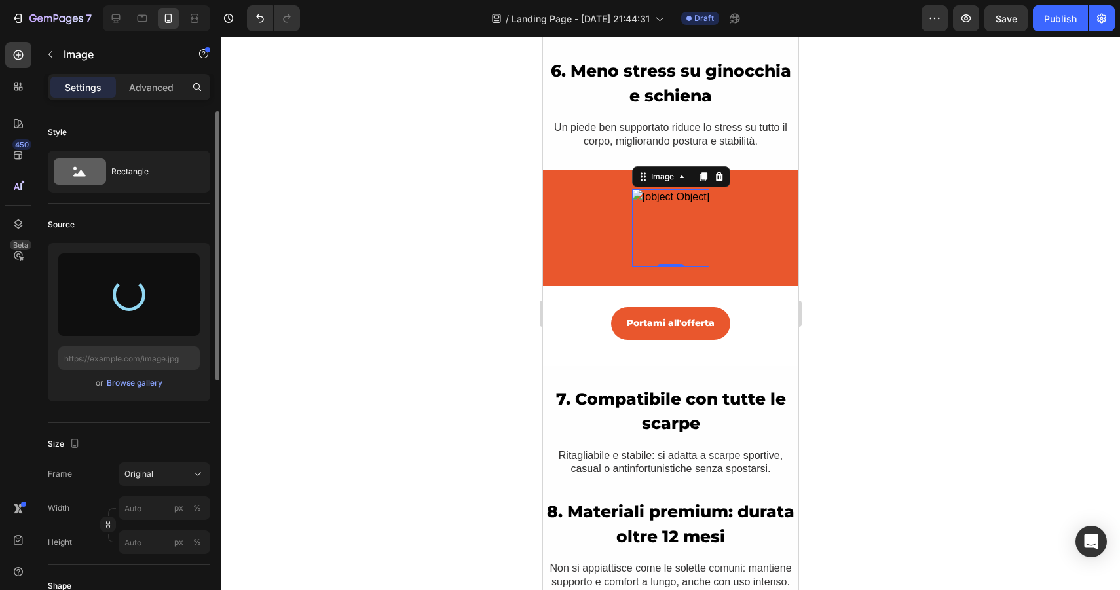
type input "https://cdn.shopify.com/s/files/1/0974/0350/2931/files/gempages_586171998485349…"
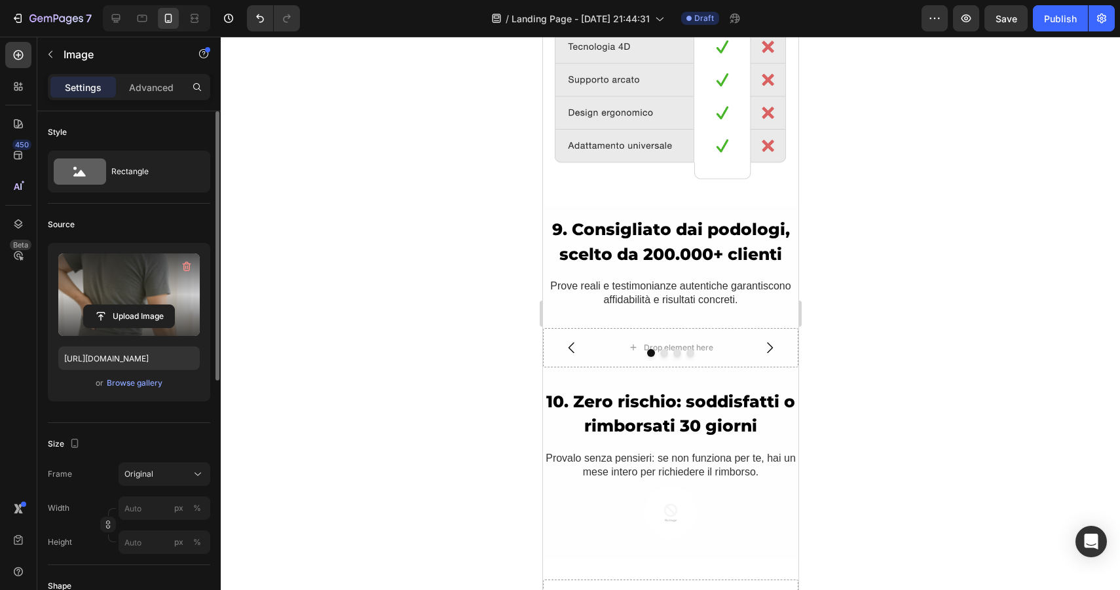
scroll to position [3375, 0]
